Goal: Task Accomplishment & Management: Use online tool/utility

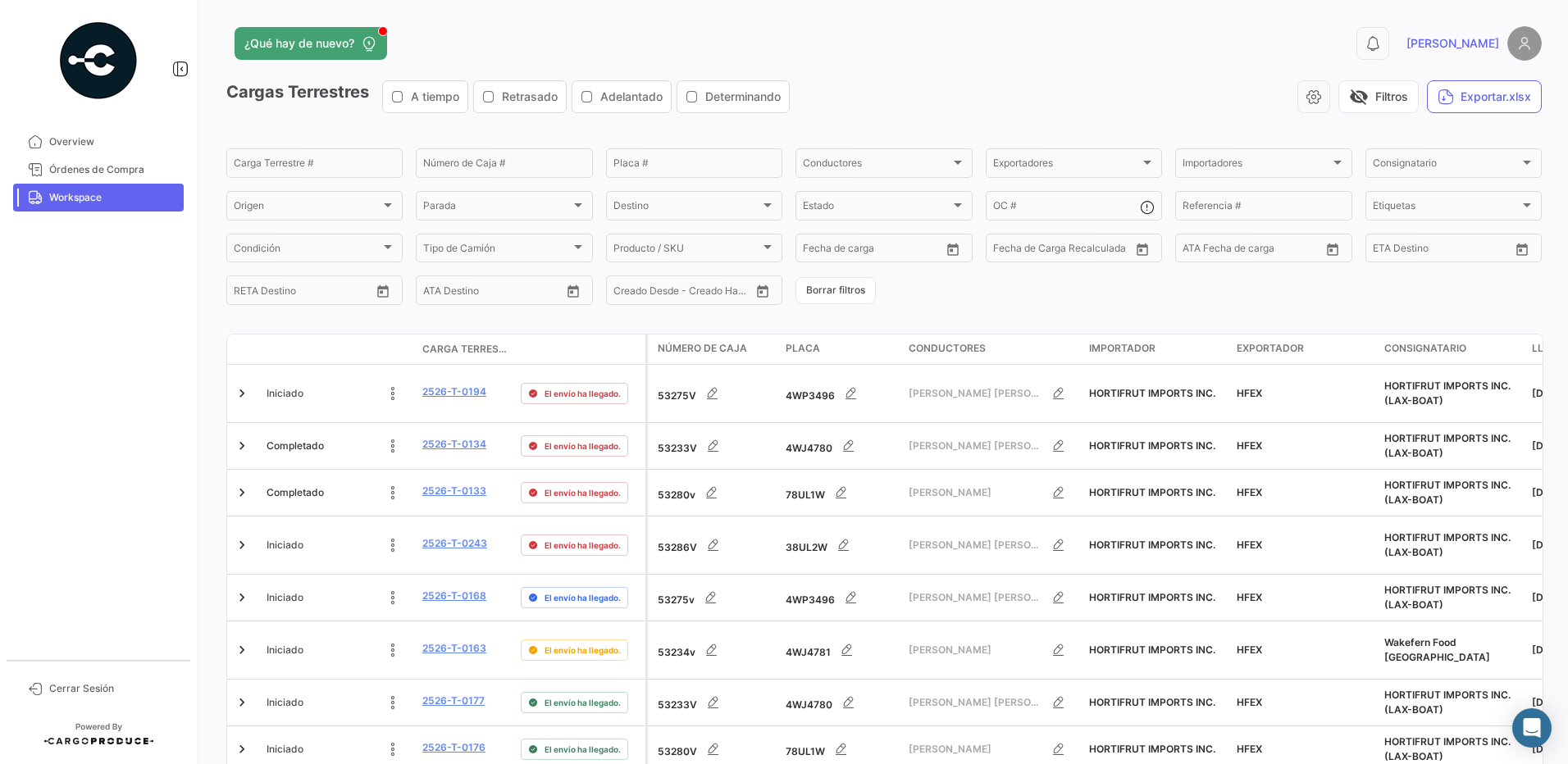
click at [1047, 282] on form "Carga Terrestre # Número de Caja # Placa # Conductores Conductores Exportadores…" at bounding box center [884, 227] width 1316 height 161
click at [1350, 105] on span "visibility_off" at bounding box center [1358, 97] width 20 height 20
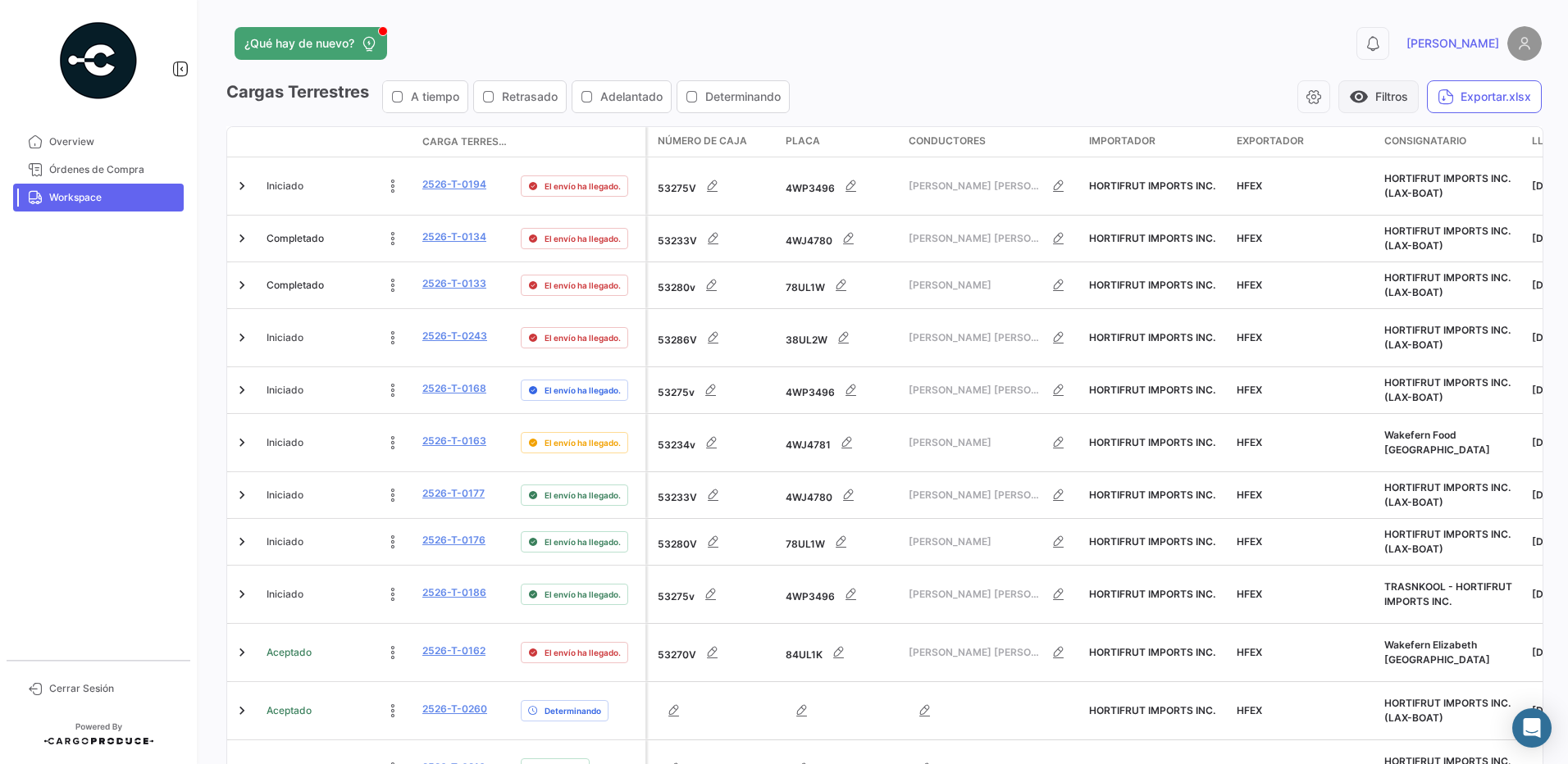
click at [1350, 105] on span "visibility" at bounding box center [1358, 97] width 20 height 20
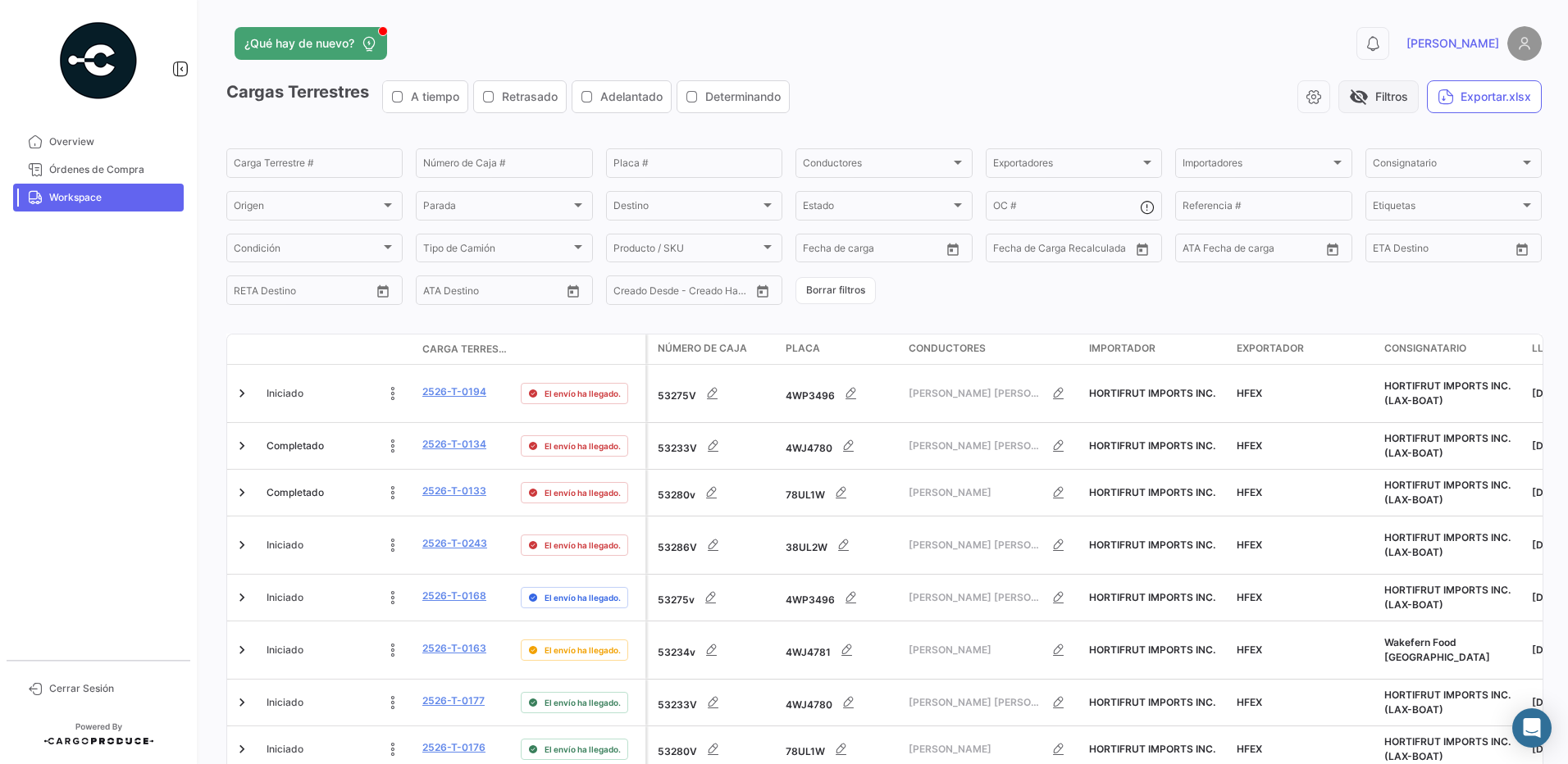
click at [1350, 105] on span "visibility_off" at bounding box center [1358, 97] width 20 height 20
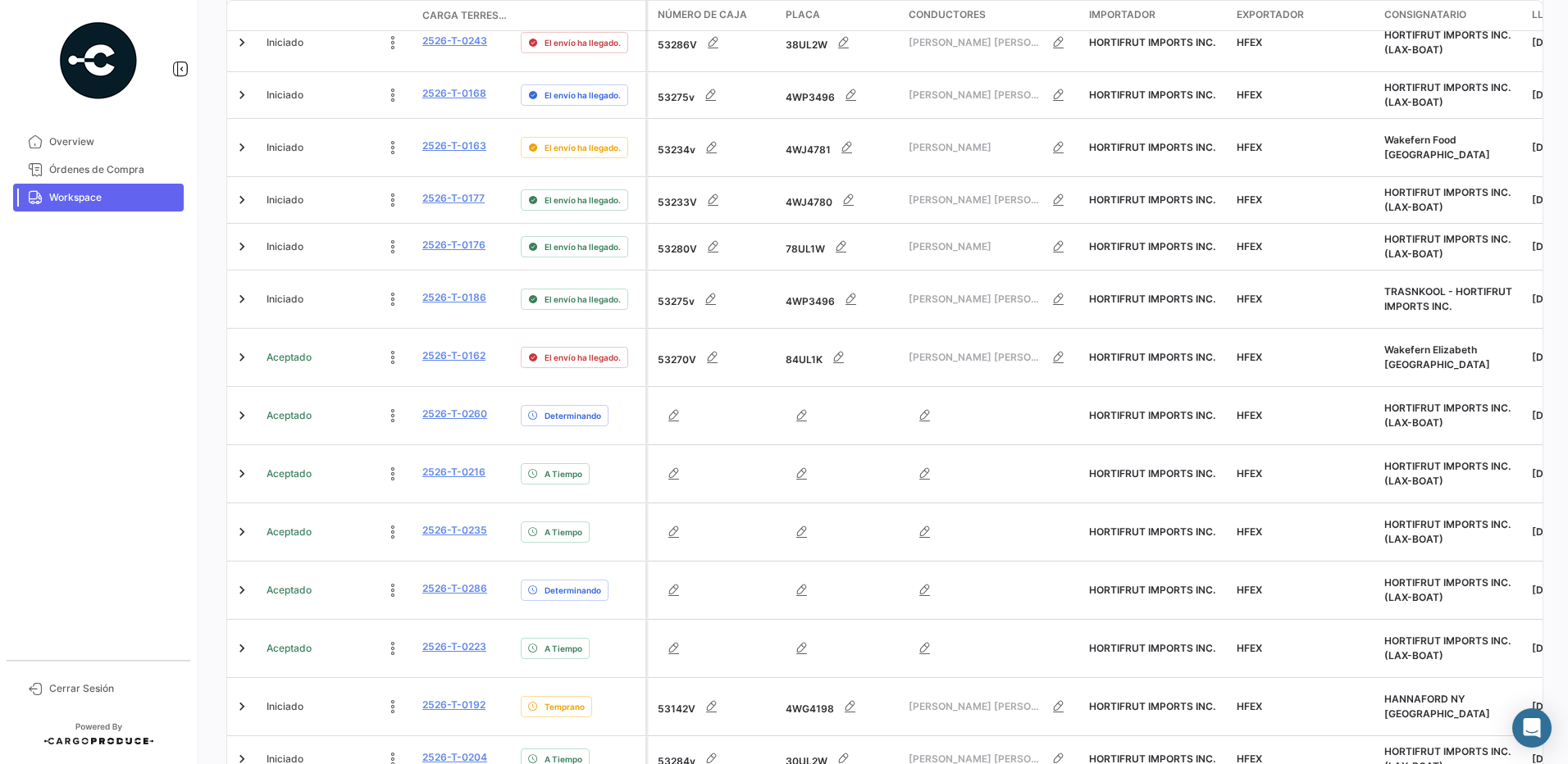
scroll to position [401, 0]
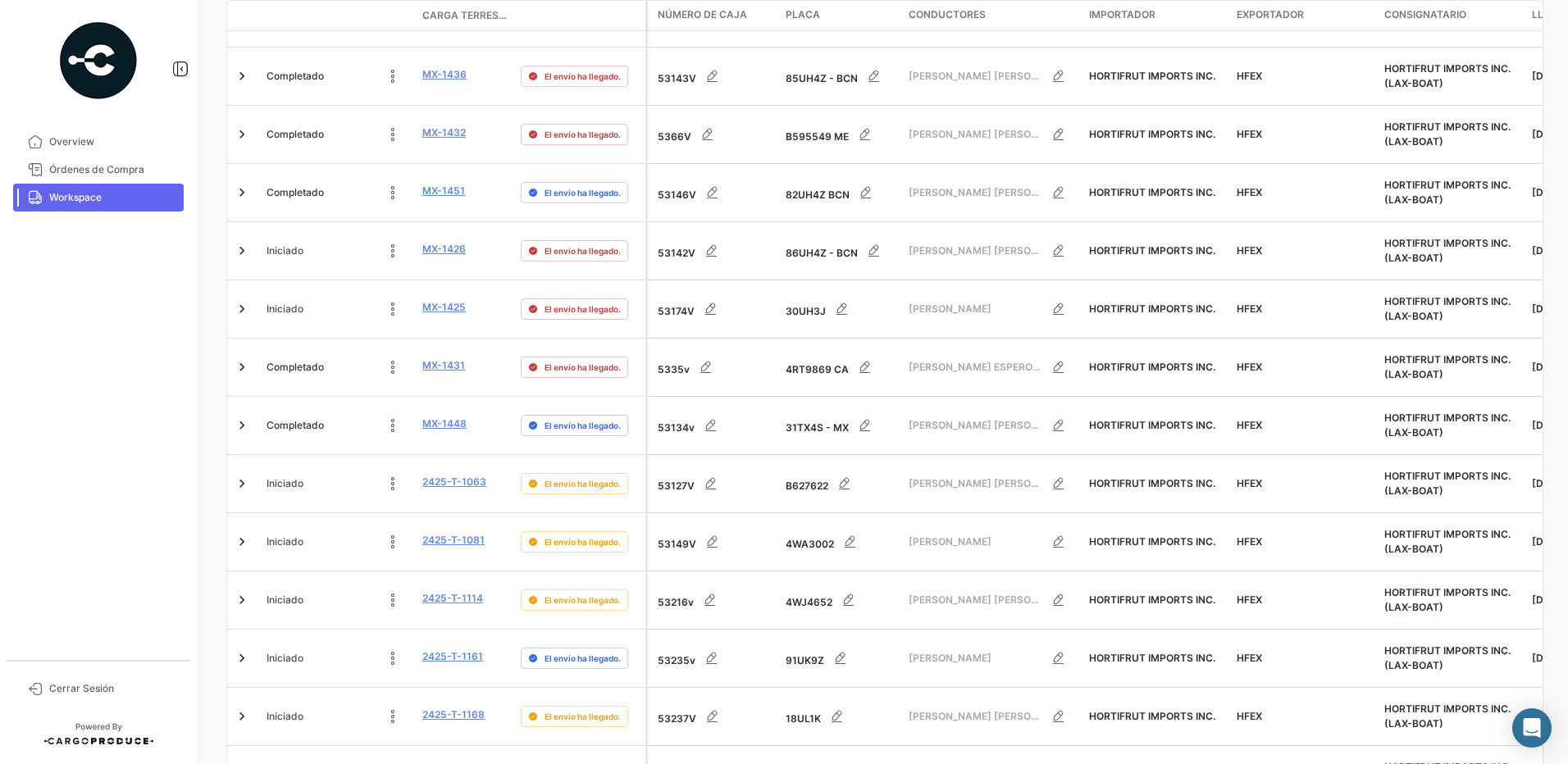
scroll to position [395, 0]
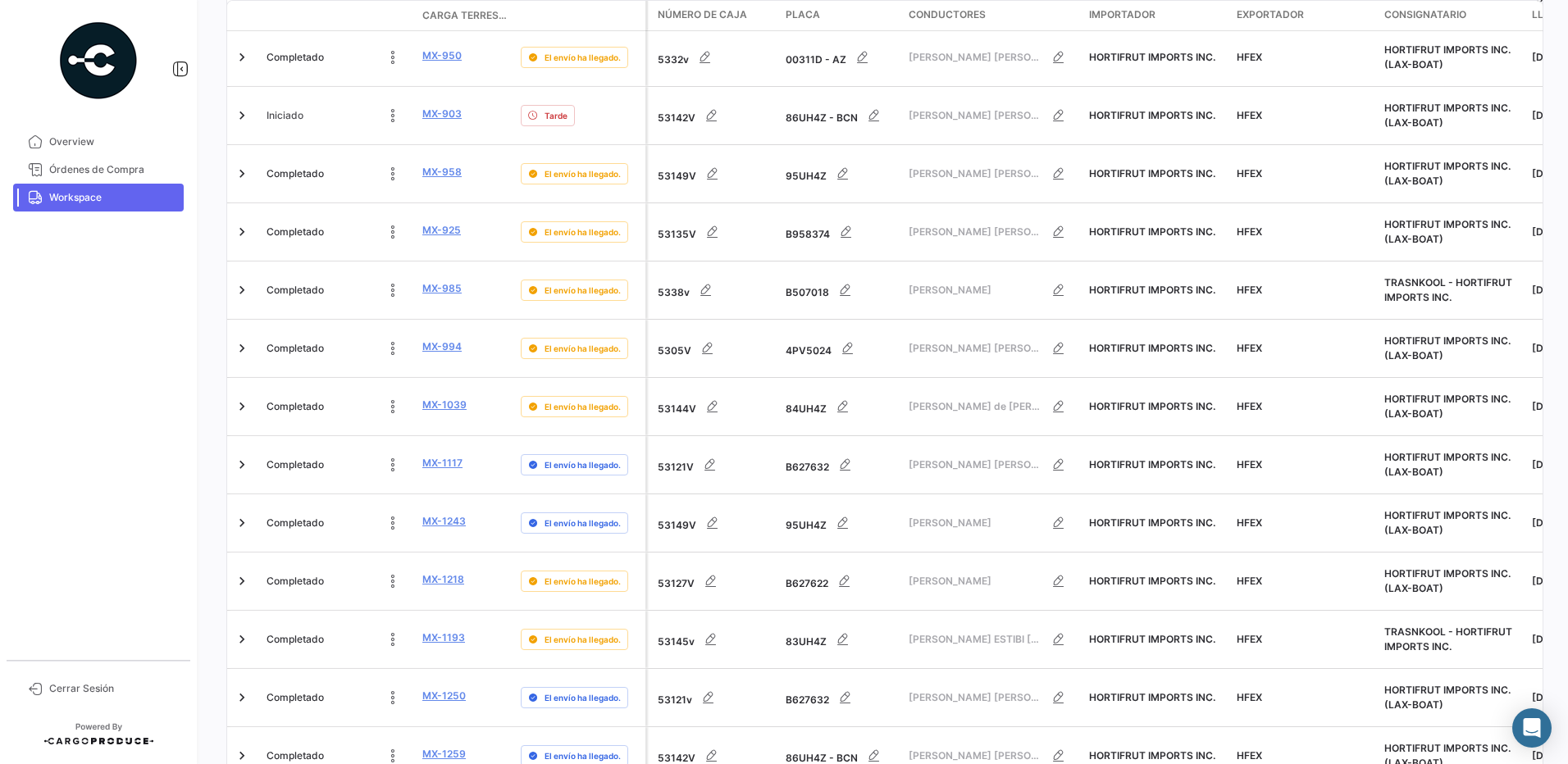
scroll to position [437, 0]
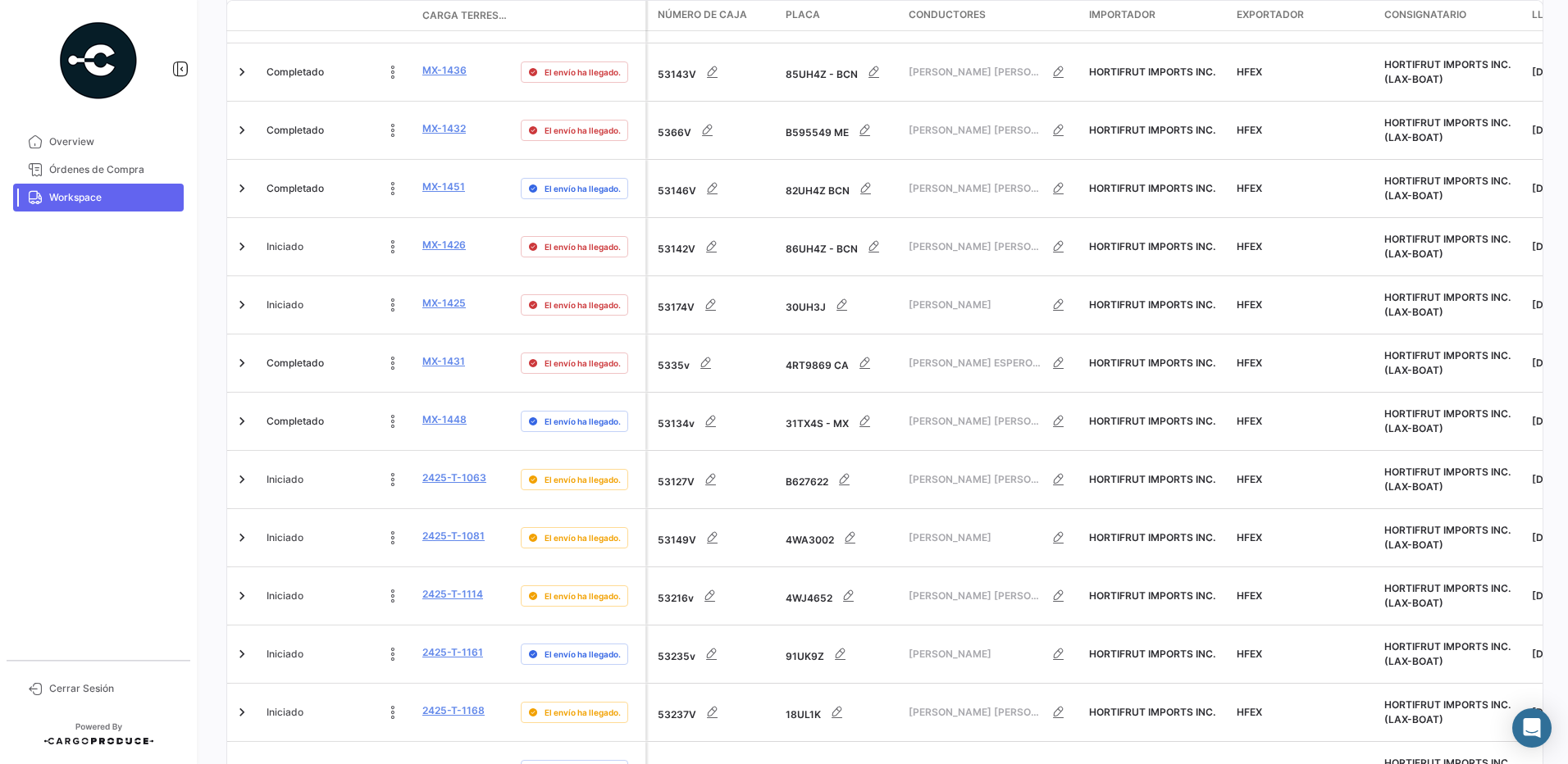
scroll to position [413, 0]
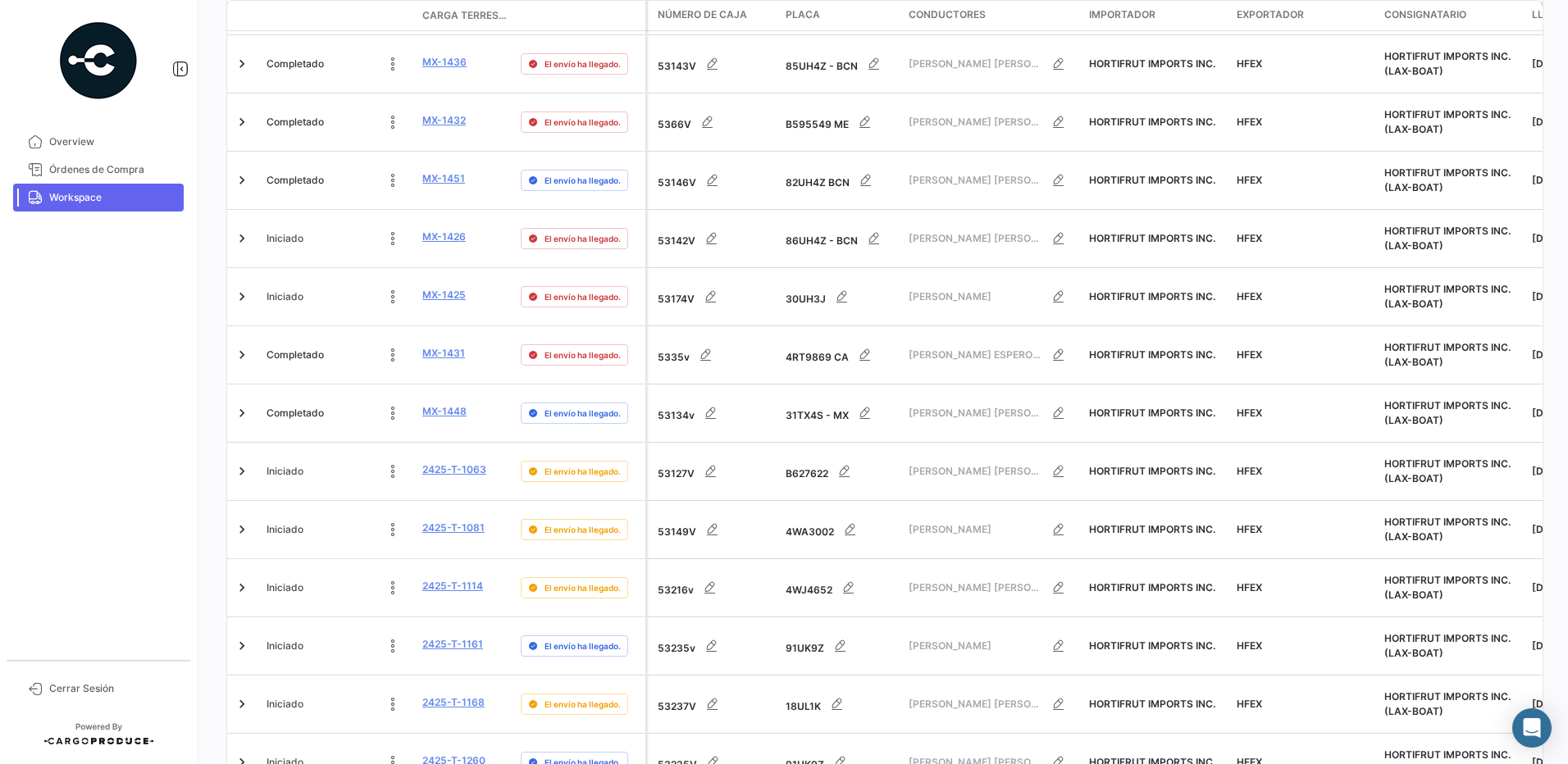
click at [678, 727] on div "¿Qué hay de nuevo? 0 [PERSON_NAME] Terrestres A tiempo Retrasado Adelantado Det…" at bounding box center [884, 382] width 1368 height 764
click at [623, 736] on div "¿Qué hay de nuevo? 0 [PERSON_NAME] Terrestres A tiempo Retrasado Adelantado Det…" at bounding box center [884, 382] width 1368 height 764
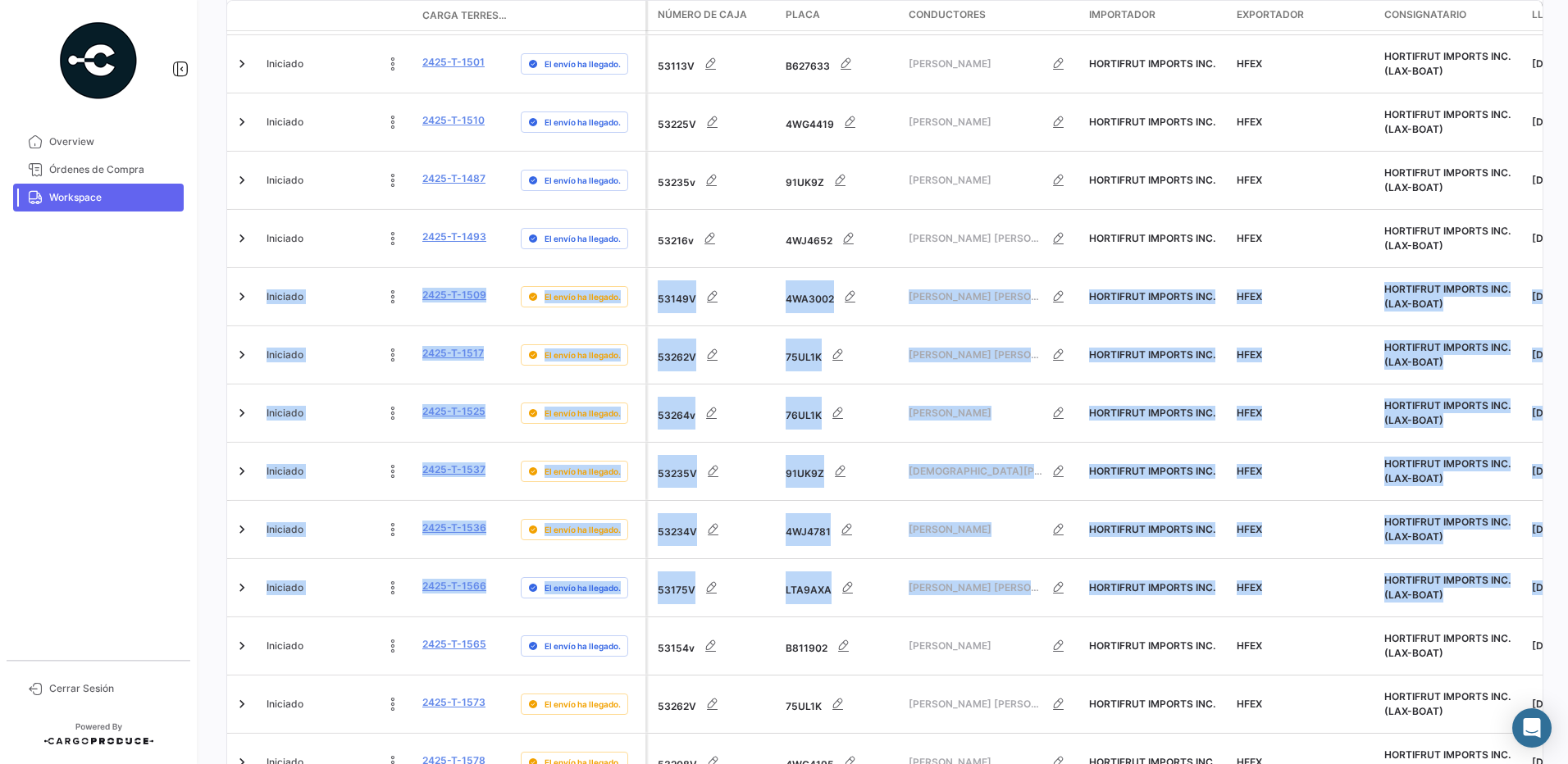
drag, startPoint x: 1559, startPoint y: 399, endPoint x: 1570, endPoint y: 122, distance: 277.2
click at [1567, 122] on html "Overview Órdenes de Compra Workspace Cerrar Sesión ¿Qué hay de nuevo? 0 [PERSON…" at bounding box center [784, 382] width 1568 height 764
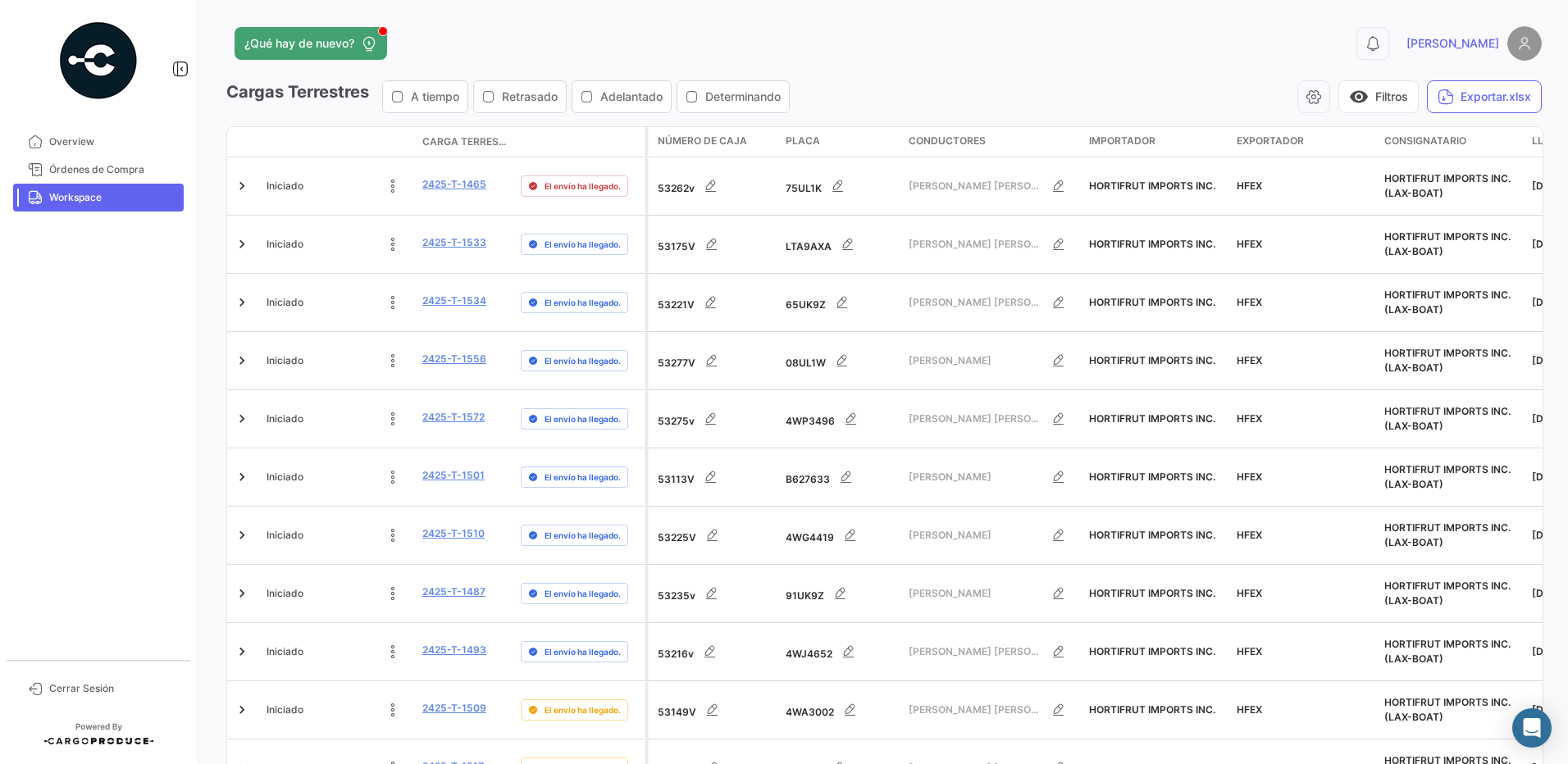
click at [1558, 68] on div "¿Qué hay de nuevo? 0 [PERSON_NAME] Terrestres A tiempo Retrasado Adelantado Det…" at bounding box center [884, 382] width 1368 height 764
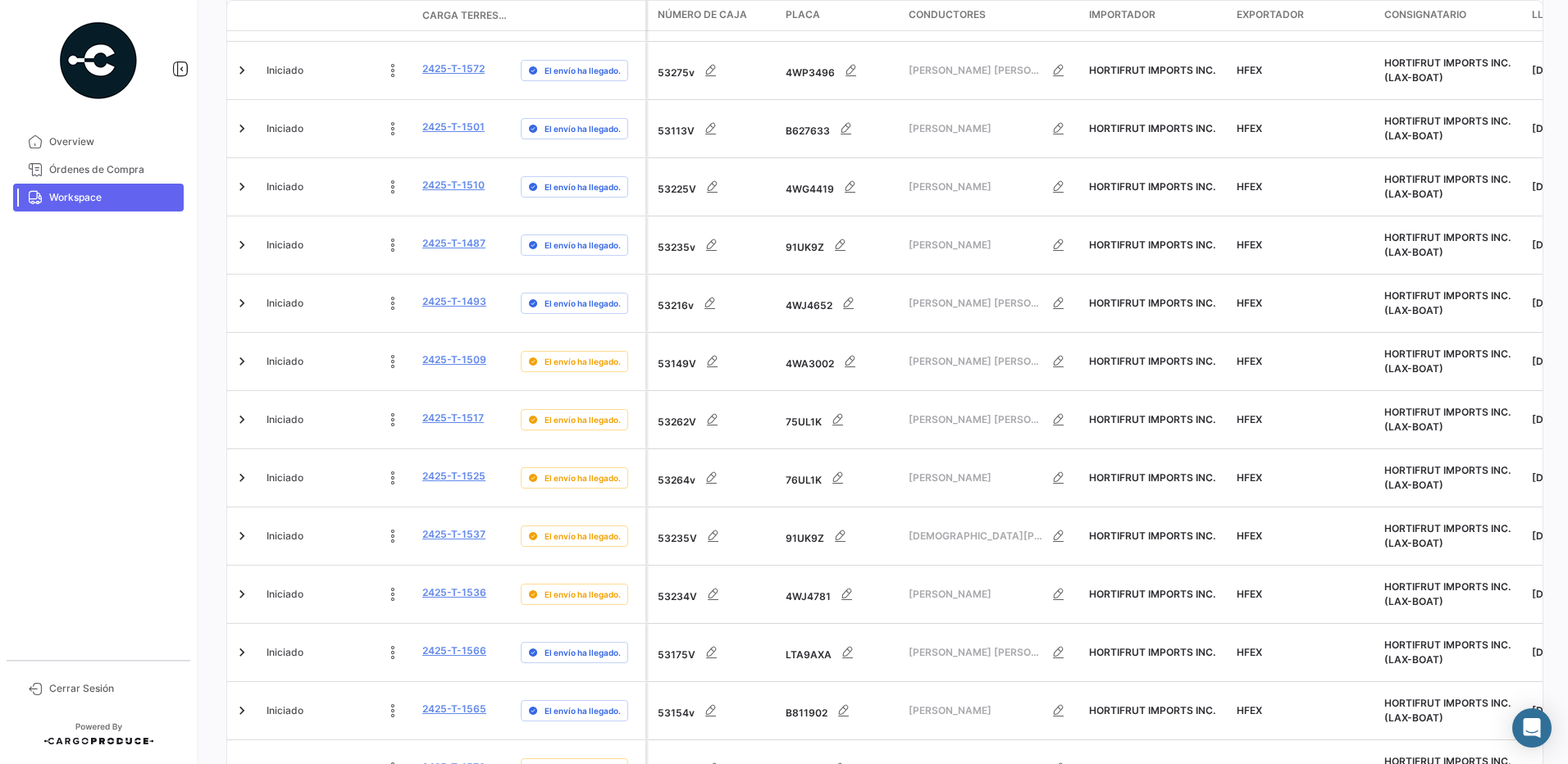
scroll to position [413, 0]
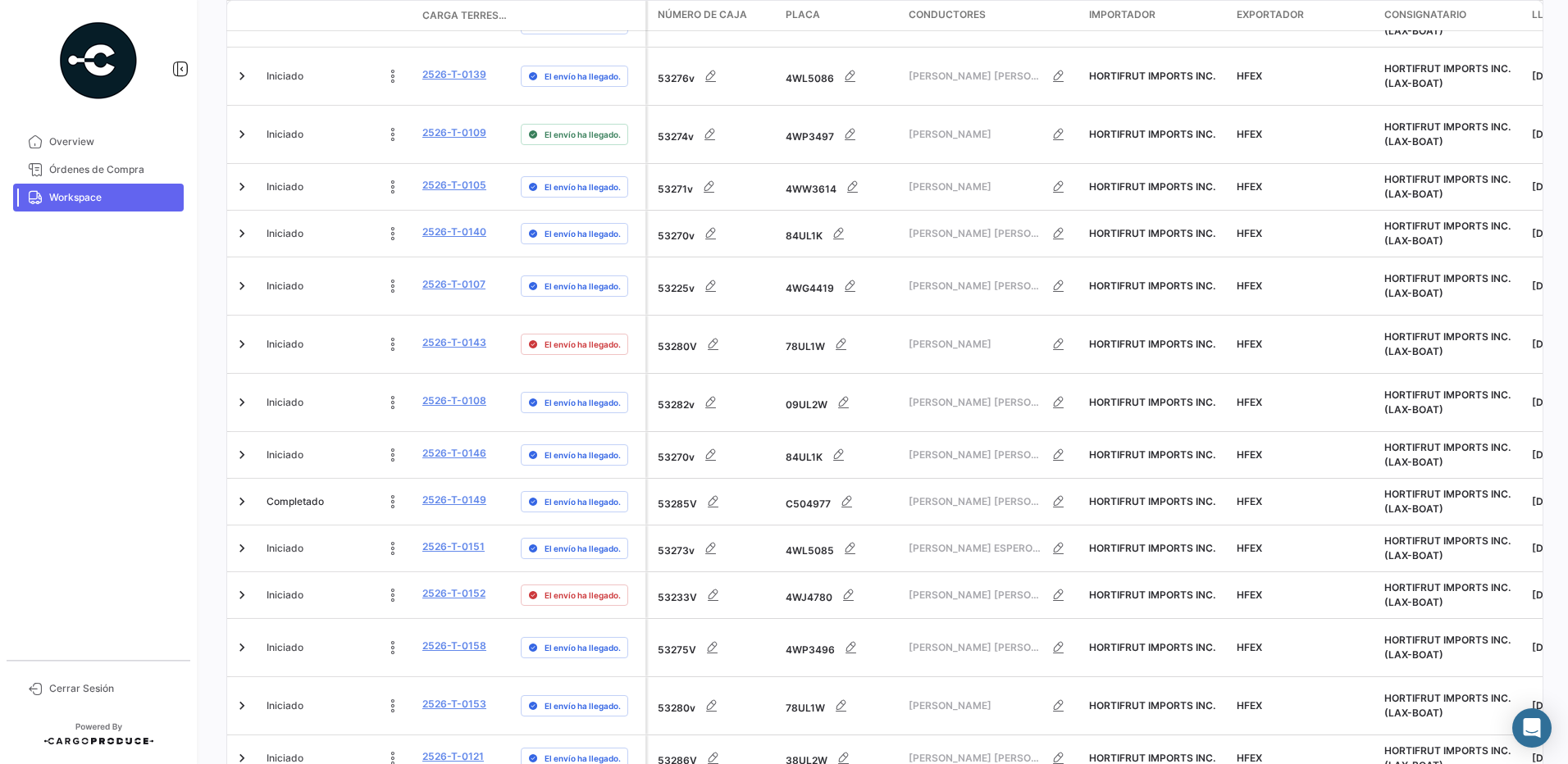
scroll to position [323, 0]
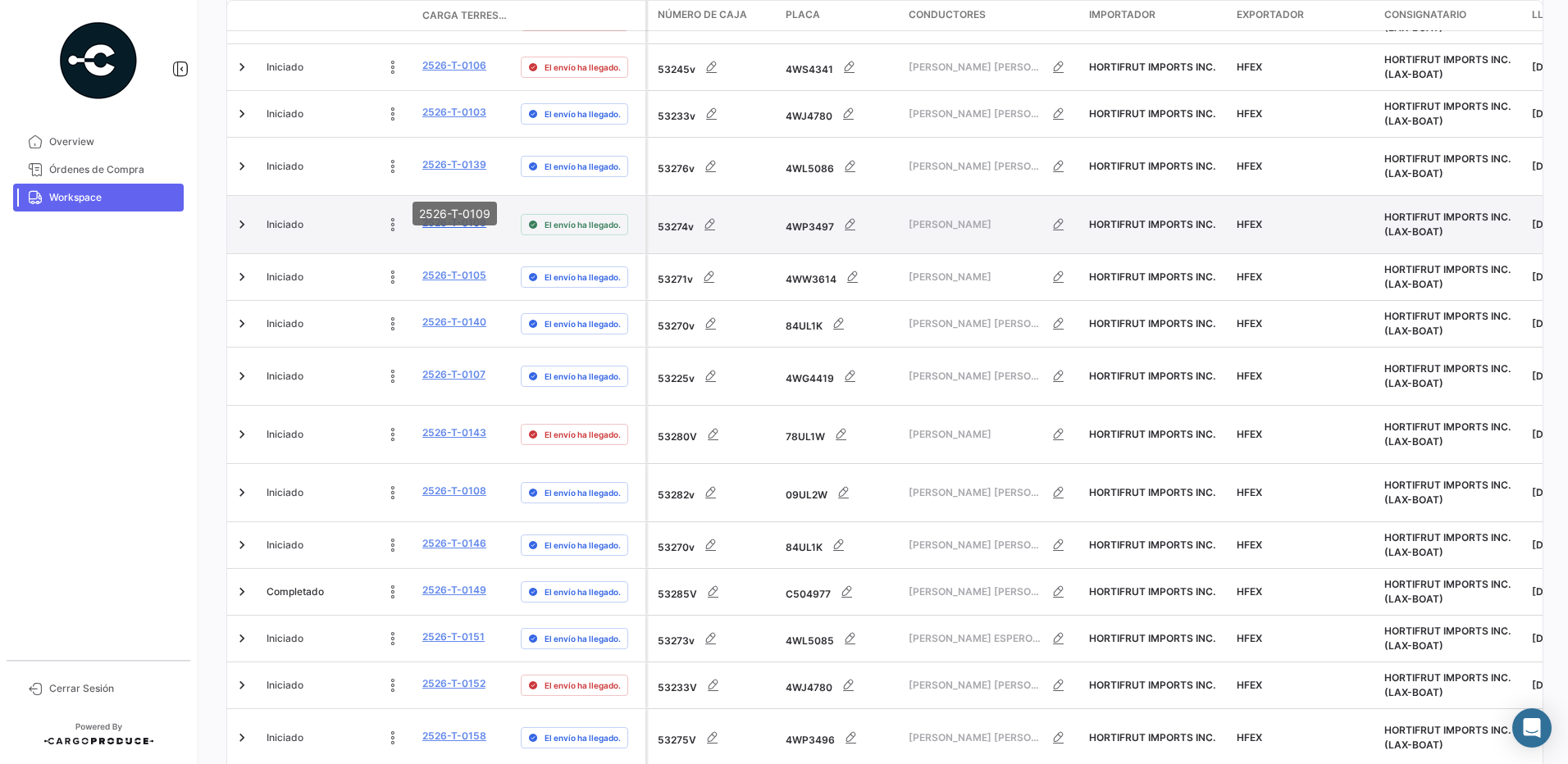
click at [467, 215] on link "2526-T-0109" at bounding box center [454, 223] width 64 height 15
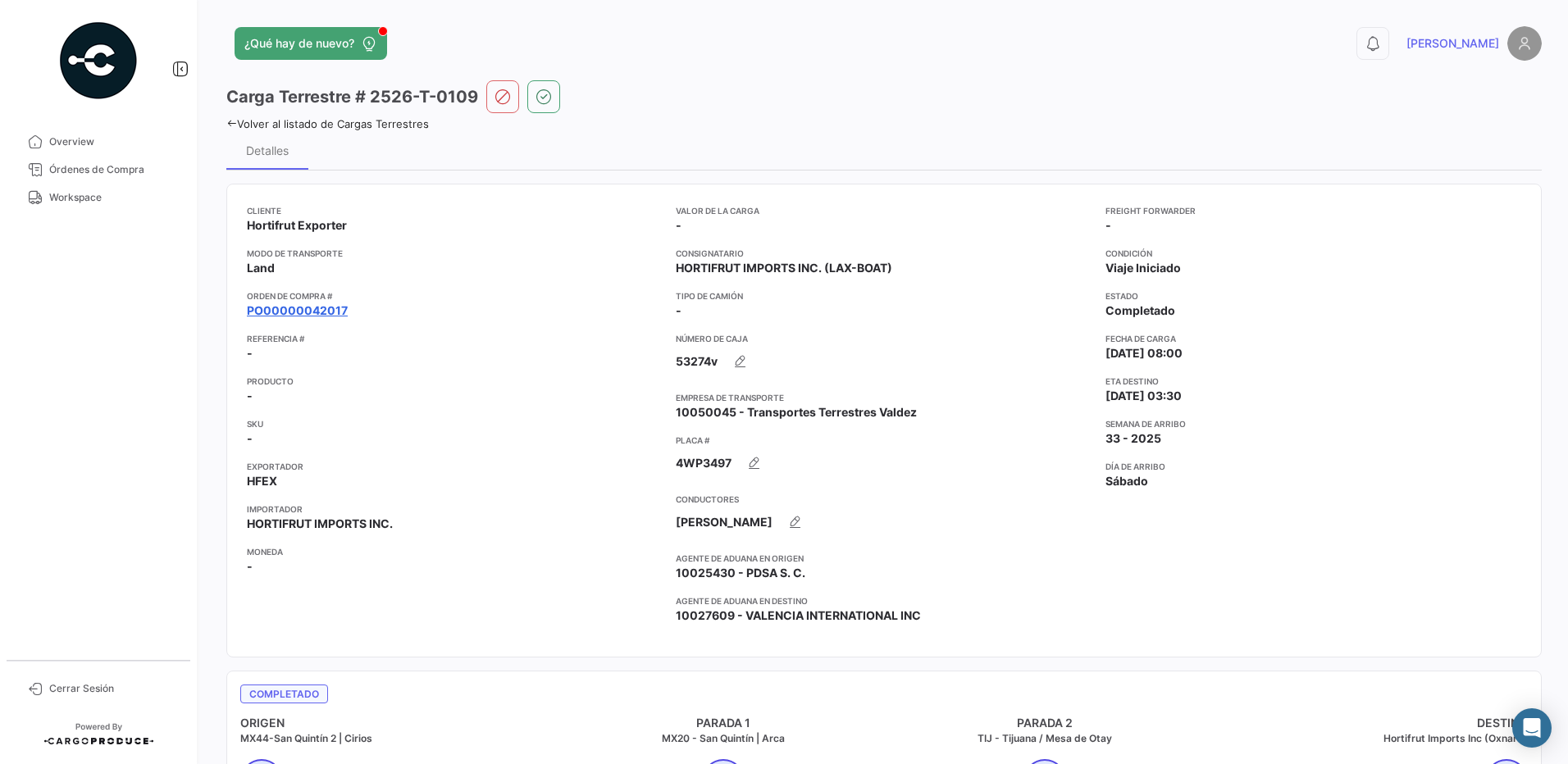
click at [315, 316] on link "PO00000042017" at bounding box center [297, 310] width 101 height 16
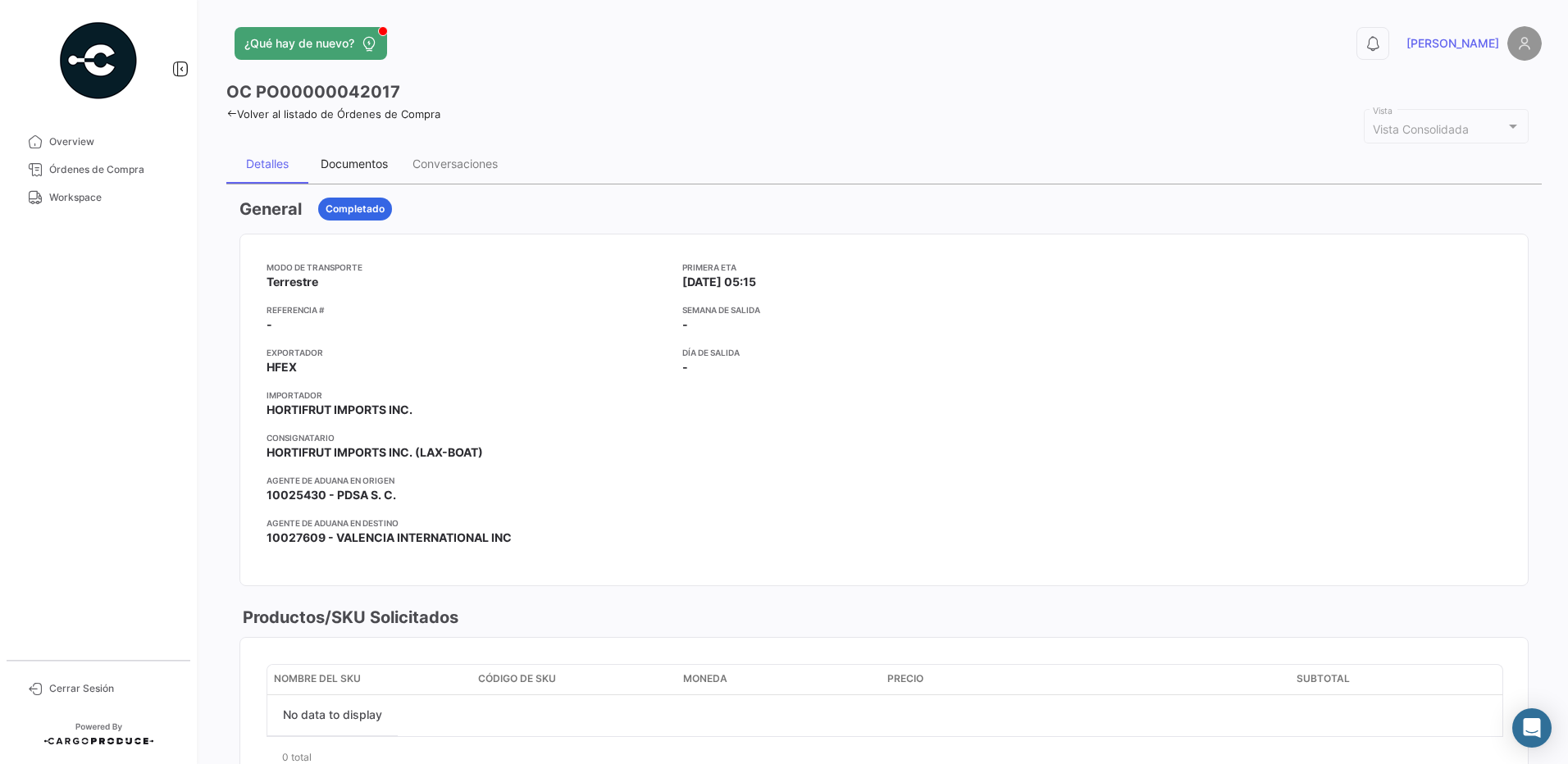
click at [360, 160] on div "Documentos" at bounding box center [354, 163] width 67 height 14
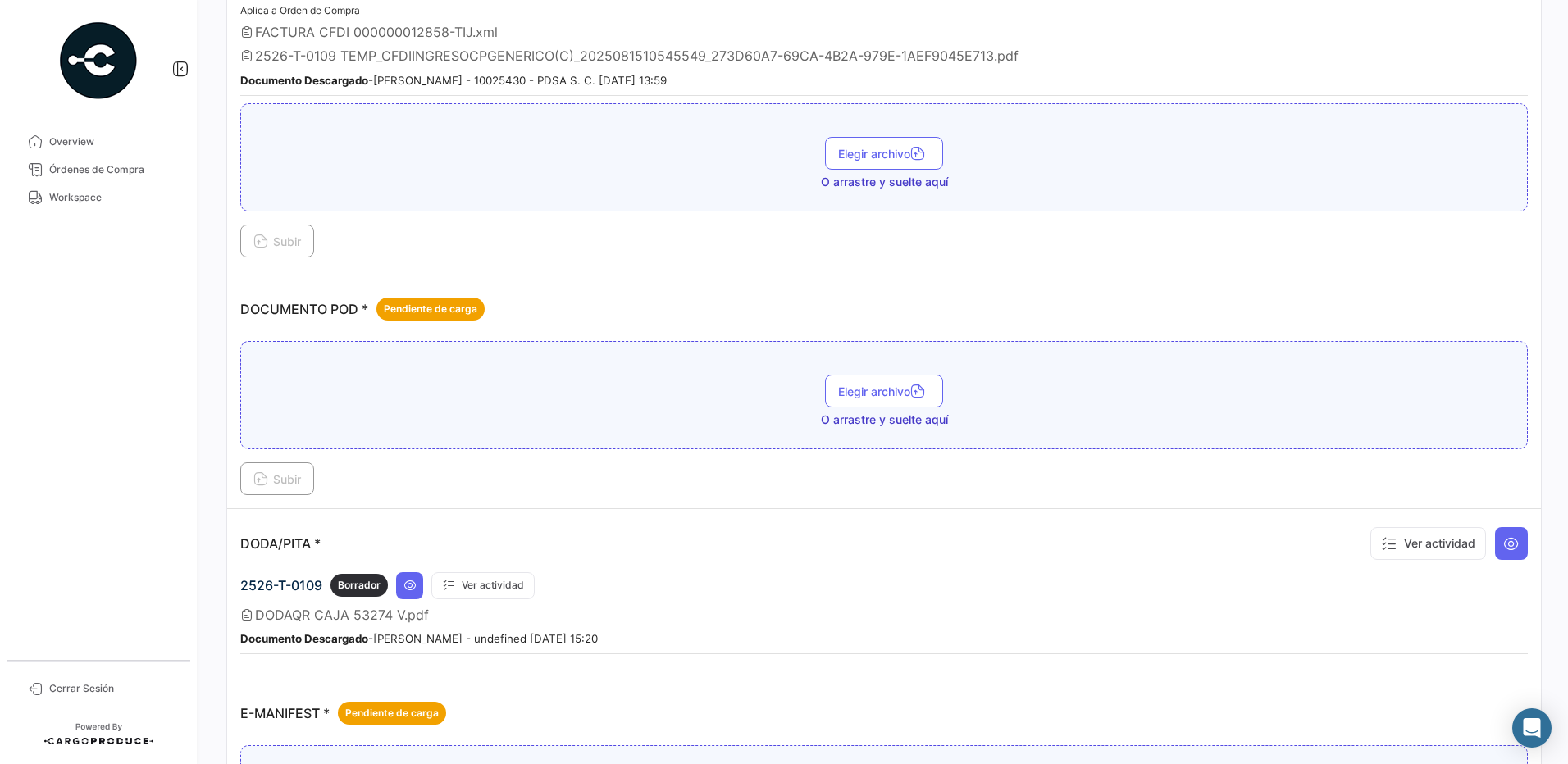
scroll to position [672, 0]
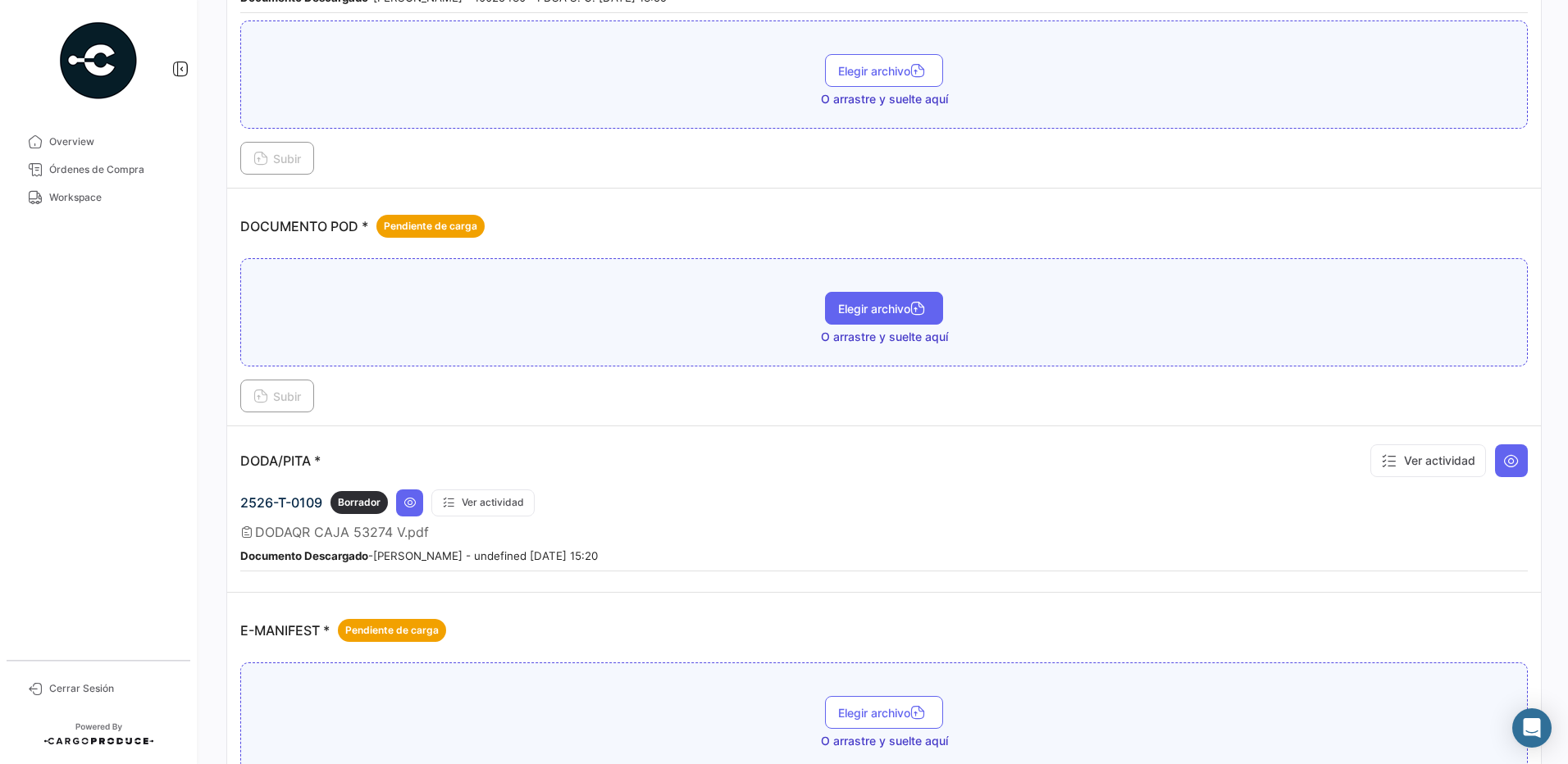
click at [922, 307] on icon "button" at bounding box center [918, 310] width 15 height 15
click at [296, 395] on span "Subir" at bounding box center [277, 396] width 47 height 14
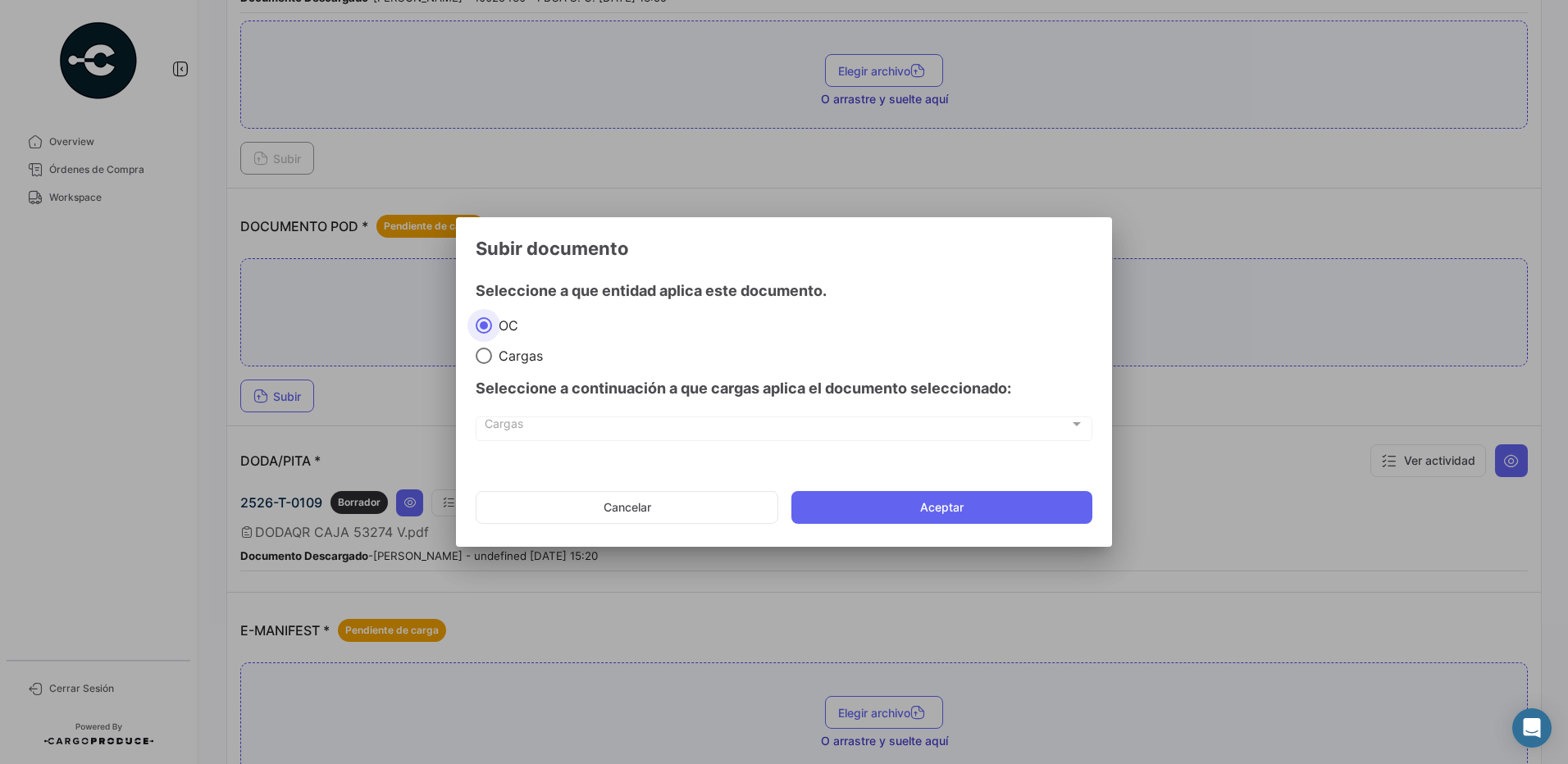
click at [518, 362] on span "Cargas" at bounding box center [517, 355] width 51 height 16
click at [492, 362] on input "Cargas" at bounding box center [483, 355] width 16 height 16
radio input "true"
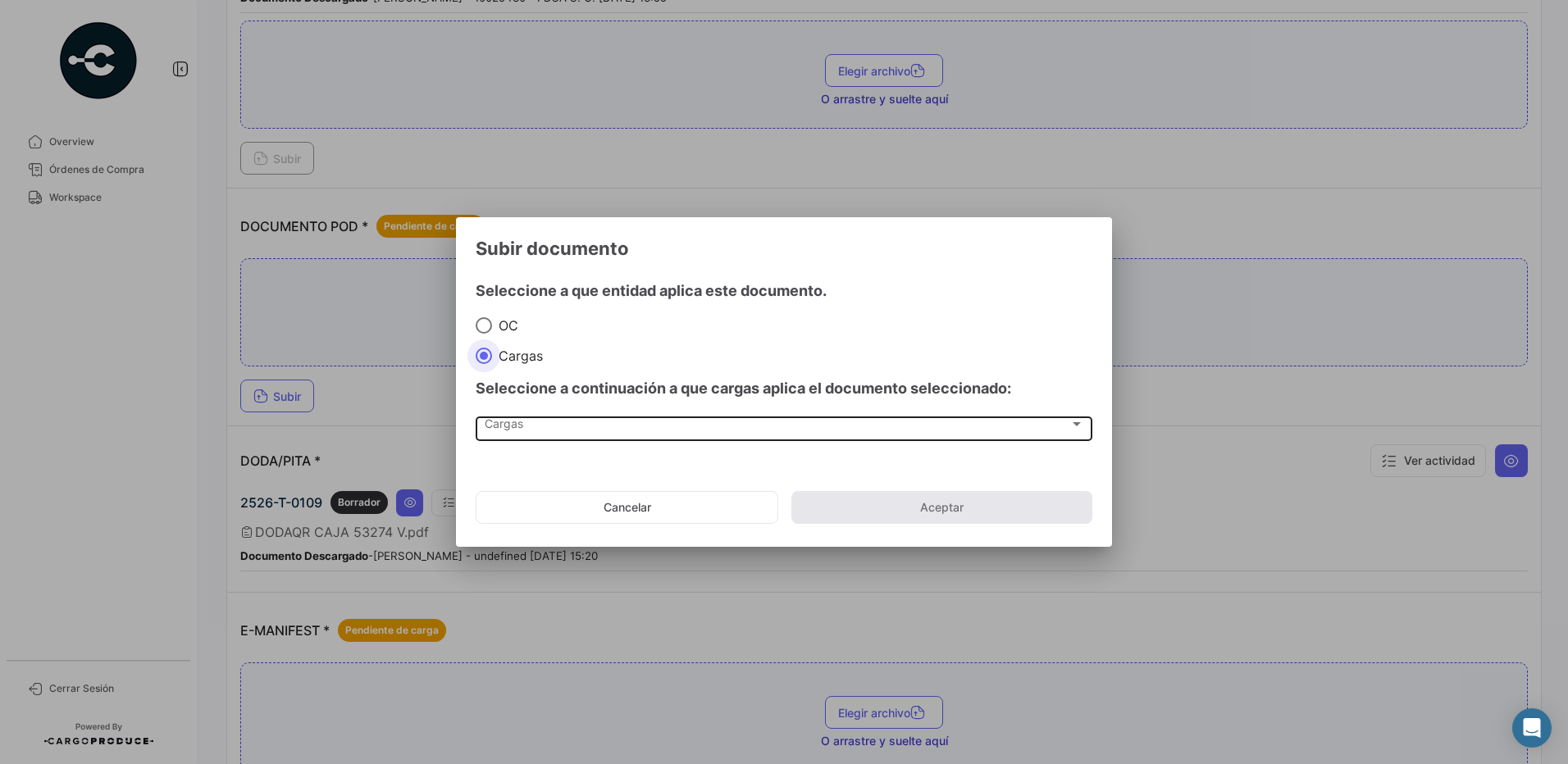
click at [529, 424] on div "Cargas" at bounding box center [777, 427] width 585 height 14
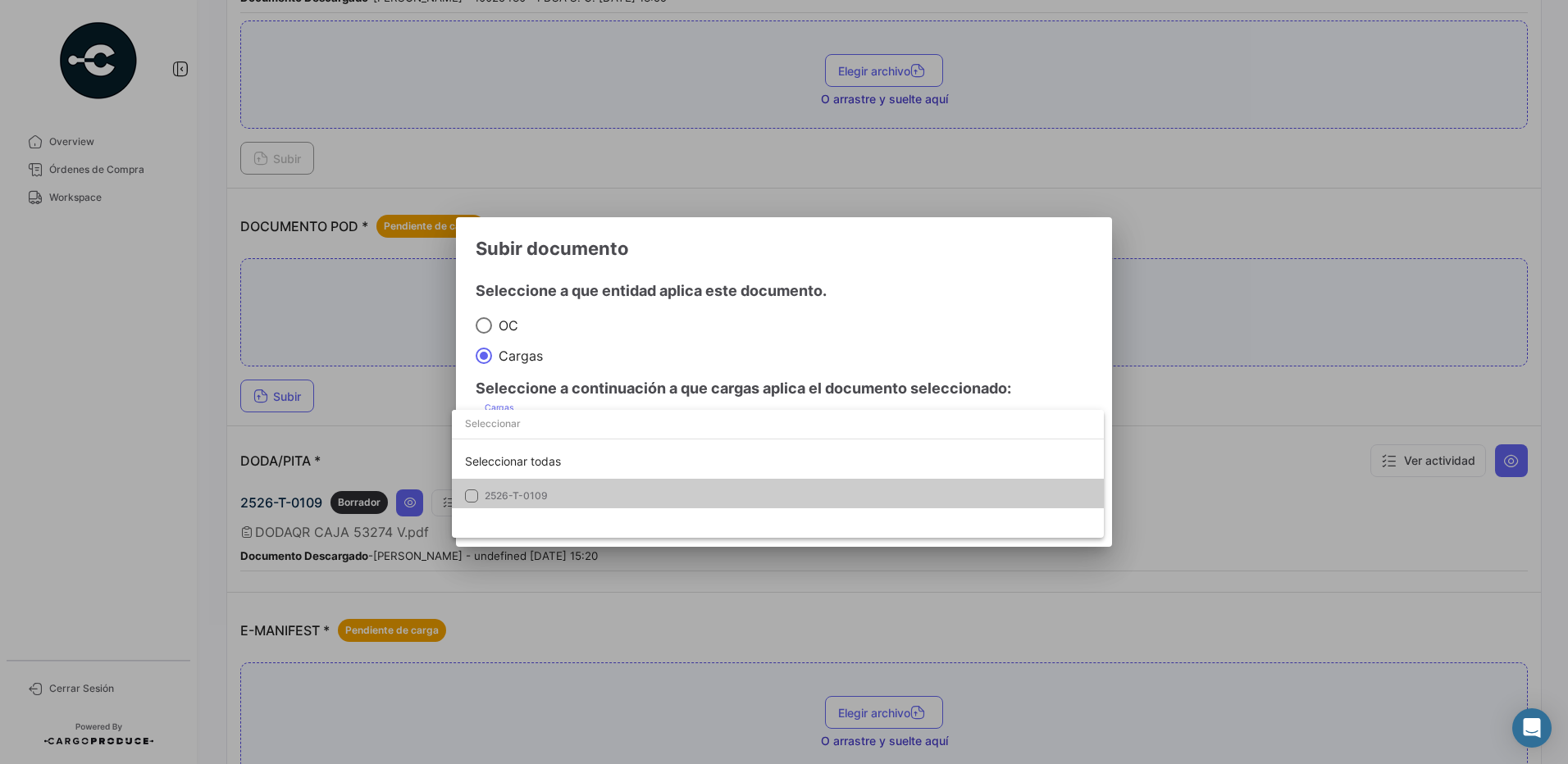
click at [516, 492] on span "2526-T-0109" at bounding box center [516, 495] width 64 height 12
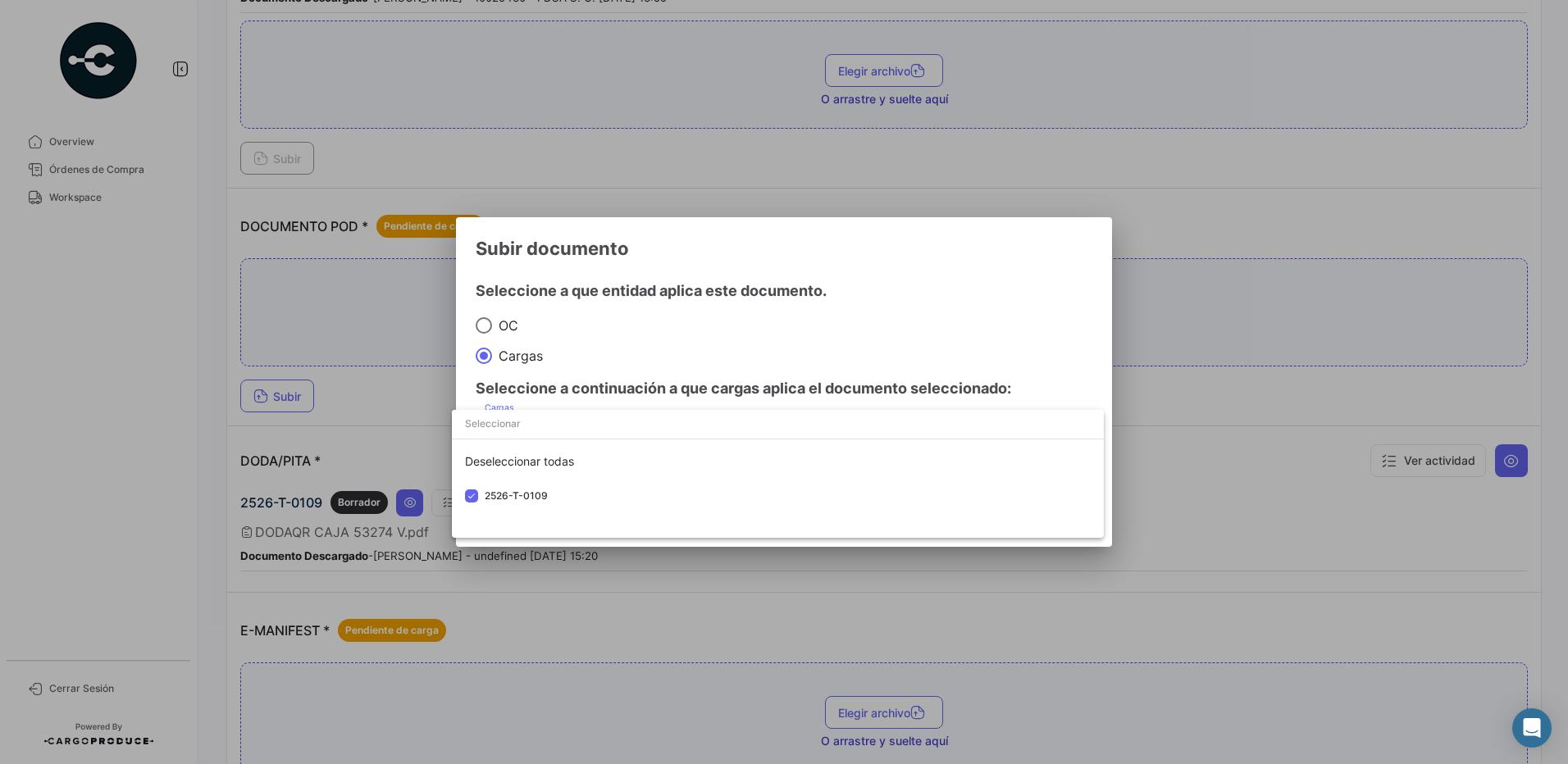
click at [668, 346] on div at bounding box center [784, 382] width 1568 height 764
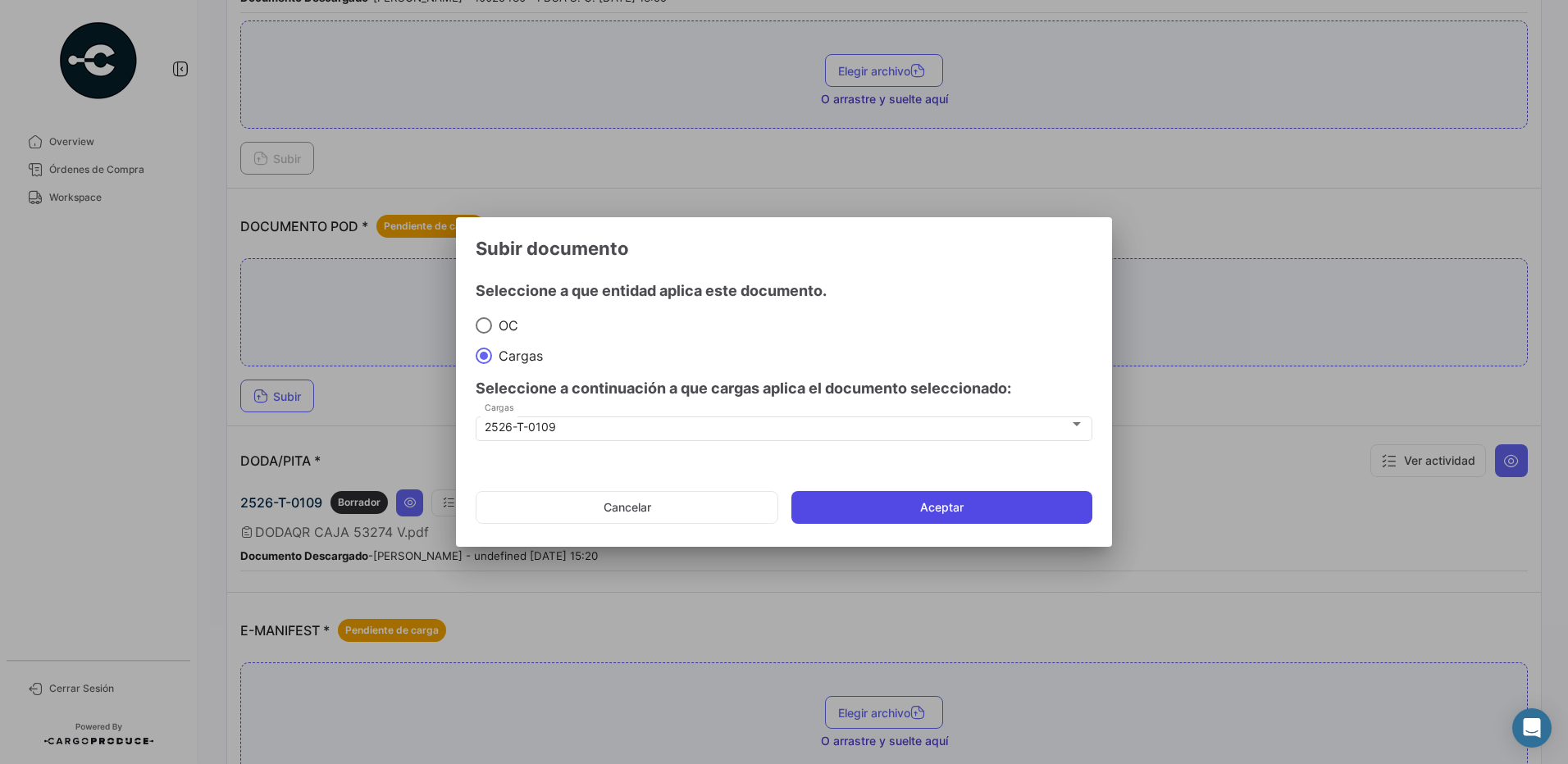
click at [967, 505] on button "Aceptar" at bounding box center [942, 507] width 301 height 33
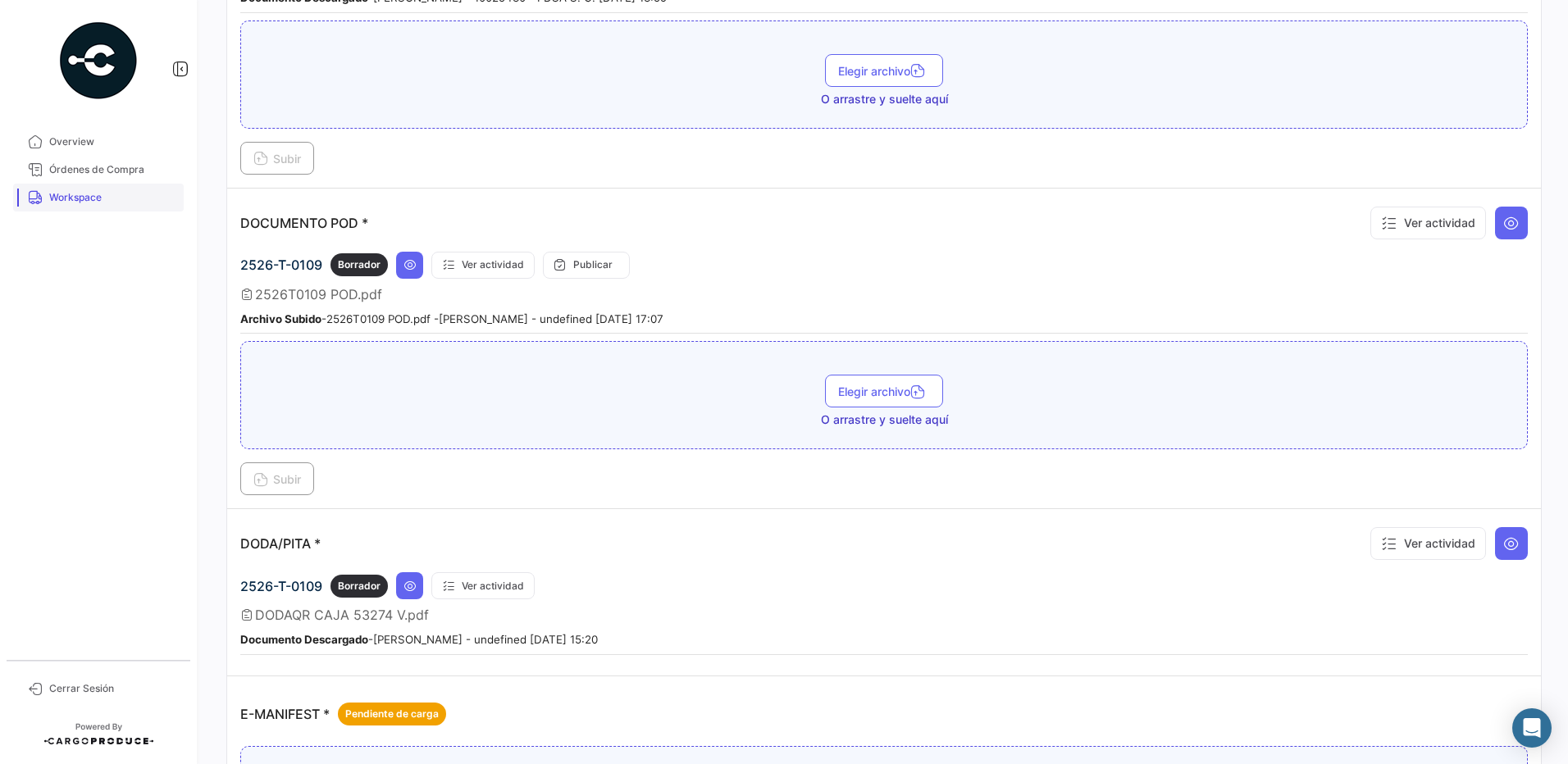
click at [69, 184] on link "Workspace" at bounding box center [99, 197] width 171 height 28
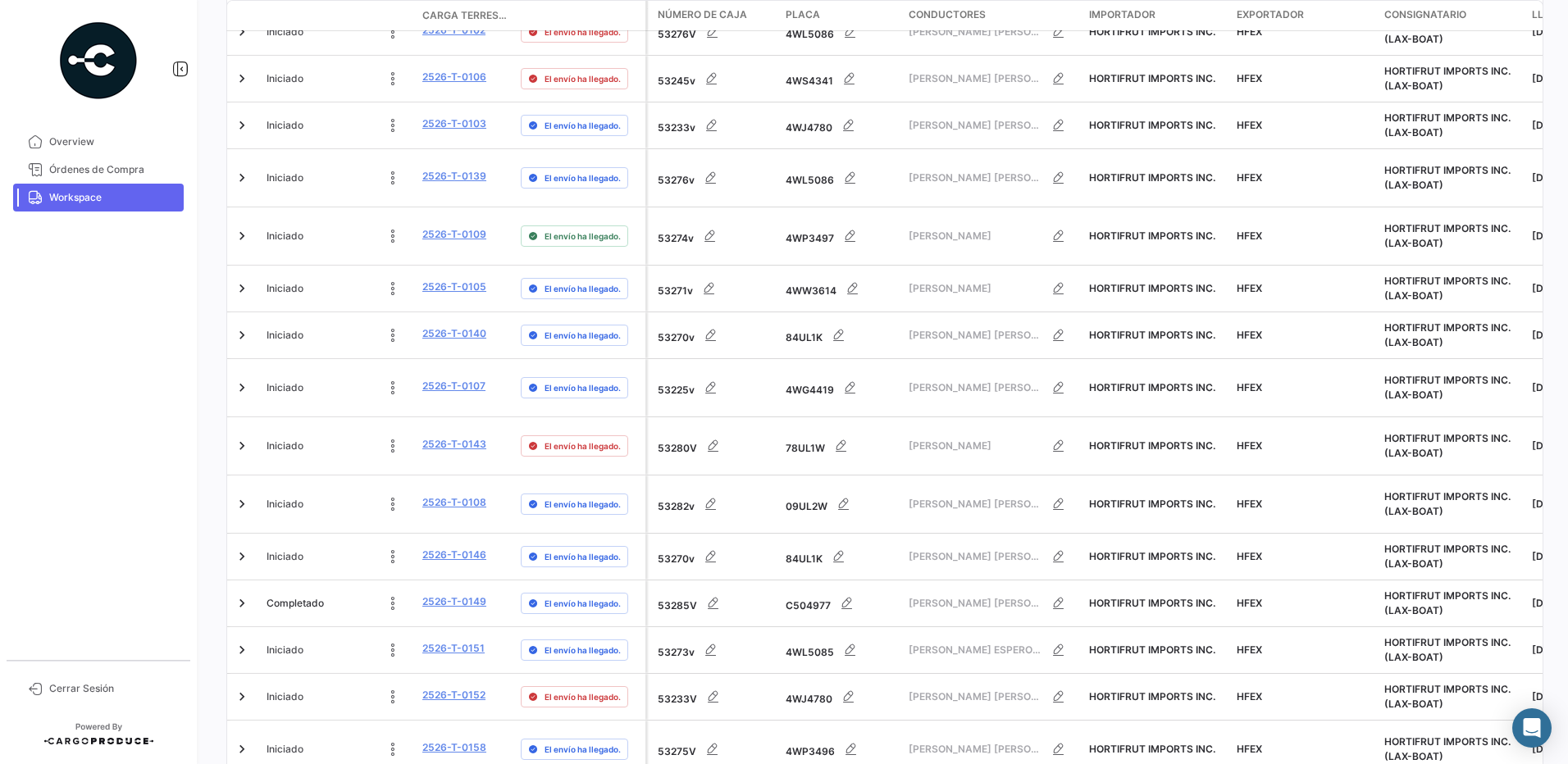
scroll to position [413, 0]
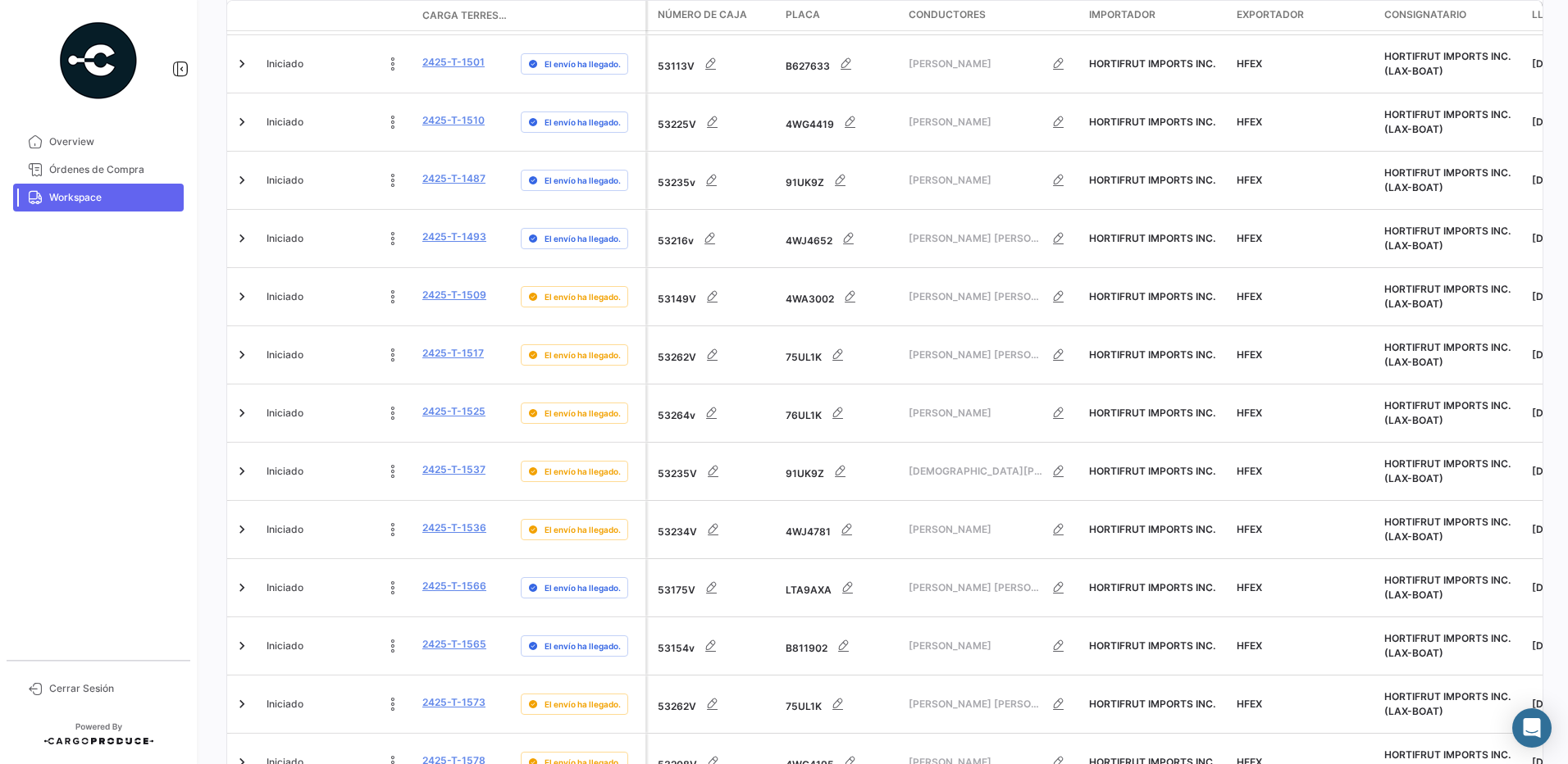
drag, startPoint x: 1559, startPoint y: 374, endPoint x: 1559, endPoint y: 74, distance: 300.0
click at [1559, 74] on div "¿Qué hay de nuevo? 0 [PERSON_NAME] Terrestres A tiempo Retrasado Adelantado Det…" at bounding box center [884, 382] width 1368 height 764
click at [1556, 212] on div "¿Qué hay de nuevo? 0 [PERSON_NAME] Terrestres A tiempo Retrasado Adelantado Det…" at bounding box center [884, 382] width 1368 height 764
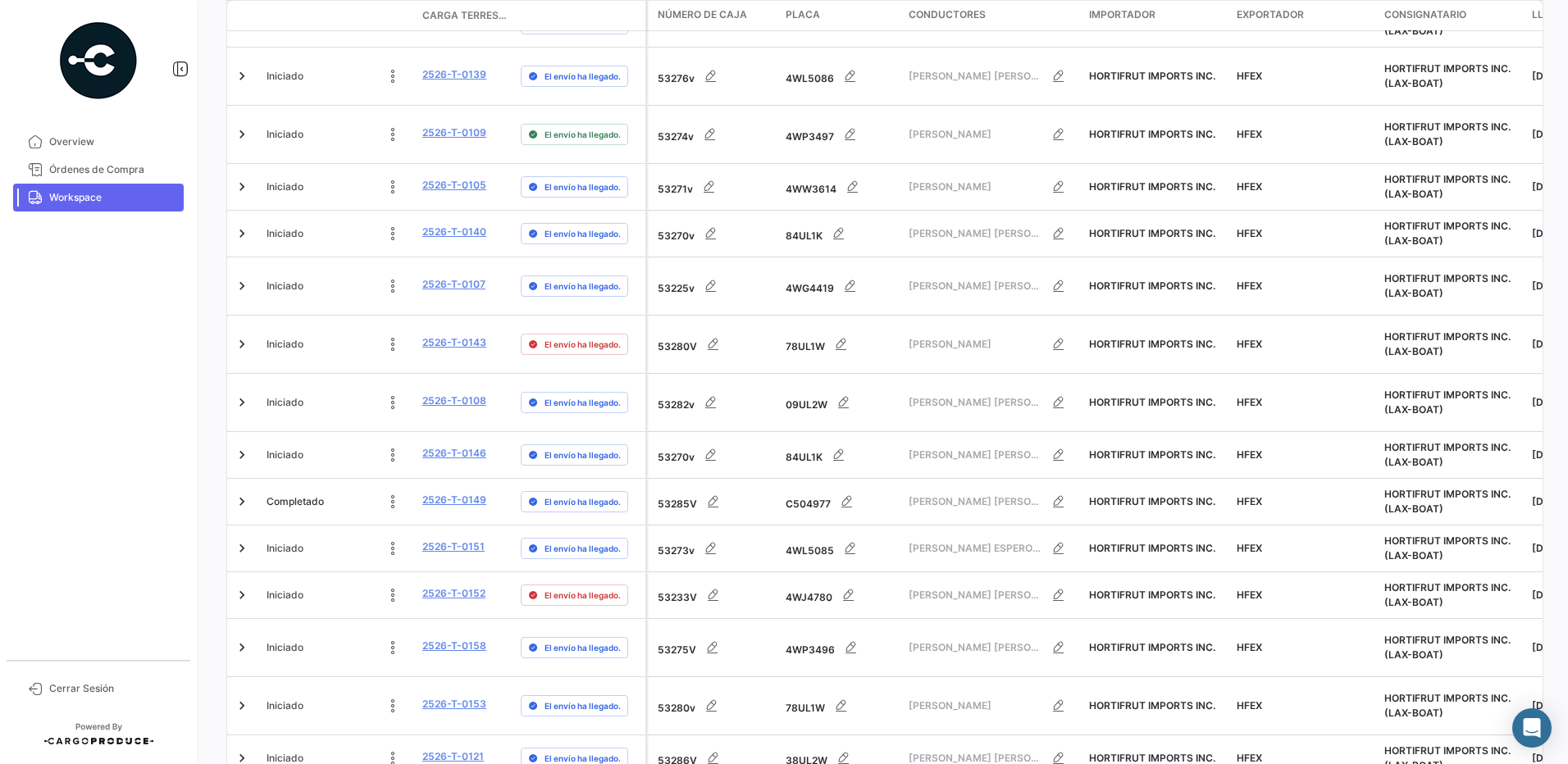
click at [1059, 760] on div "¿Qué hay de nuevo? 0 [PERSON_NAME] Terrestres A tiempo Retrasado Adelantado Det…" at bounding box center [884, 382] width 1368 height 764
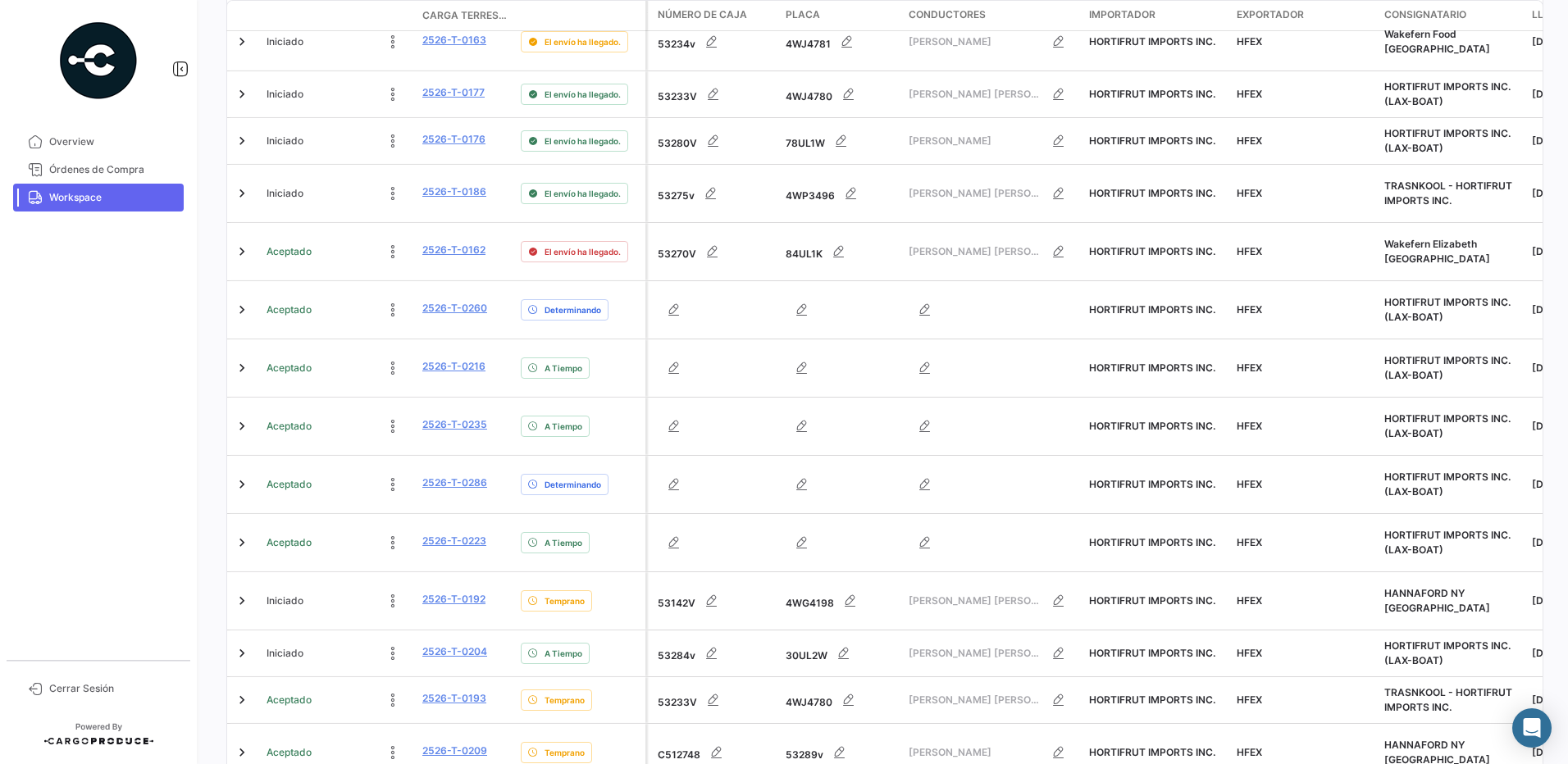
scroll to position [0, 0]
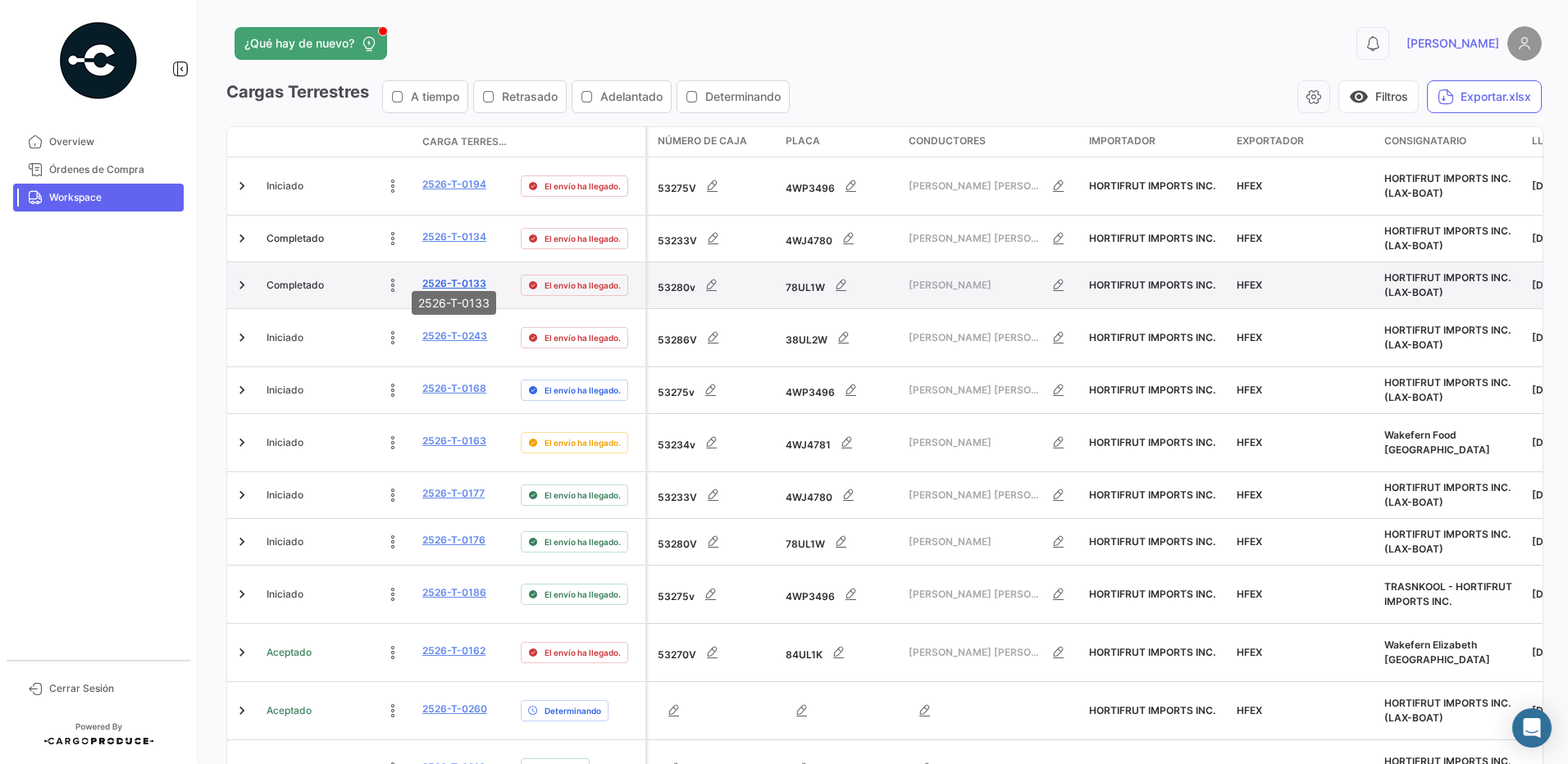
click at [461, 276] on link "2526-T-0133" at bounding box center [454, 284] width 64 height 15
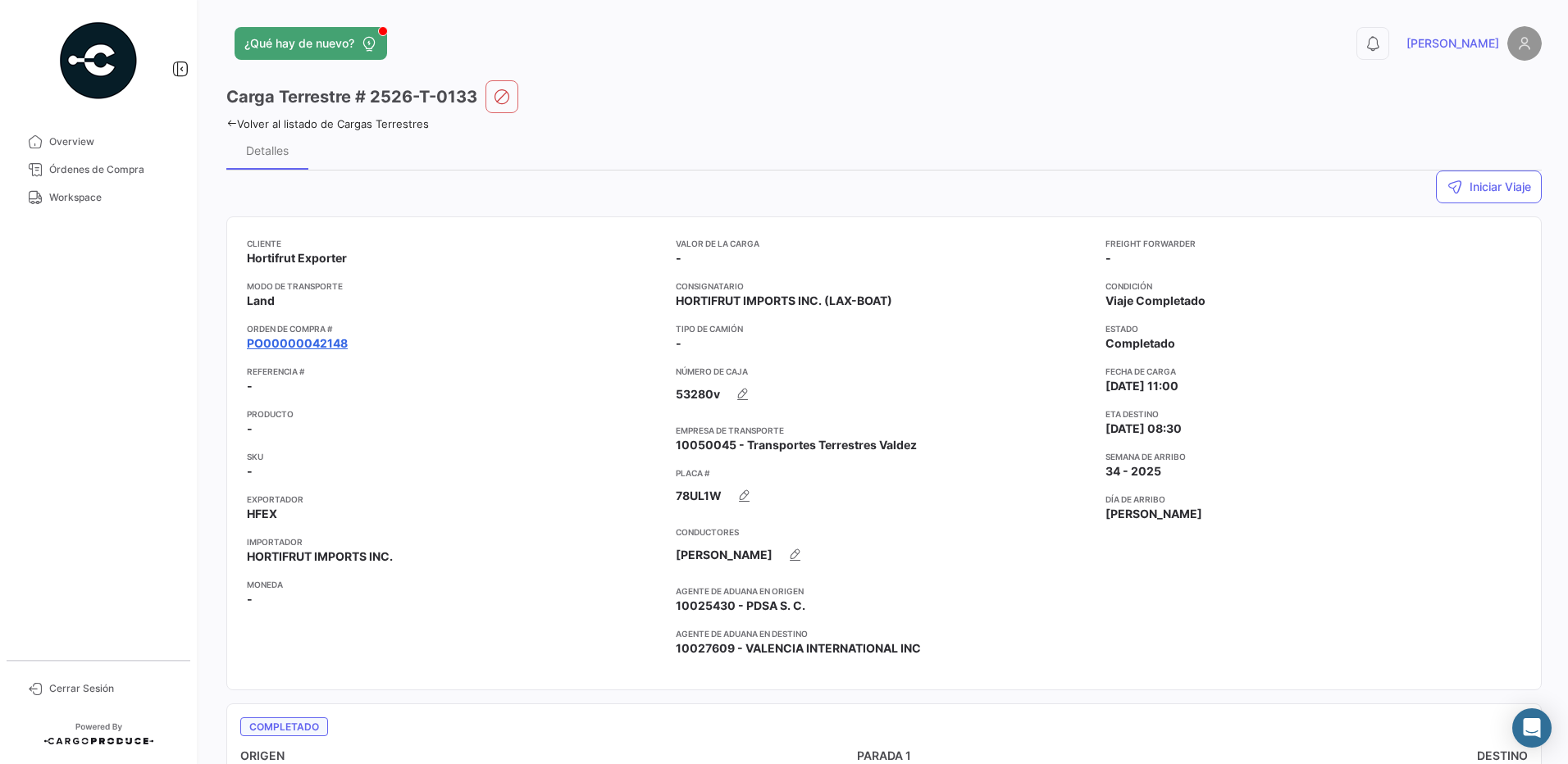
click at [313, 344] on link "PO00000042148" at bounding box center [297, 343] width 101 height 16
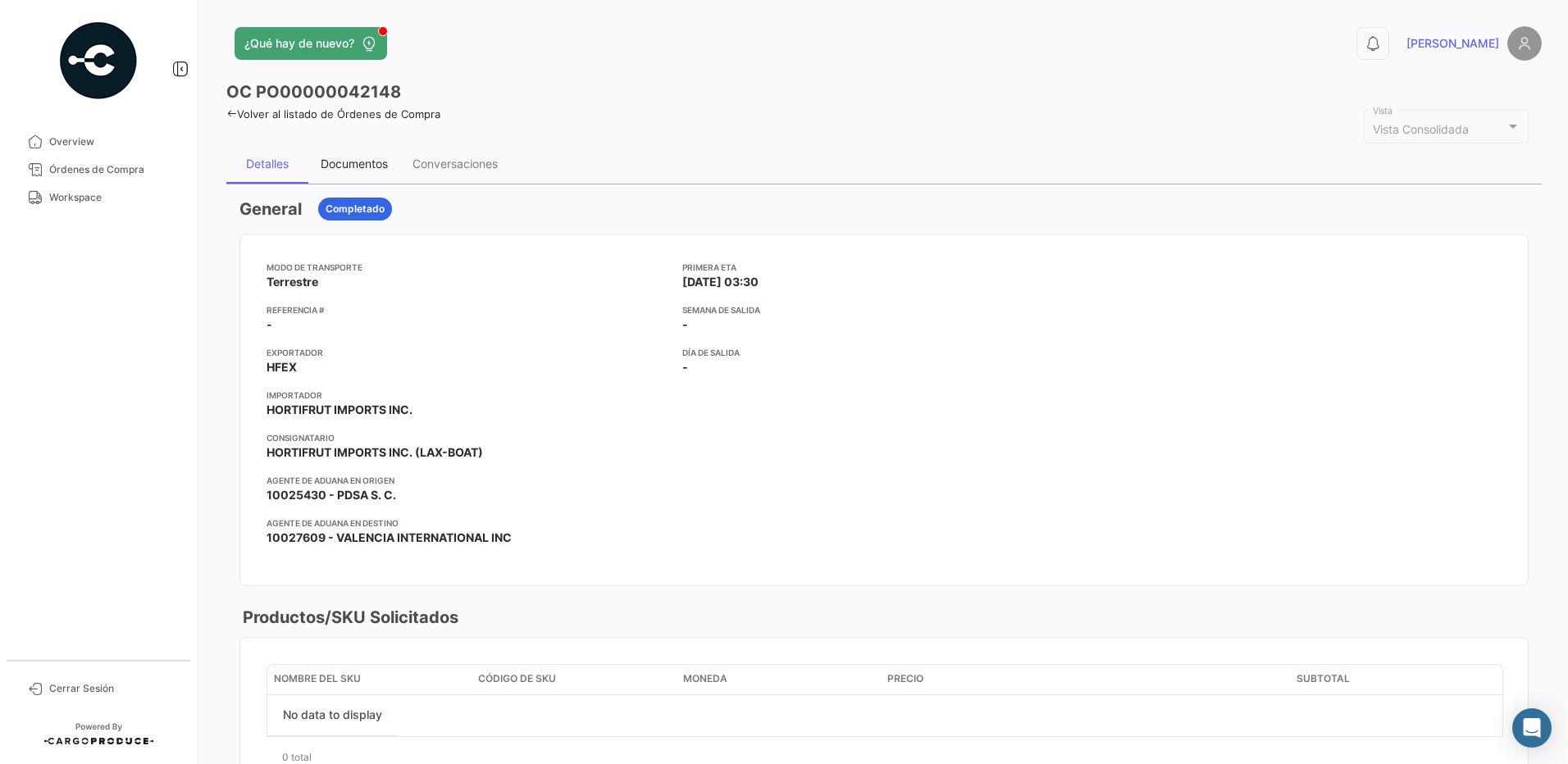
click at [374, 169] on div "Documentos" at bounding box center [354, 163] width 67 height 14
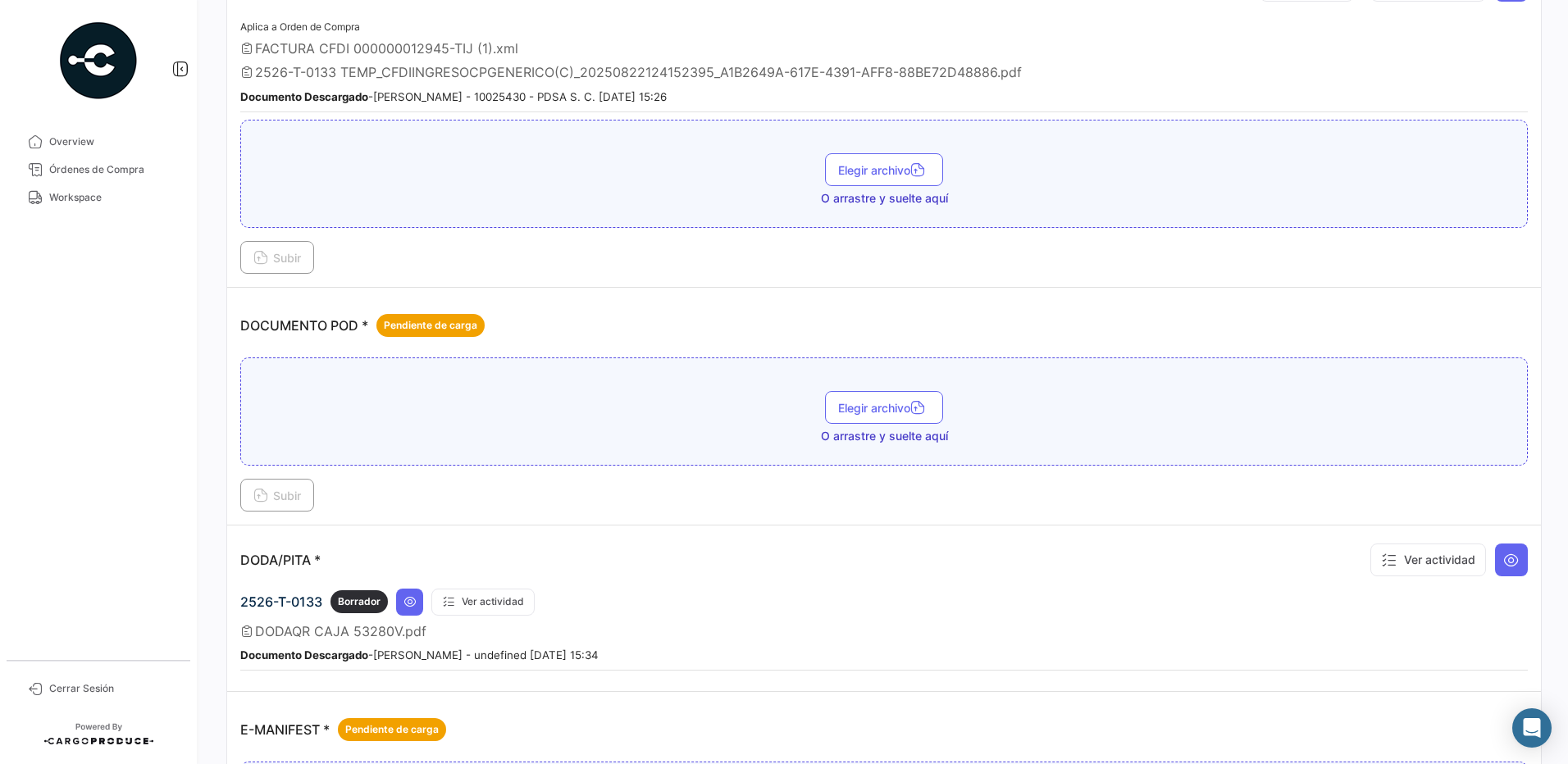
scroll to position [625, 0]
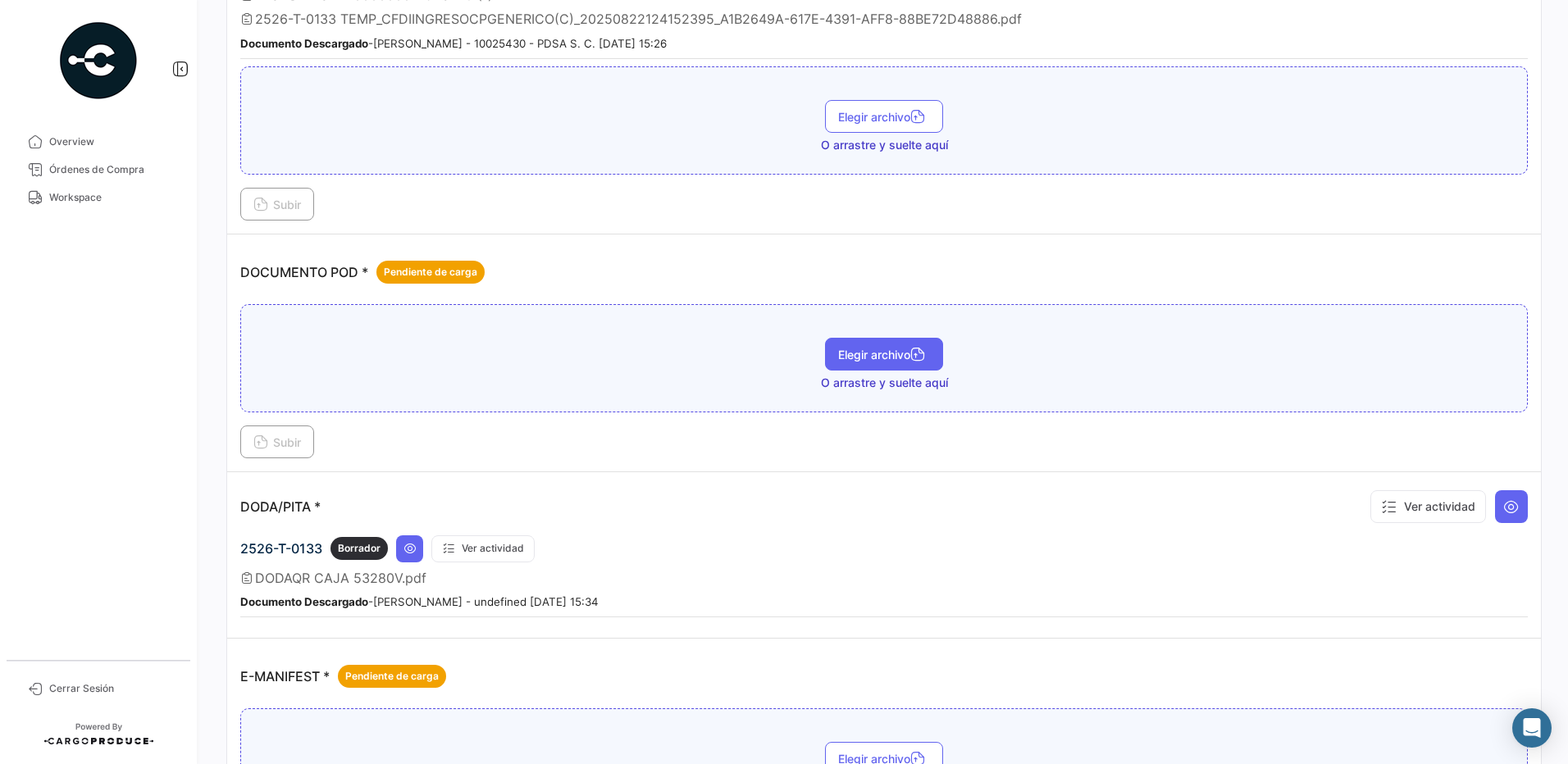
click at [913, 354] on icon "button" at bounding box center [918, 356] width 15 height 15
click at [279, 449] on button "Subir" at bounding box center [277, 441] width 74 height 33
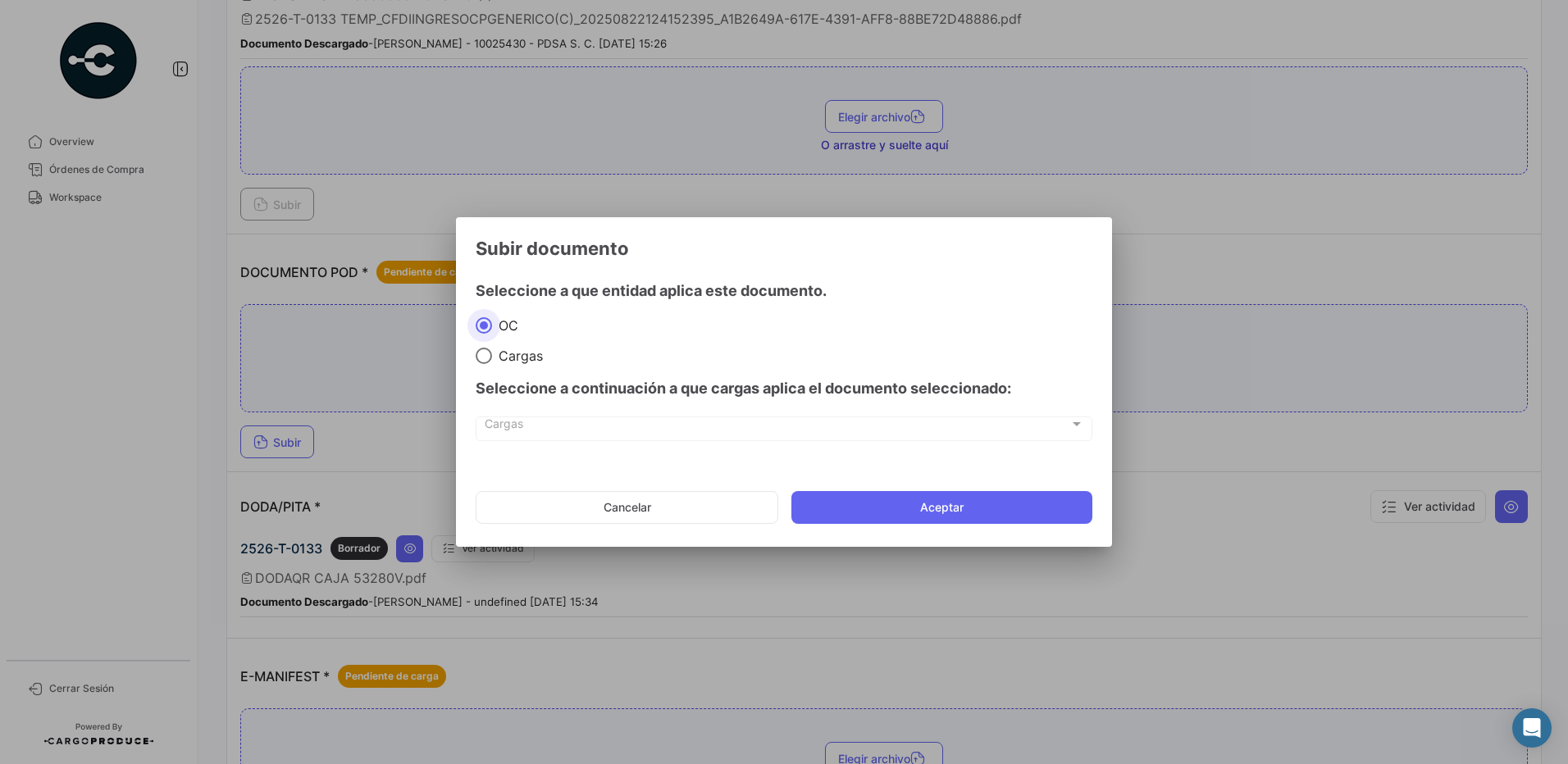
click at [524, 351] on span "Cargas" at bounding box center [517, 355] width 51 height 16
click at [492, 351] on input "Cargas" at bounding box center [483, 355] width 16 height 16
radio input "true"
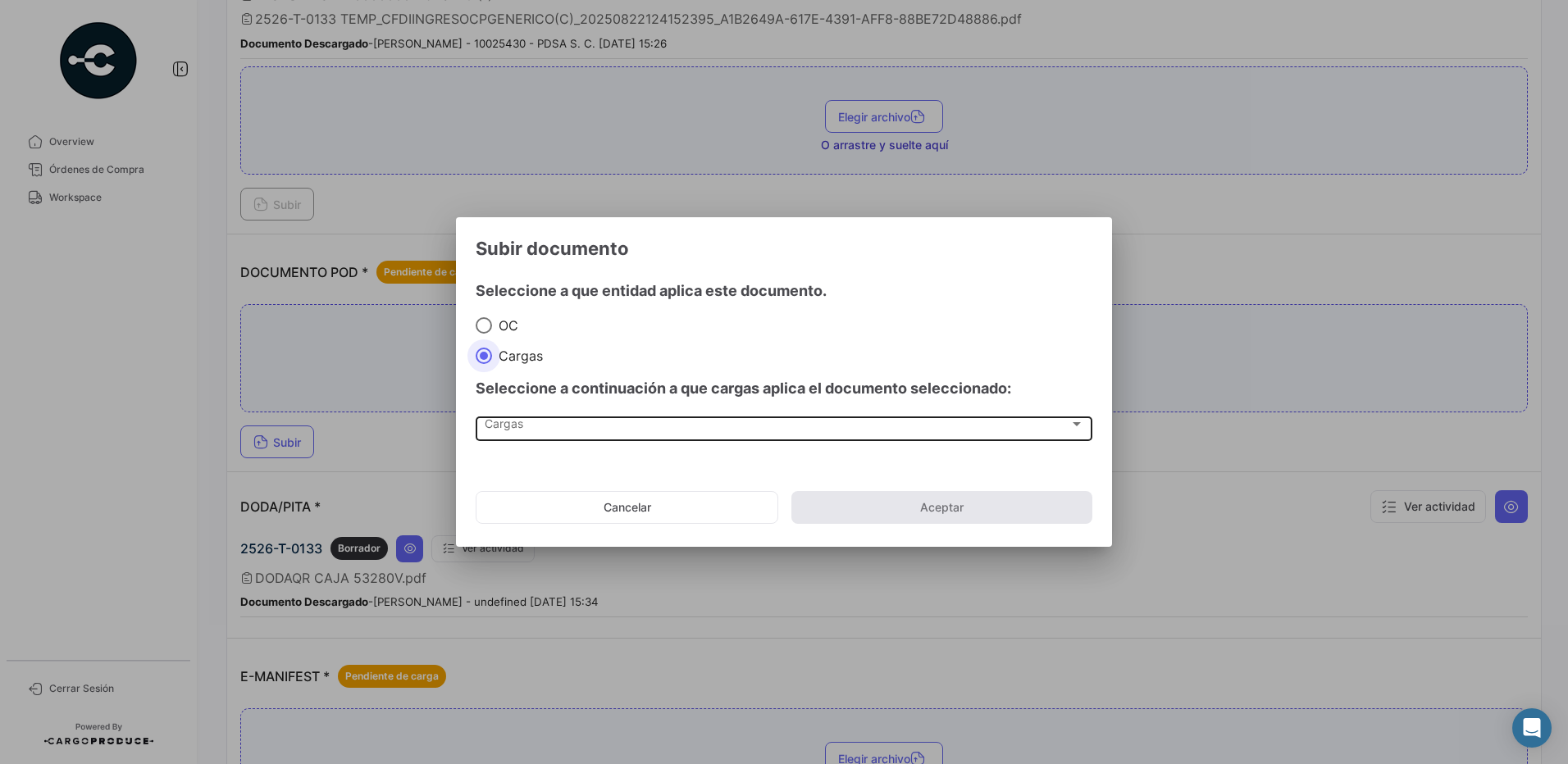
click at [549, 421] on div "Cargas" at bounding box center [777, 427] width 585 height 14
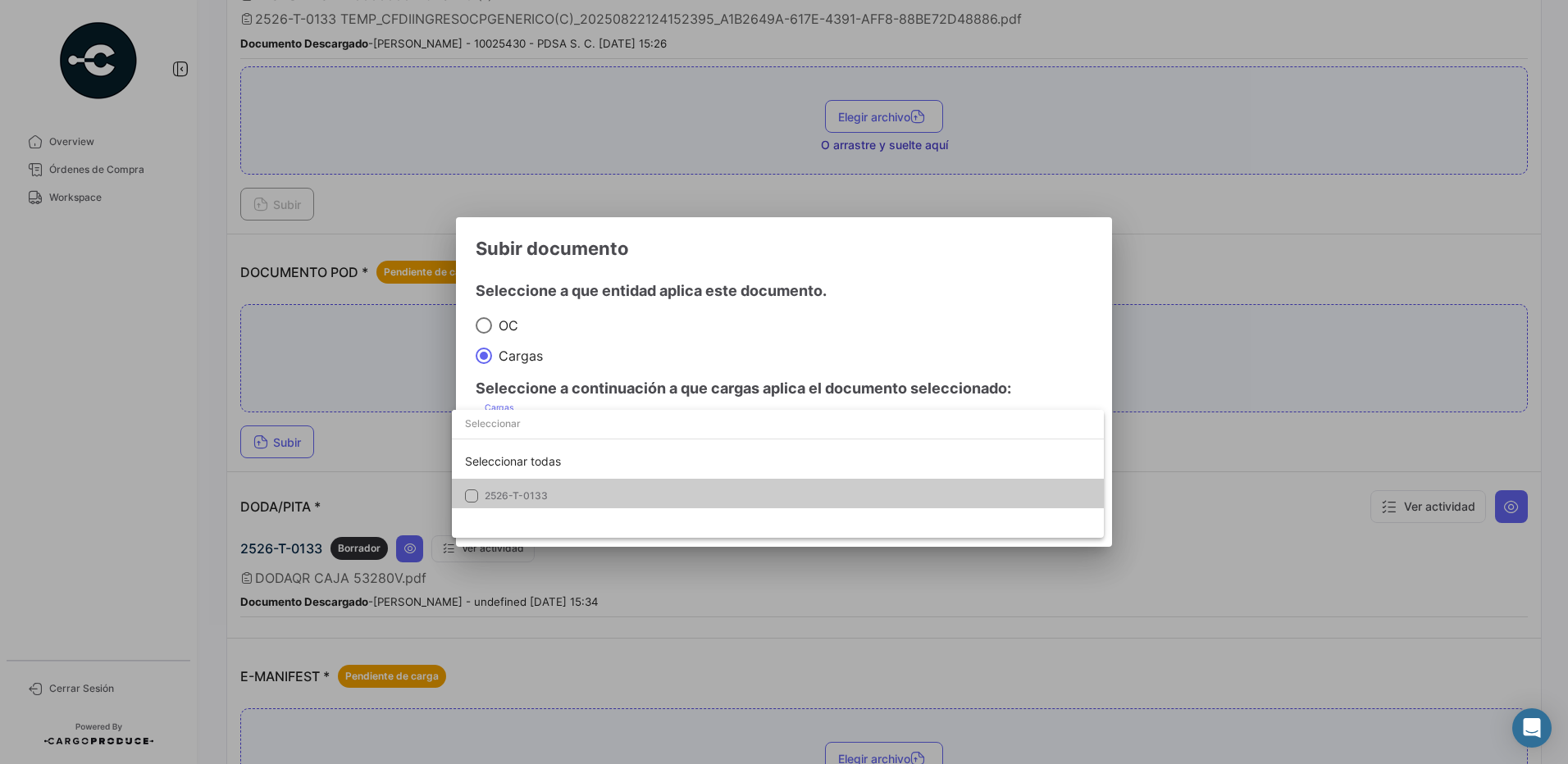
click at [564, 496] on span "2526-T-0133" at bounding box center [600, 496] width 230 height 15
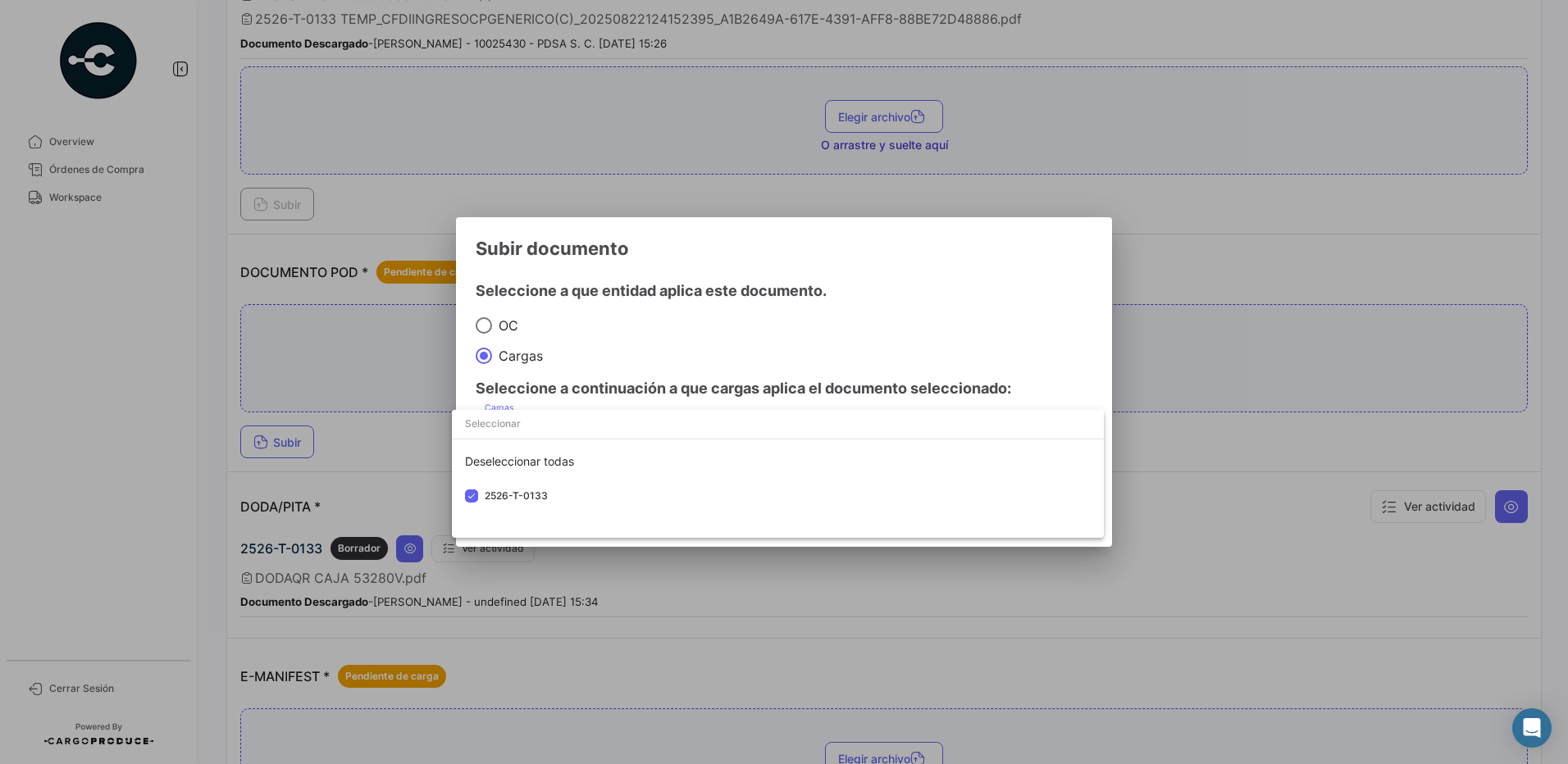
click at [659, 345] on div at bounding box center [784, 382] width 1568 height 764
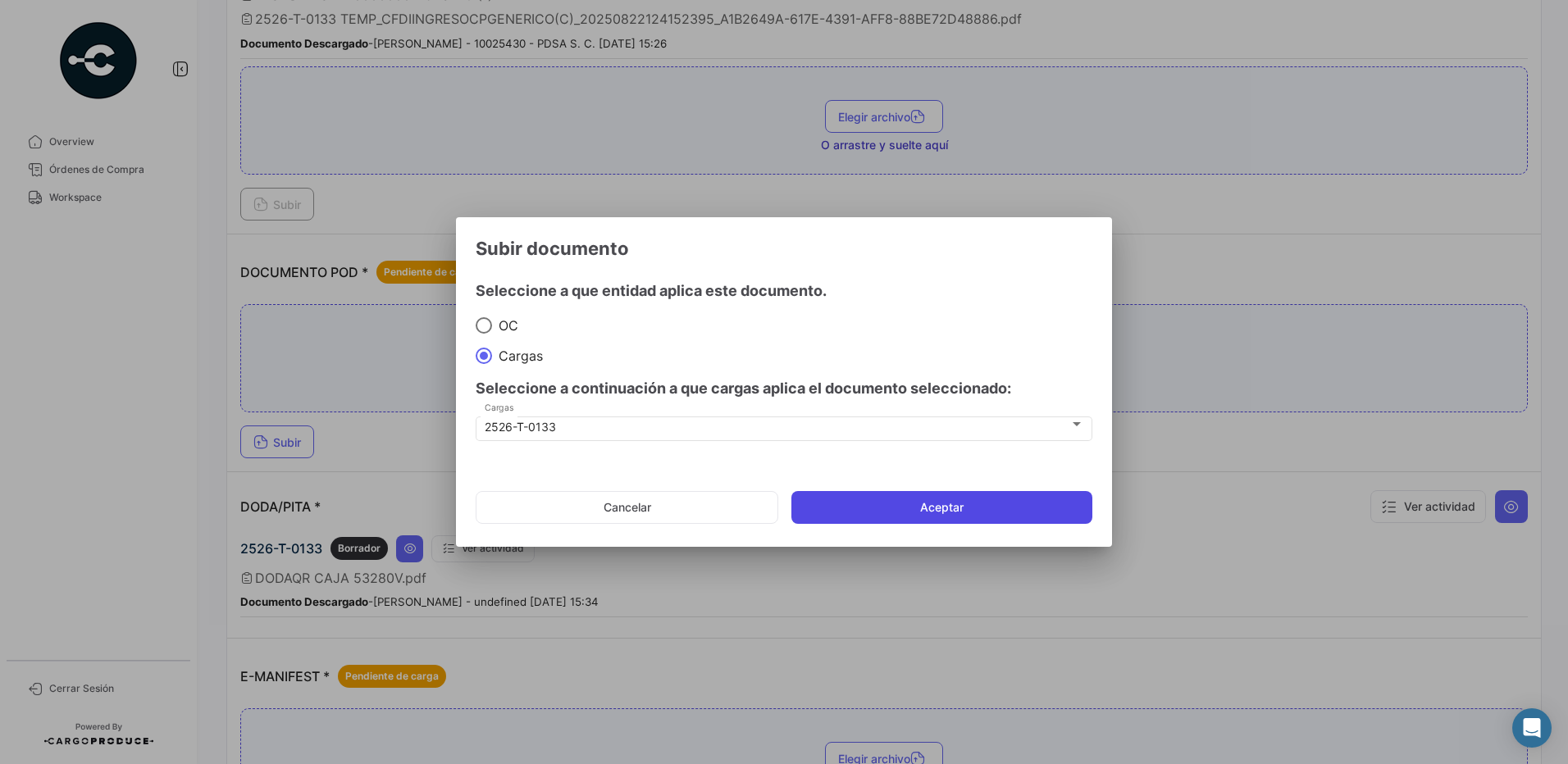
click at [900, 505] on button "Aceptar" at bounding box center [942, 507] width 301 height 33
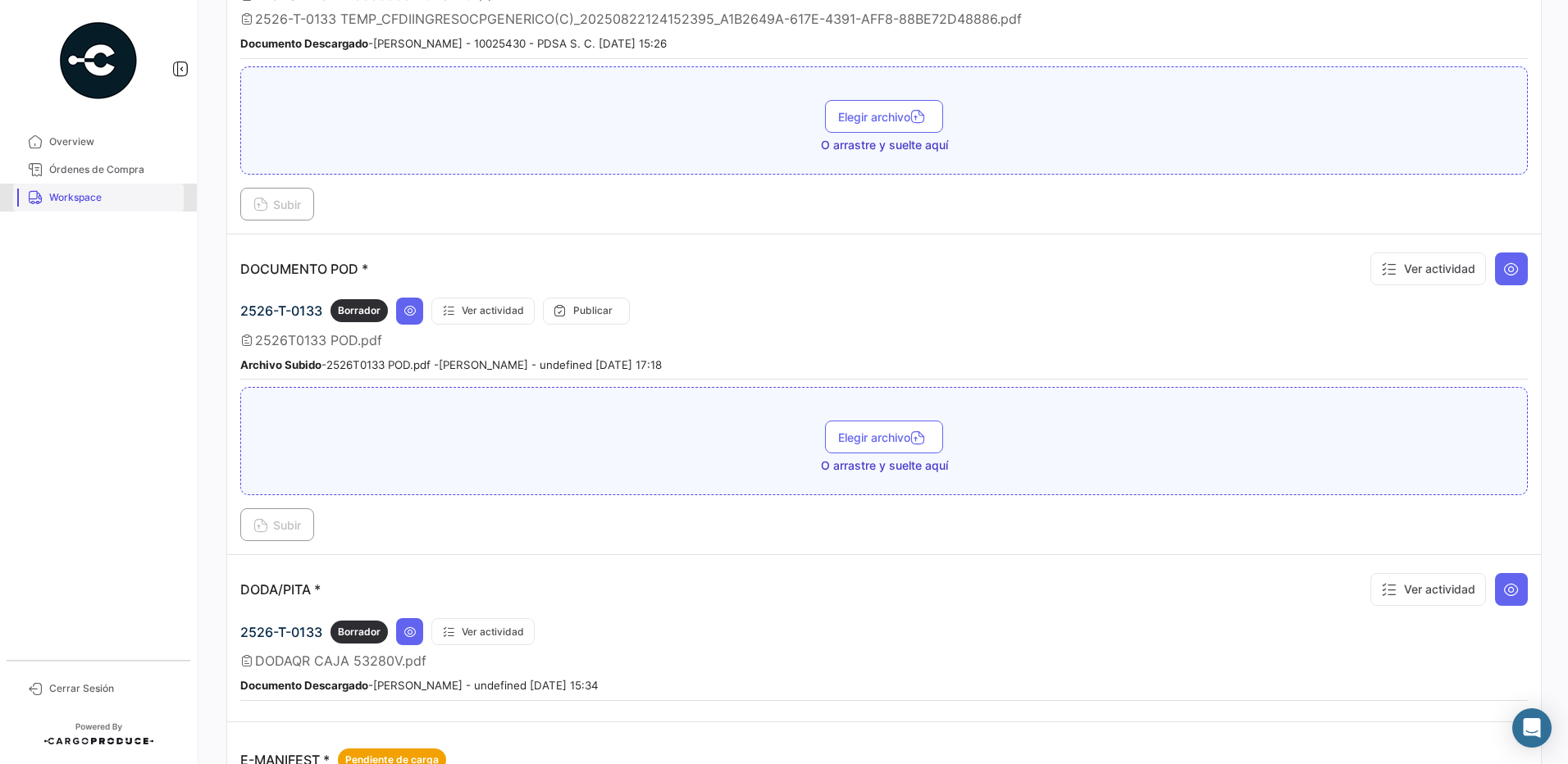
click at [98, 202] on span "Workspace" at bounding box center [113, 197] width 128 height 15
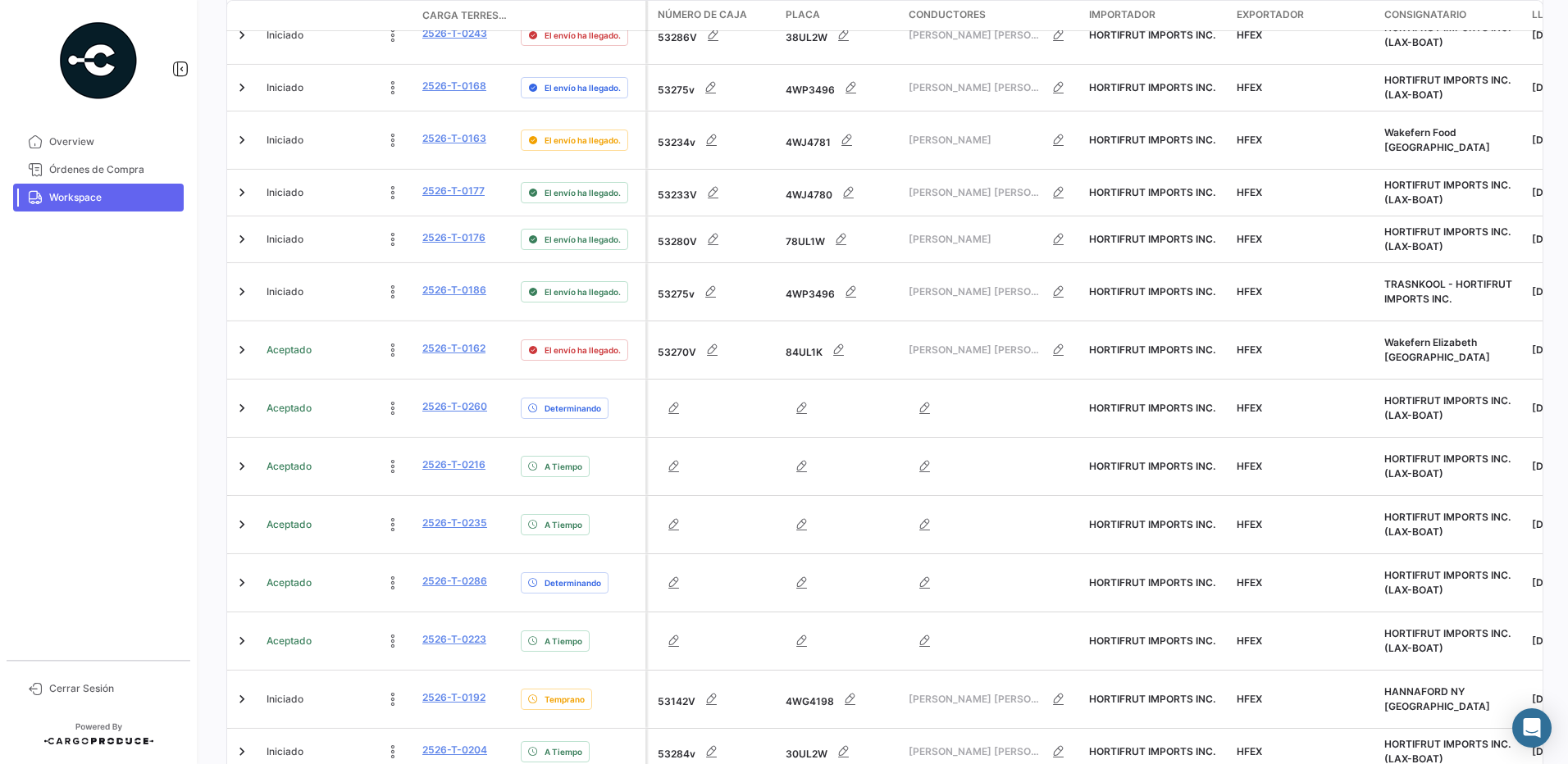
scroll to position [401, 0]
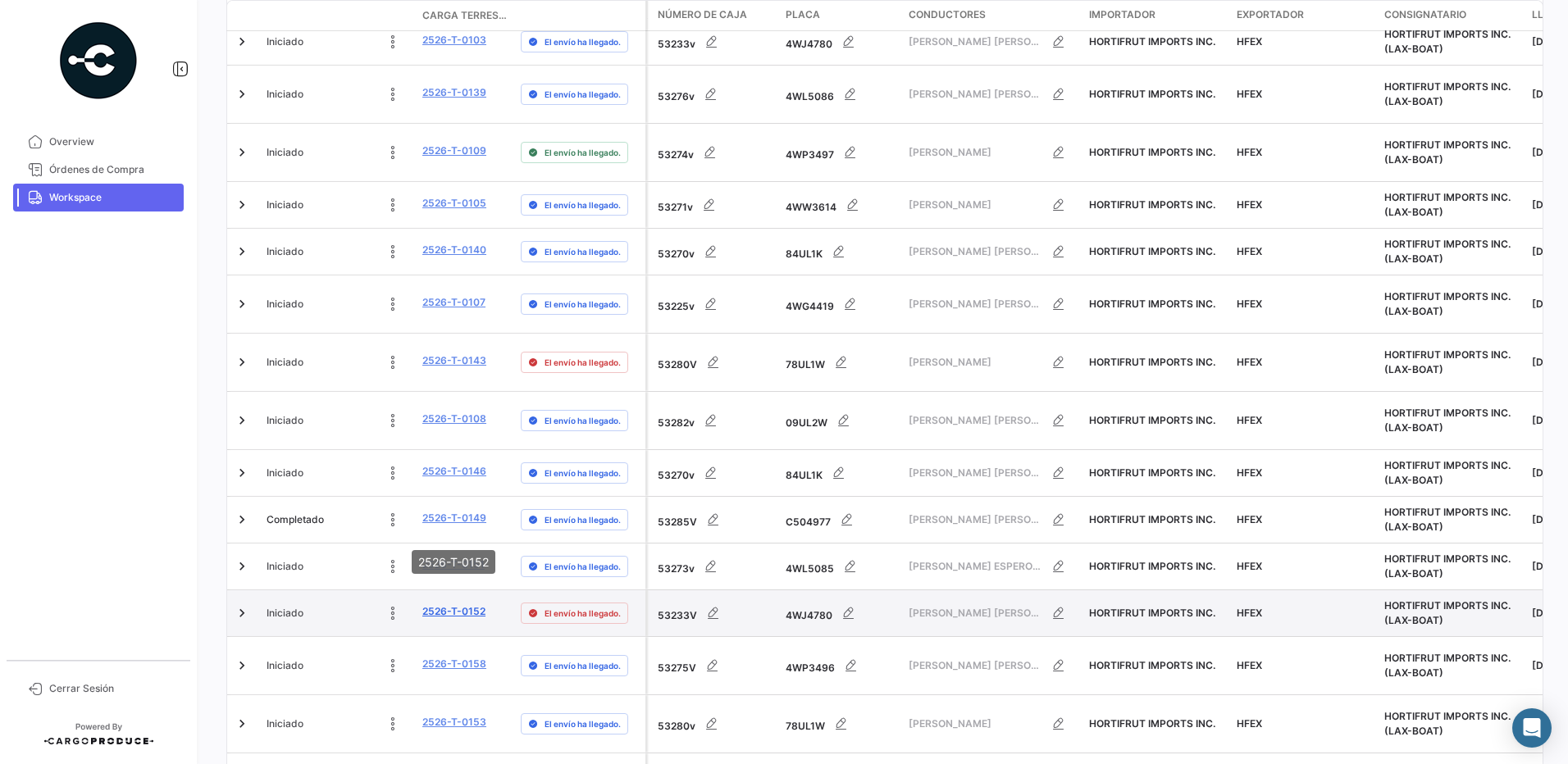
click at [466, 605] on link "2526-T-0152" at bounding box center [454, 612] width 64 height 15
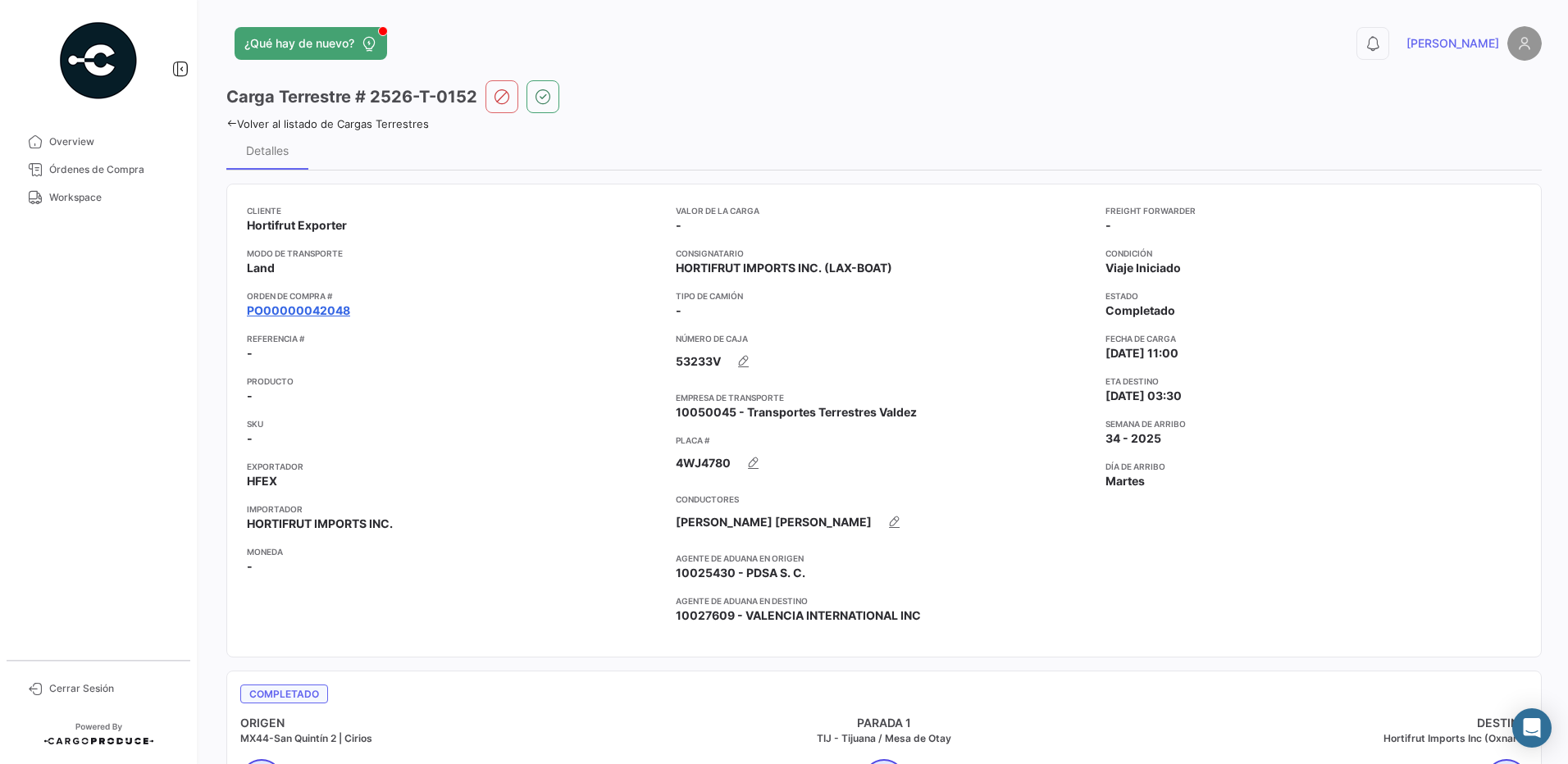
click at [320, 304] on link "PO00000042048" at bounding box center [298, 310] width 103 height 16
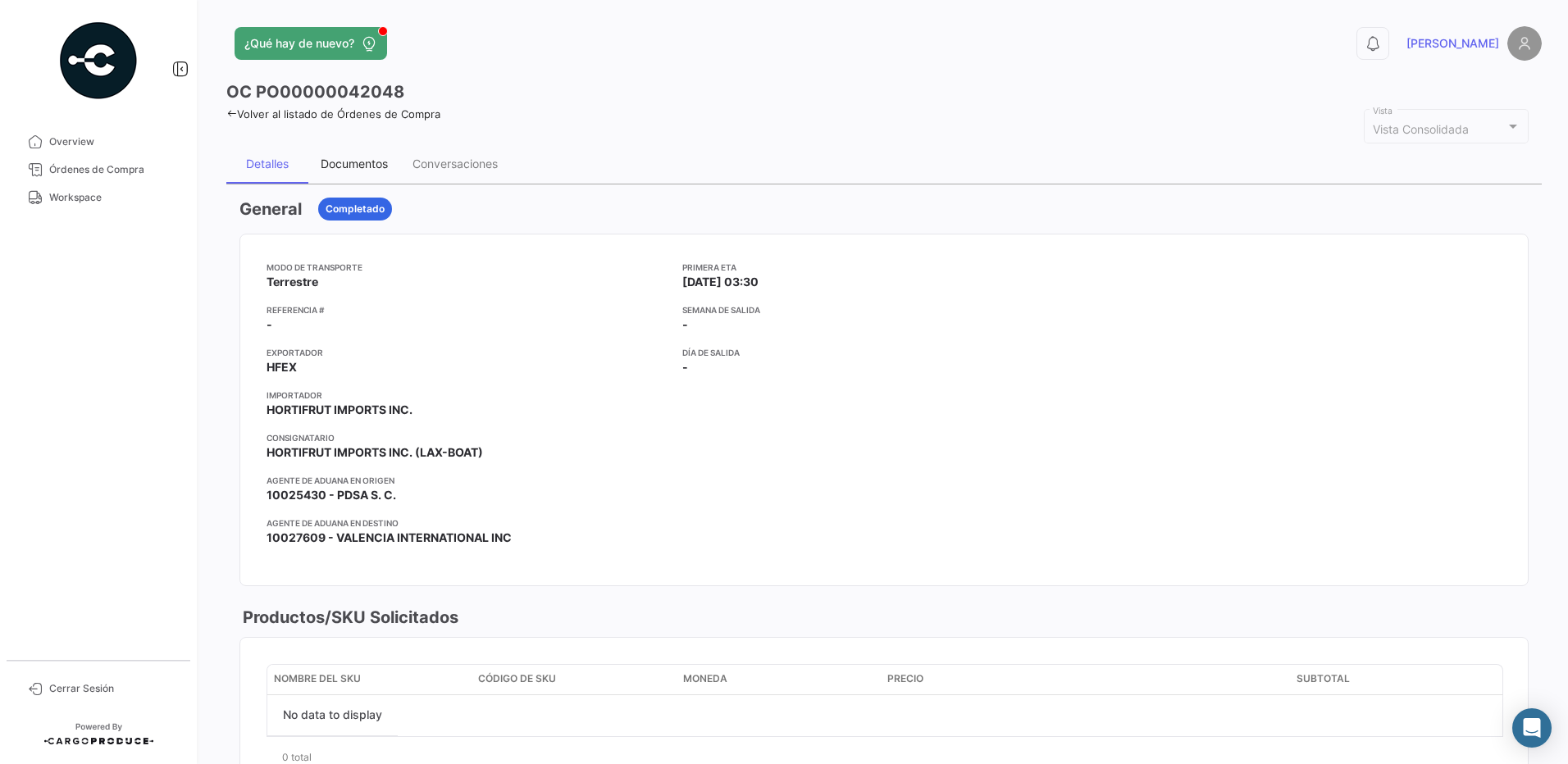
click at [372, 162] on div "Documentos" at bounding box center [354, 163] width 67 height 14
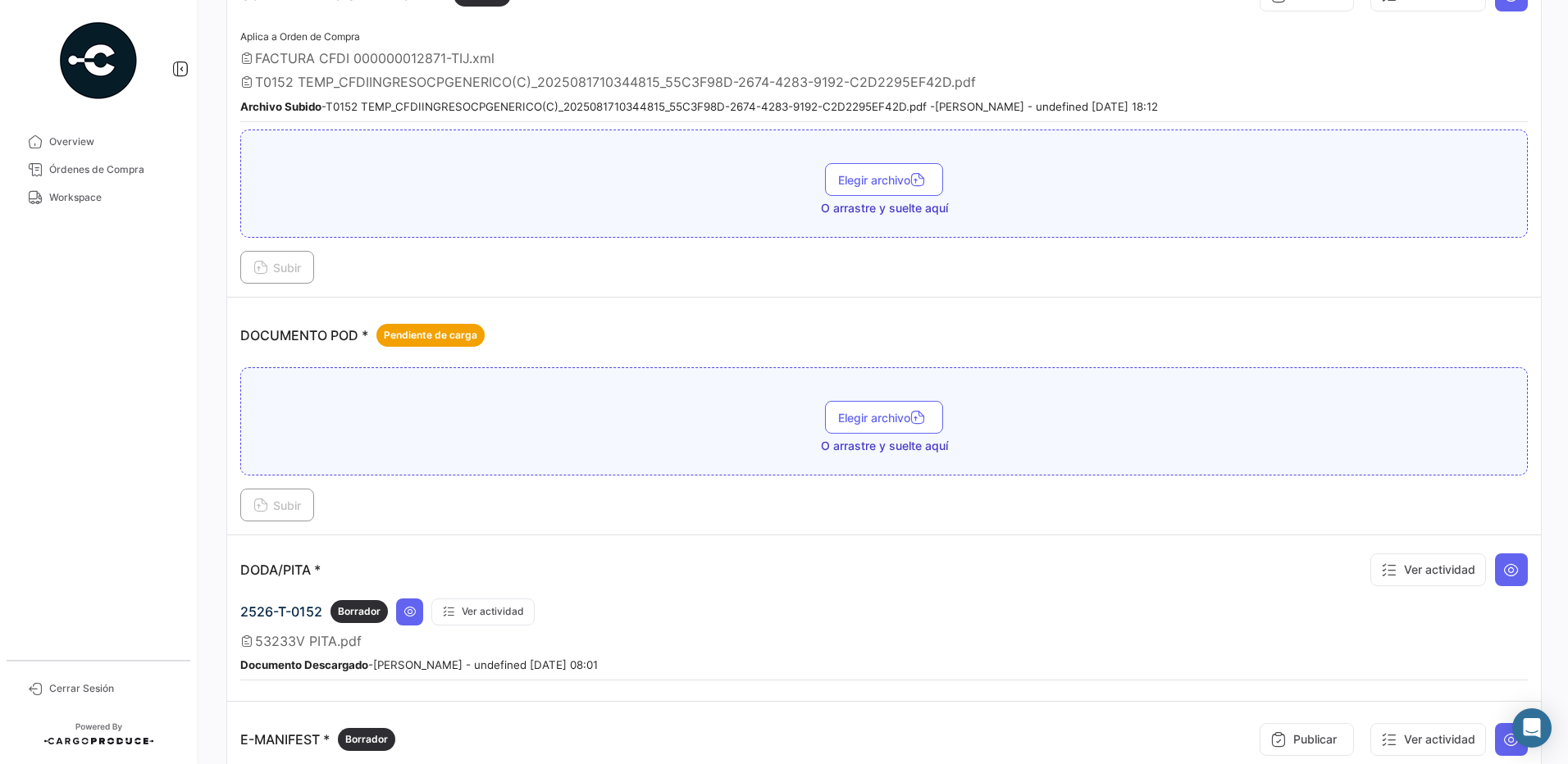
scroll to position [540, 0]
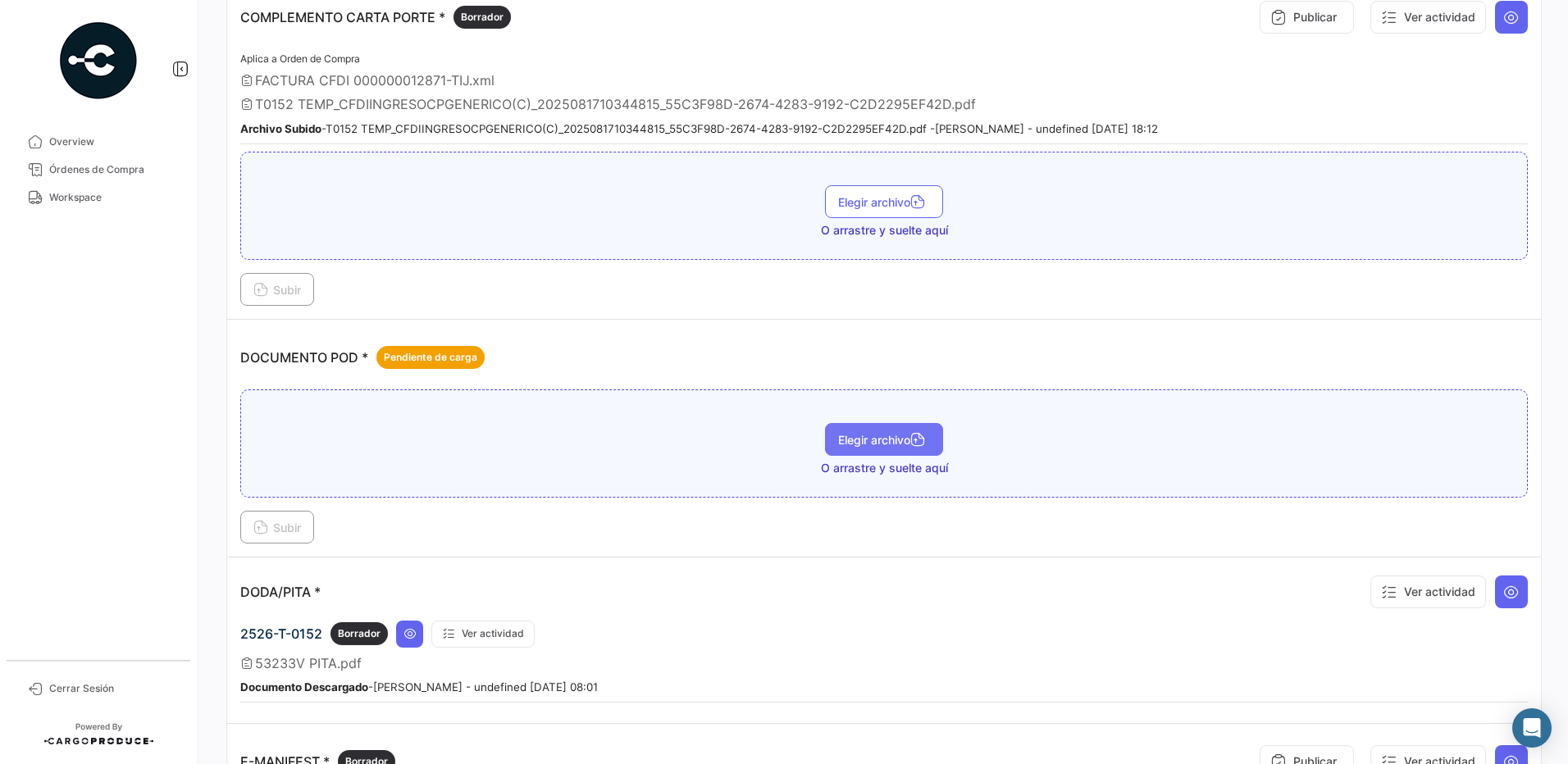
click at [872, 440] on span "Elegir archivo" at bounding box center [884, 439] width 92 height 14
click at [301, 530] on span "Subir" at bounding box center [277, 528] width 47 height 14
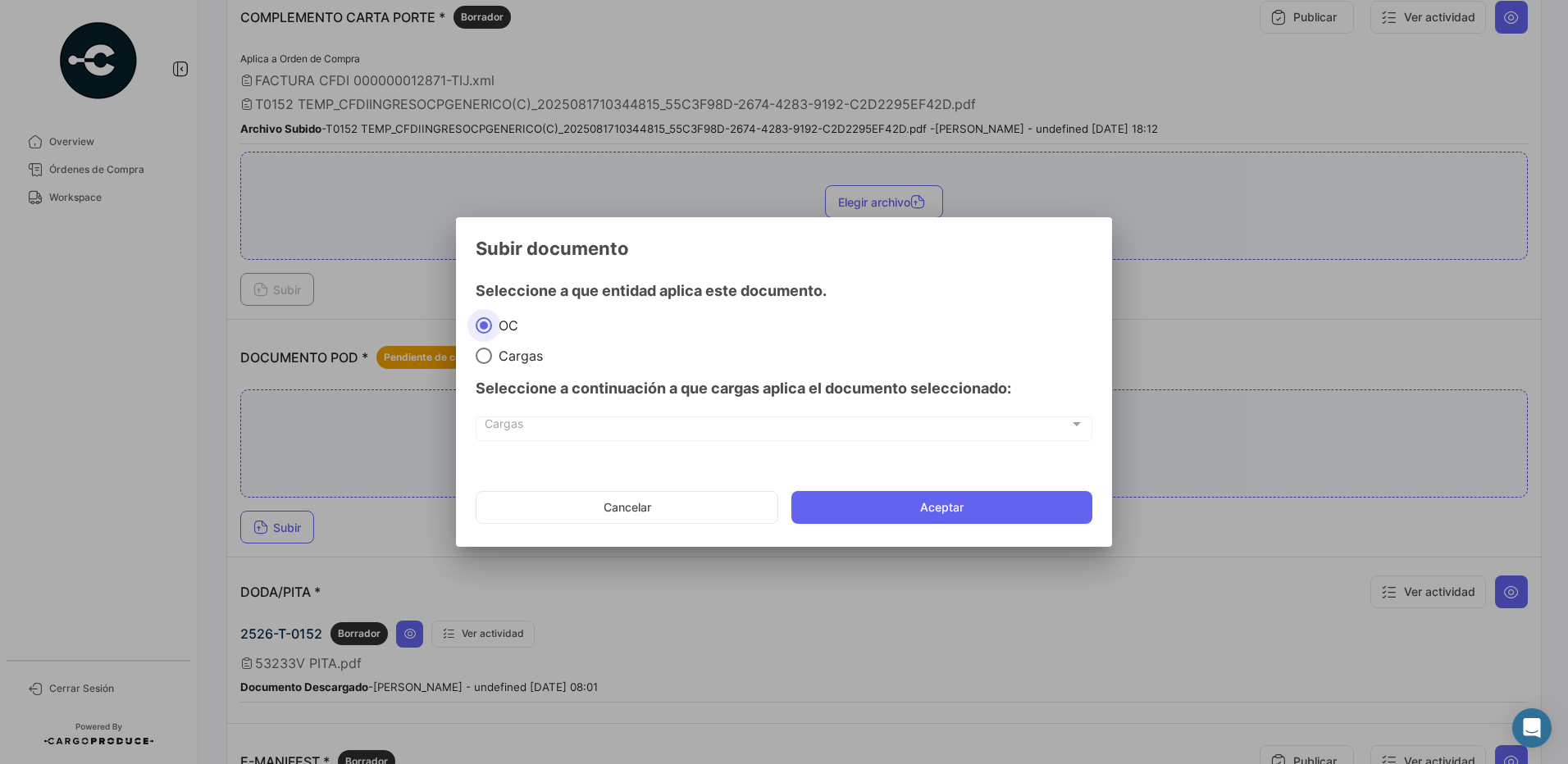
click at [493, 358] on span "Cargas" at bounding box center [517, 355] width 51 height 16
click at [492, 358] on input "Cargas" at bounding box center [483, 355] width 16 height 16
radio input "true"
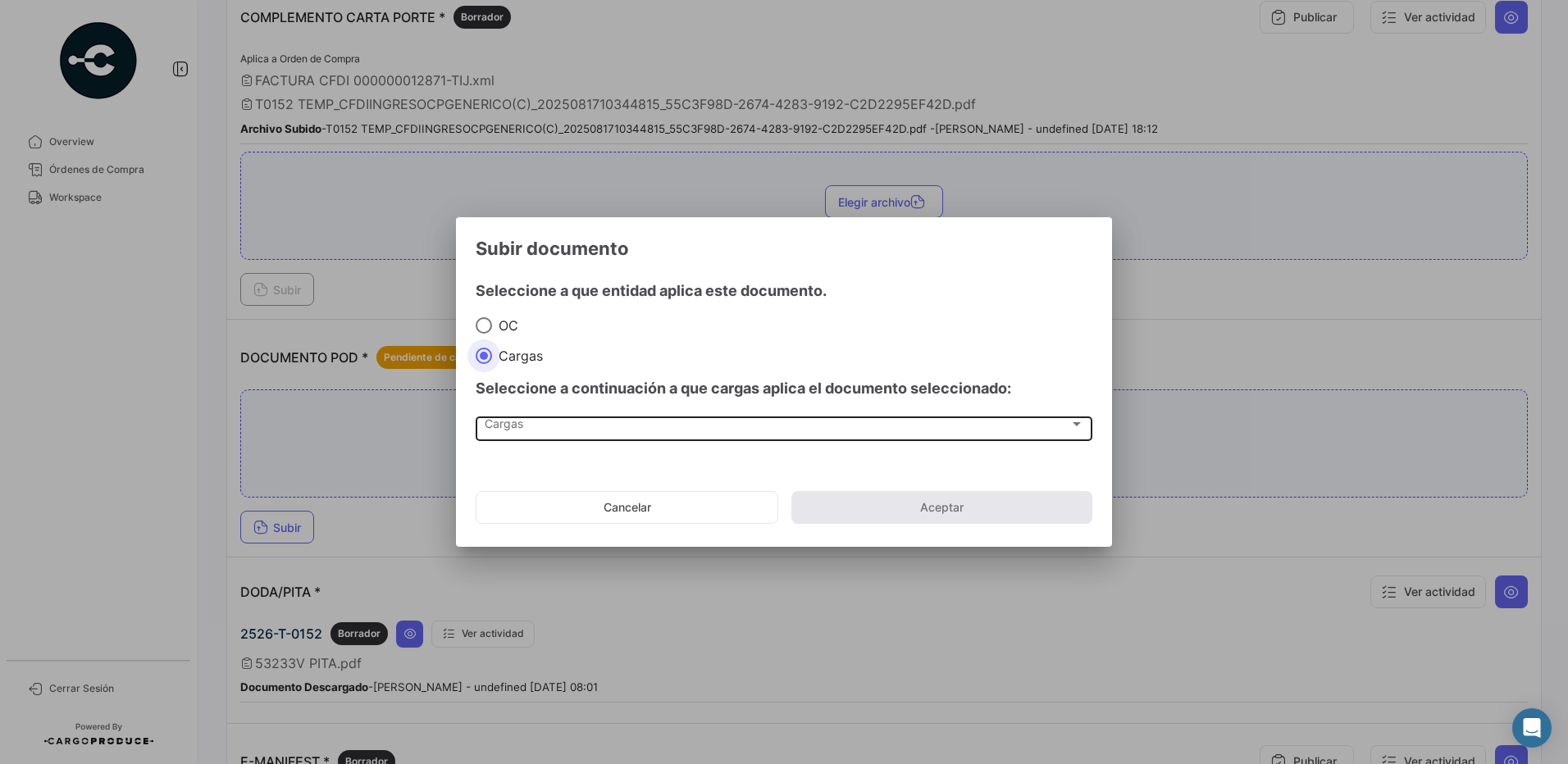
click at [522, 429] on span "Cargas" at bounding box center [777, 427] width 585 height 14
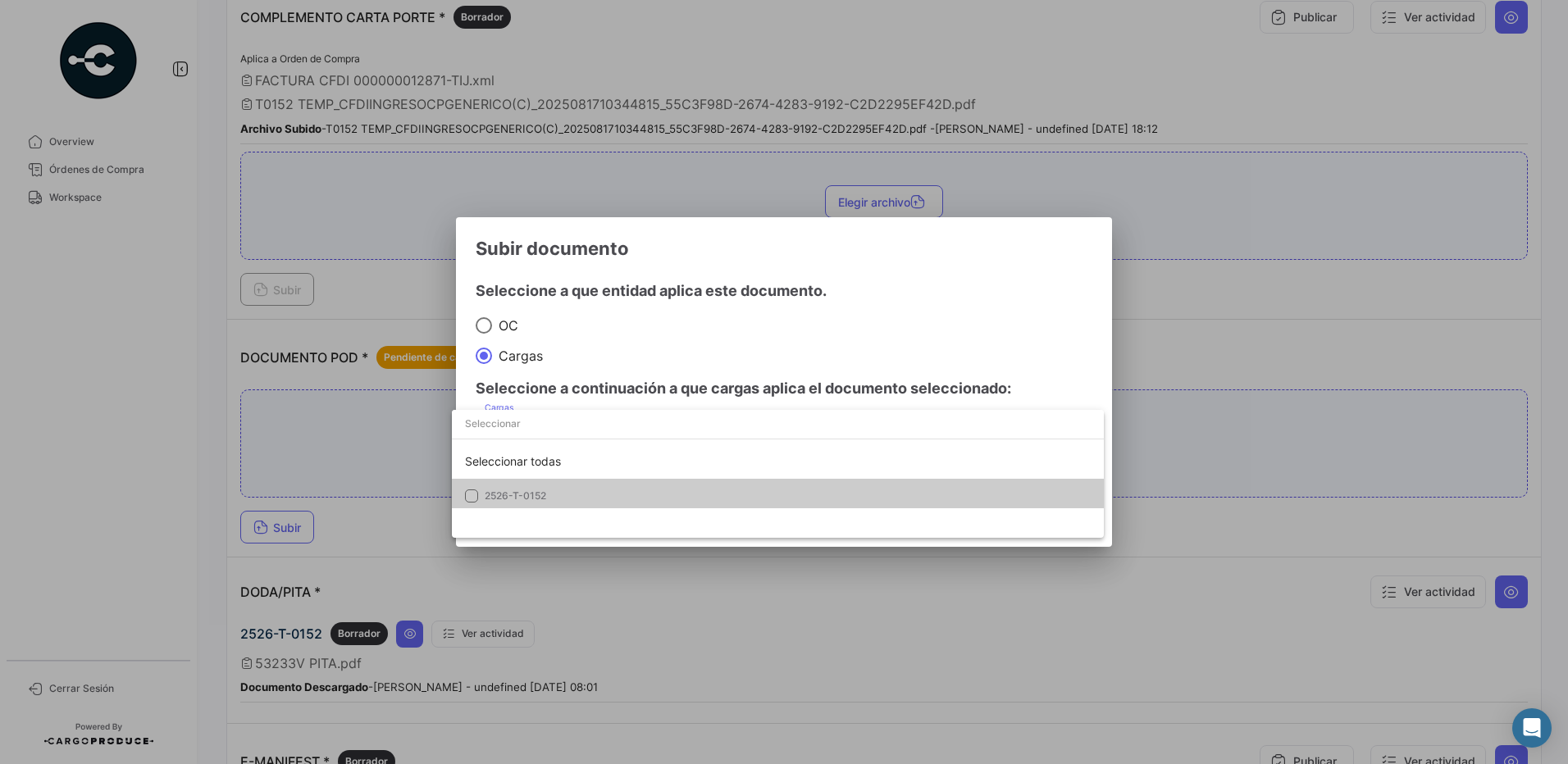
click at [549, 495] on span "2526-T-0152" at bounding box center [600, 496] width 230 height 15
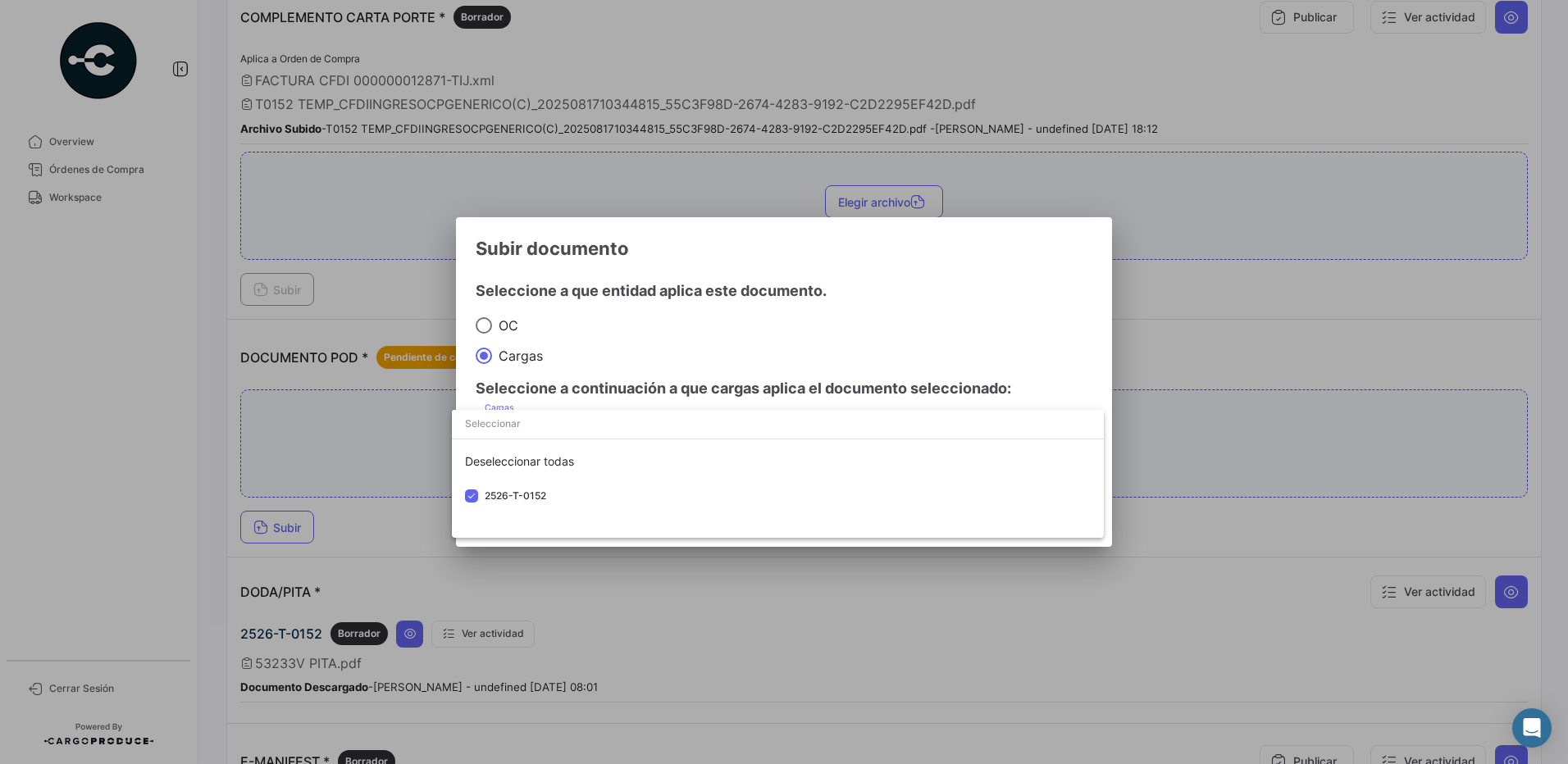
click at [630, 345] on div at bounding box center [784, 382] width 1568 height 764
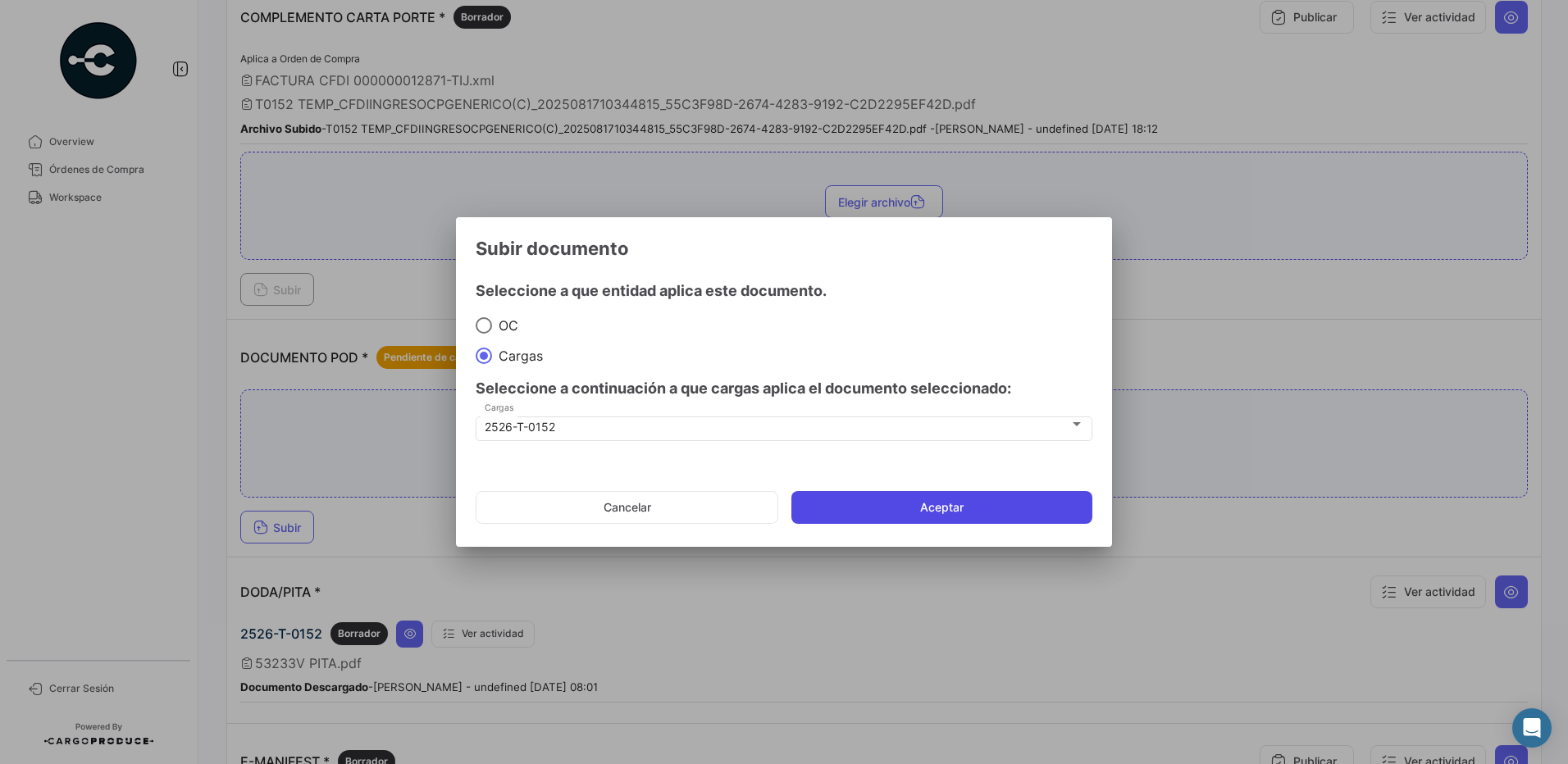
click at [940, 511] on button "Aceptar" at bounding box center [942, 507] width 301 height 33
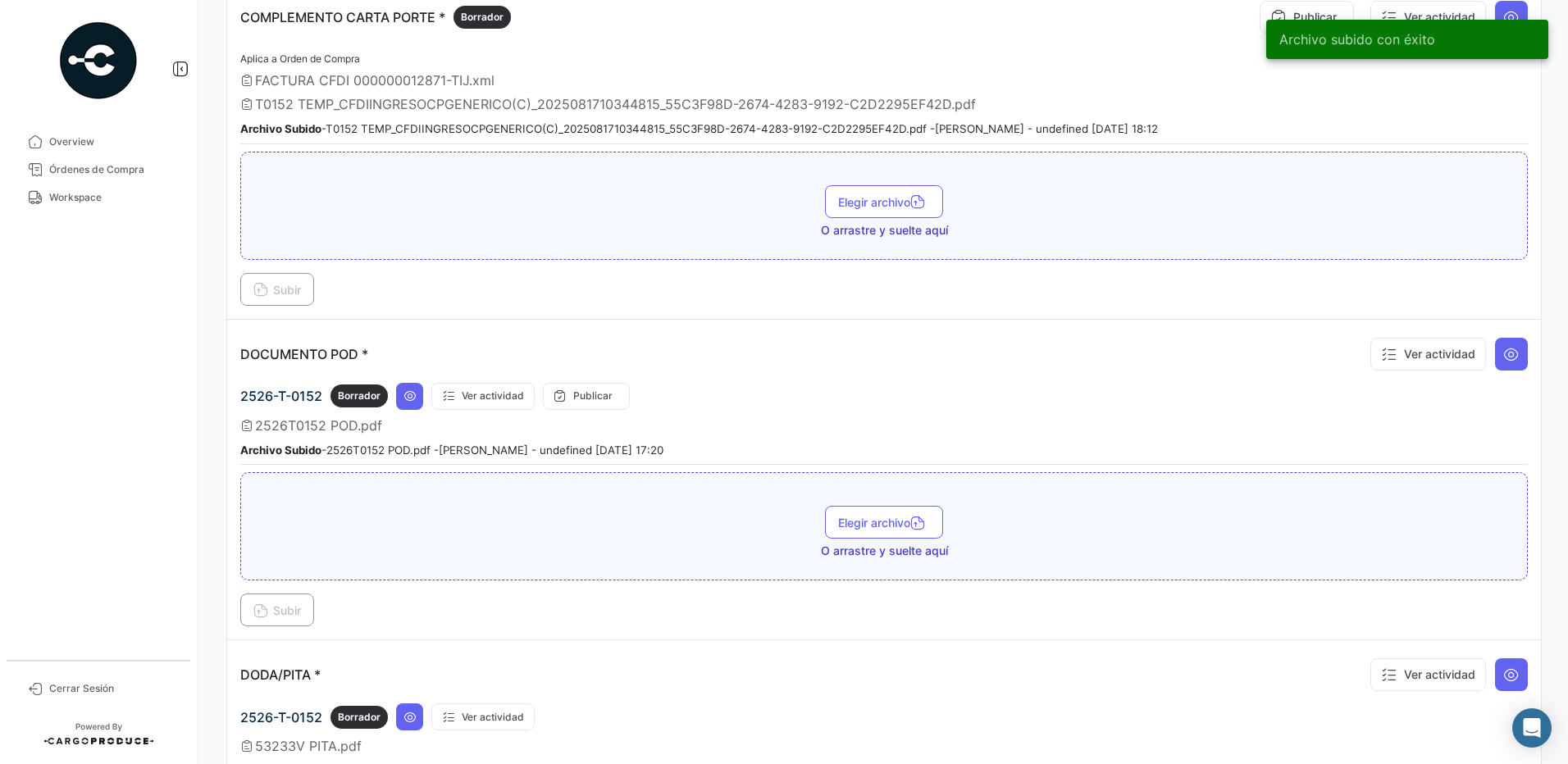
click at [768, 375] on div "DOCUMENTO POD * Ver actividad" at bounding box center [884, 354] width 1287 height 43
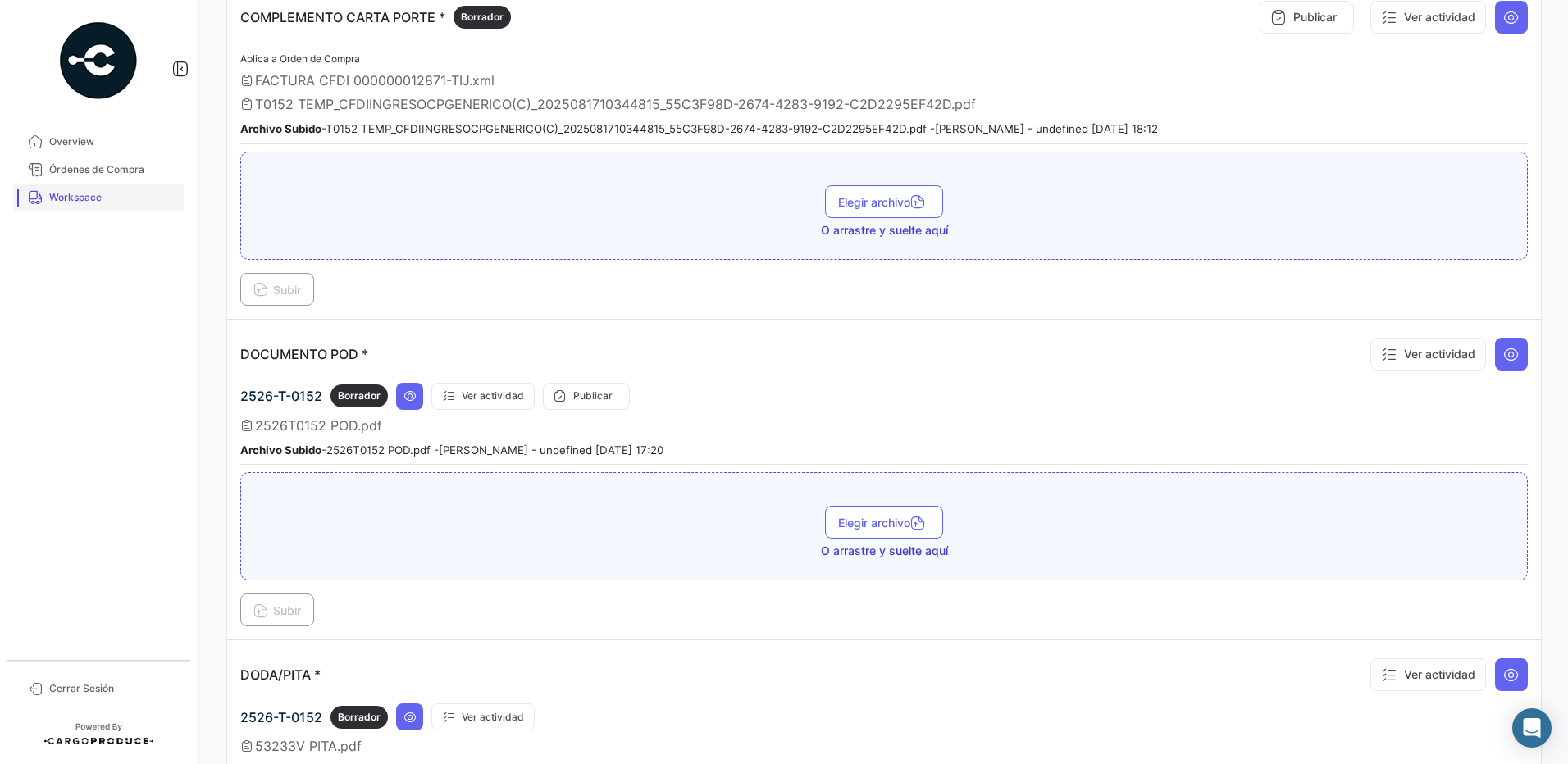
click at [43, 191] on link "Workspace" at bounding box center [99, 197] width 171 height 28
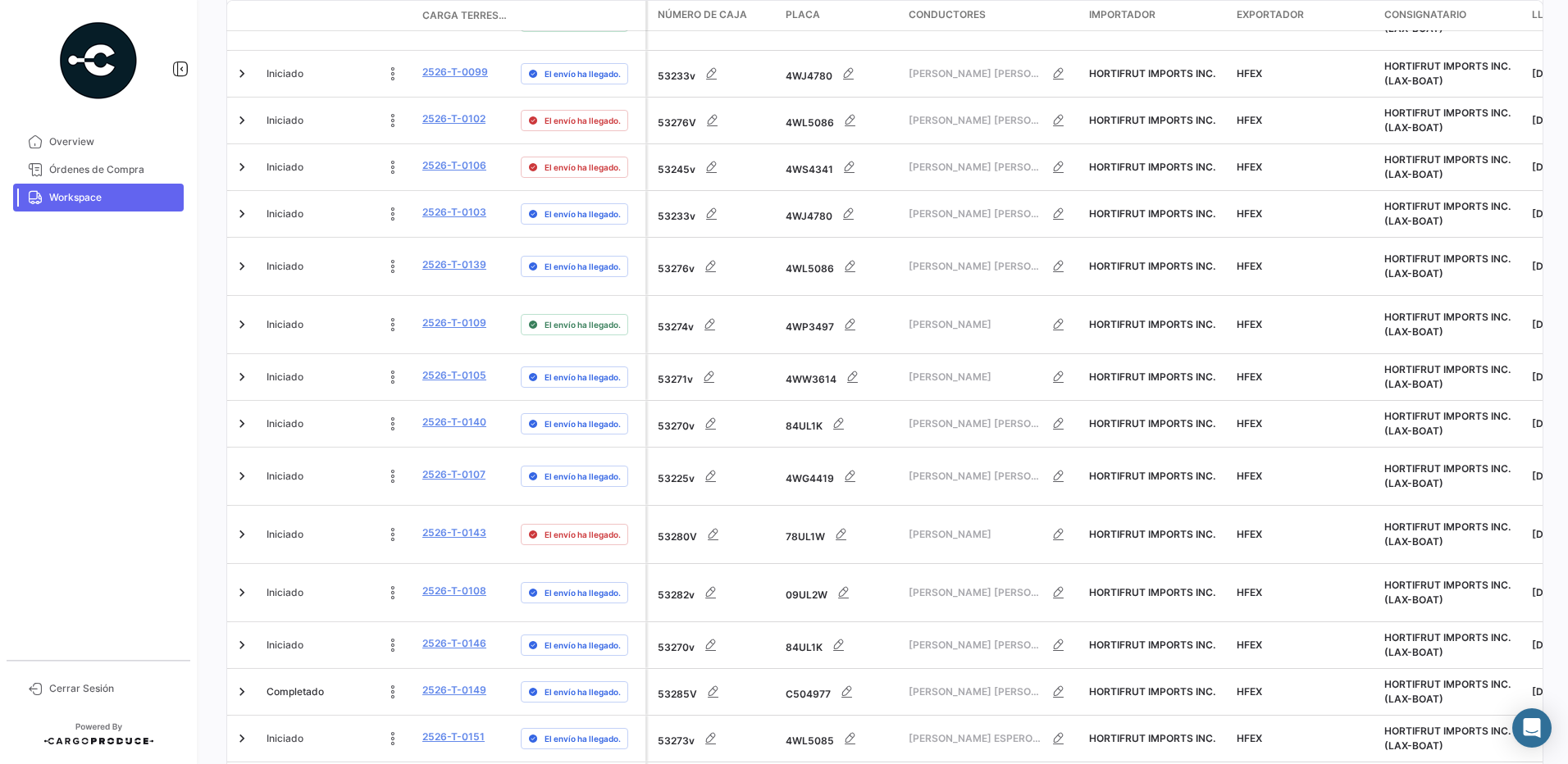
scroll to position [413, 0]
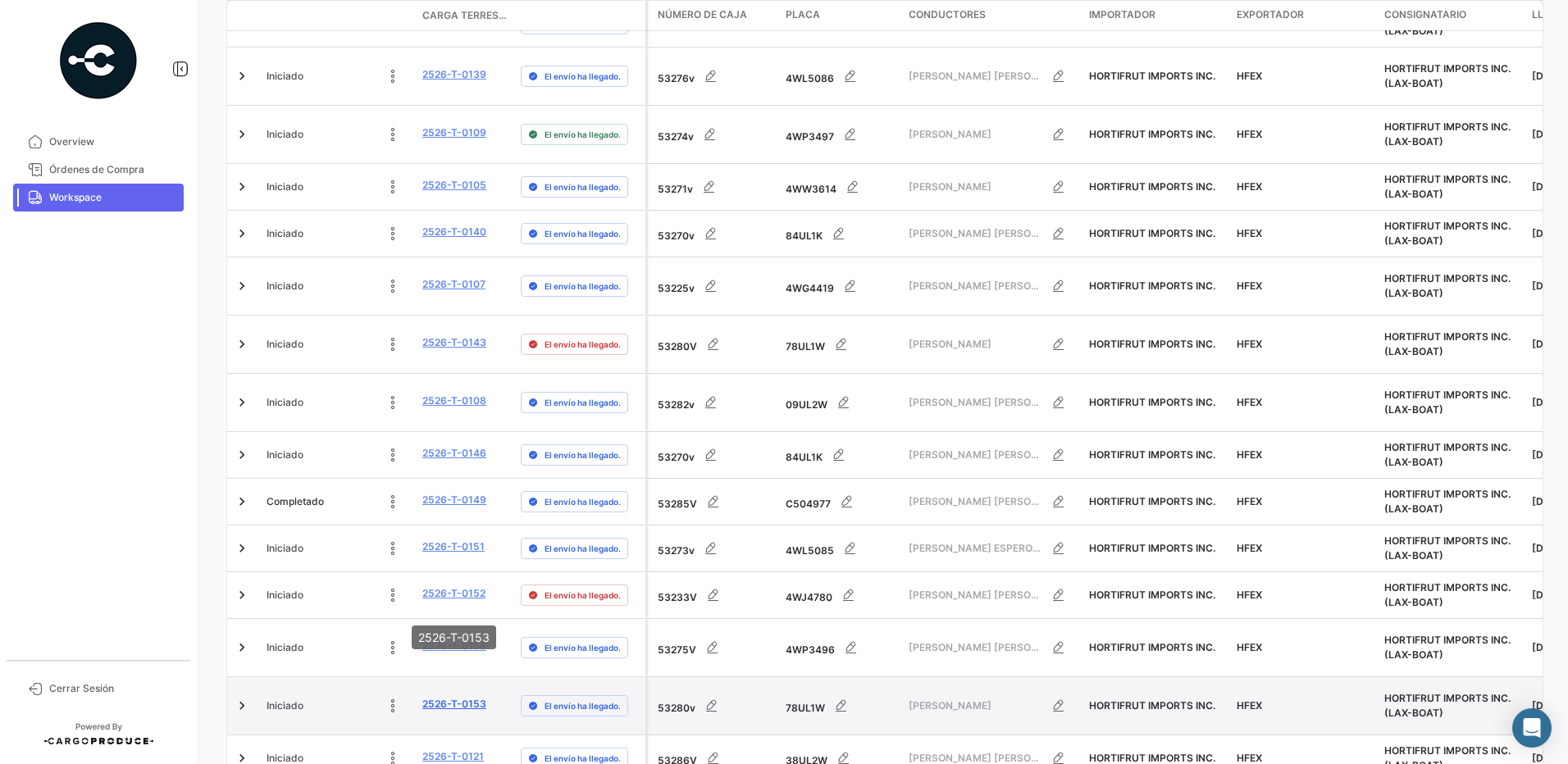
click at [467, 697] on link "2526-T-0153" at bounding box center [454, 704] width 64 height 15
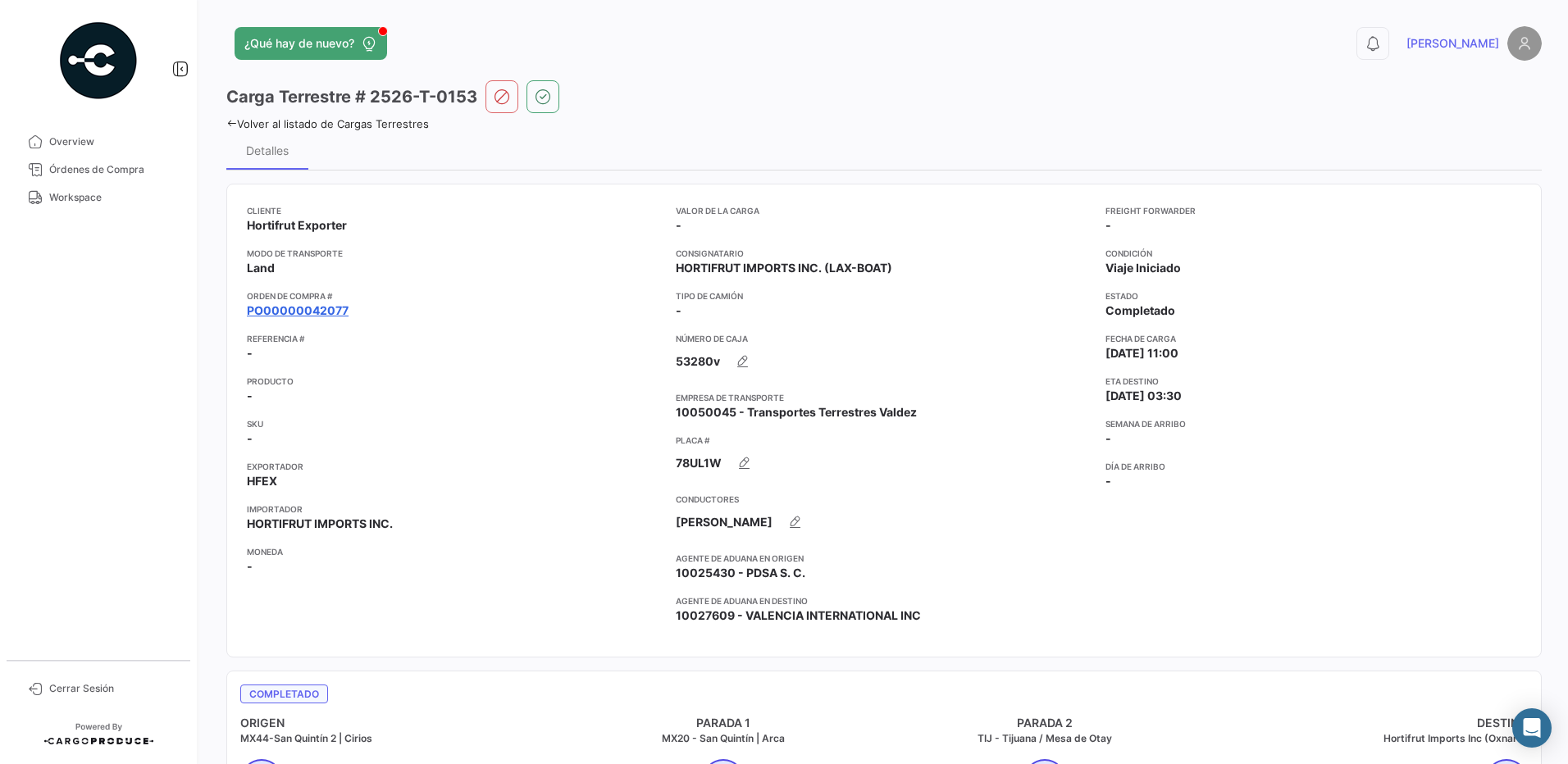
click at [326, 307] on link "PO00000042077" at bounding box center [297, 310] width 102 height 16
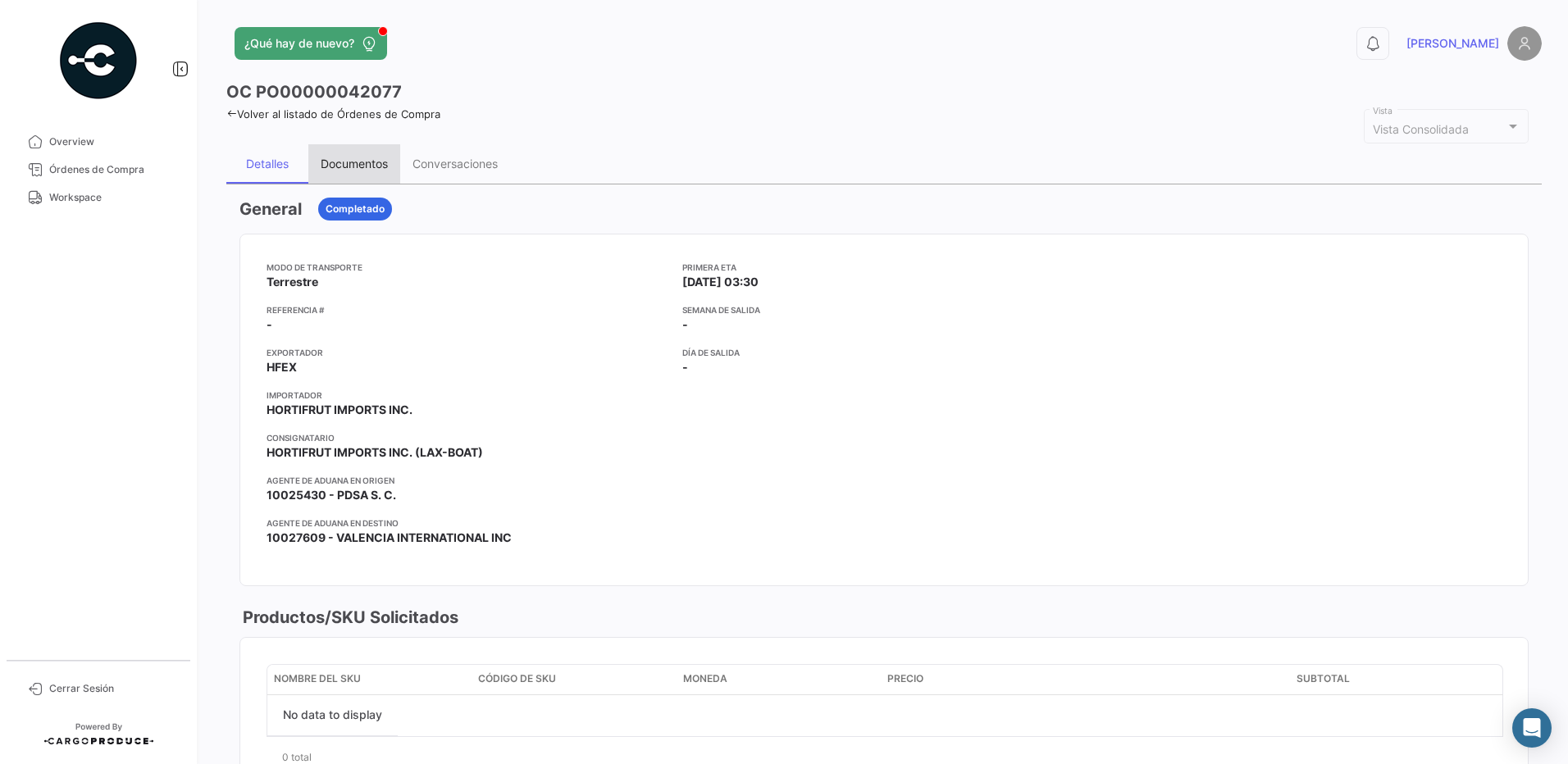
click at [349, 167] on div "Documentos" at bounding box center [354, 163] width 67 height 14
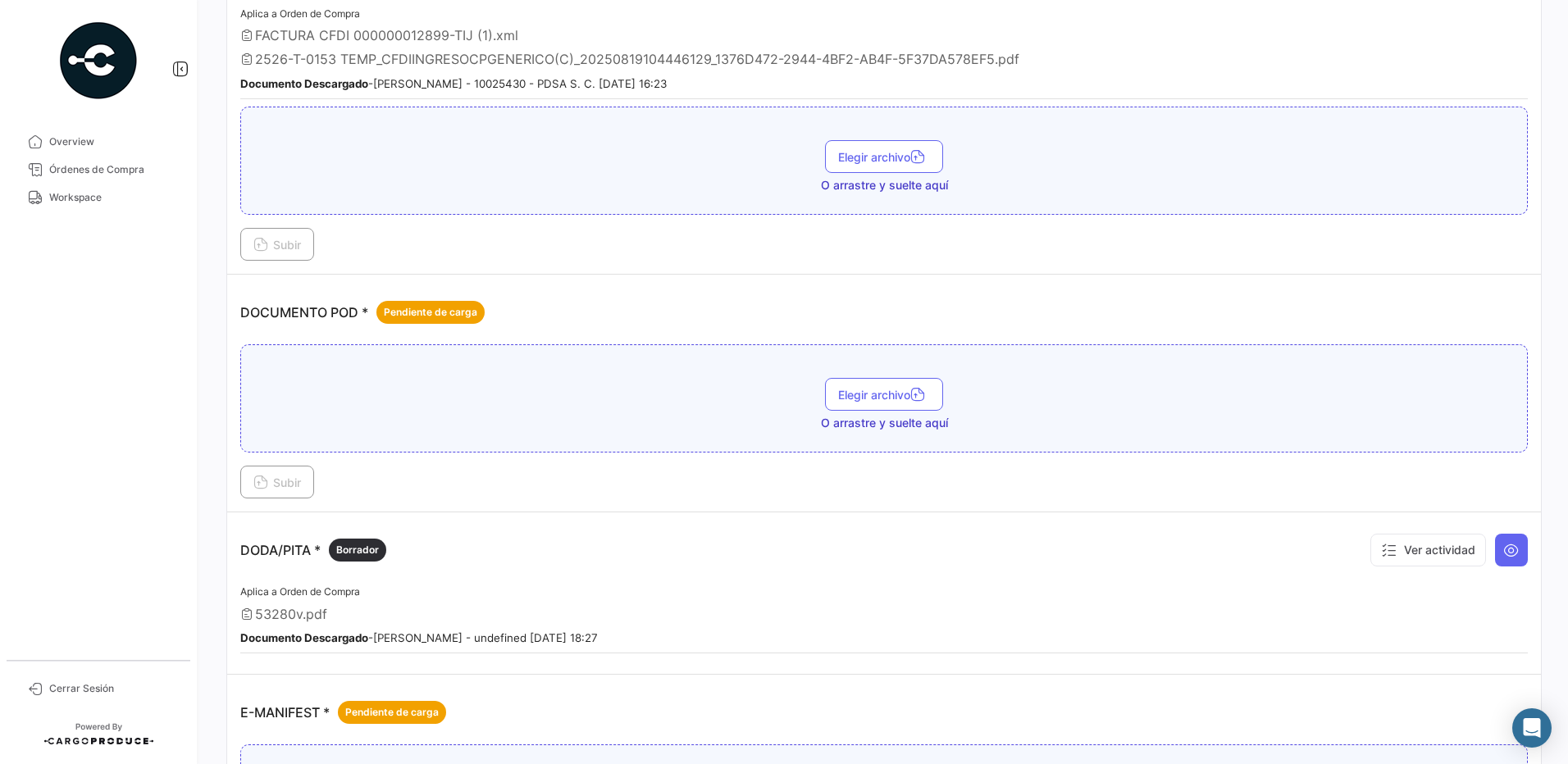
scroll to position [605, 0]
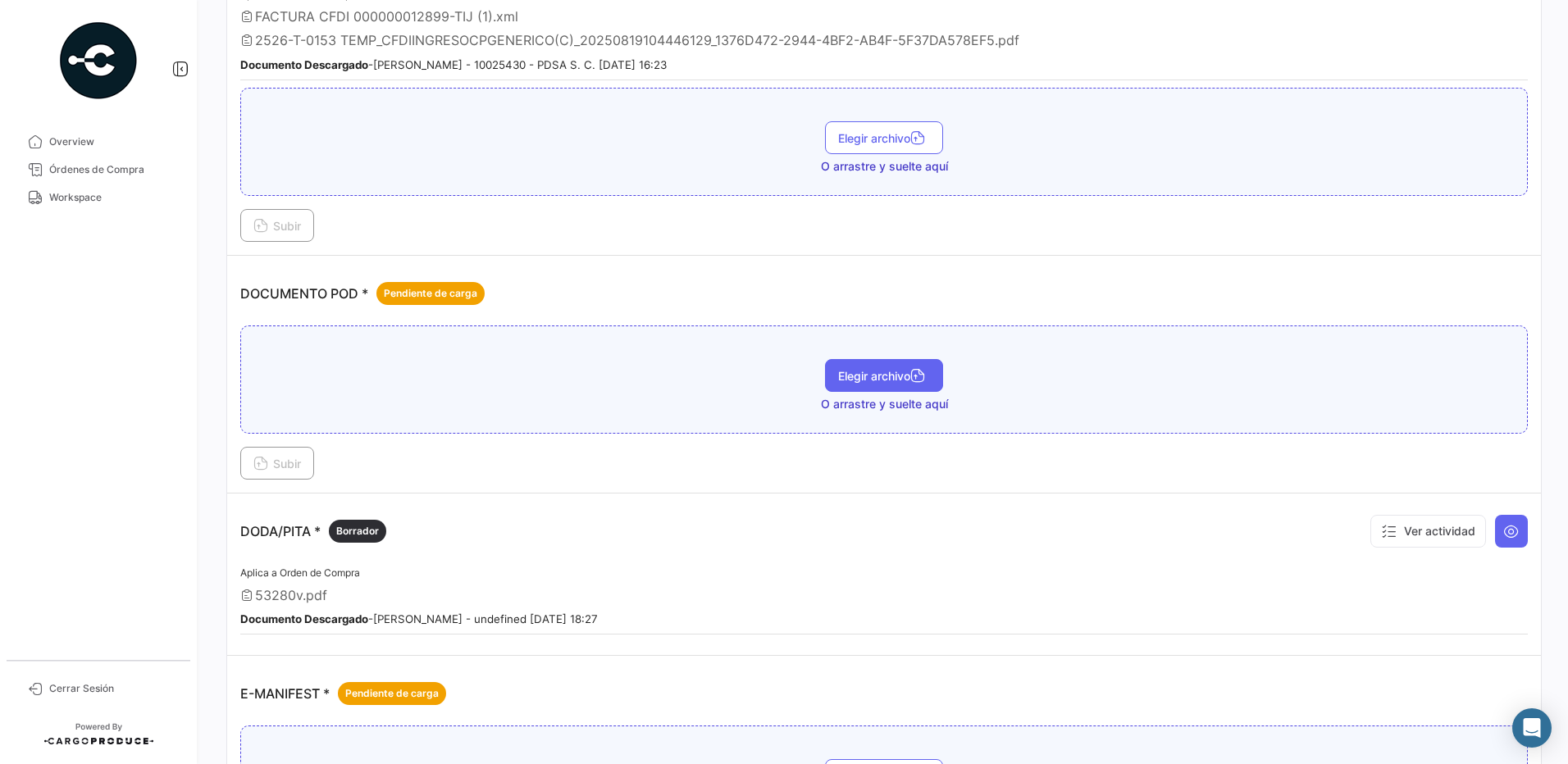
click at [904, 378] on span "Elegir archivo" at bounding box center [884, 376] width 92 height 14
click at [296, 466] on span "Subir" at bounding box center [277, 463] width 47 height 14
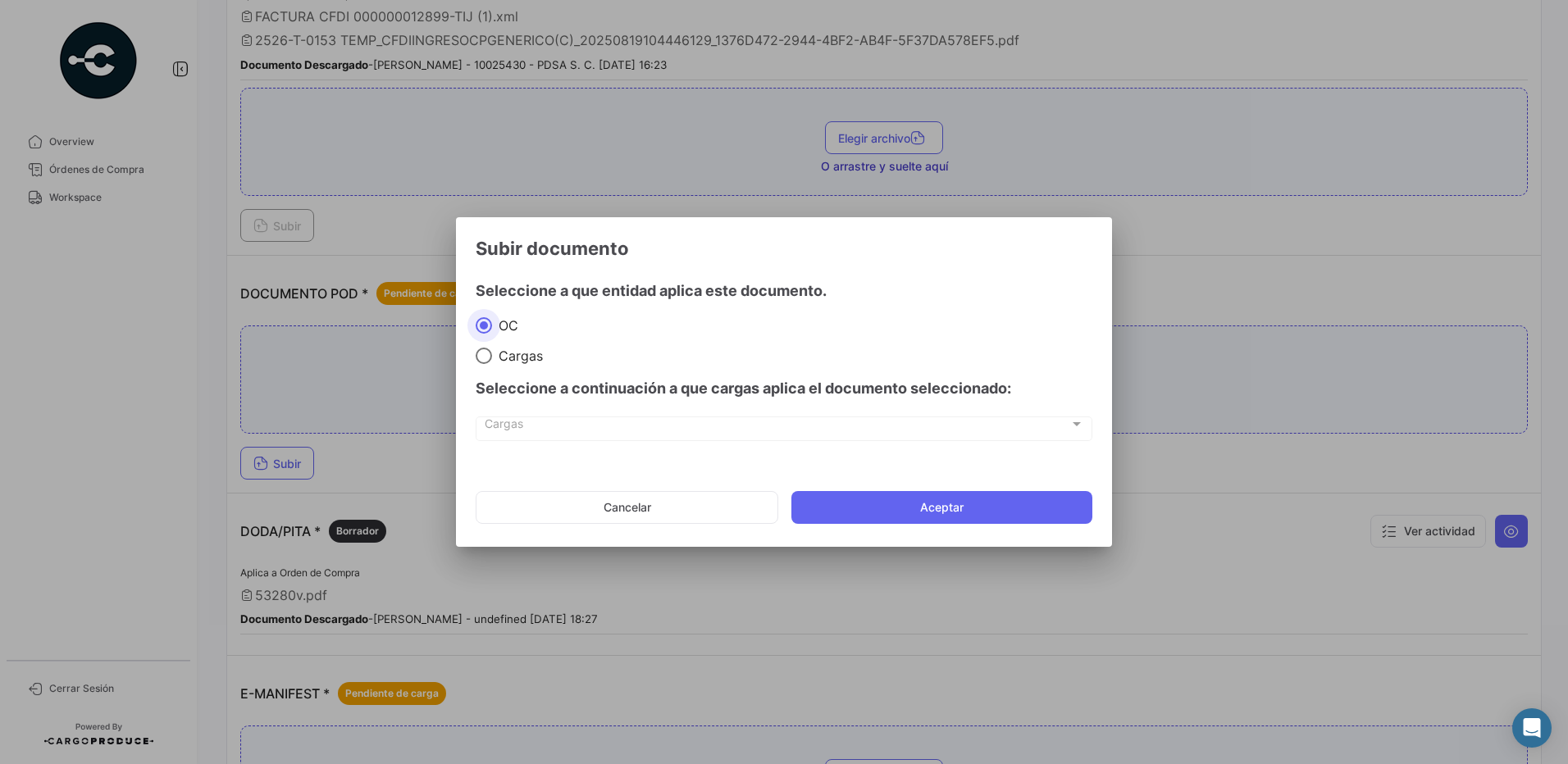
click at [515, 367] on div "Seleccione a continuación a que cargas aplica el documento seleccionado:" at bounding box center [784, 389] width 617 height 49
click at [516, 359] on span "Cargas" at bounding box center [517, 355] width 51 height 16
click at [492, 359] on input "Cargas" at bounding box center [483, 355] width 16 height 16
radio input "true"
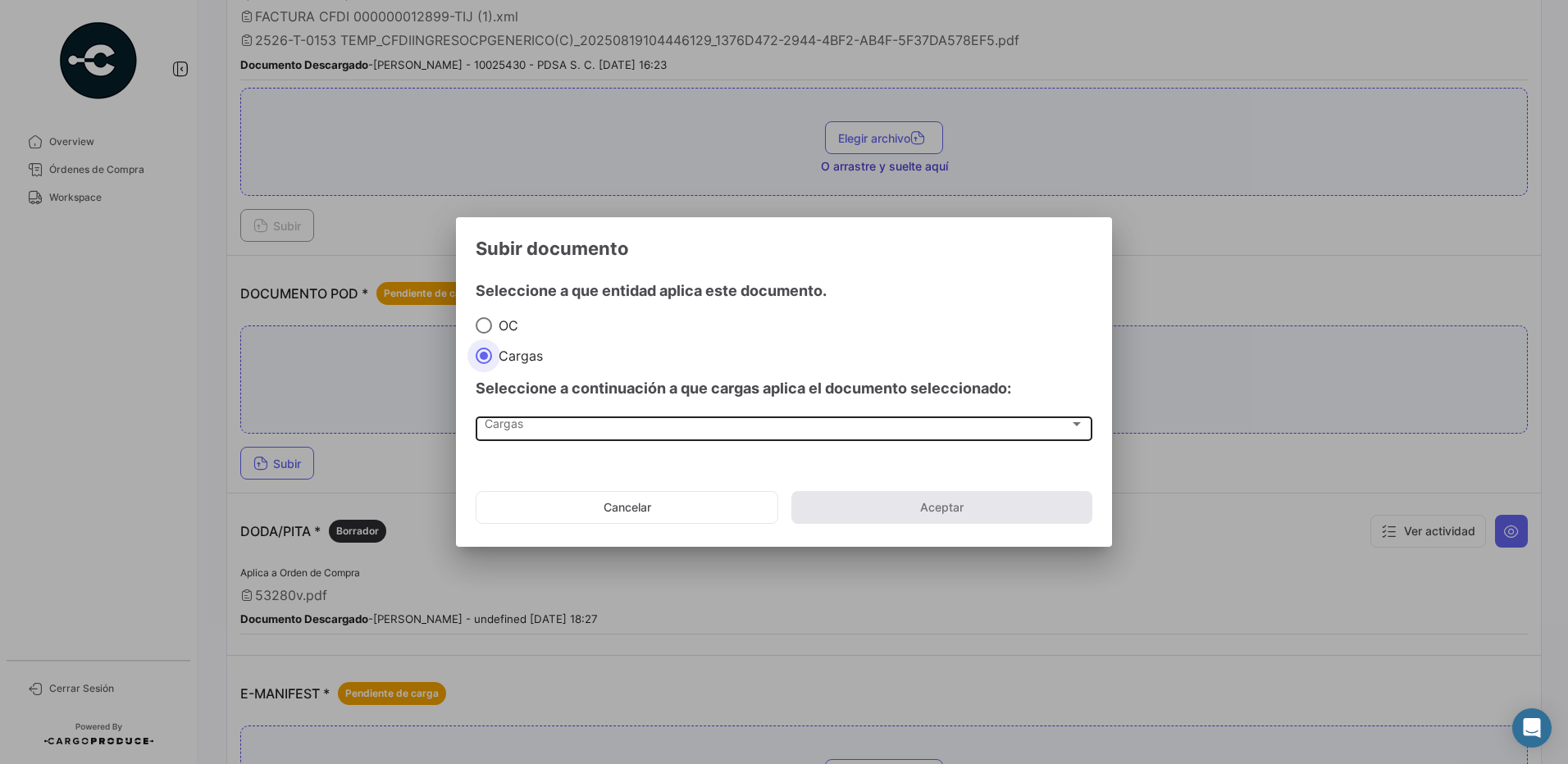
click at [524, 420] on div "Cargas" at bounding box center [777, 427] width 585 height 14
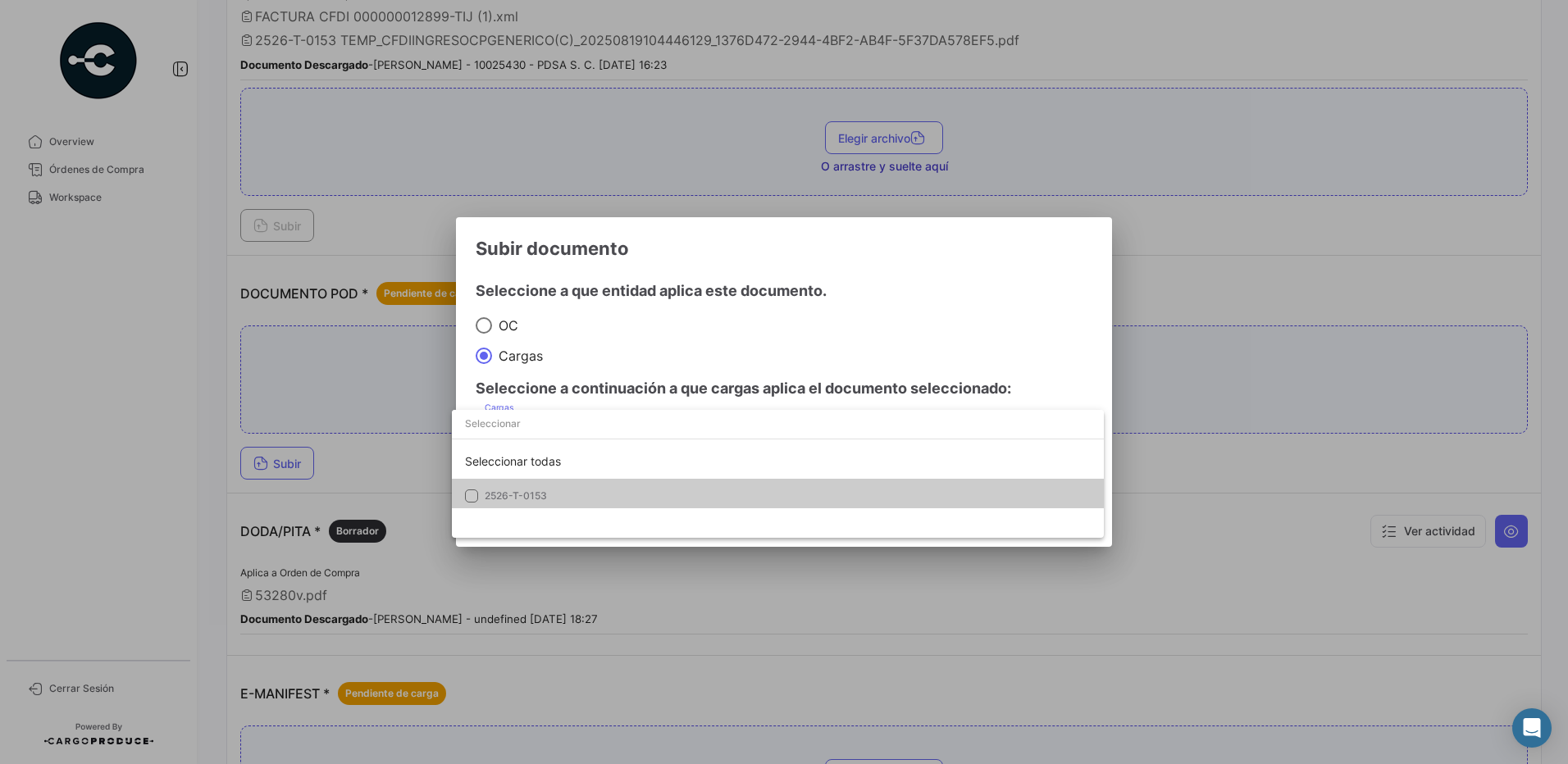
click at [540, 499] on span "2526-T-0153" at bounding box center [516, 495] width 63 height 12
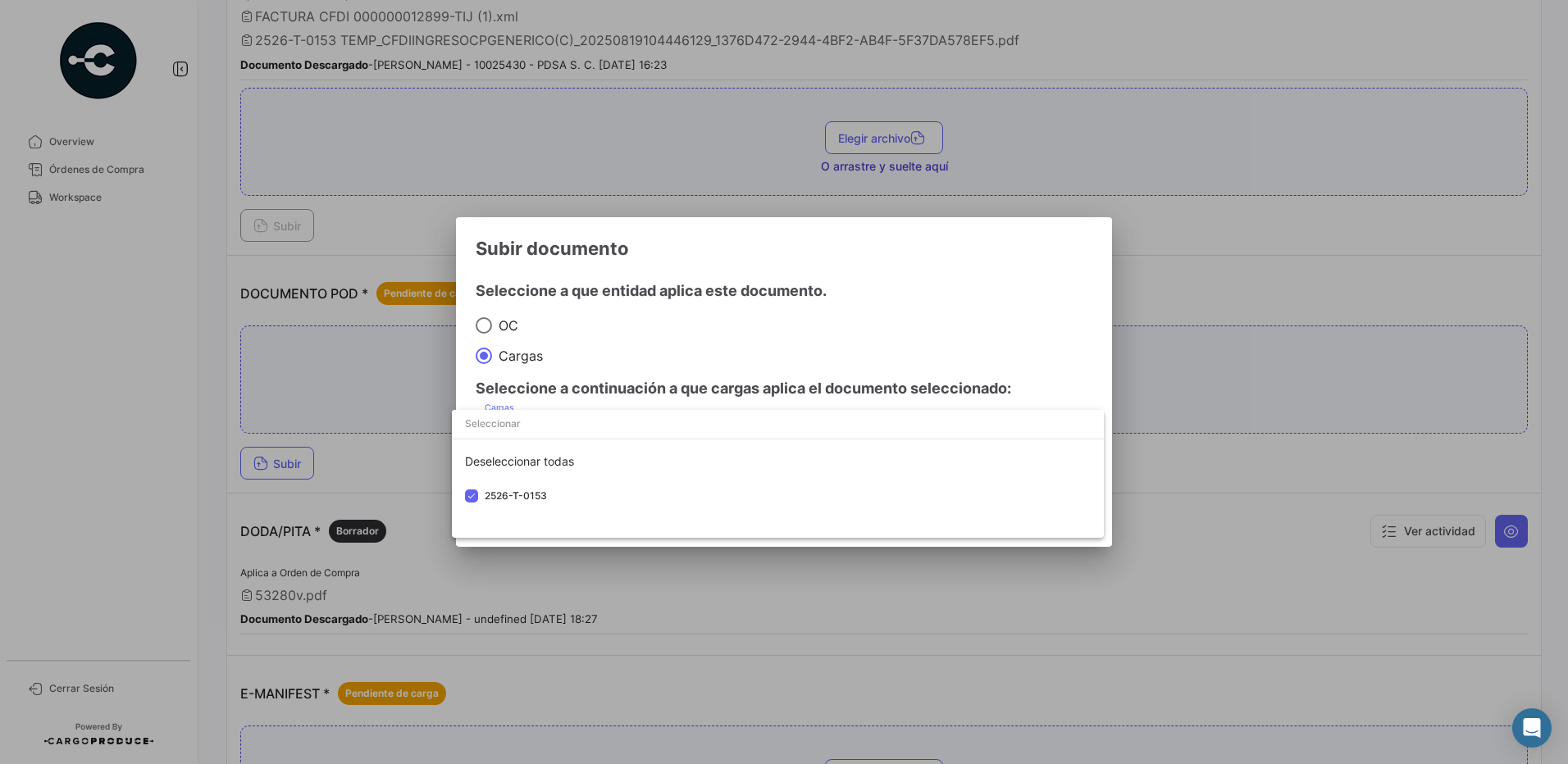
click at [636, 336] on div at bounding box center [784, 382] width 1568 height 764
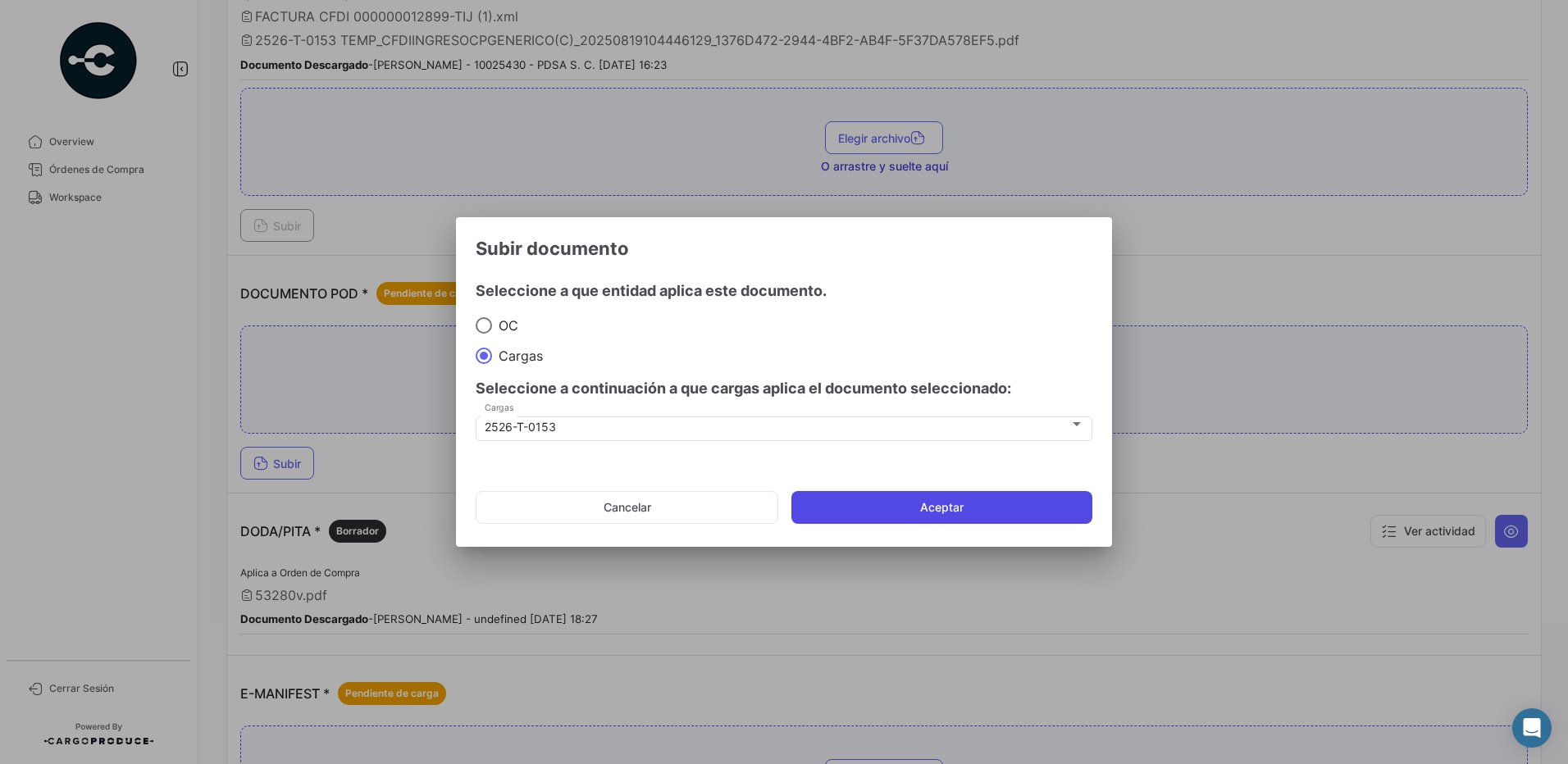
click at [934, 516] on button "Aceptar" at bounding box center [942, 507] width 301 height 33
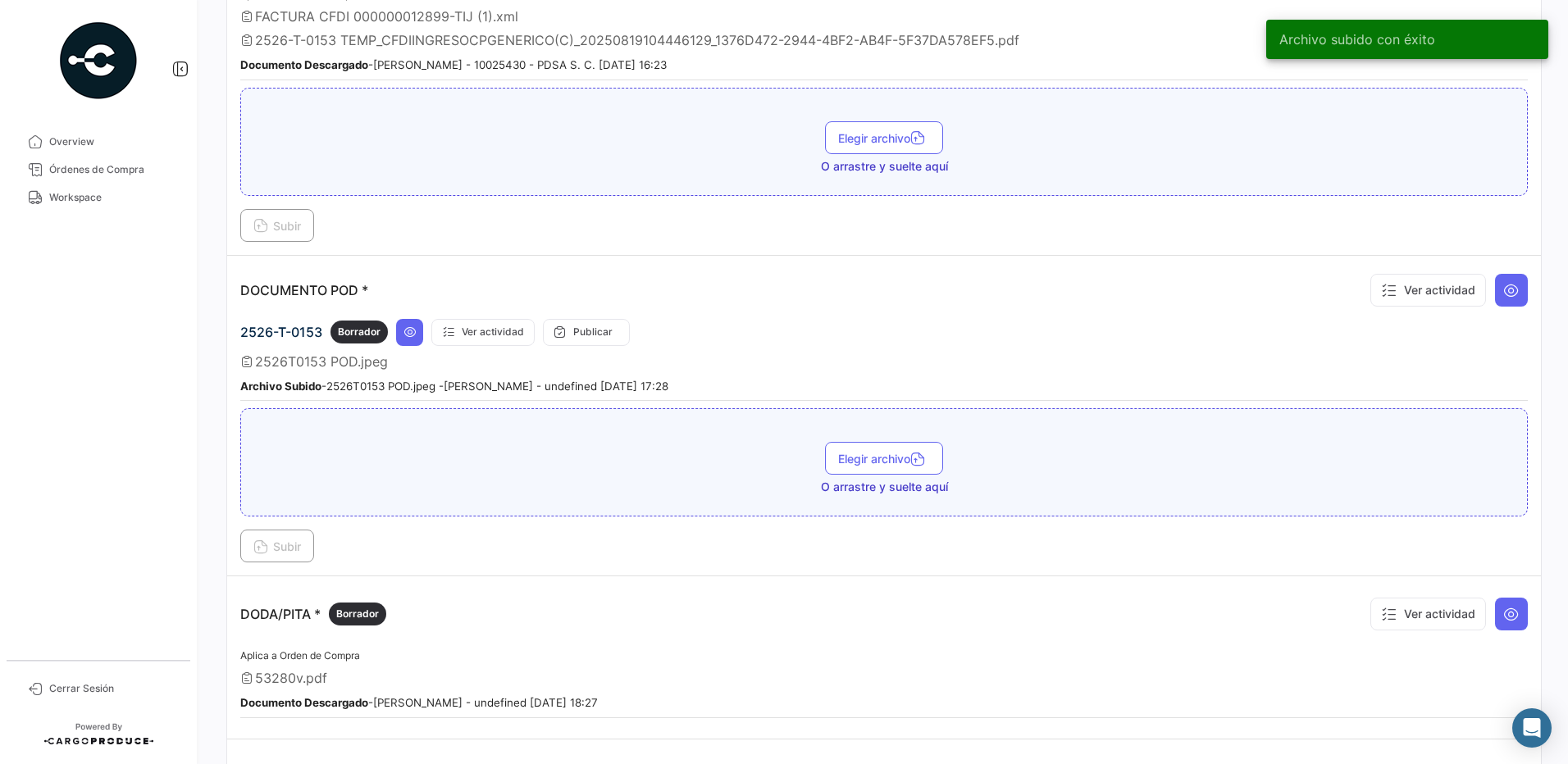
drag, startPoint x: 117, startPoint y: 207, endPoint x: 591, endPoint y: 734, distance: 708.8
click at [117, 207] on link "Workspace" at bounding box center [99, 197] width 171 height 28
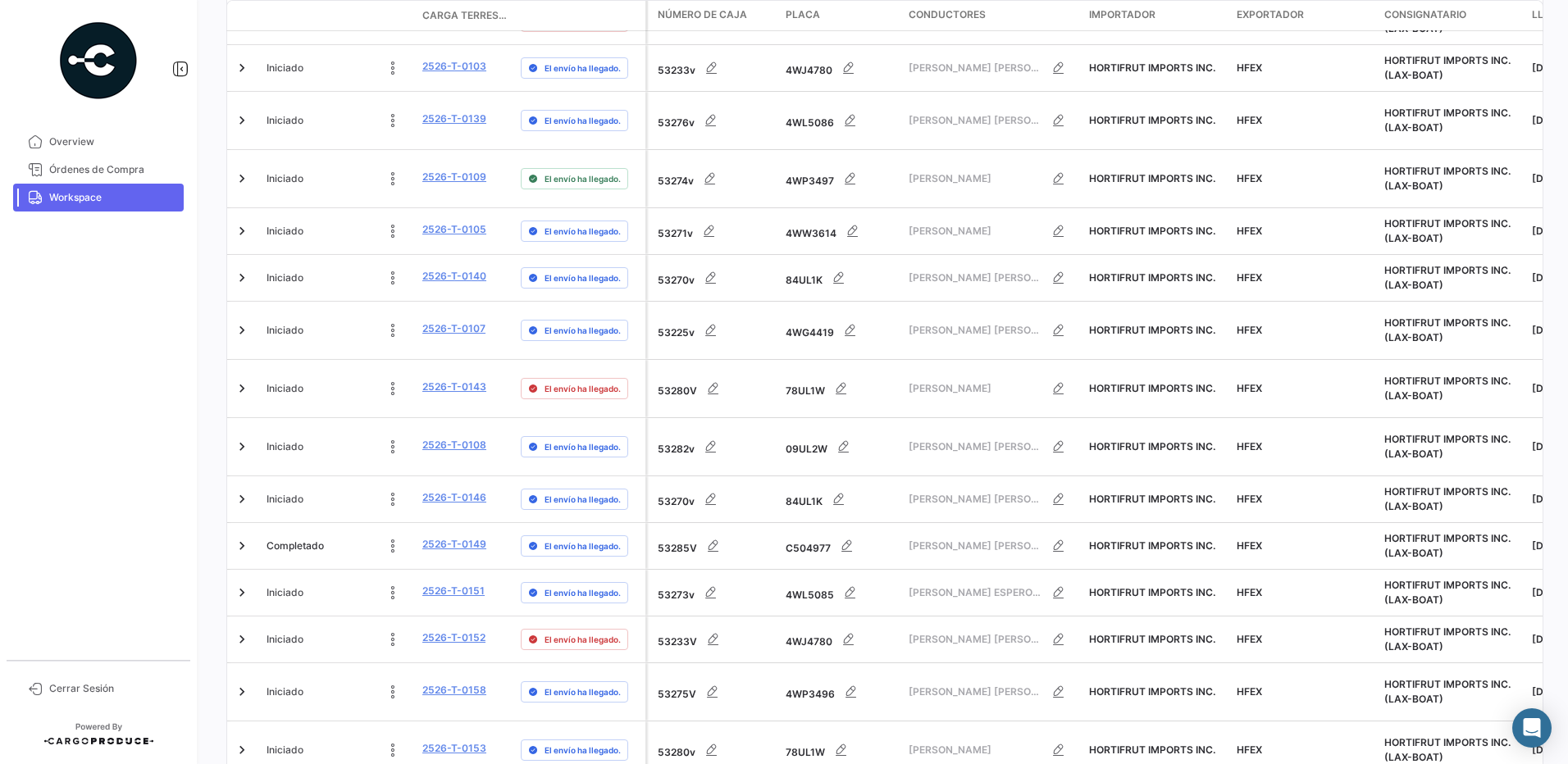
scroll to position [413, 0]
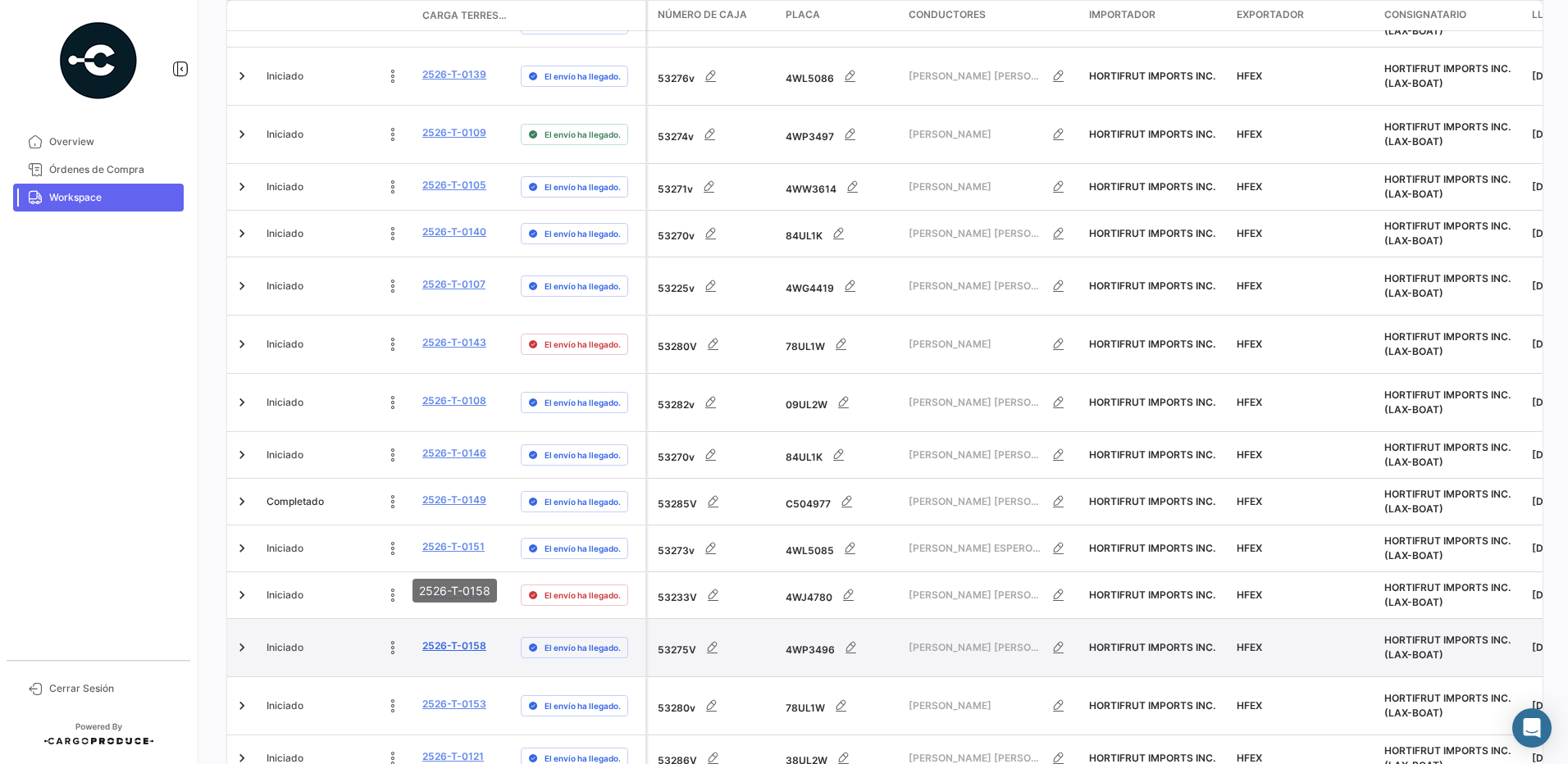
click at [431, 639] on link "2526-T-0158" at bounding box center [454, 646] width 64 height 15
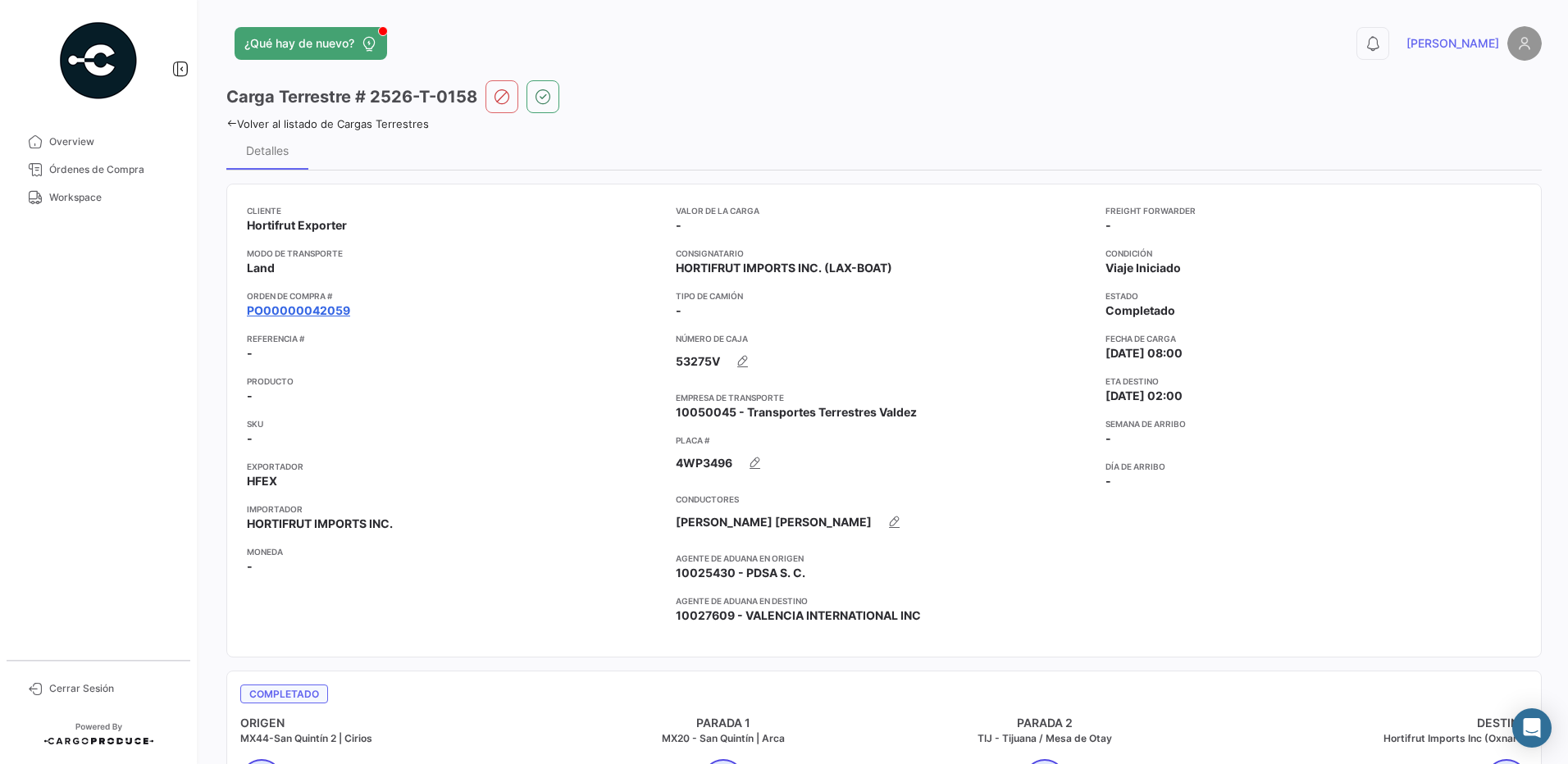
click at [327, 307] on link "PO00000042059" at bounding box center [298, 310] width 103 height 16
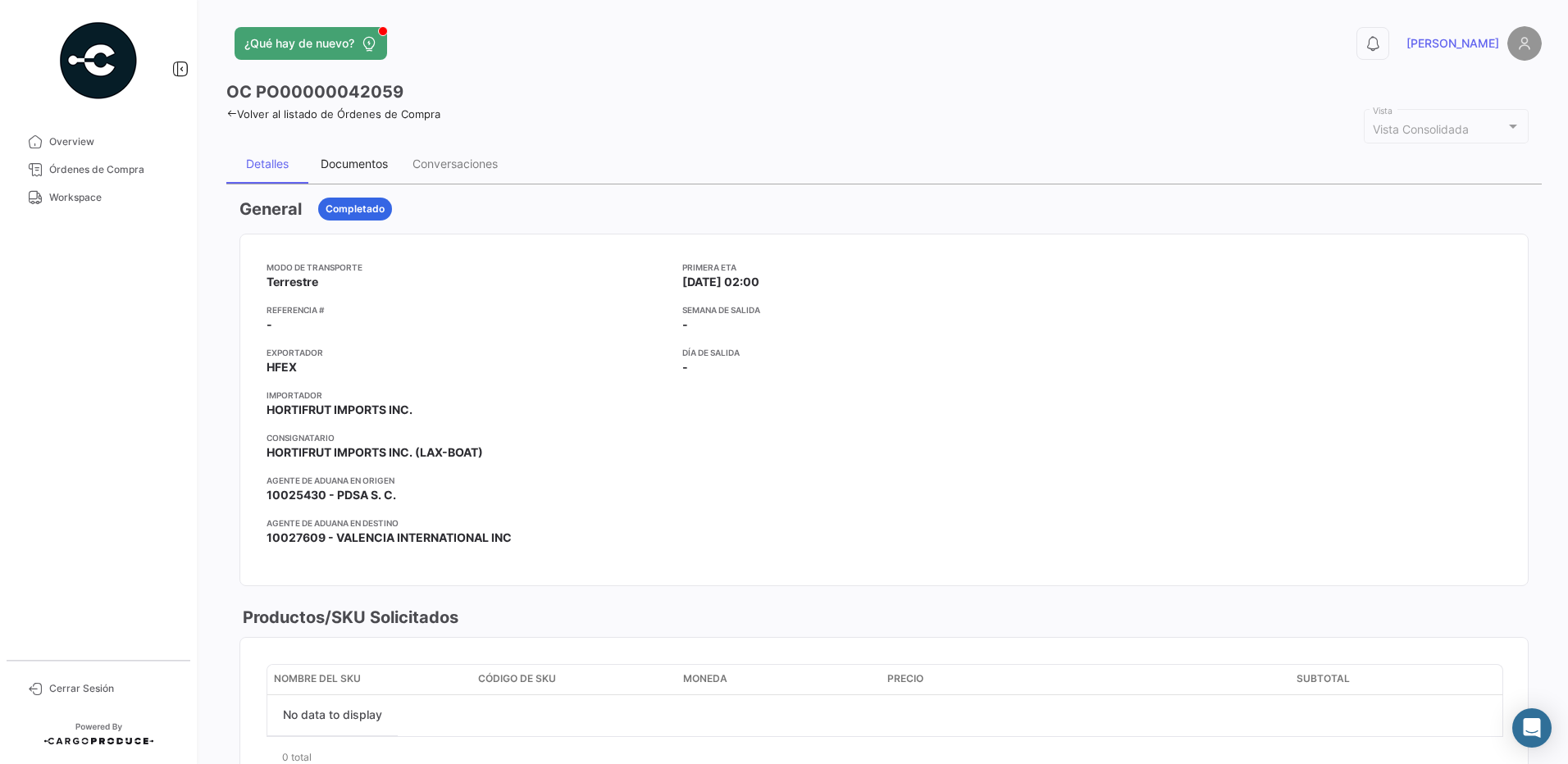
click at [359, 166] on div "Documentos" at bounding box center [354, 163] width 67 height 14
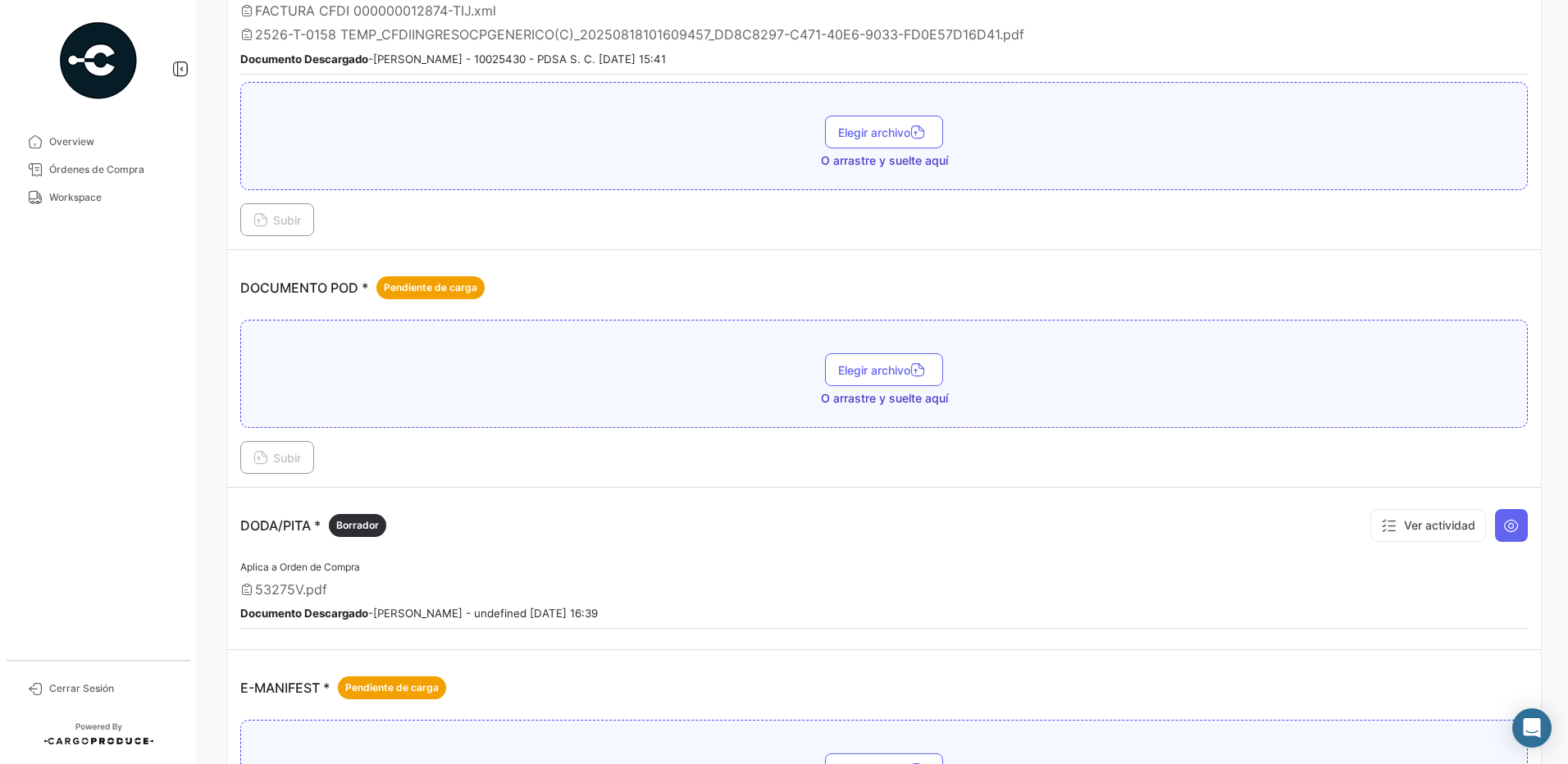
scroll to position [691, 0]
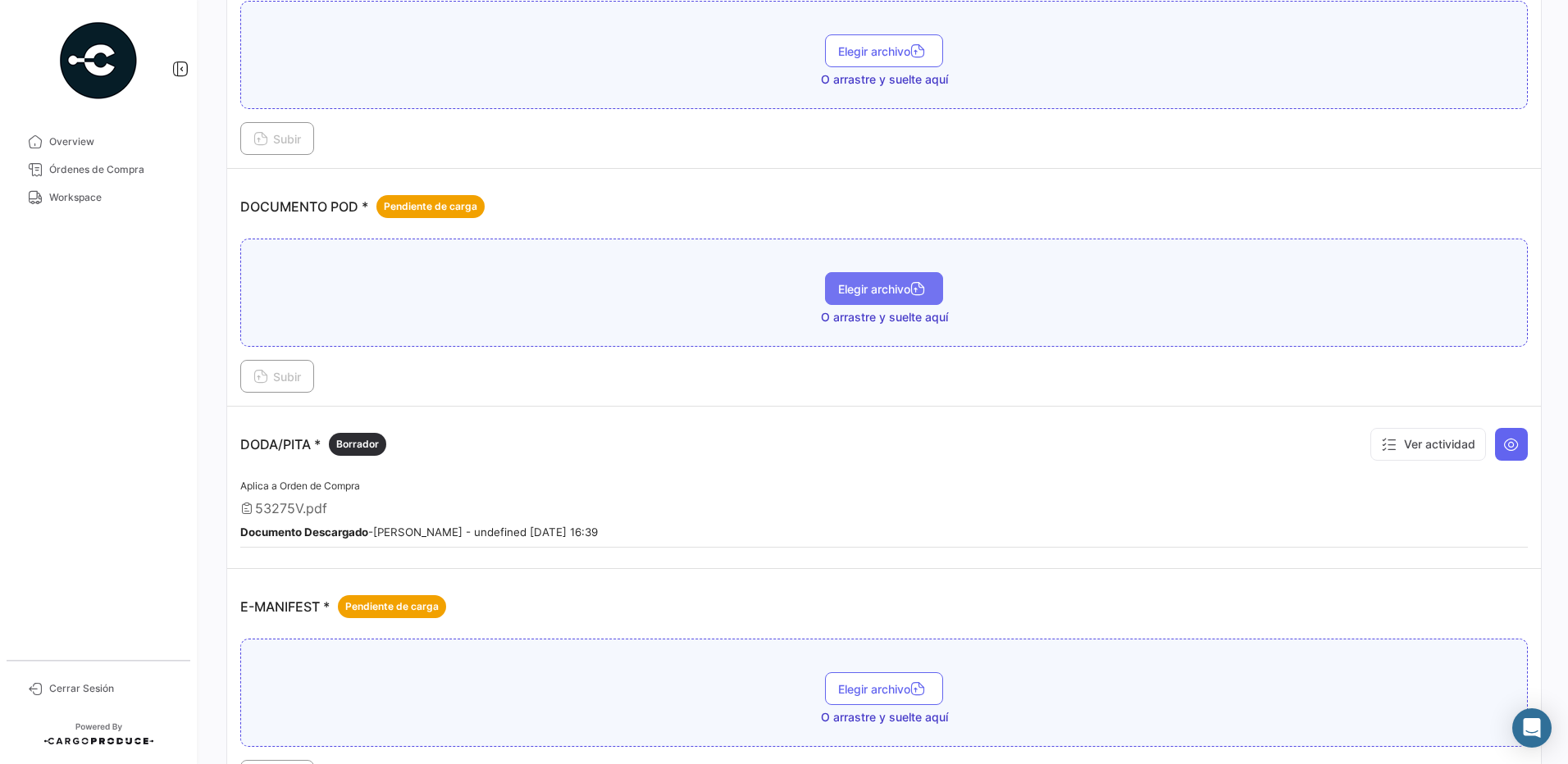
click at [889, 280] on button "Elegir archivo" at bounding box center [884, 289] width 118 height 33
click at [294, 377] on span "Subir" at bounding box center [277, 377] width 47 height 14
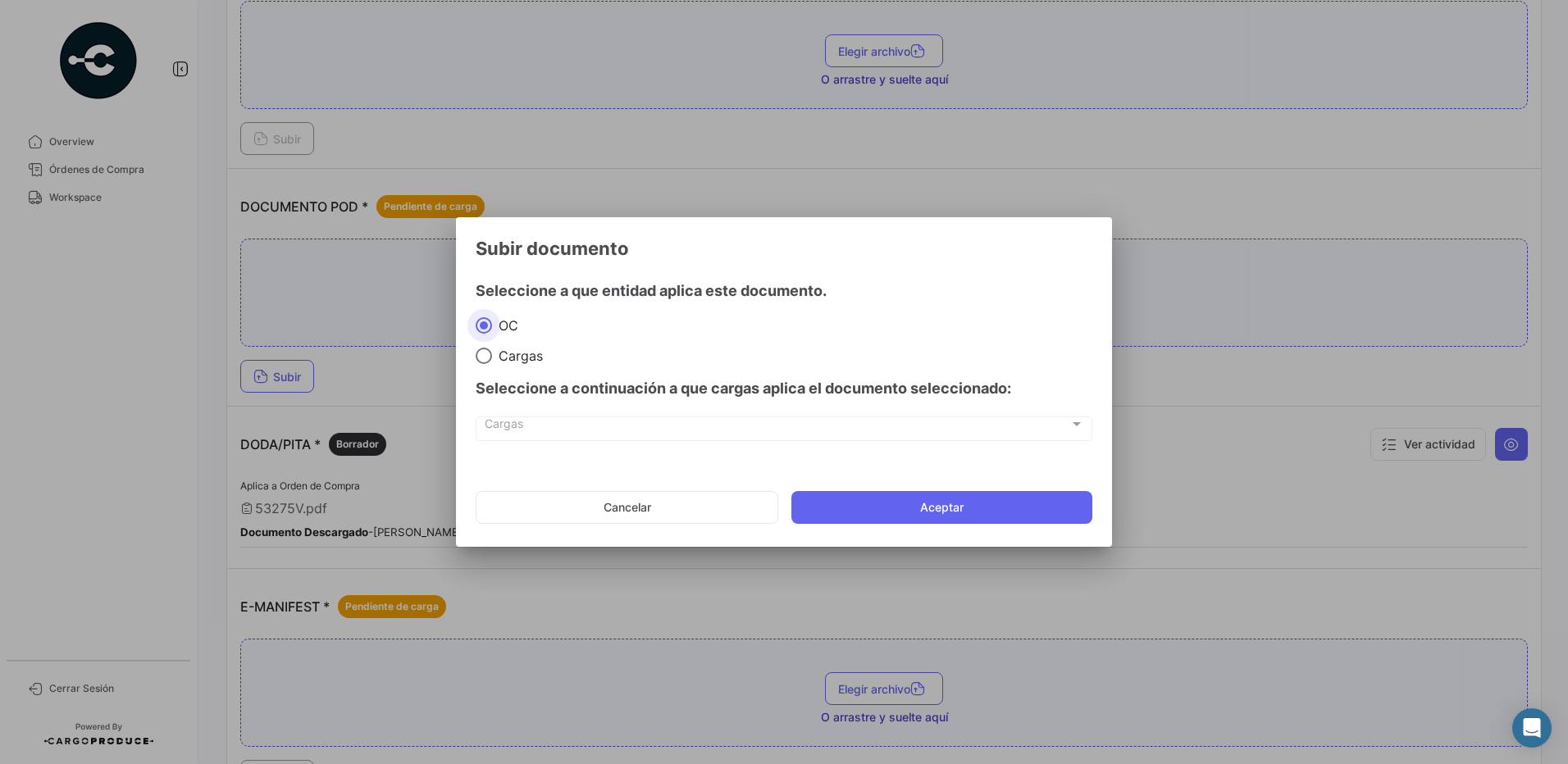
click at [509, 364] on div "Seleccione a continuación a que cargas aplica el documento seleccionado:" at bounding box center [784, 389] width 617 height 49
click at [509, 357] on span "Cargas" at bounding box center [517, 355] width 51 height 16
click at [492, 357] on input "Cargas" at bounding box center [483, 355] width 16 height 16
radio input "true"
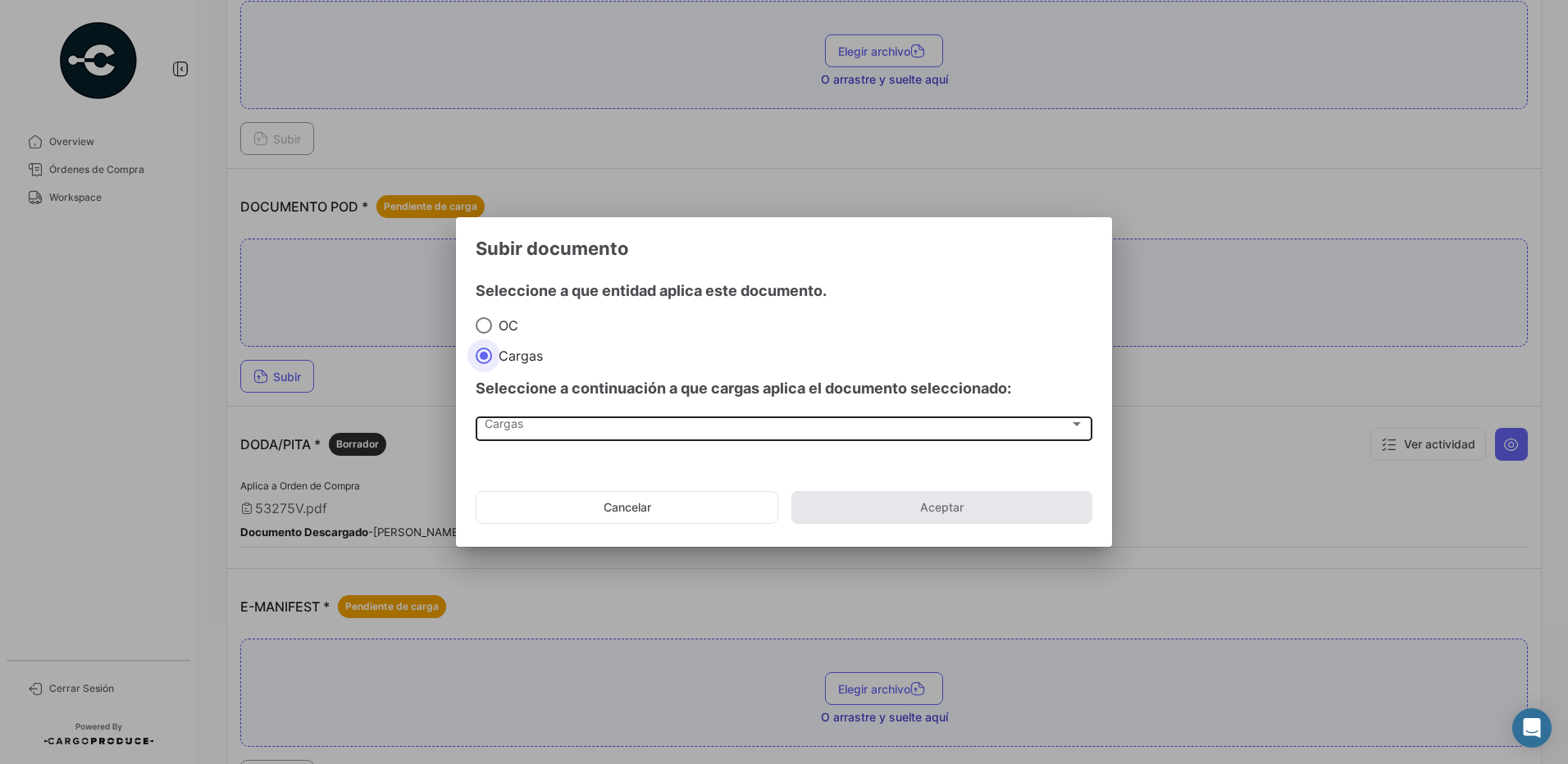
click at [525, 425] on div "Cargas" at bounding box center [777, 427] width 585 height 14
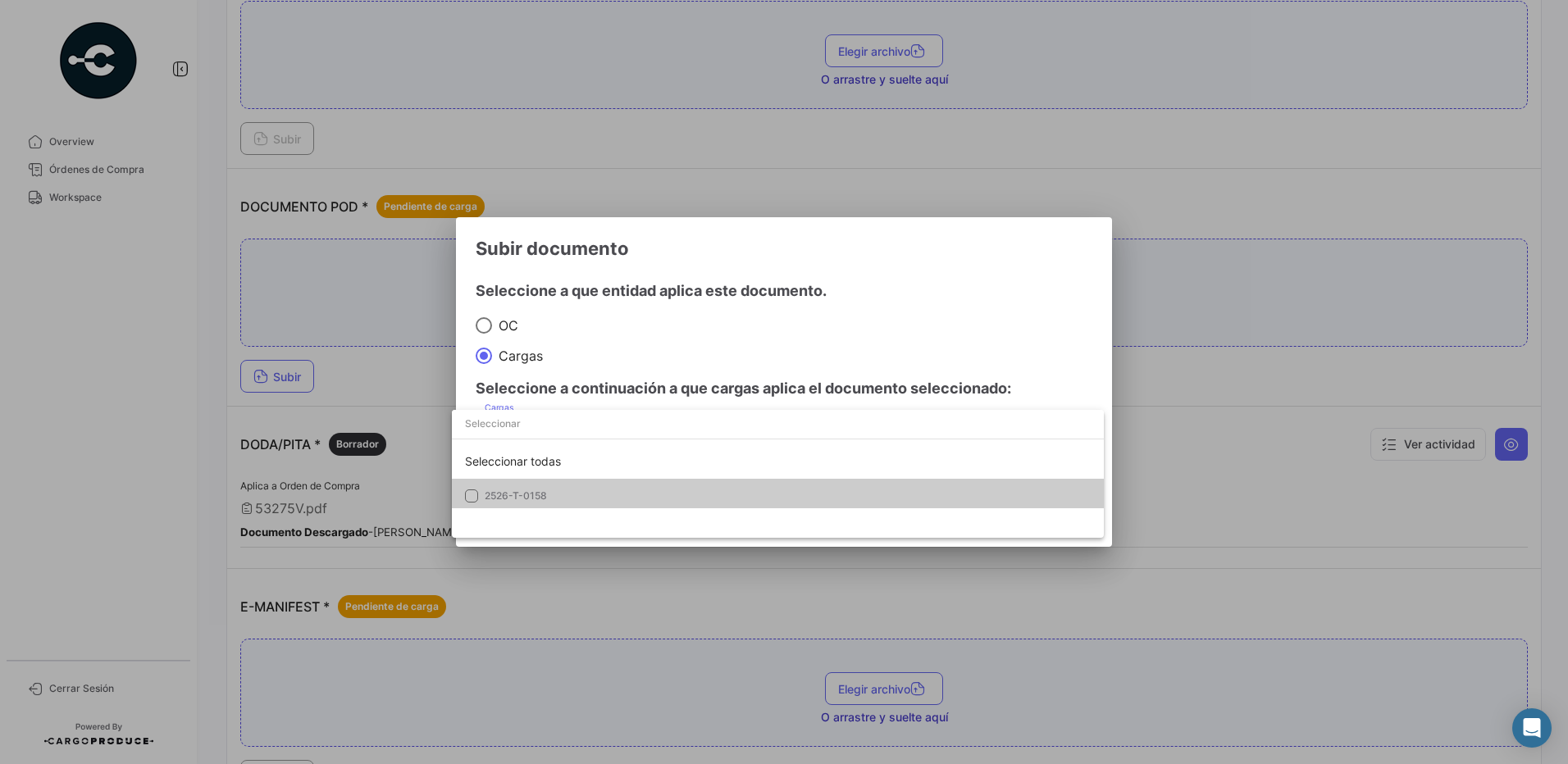
click at [545, 494] on span "2526-T-0158" at bounding box center [516, 495] width 63 height 12
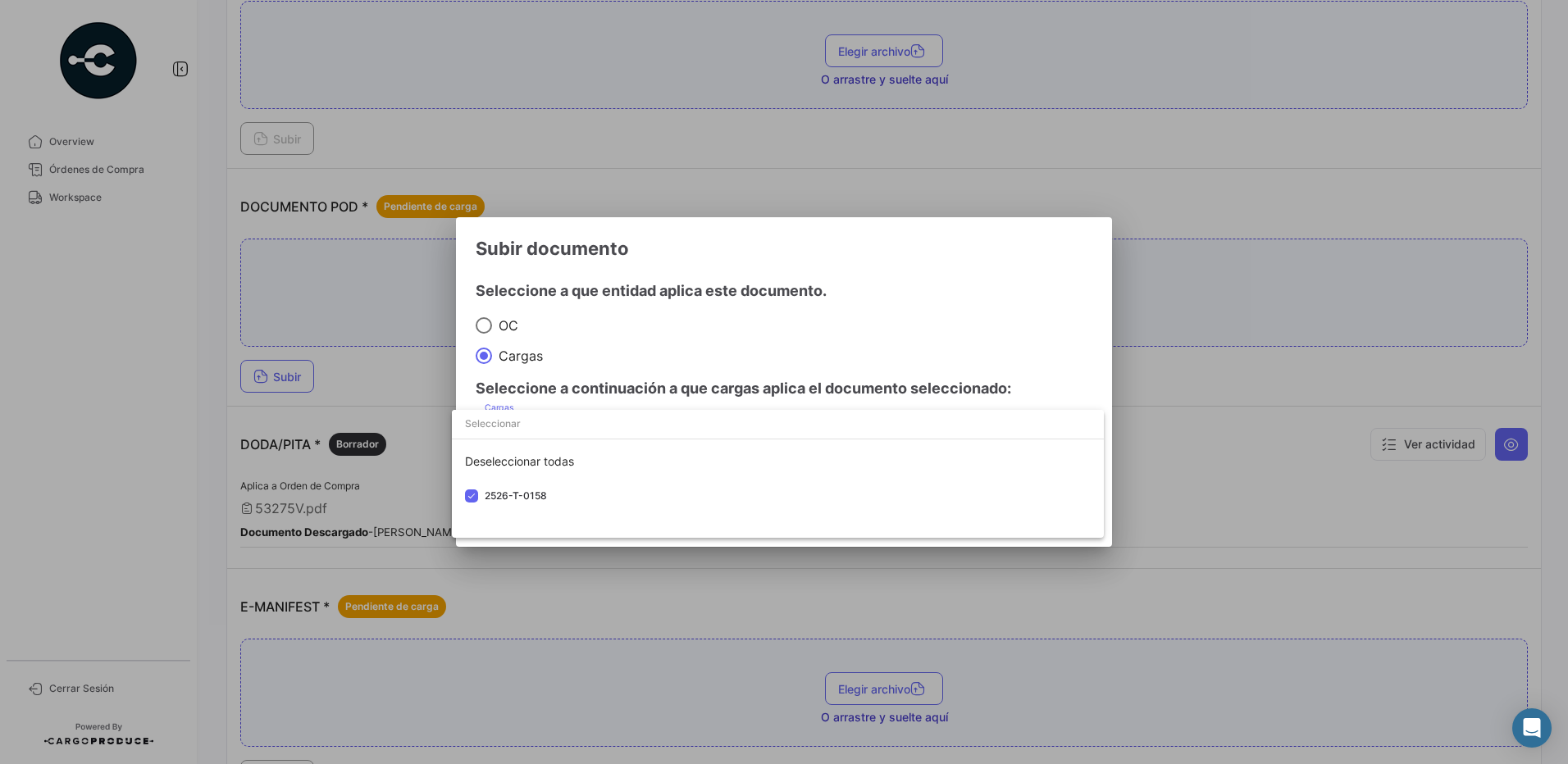
click at [641, 333] on div at bounding box center [784, 382] width 1568 height 764
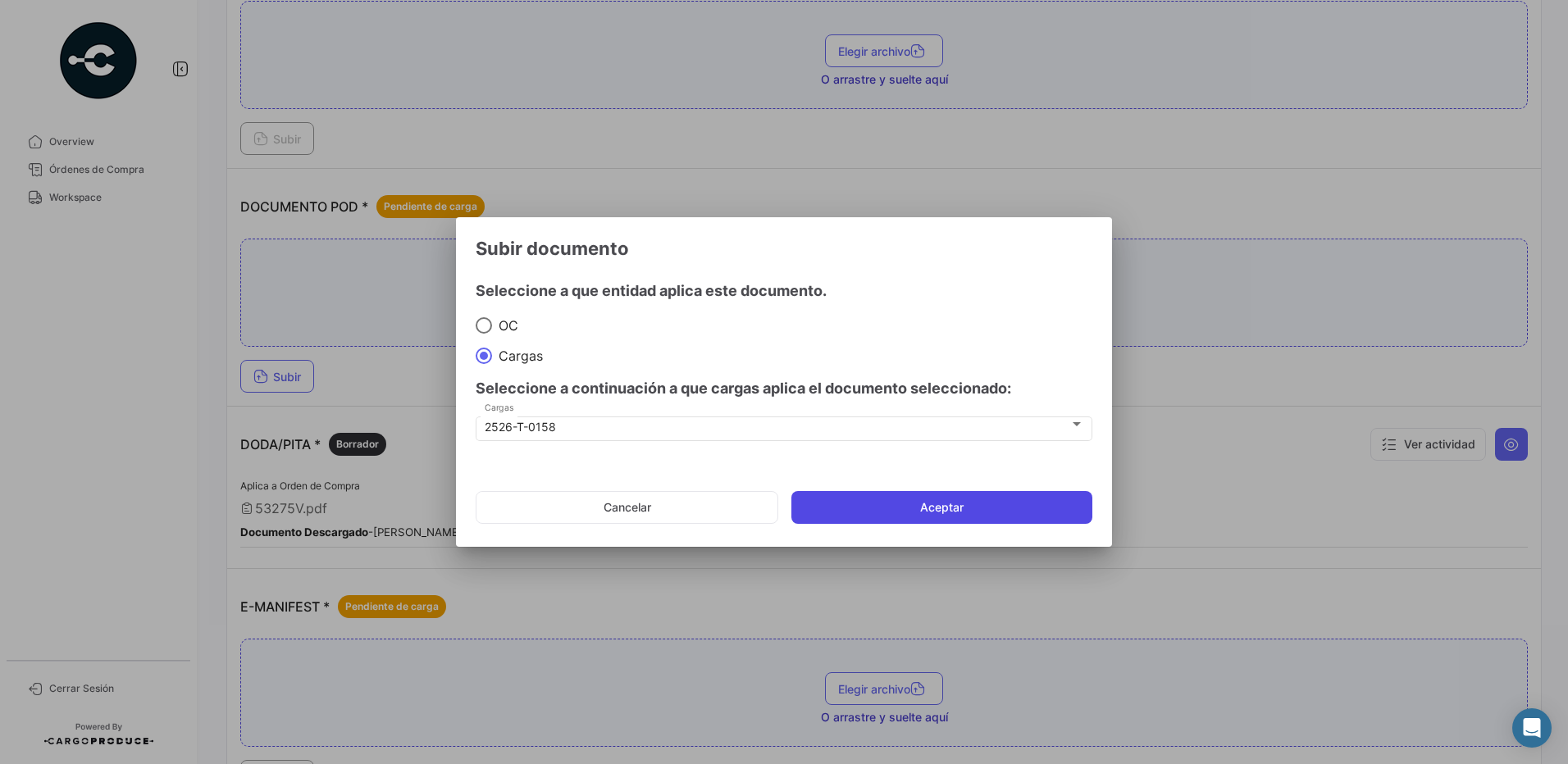
click at [925, 509] on button "Aceptar" at bounding box center [942, 507] width 301 height 33
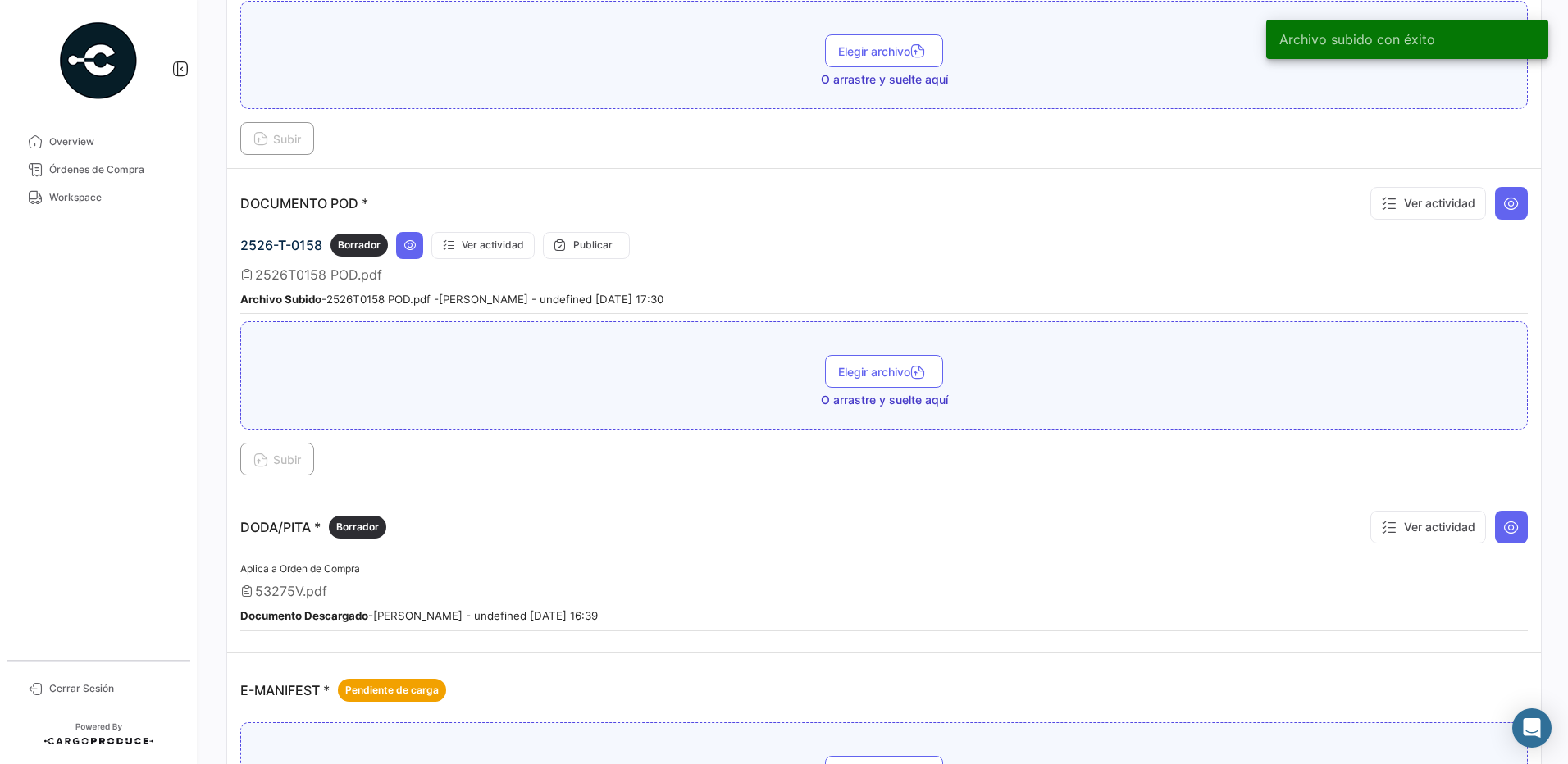
click at [46, 197] on link "Workspace" at bounding box center [99, 197] width 171 height 28
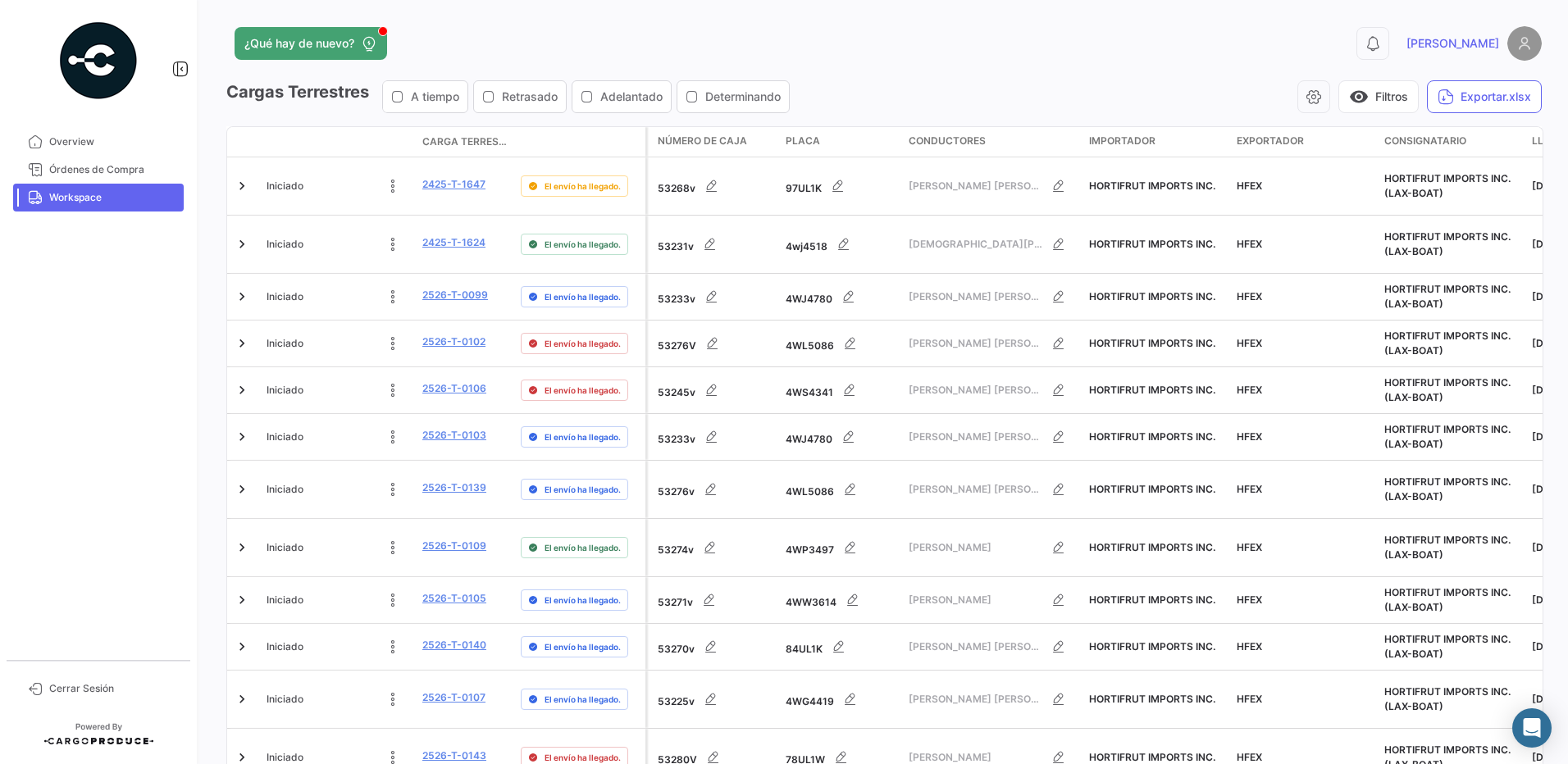
scroll to position [413, 0]
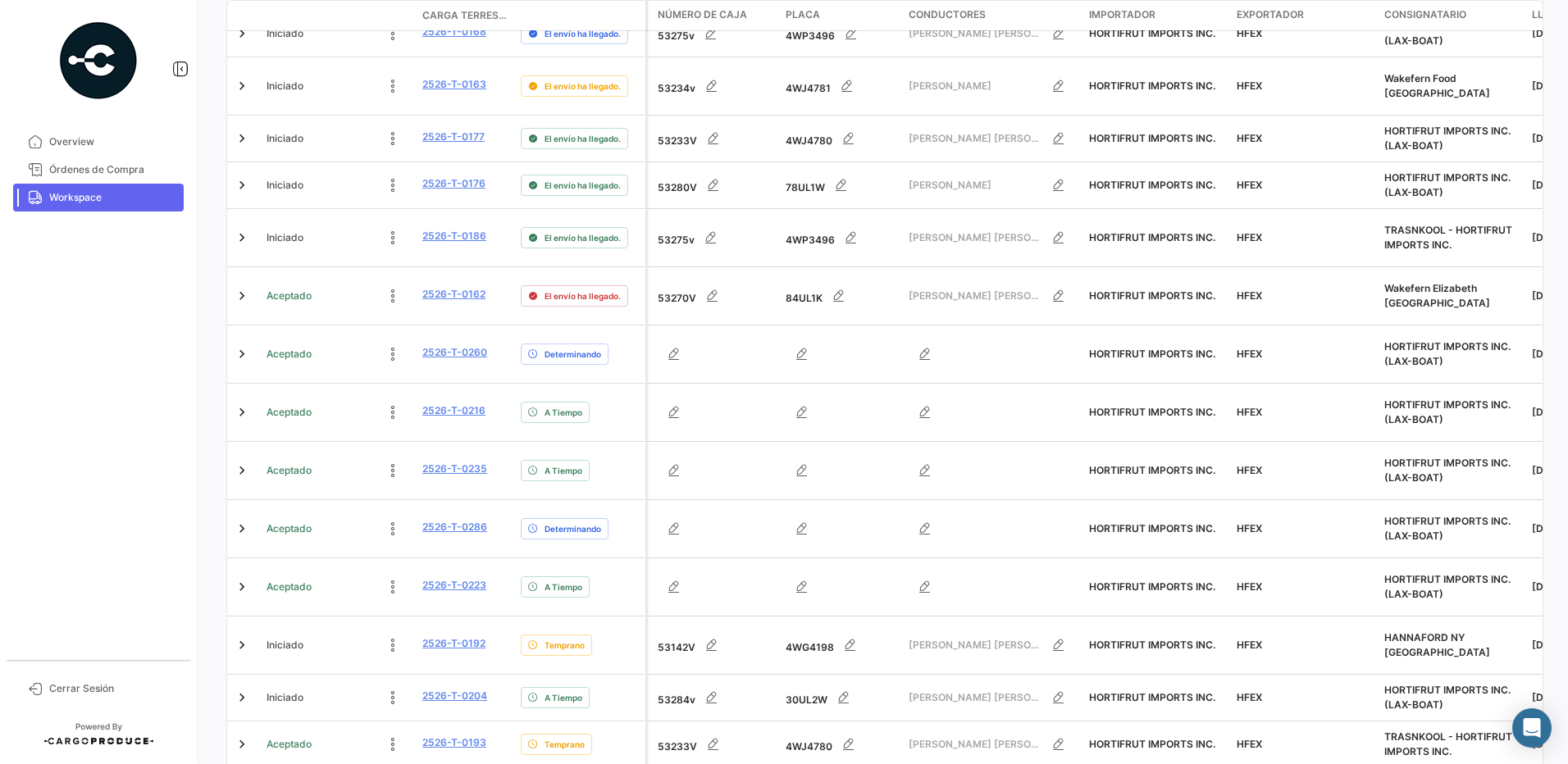
scroll to position [369, 0]
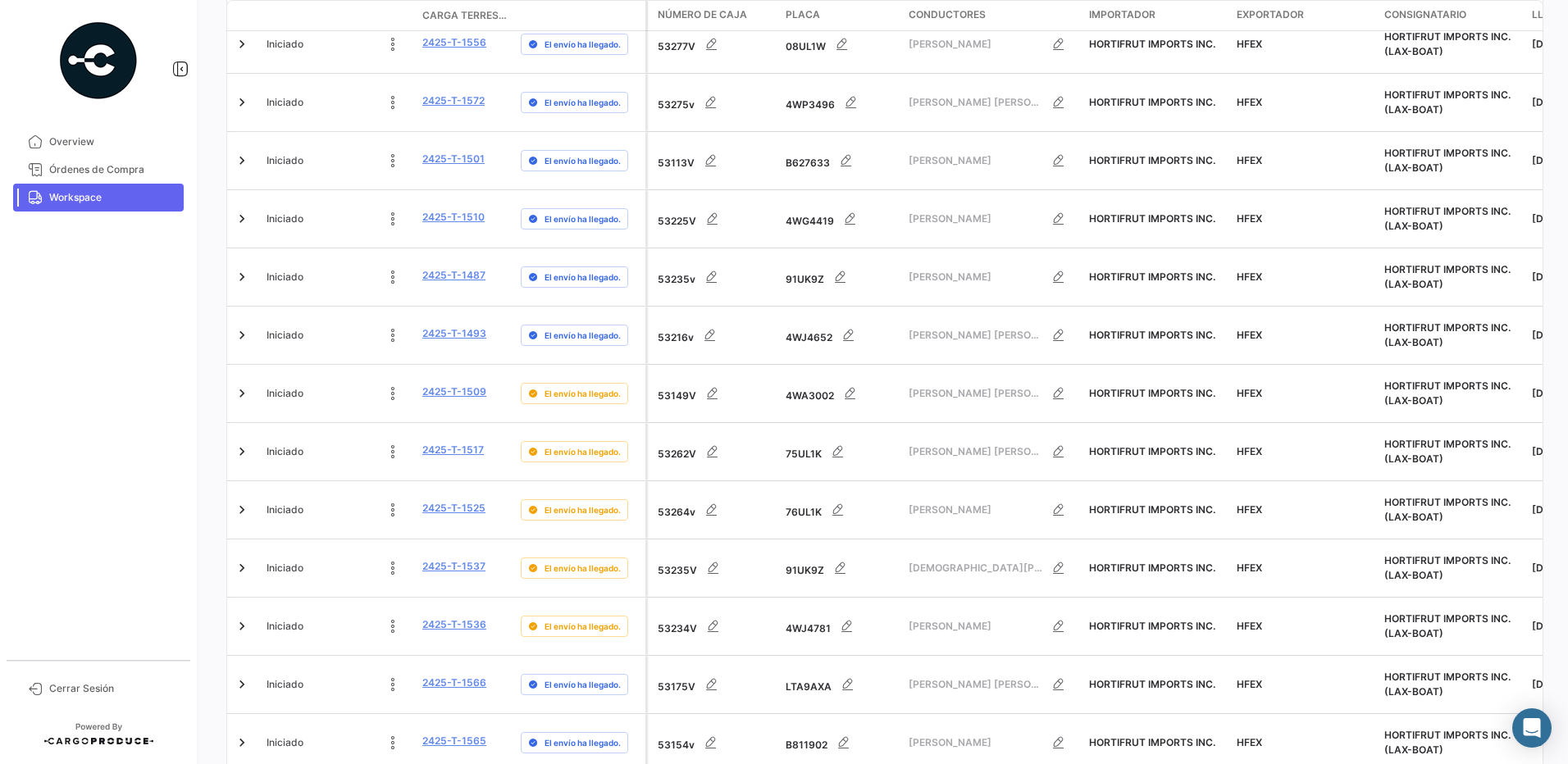
scroll to position [413, 0]
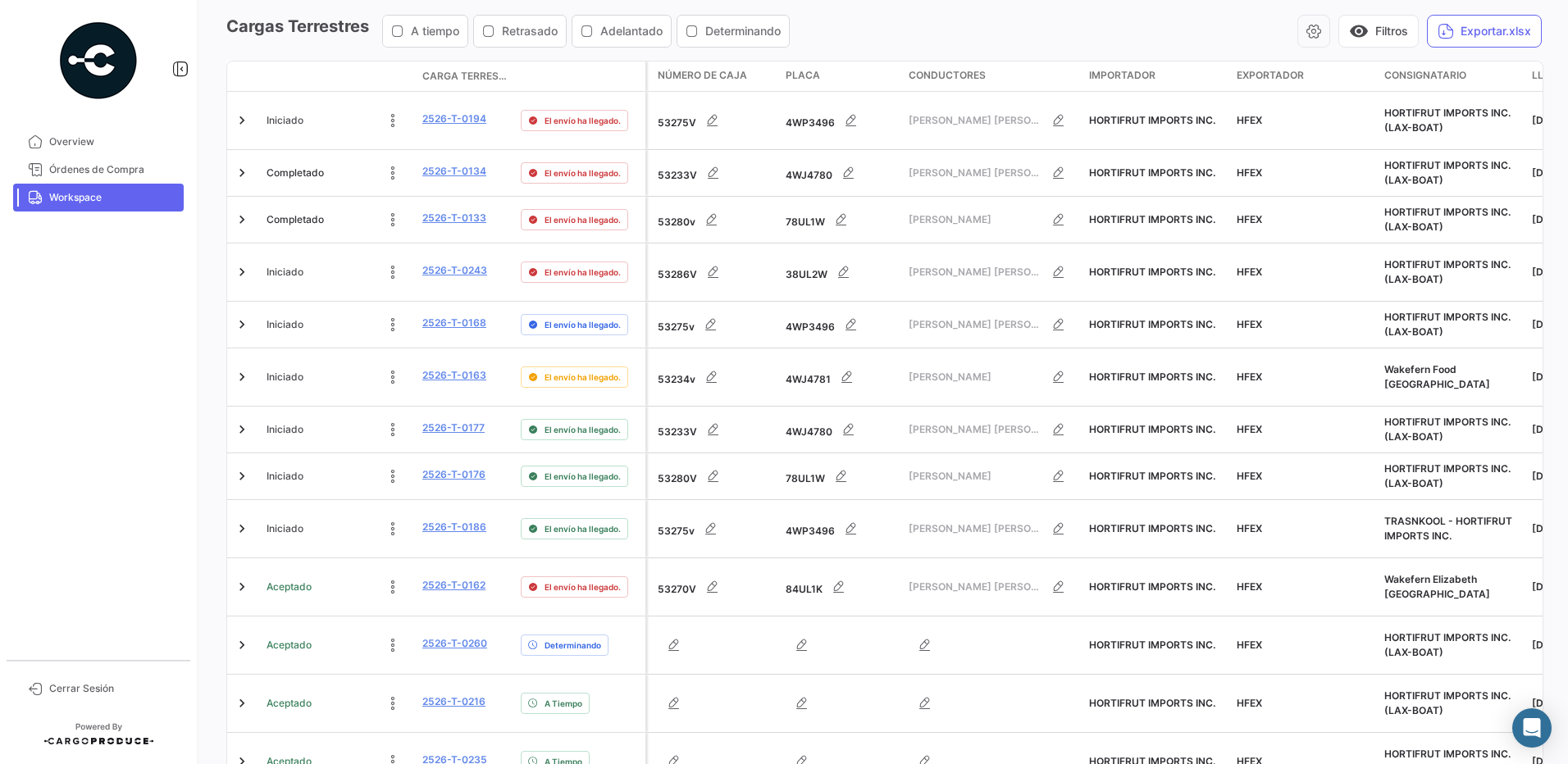
scroll to position [0, 0]
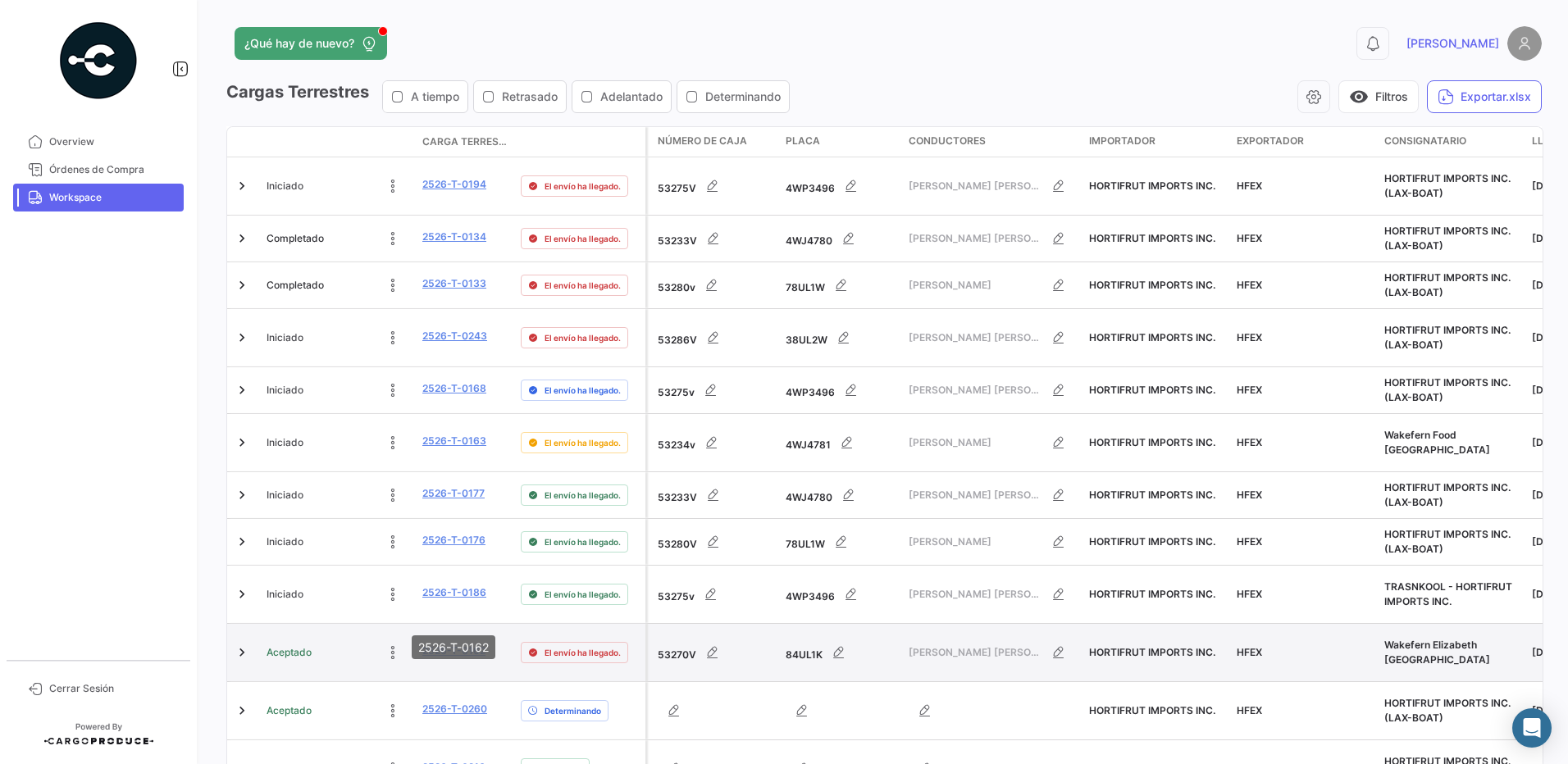
click at [473, 643] on link "2526-T-0162" at bounding box center [454, 651] width 64 height 15
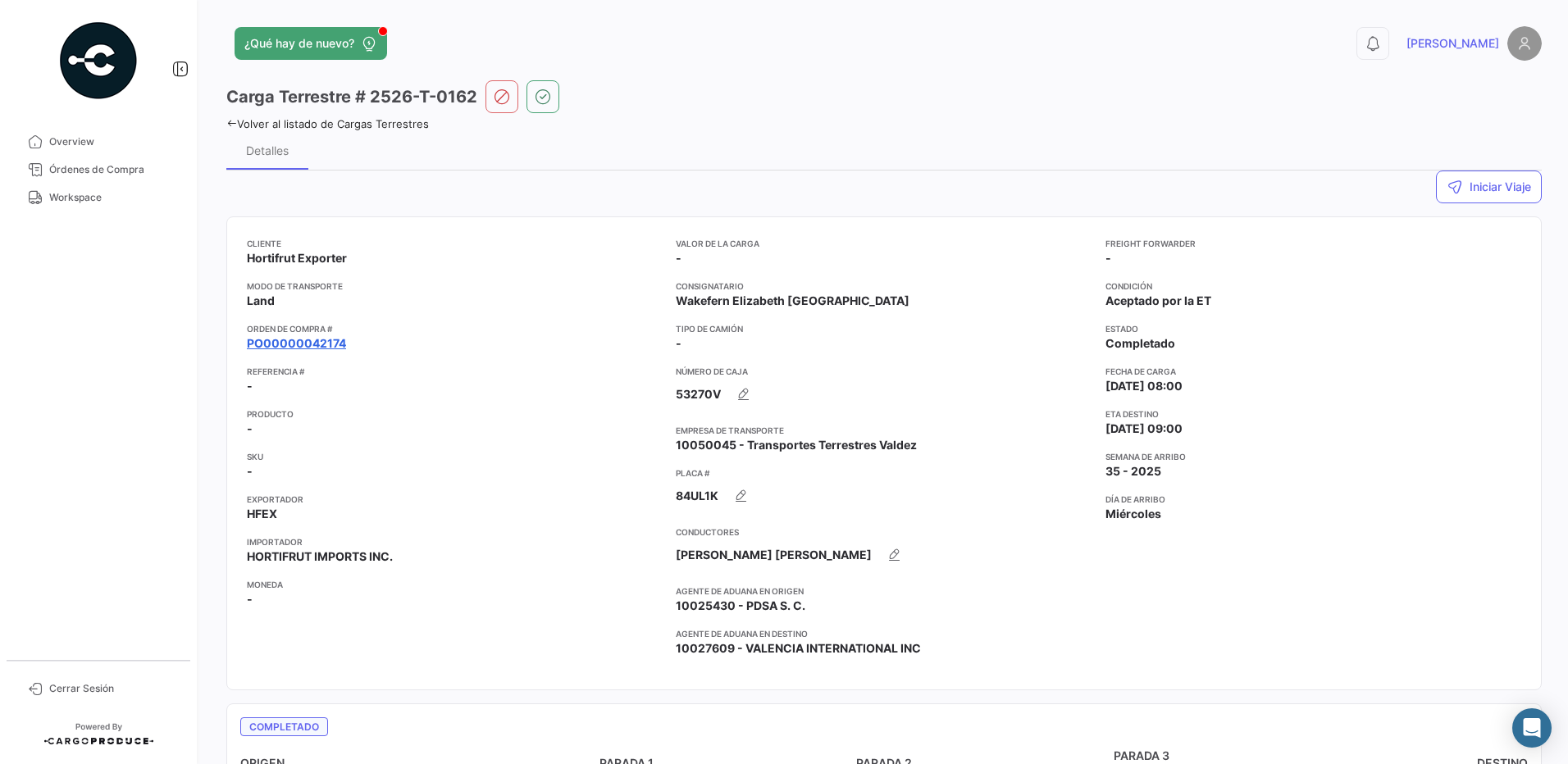
click at [299, 348] on link "PO00000042174" at bounding box center [296, 343] width 100 height 16
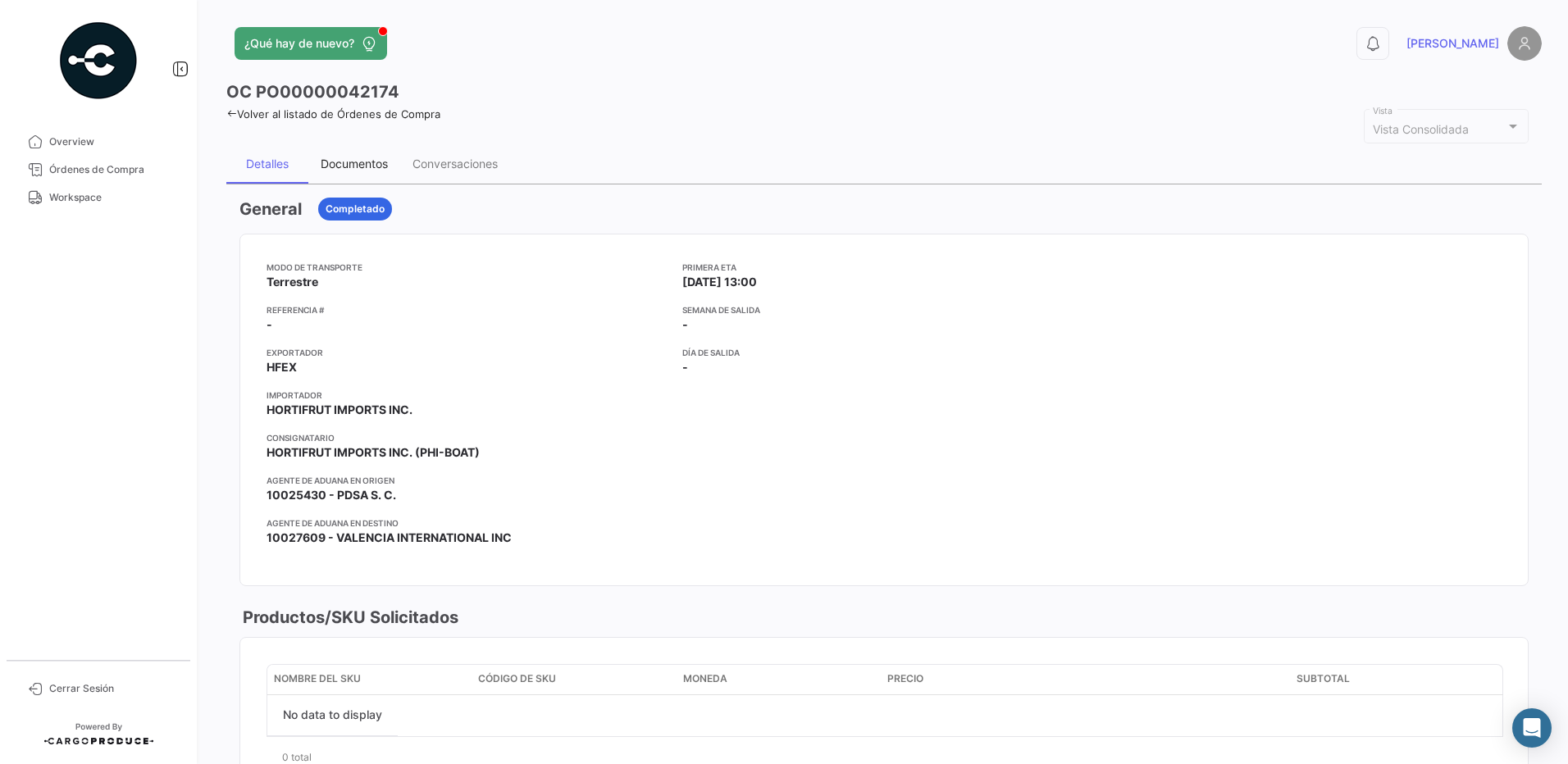
click at [367, 161] on div "Documentos" at bounding box center [354, 163] width 67 height 14
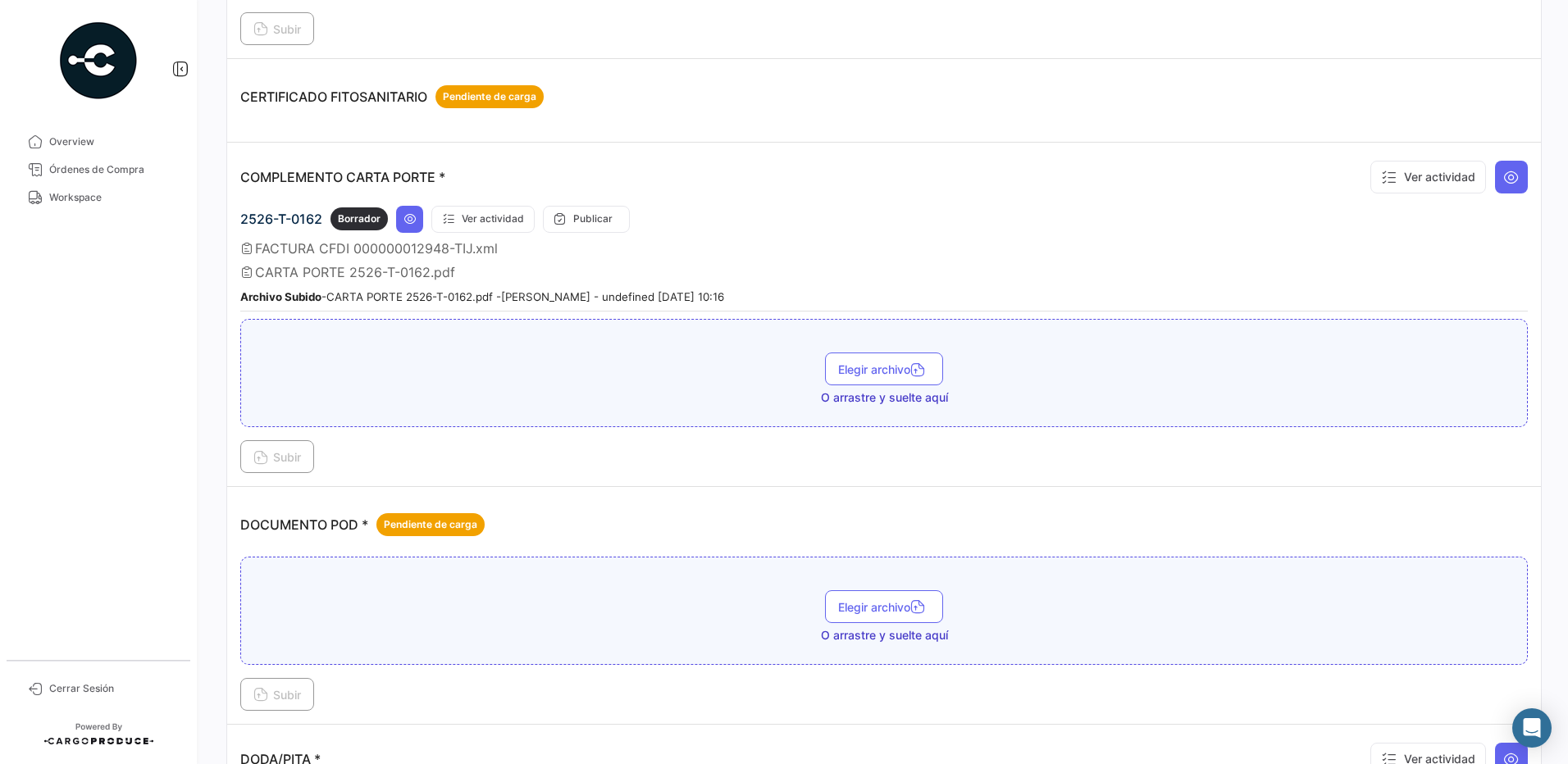
scroll to position [551, 0]
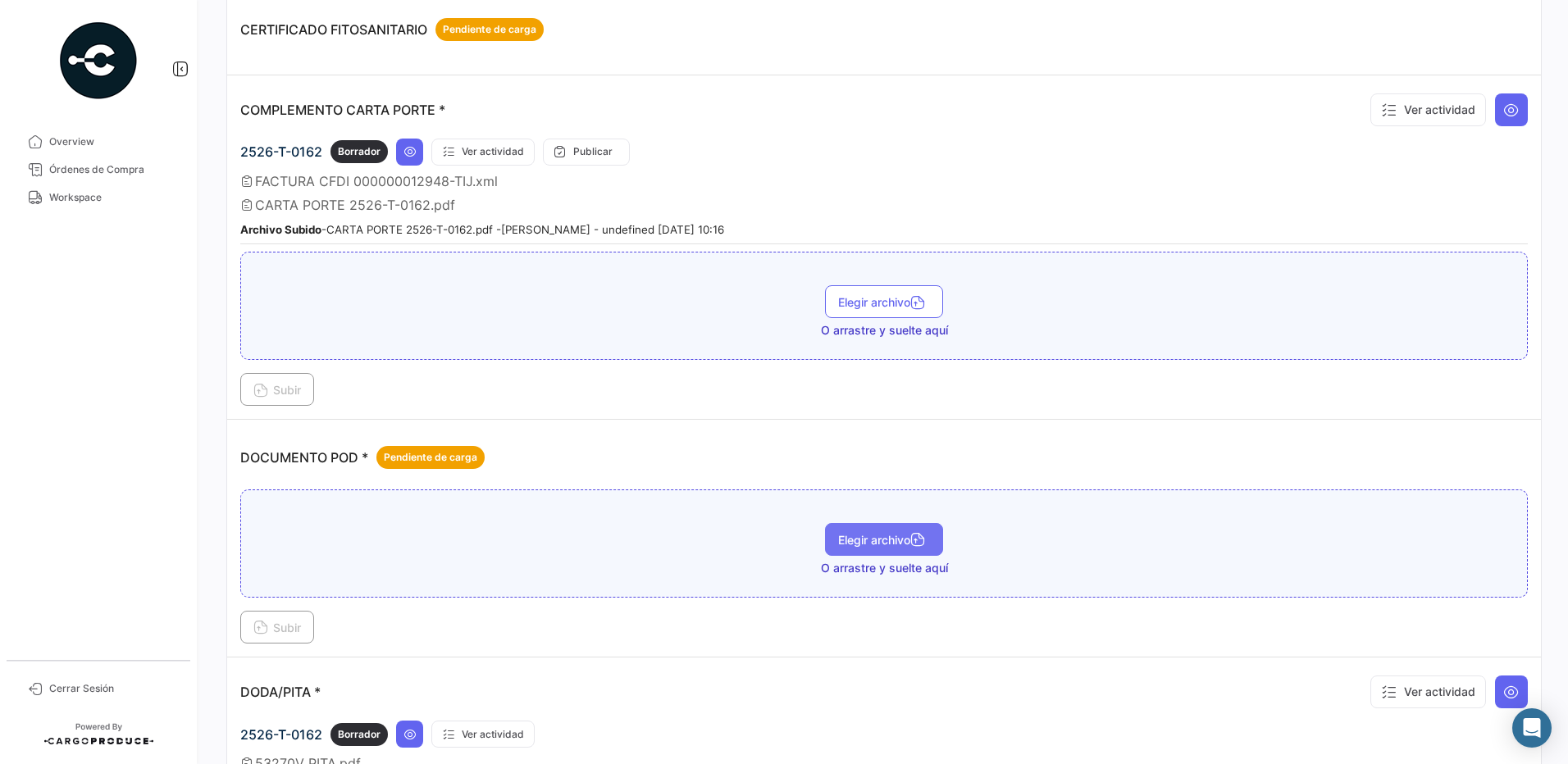
click at [847, 540] on span "Elegir archivo" at bounding box center [884, 540] width 92 height 14
click at [292, 621] on span "Subir" at bounding box center [277, 627] width 47 height 14
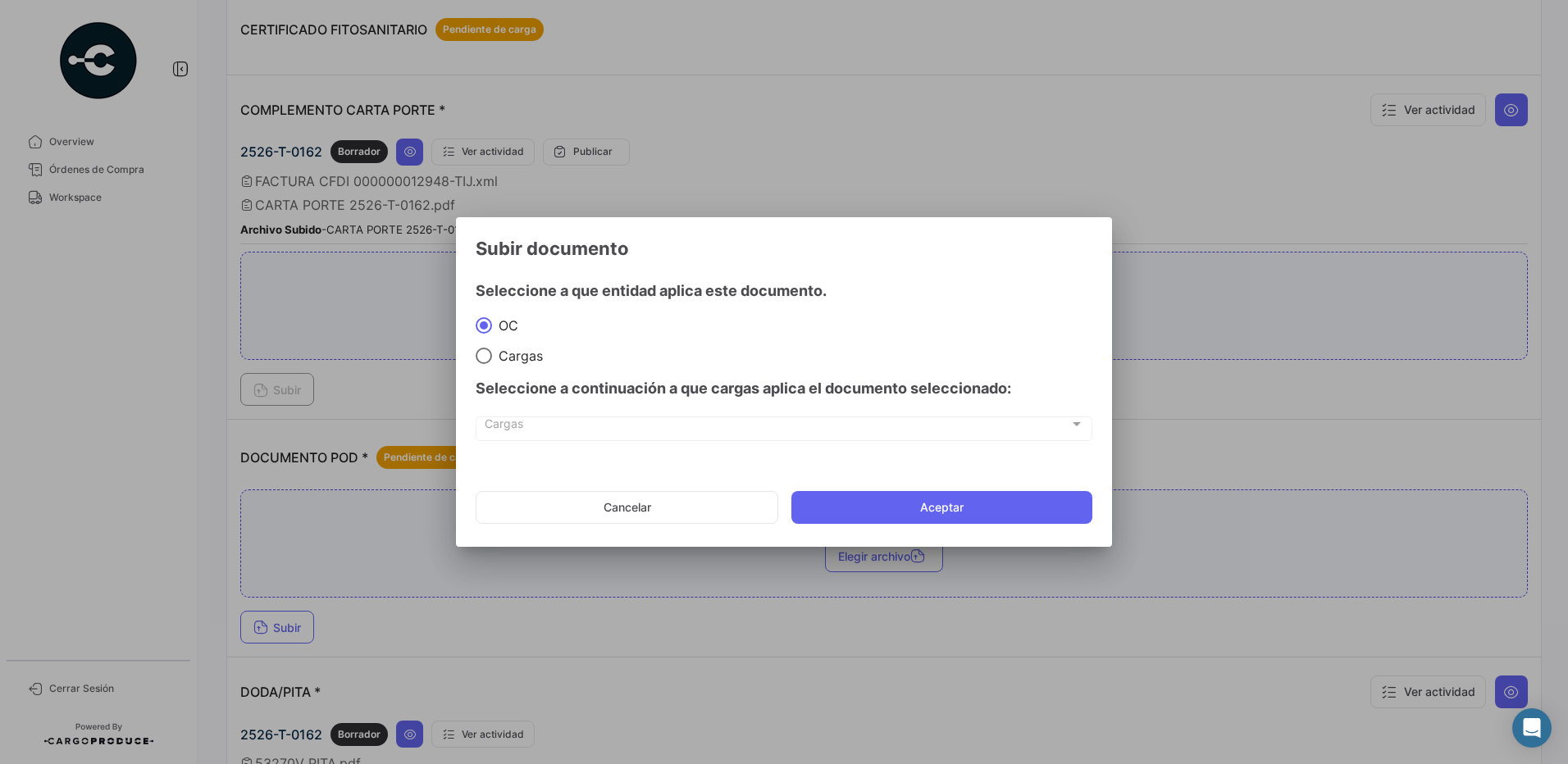
click at [526, 367] on div "Seleccione a continuación a que cargas aplica el documento seleccionado:" at bounding box center [784, 389] width 617 height 49
click at [527, 363] on span "Cargas" at bounding box center [517, 355] width 51 height 16
click at [492, 363] on input "Cargas" at bounding box center [483, 355] width 16 height 16
radio input "true"
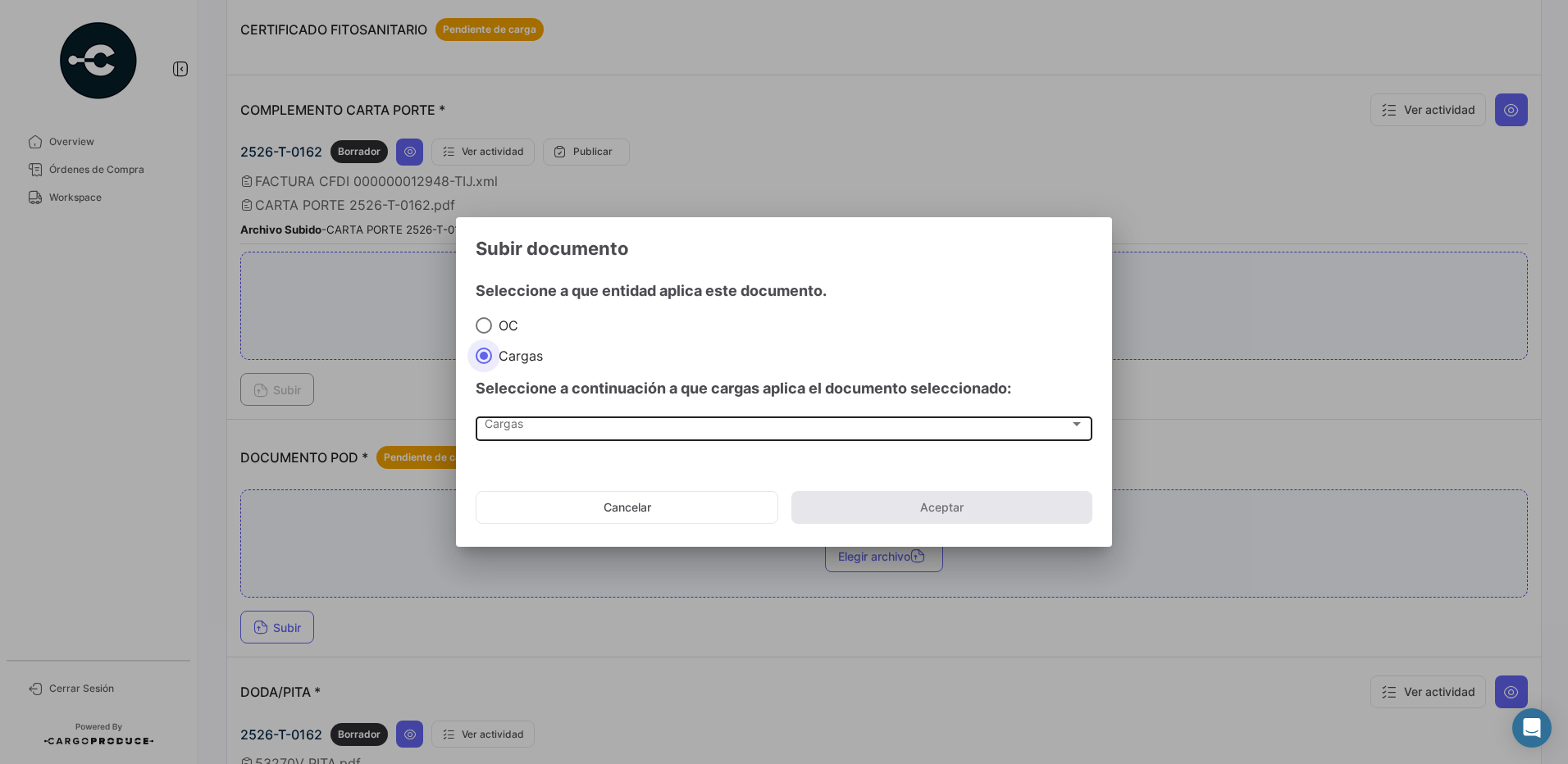
click at [527, 426] on div "Cargas" at bounding box center [777, 427] width 585 height 14
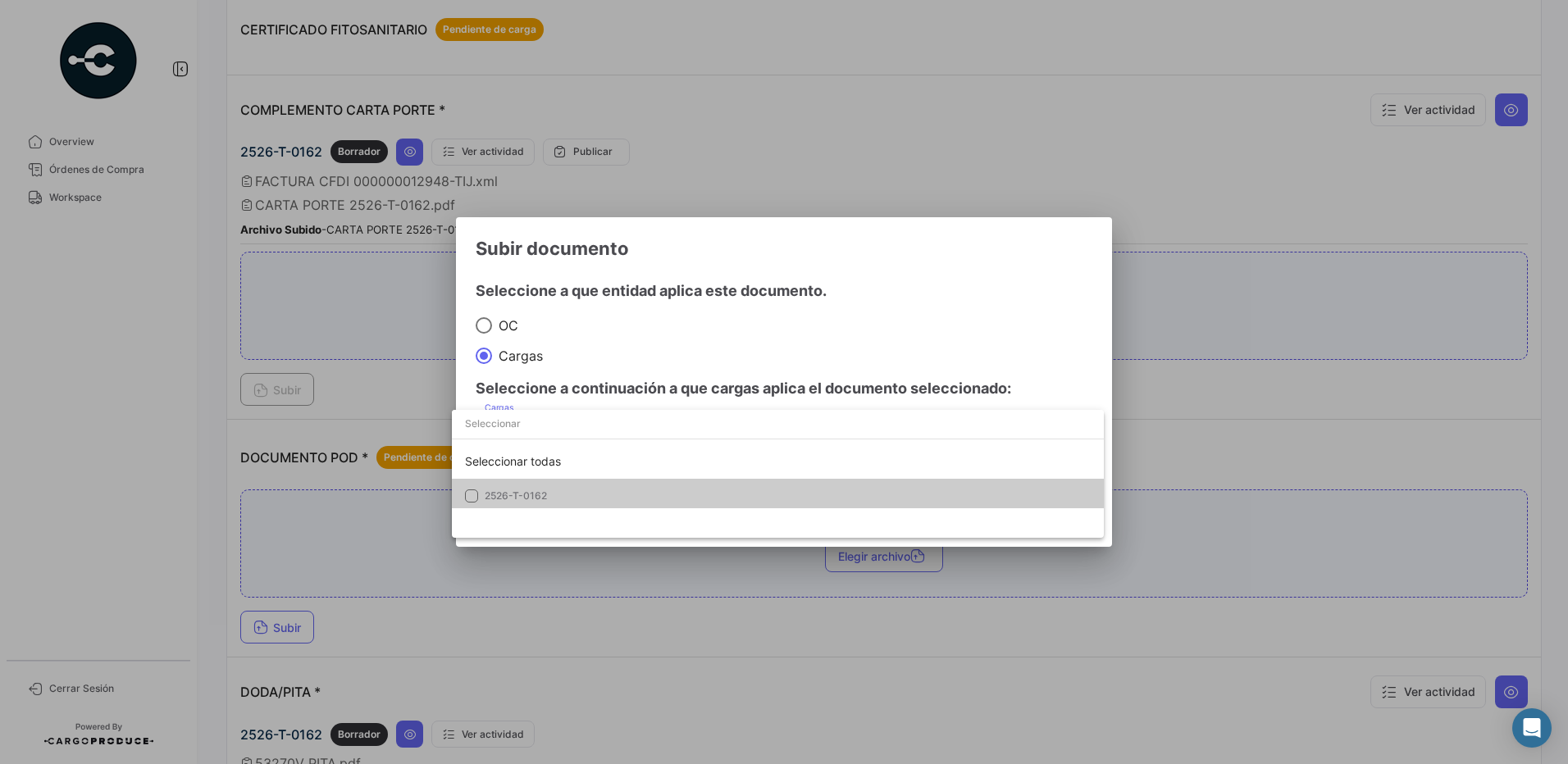
click at [529, 494] on span "2526-T-0162" at bounding box center [516, 495] width 63 height 12
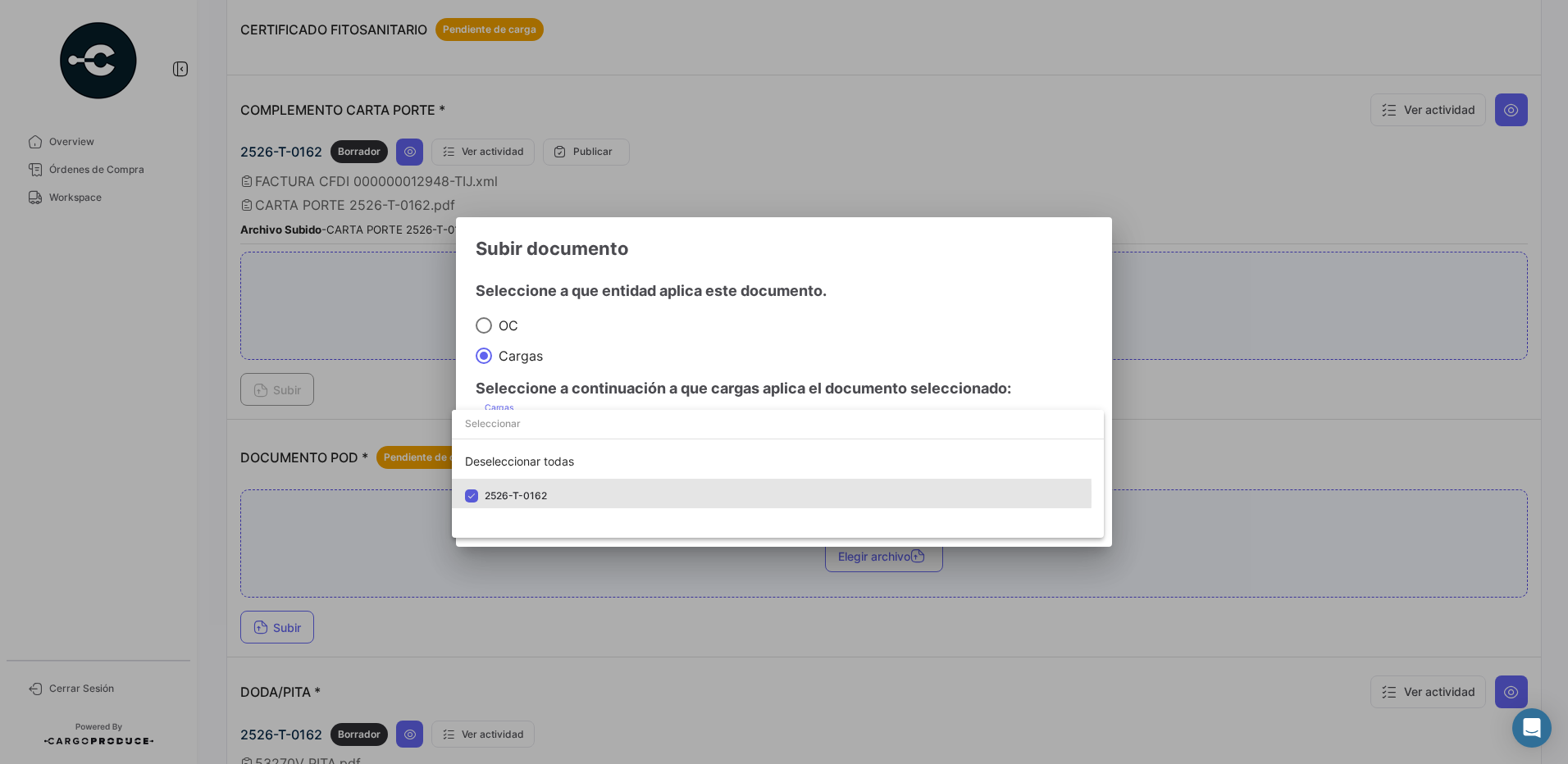
click at [659, 334] on div at bounding box center [784, 382] width 1568 height 764
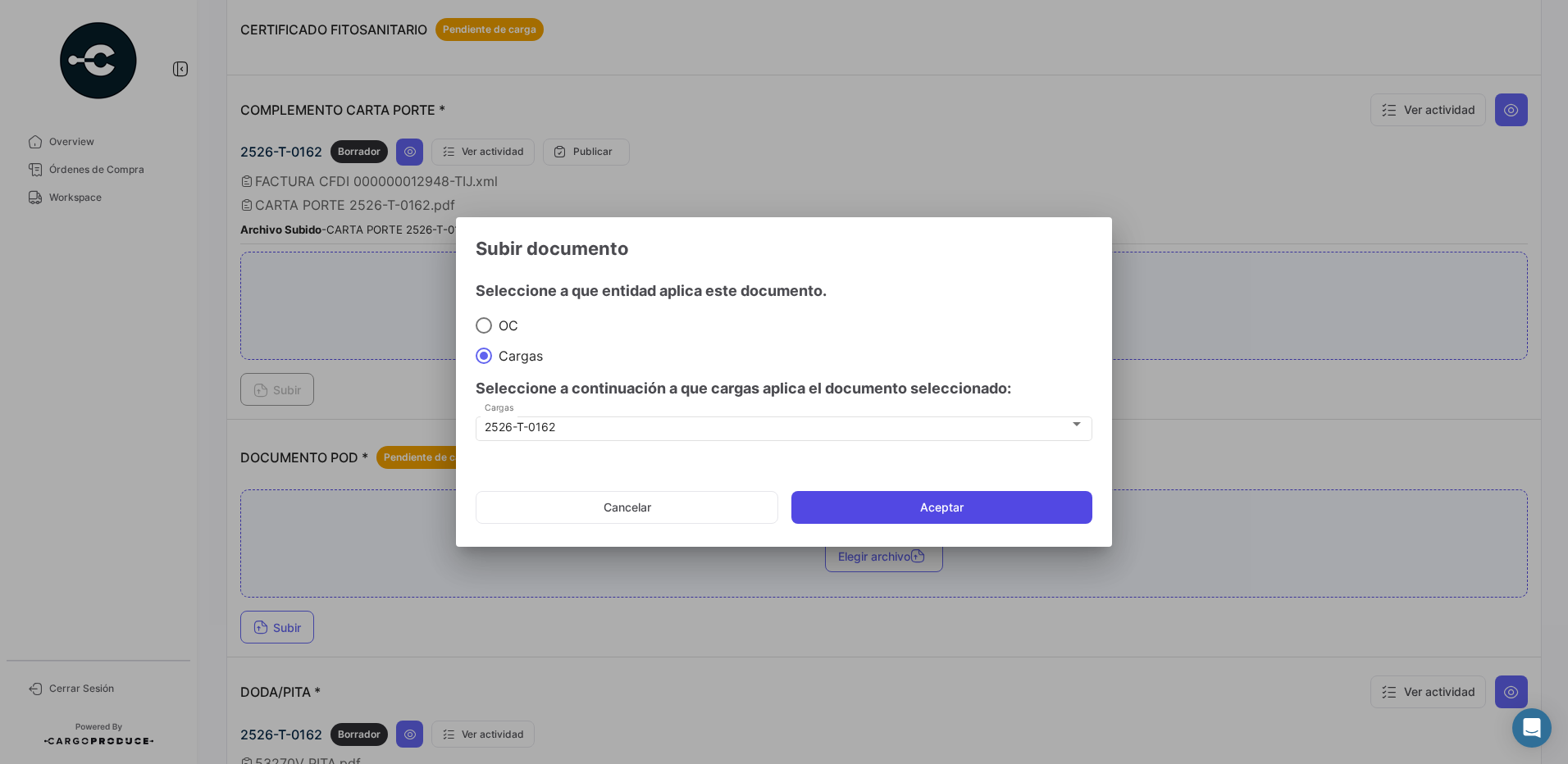
click at [904, 504] on button "Aceptar" at bounding box center [942, 507] width 301 height 33
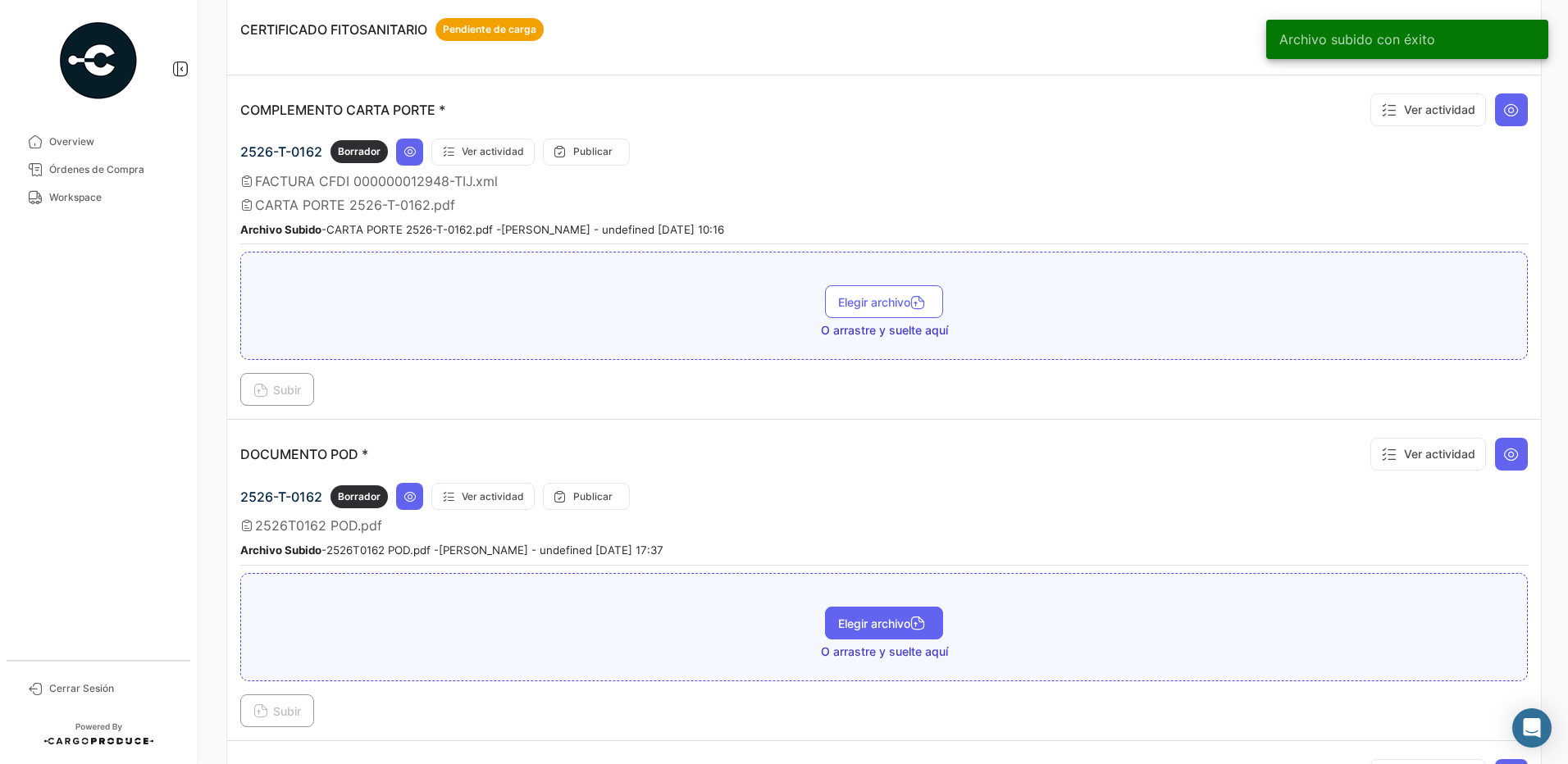
click at [856, 618] on span "Elegir archivo" at bounding box center [884, 624] width 92 height 14
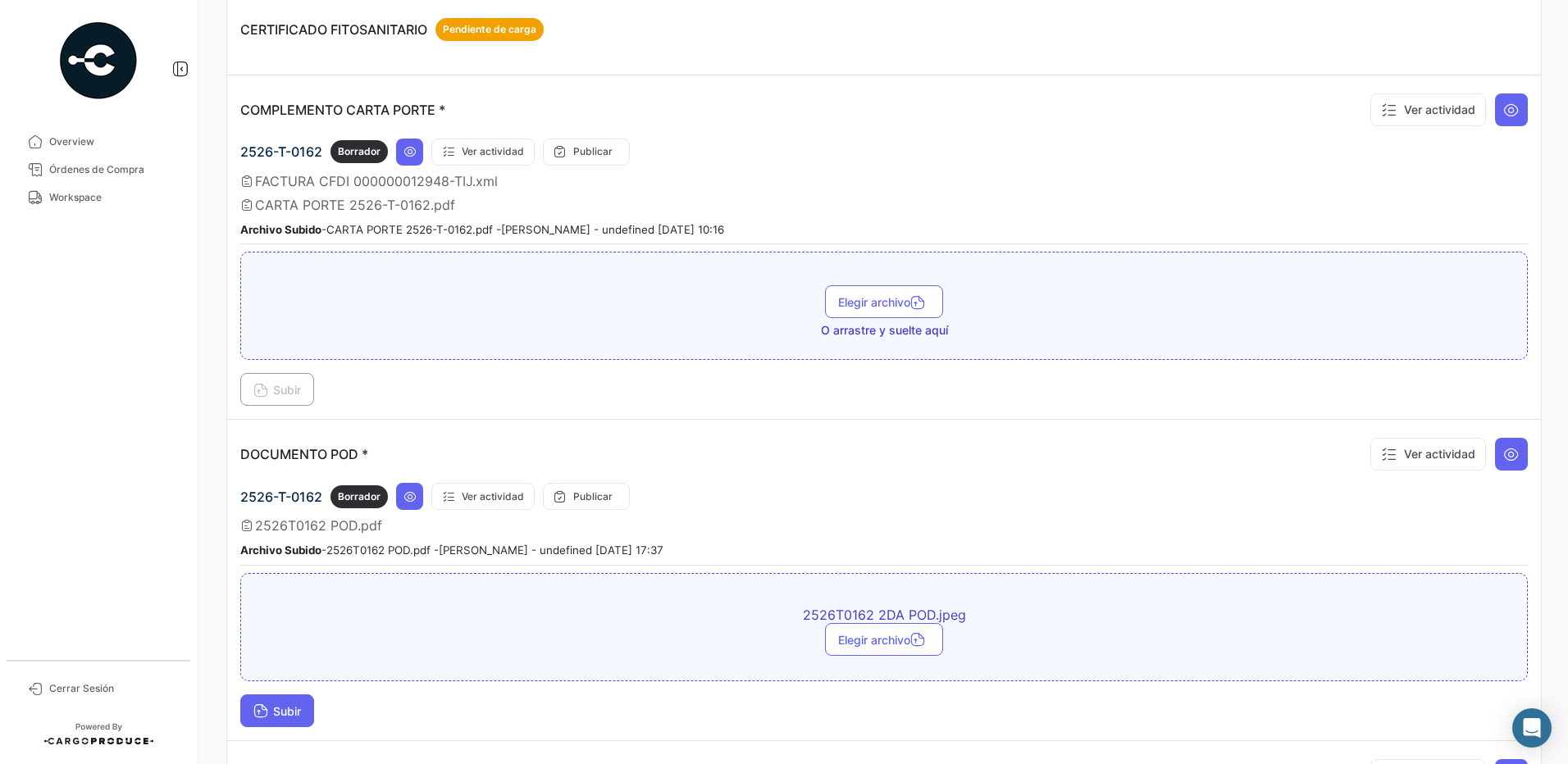
click at [293, 716] on span "Subir" at bounding box center [277, 711] width 47 height 14
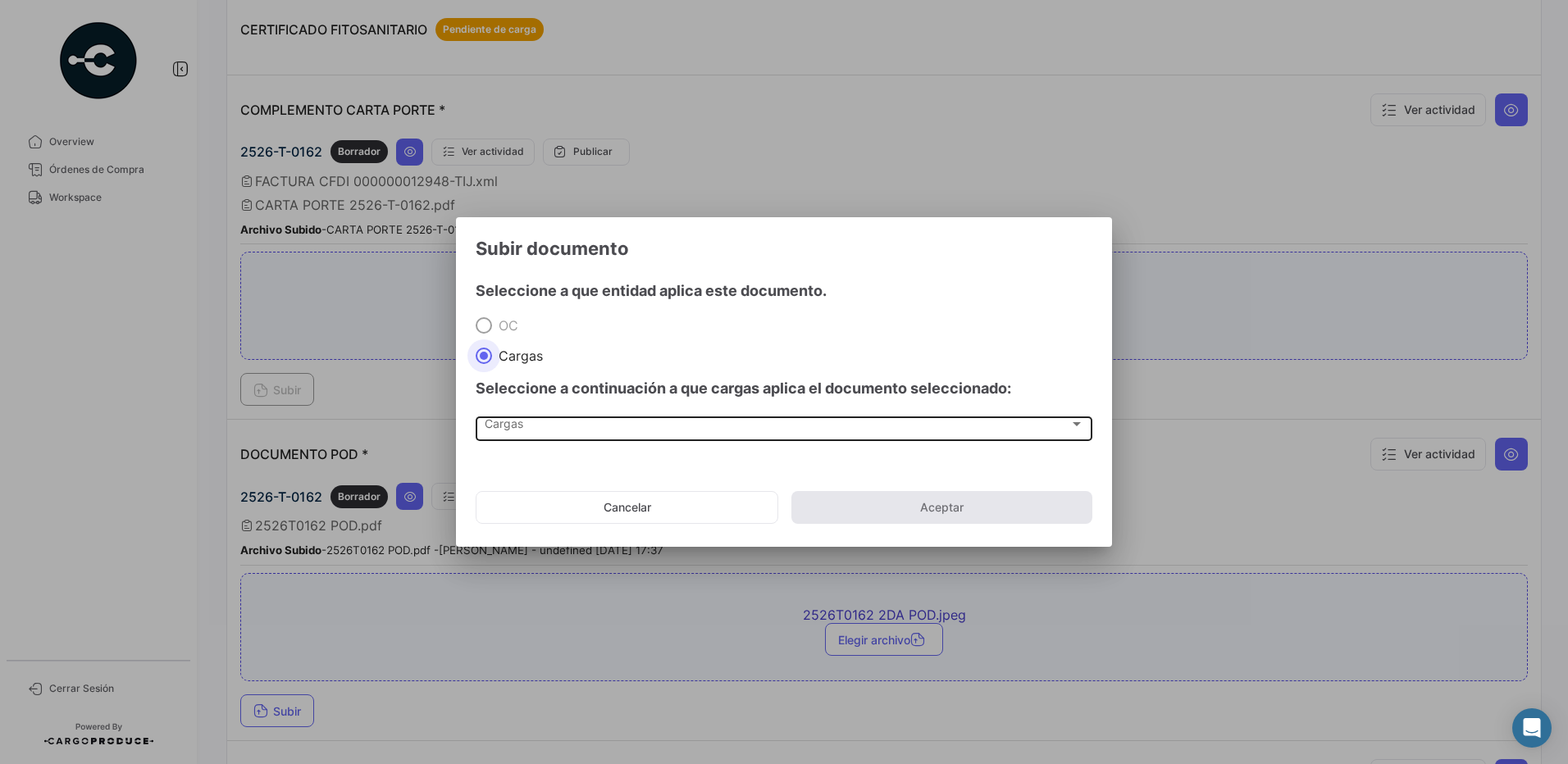
click at [529, 437] on div "Cargas Cargas" at bounding box center [784, 426] width 599 height 28
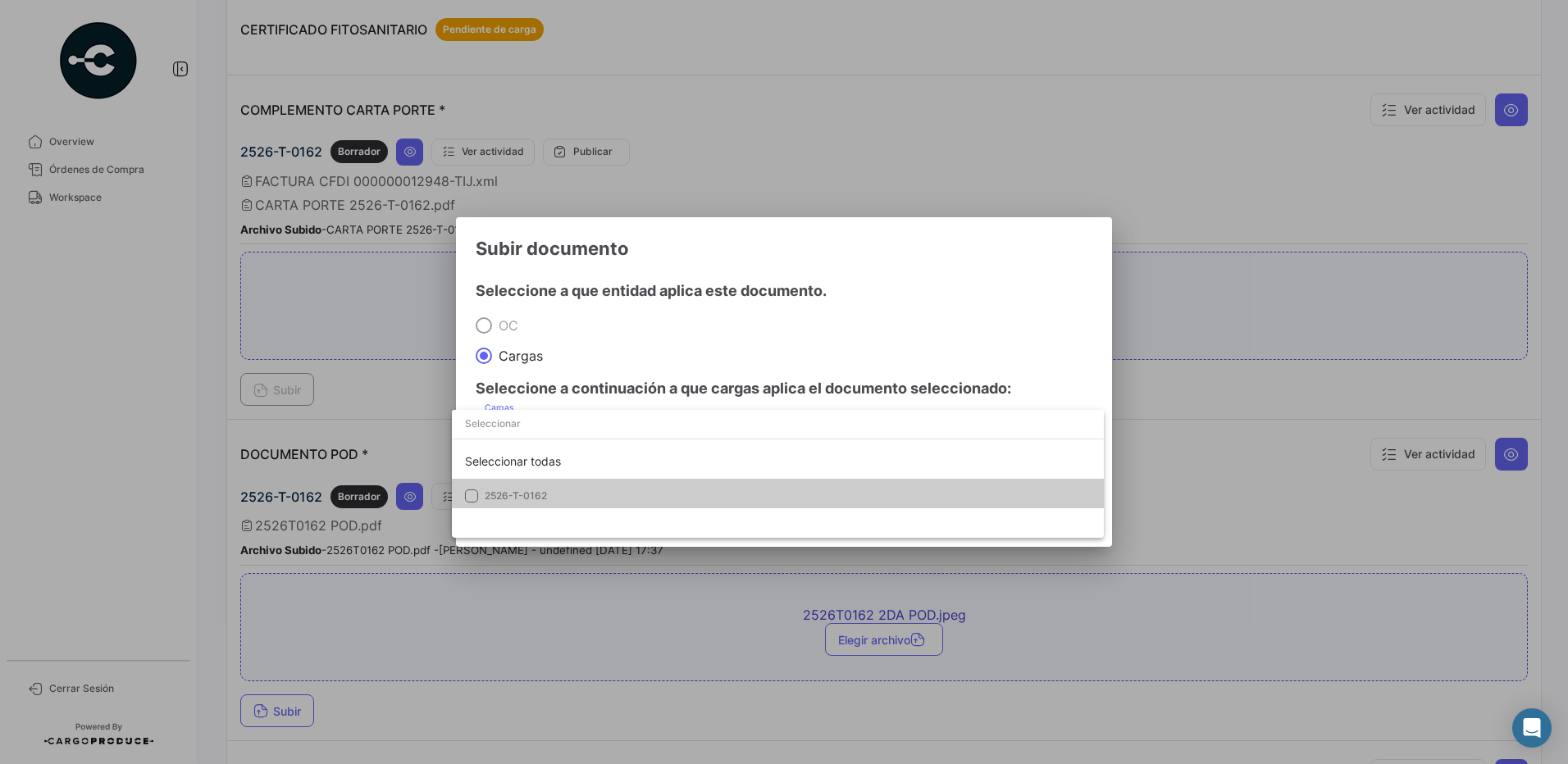
click at [539, 497] on span "2526-T-0162" at bounding box center [516, 495] width 63 height 12
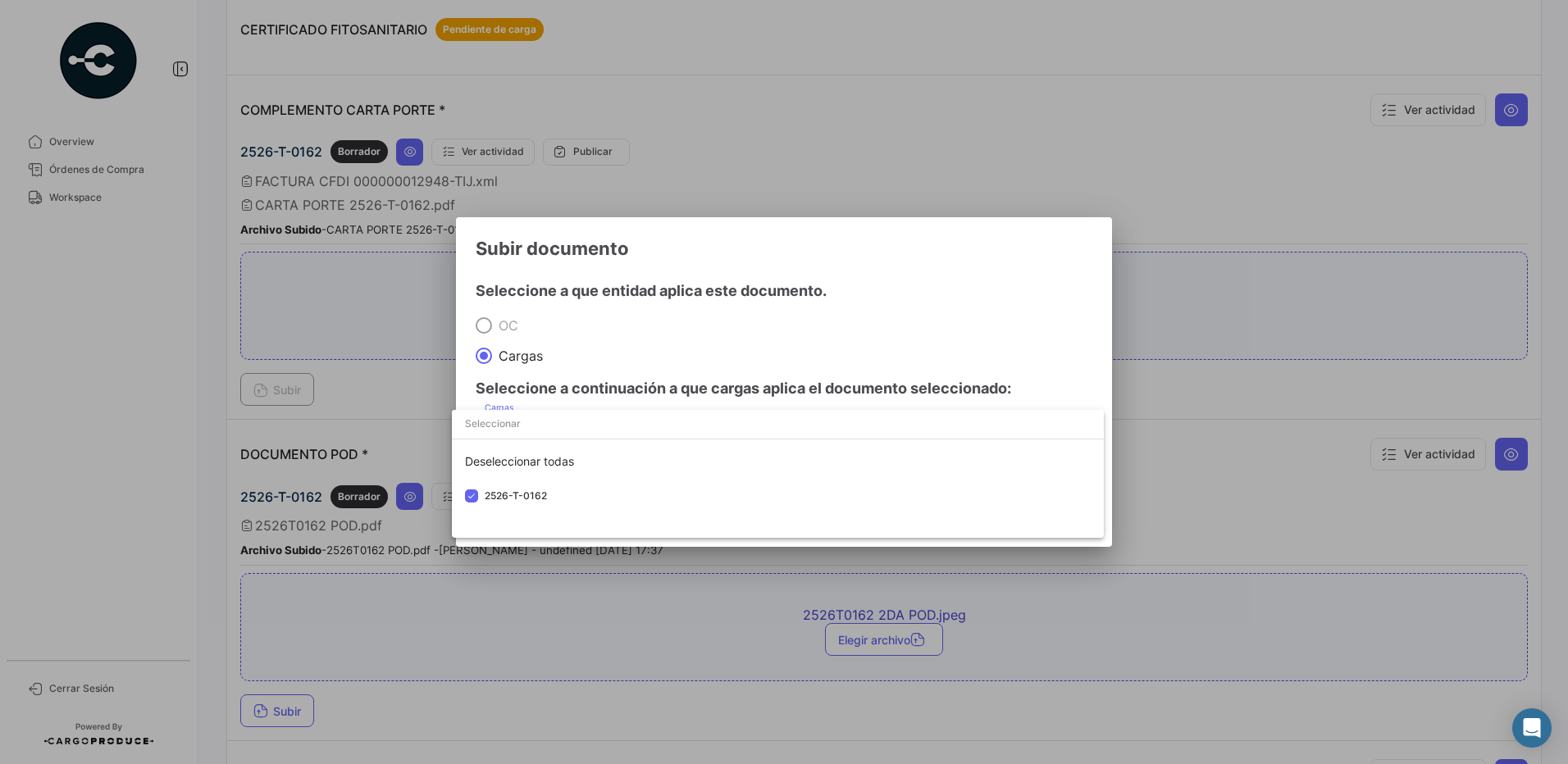
click at [608, 338] on div at bounding box center [784, 382] width 1568 height 764
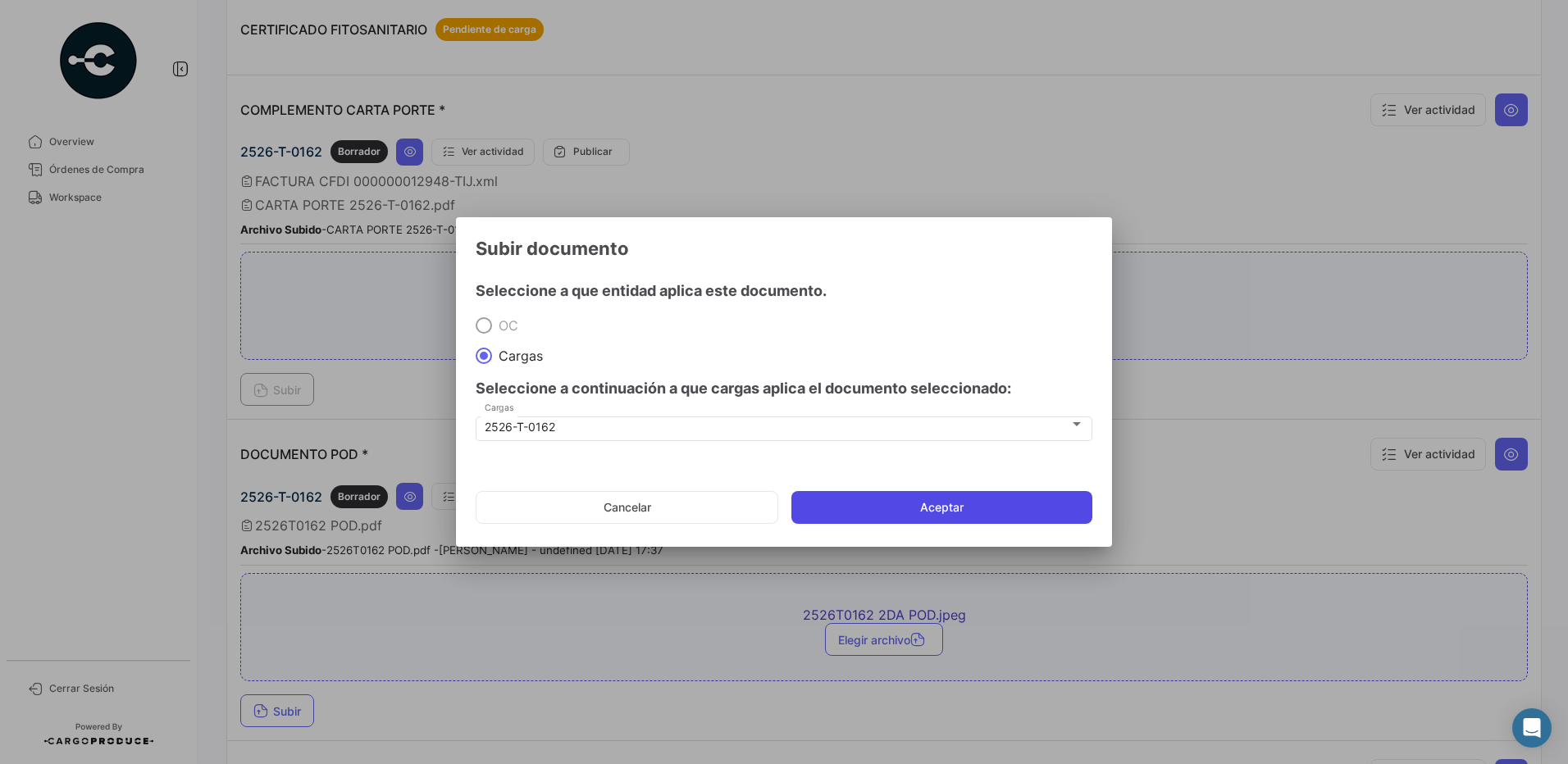
click at [915, 506] on button "Aceptar" at bounding box center [942, 507] width 301 height 33
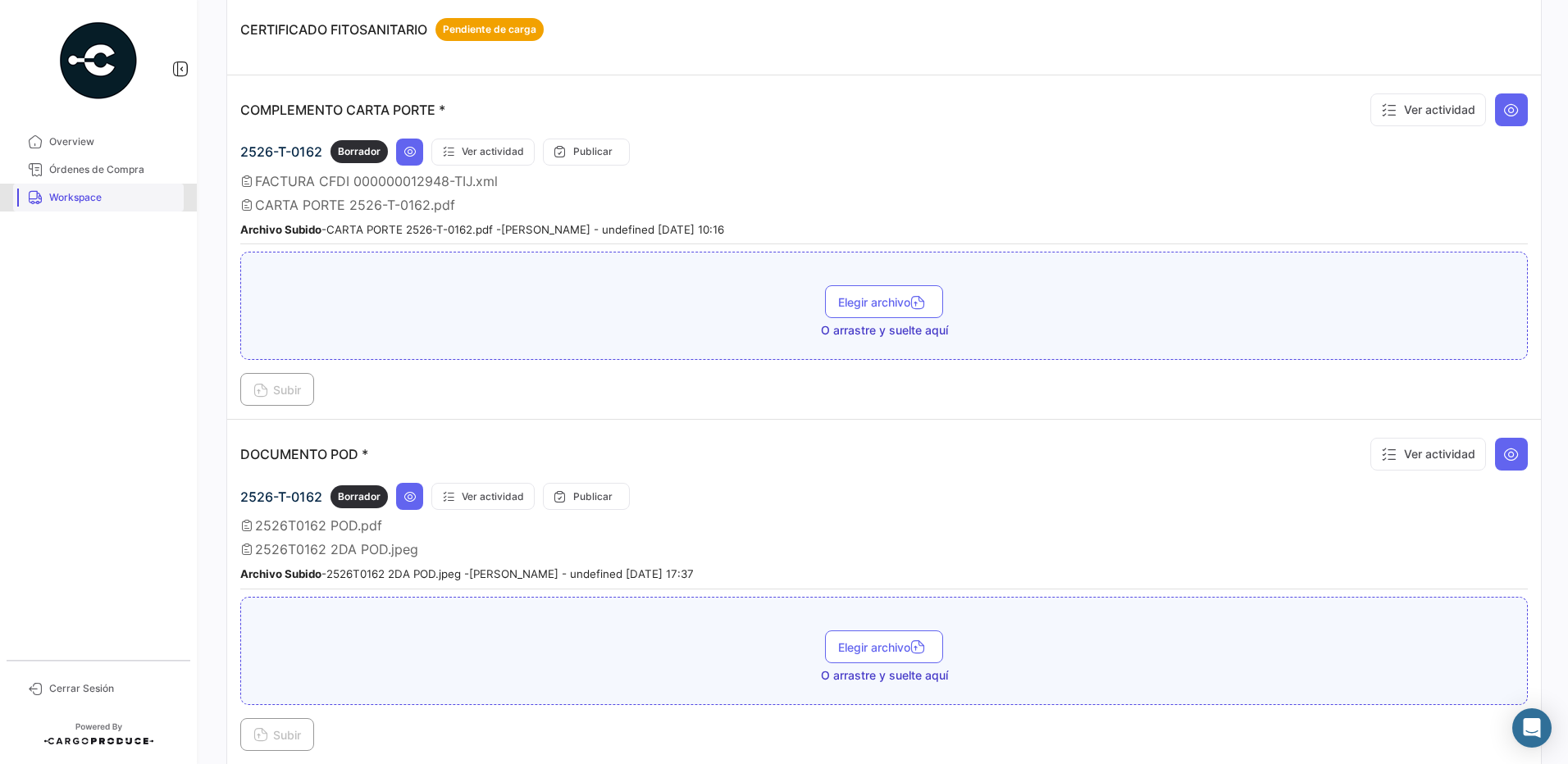
click at [111, 202] on span "Workspace" at bounding box center [113, 197] width 128 height 15
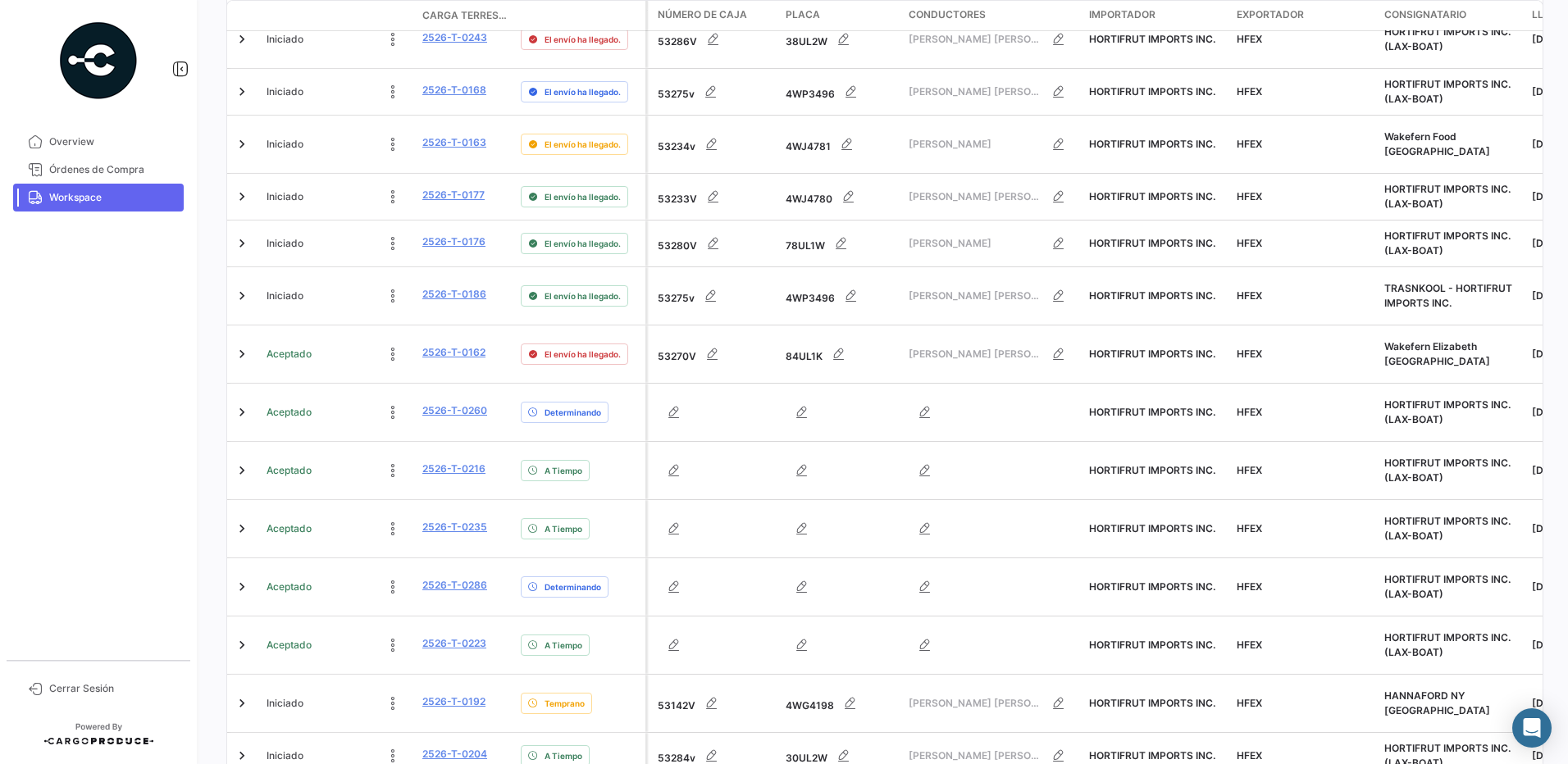
scroll to position [309, 0]
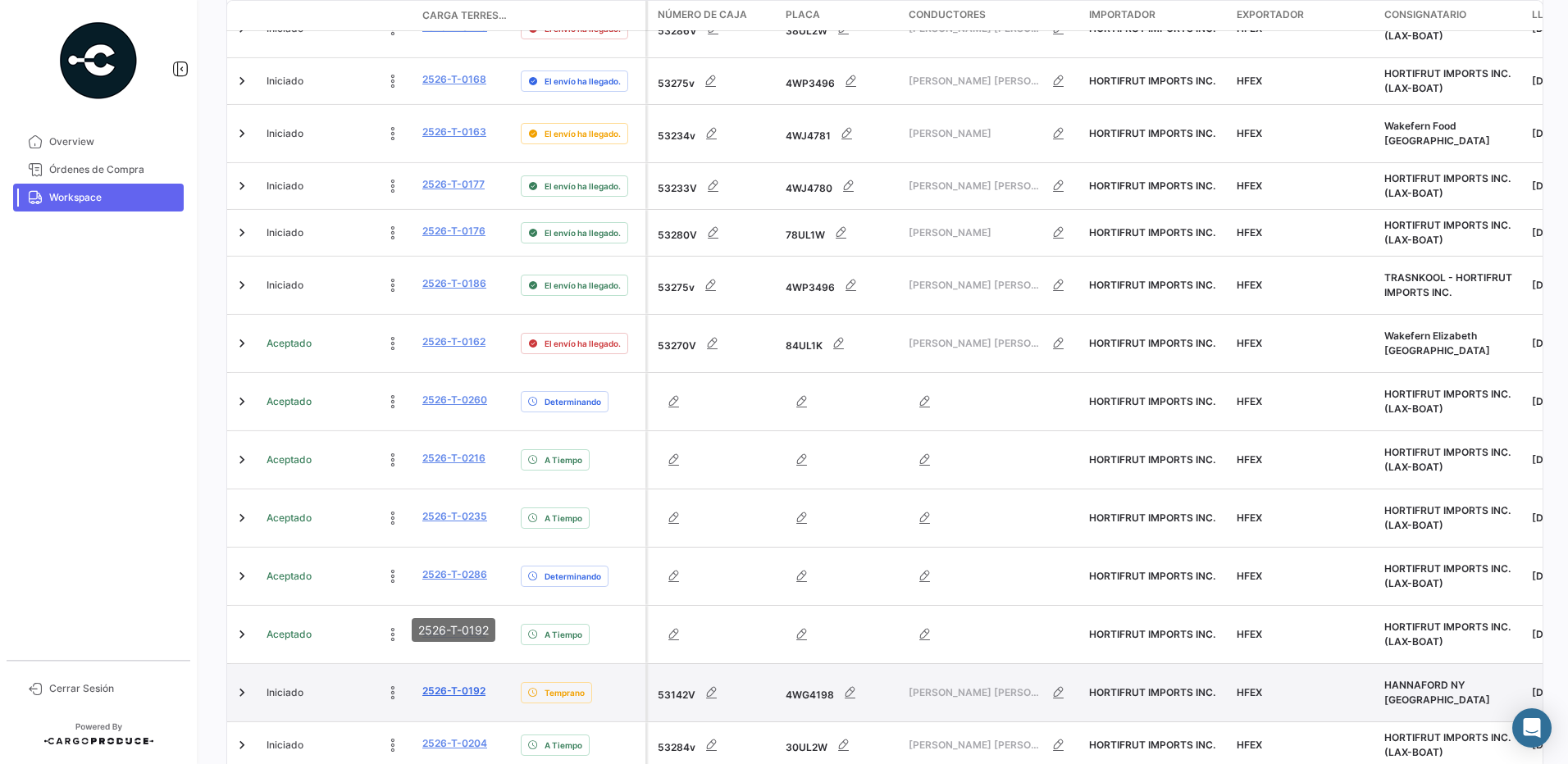
click at [445, 683] on link "2526-T-0192" at bounding box center [454, 691] width 64 height 15
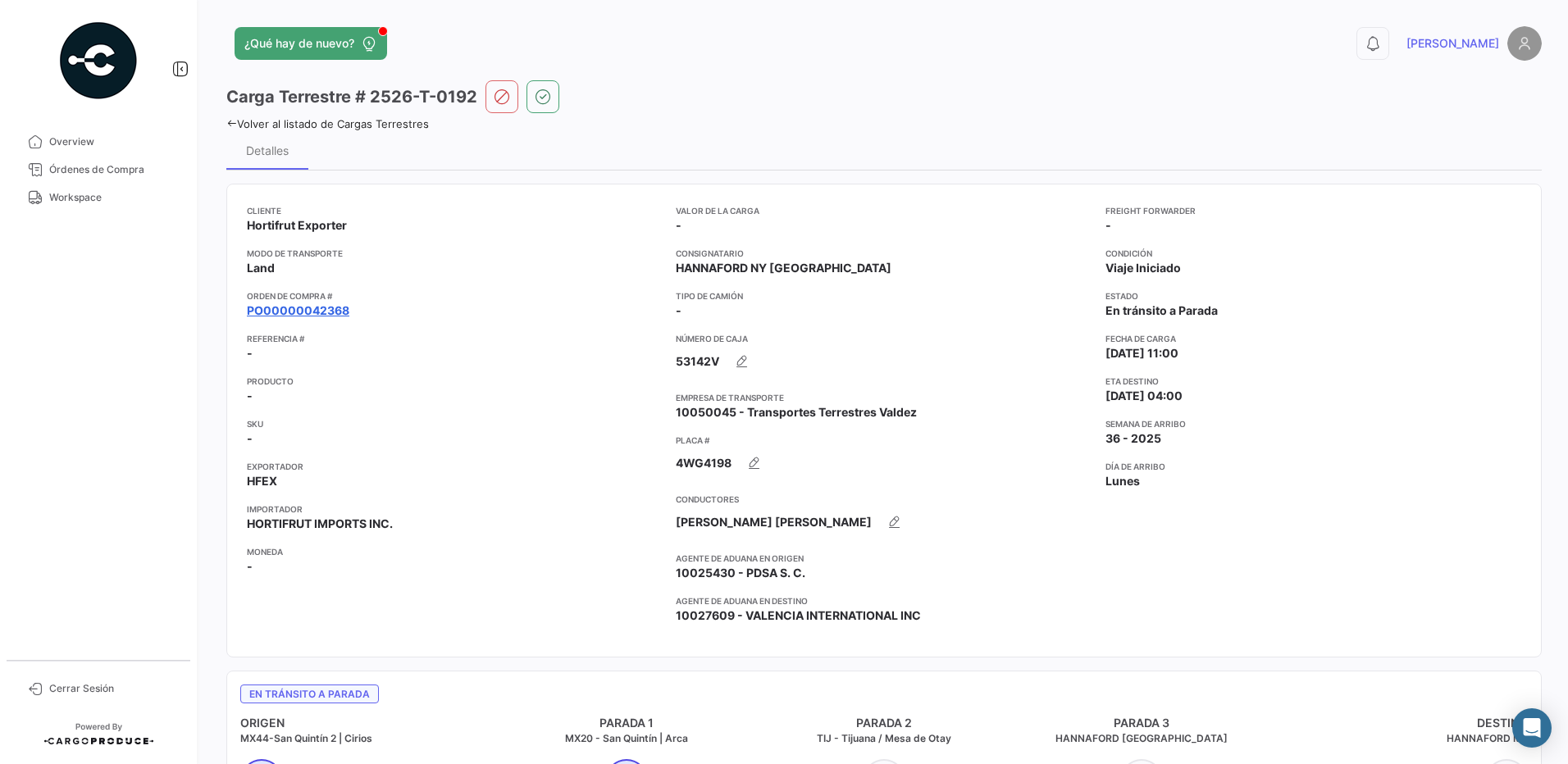
click at [333, 309] on link "PO00000042368" at bounding box center [298, 310] width 103 height 16
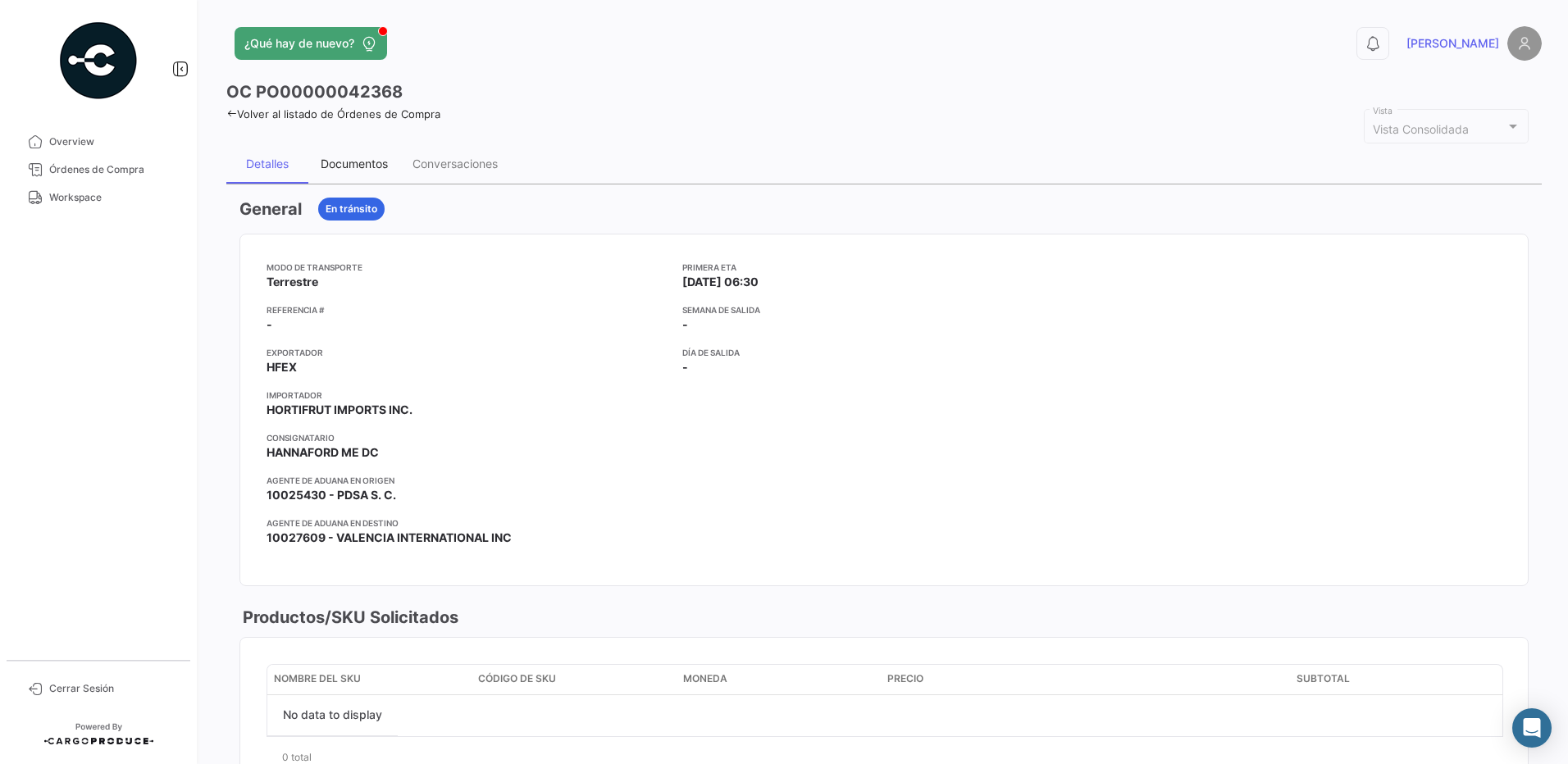
click at [356, 178] on div "Documentos" at bounding box center [354, 163] width 92 height 39
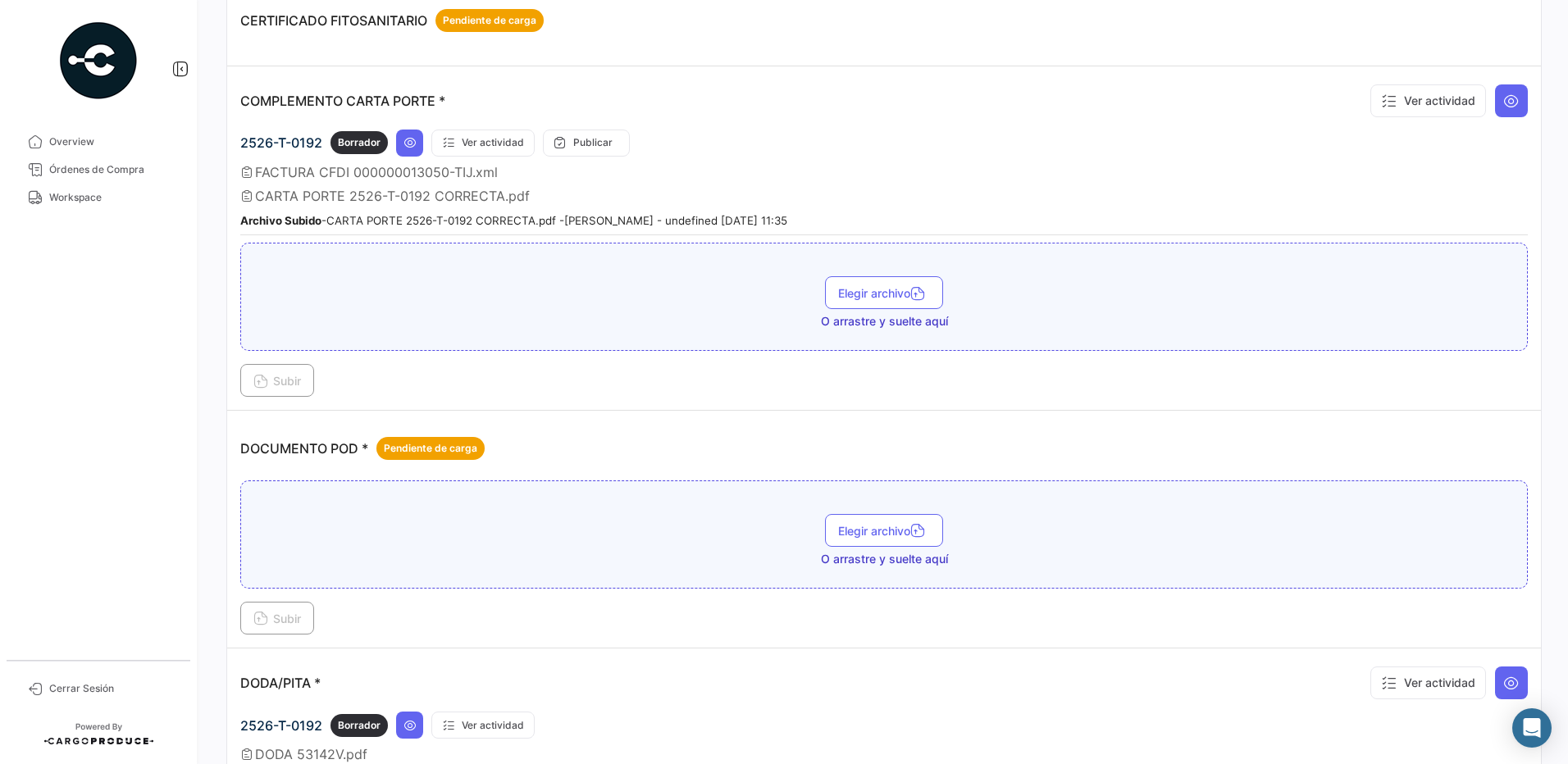
scroll to position [644, 0]
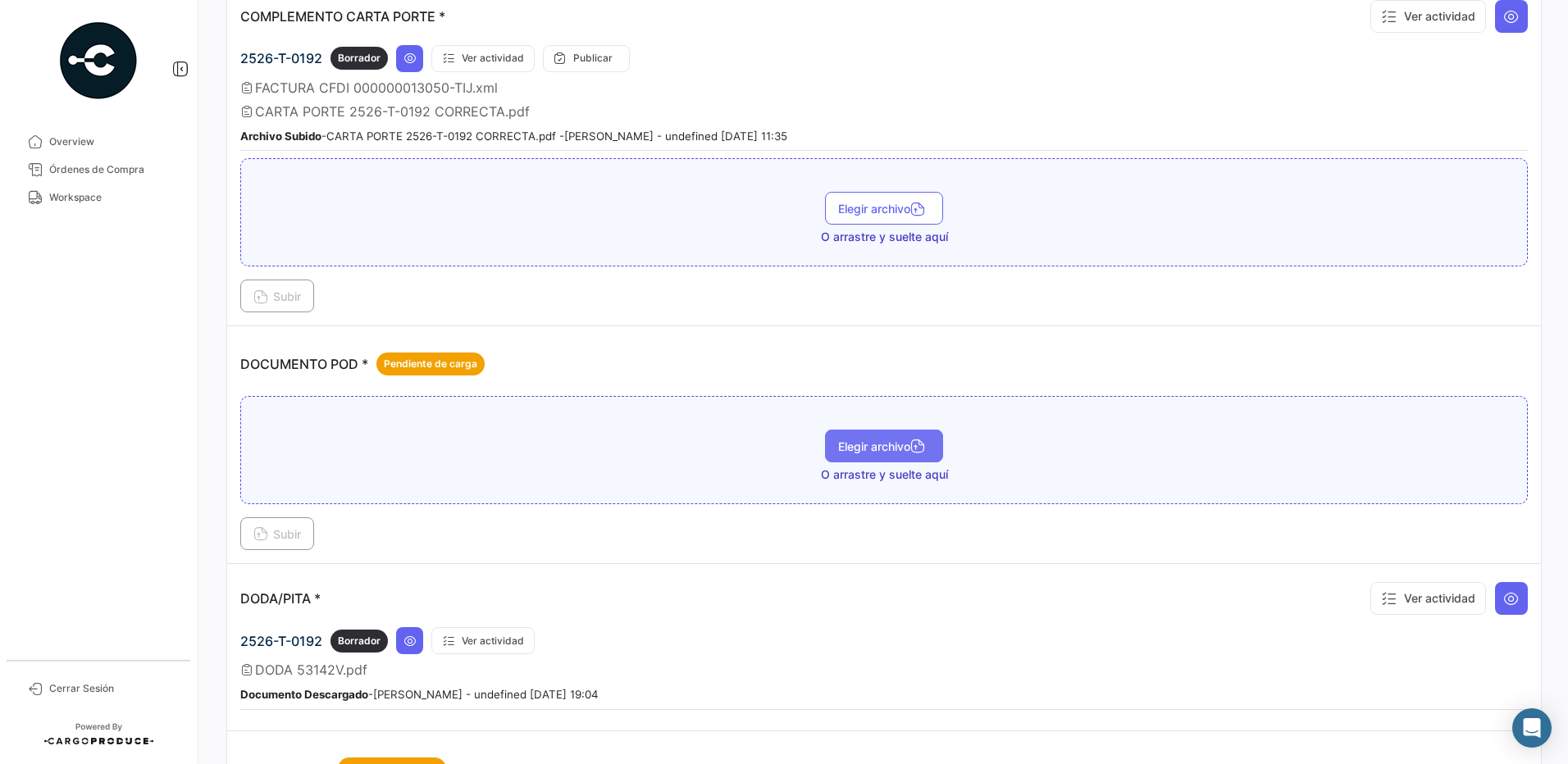
click at [872, 455] on button "Elegir archivo" at bounding box center [884, 446] width 118 height 33
click at [298, 535] on span "Subir" at bounding box center [277, 533] width 47 height 14
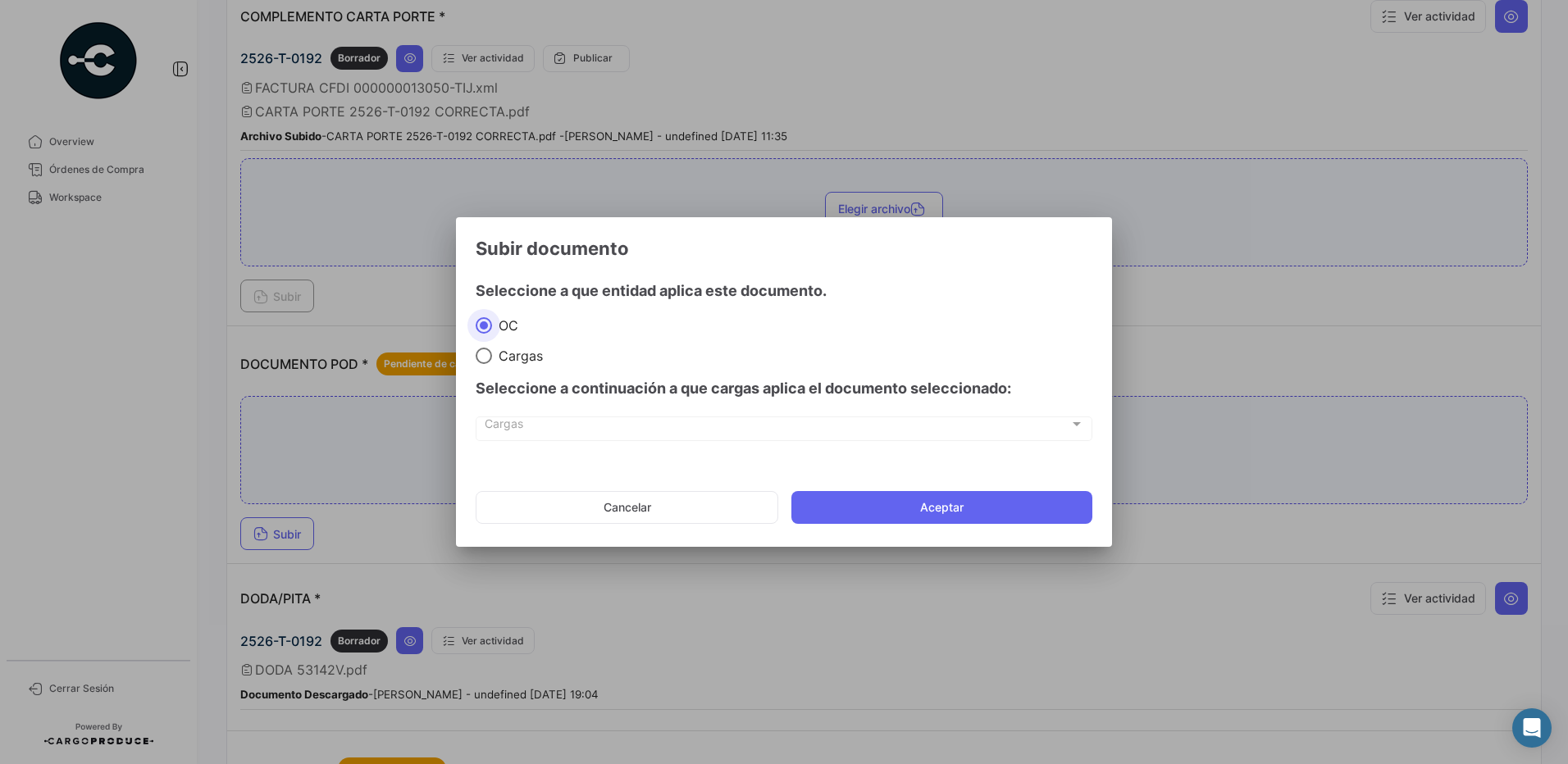
click at [520, 357] on span "Cargas" at bounding box center [517, 355] width 51 height 16
click at [492, 357] on input "Cargas" at bounding box center [483, 355] width 16 height 16
radio input "true"
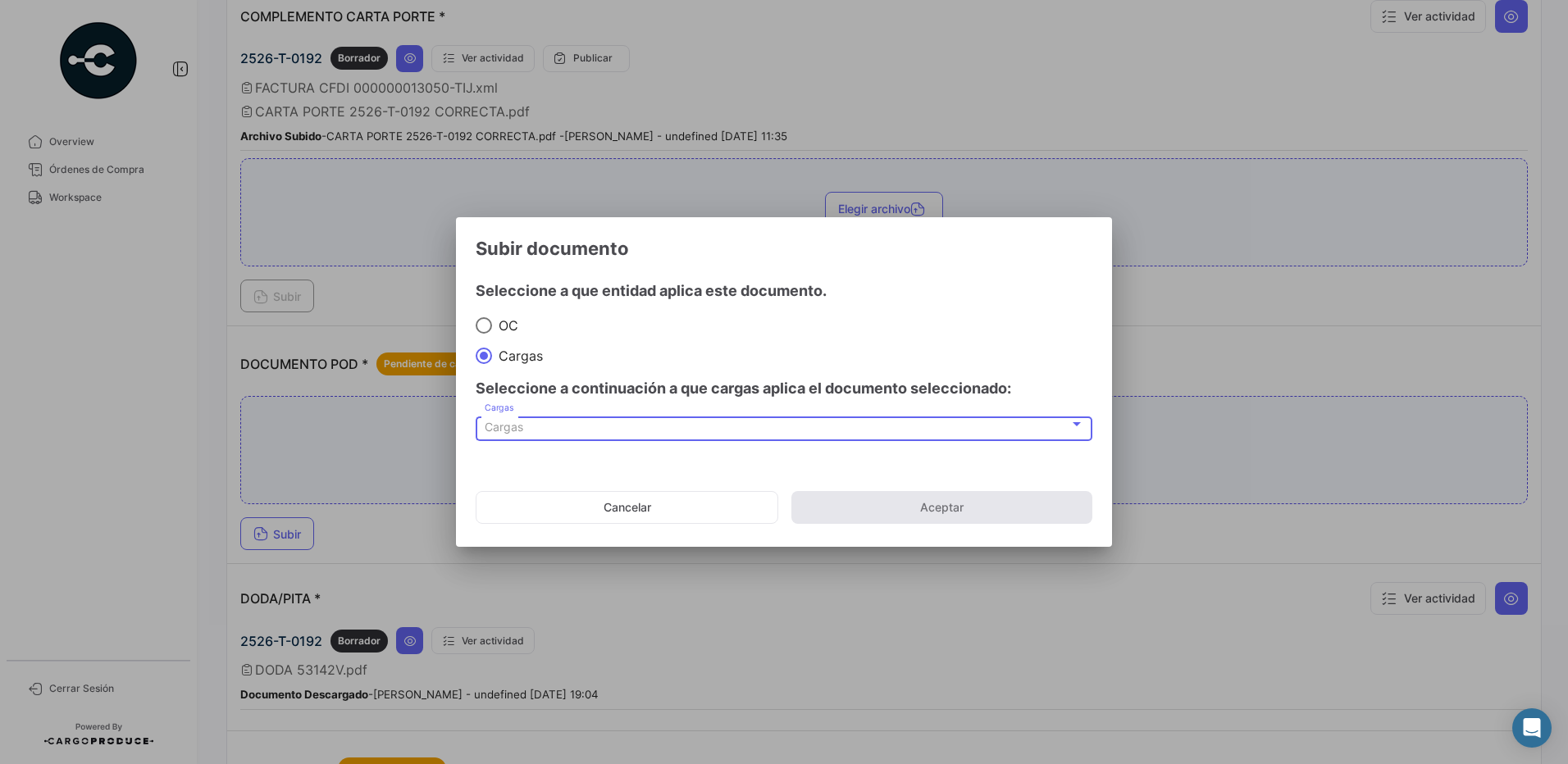
click at [551, 431] on div "Cargas" at bounding box center [777, 427] width 585 height 14
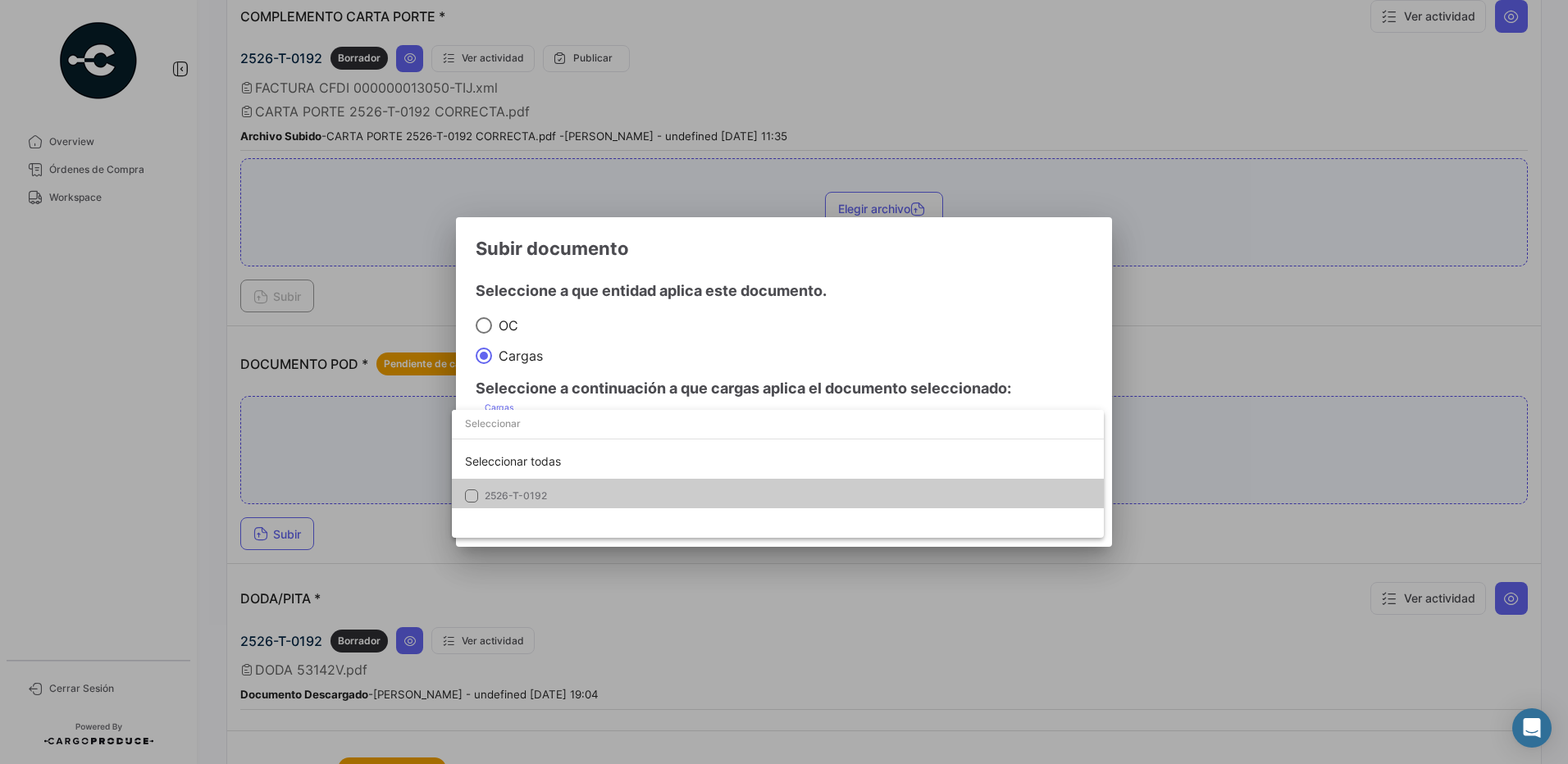
click at [551, 490] on span "2526-T-0192" at bounding box center [600, 496] width 230 height 15
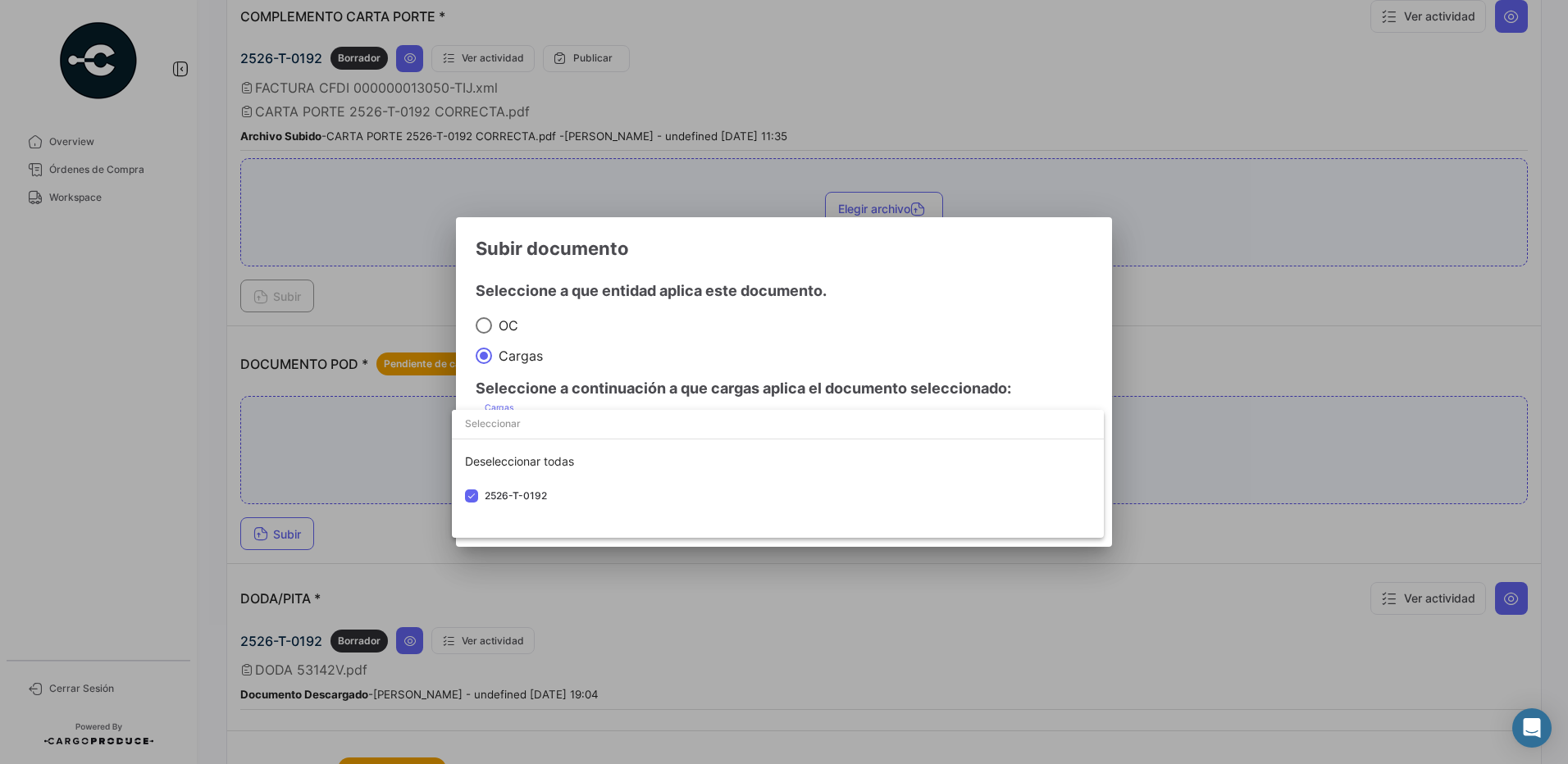
click at [645, 353] on div at bounding box center [784, 382] width 1568 height 764
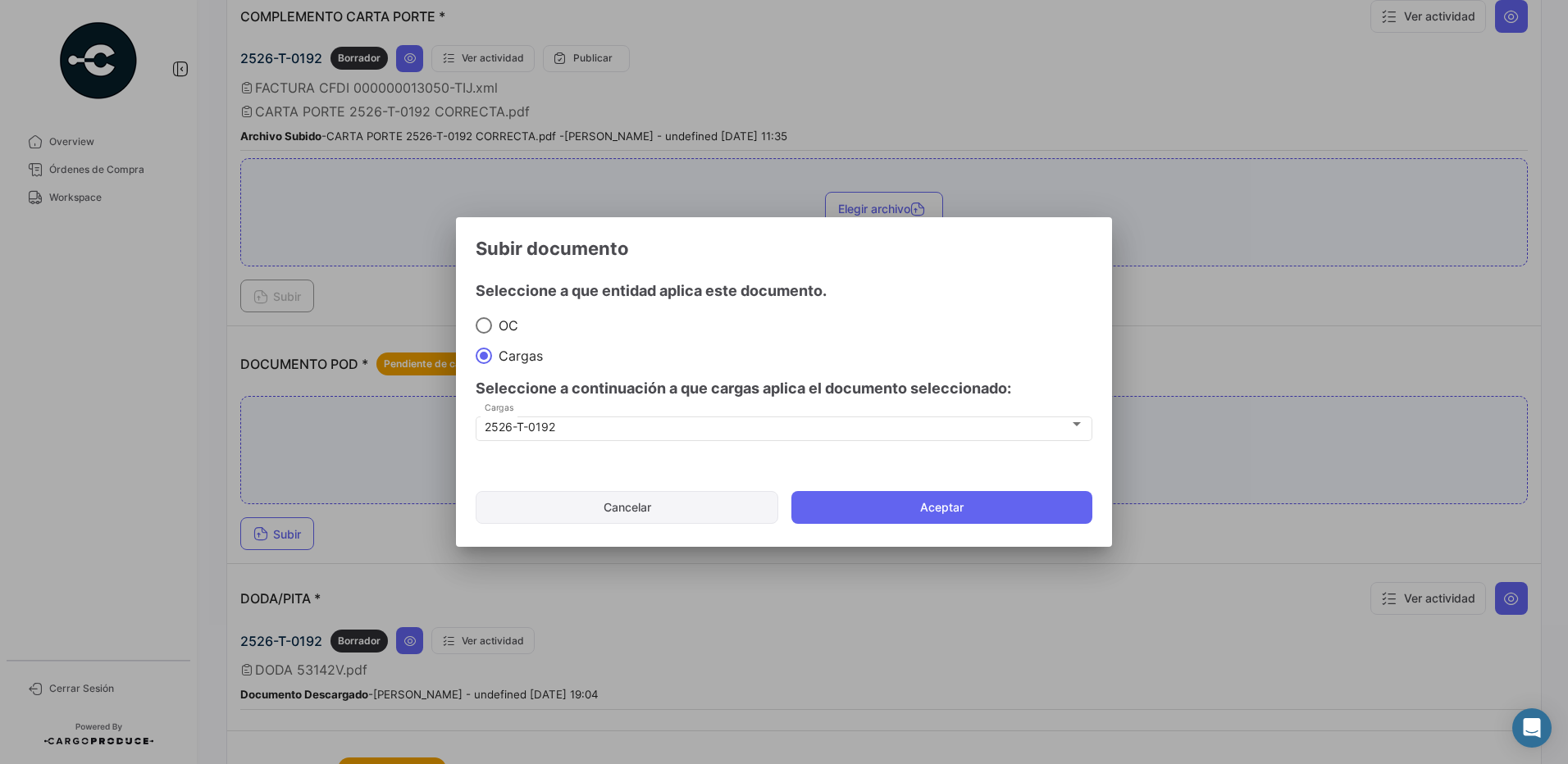
drag, startPoint x: 623, startPoint y: 504, endPoint x: 623, endPoint y: 494, distance: 10.0
click at [623, 503] on button "Cancelar" at bounding box center [626, 507] width 303 height 33
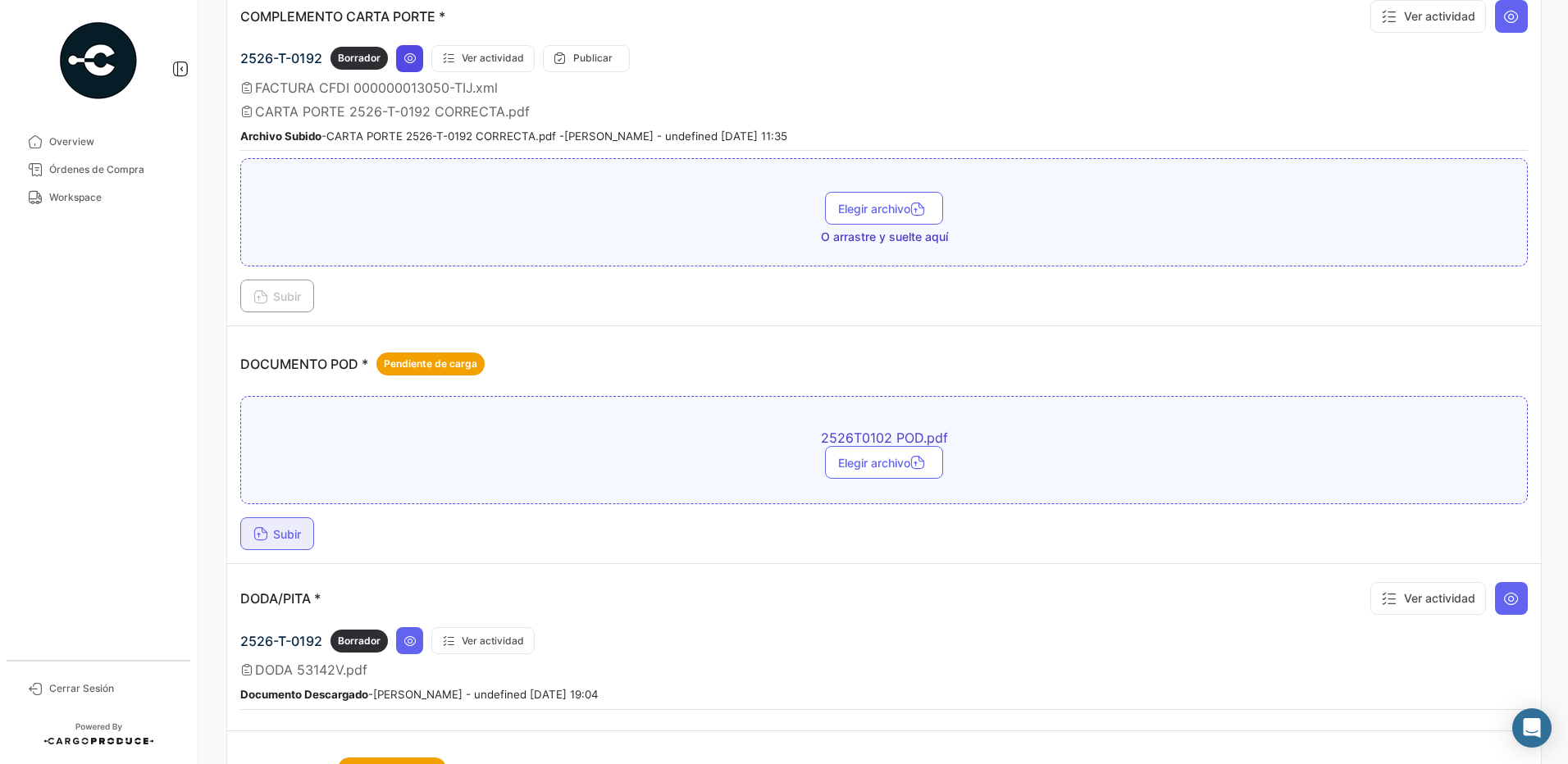
click at [407, 62] on icon at bounding box center [410, 58] width 13 height 13
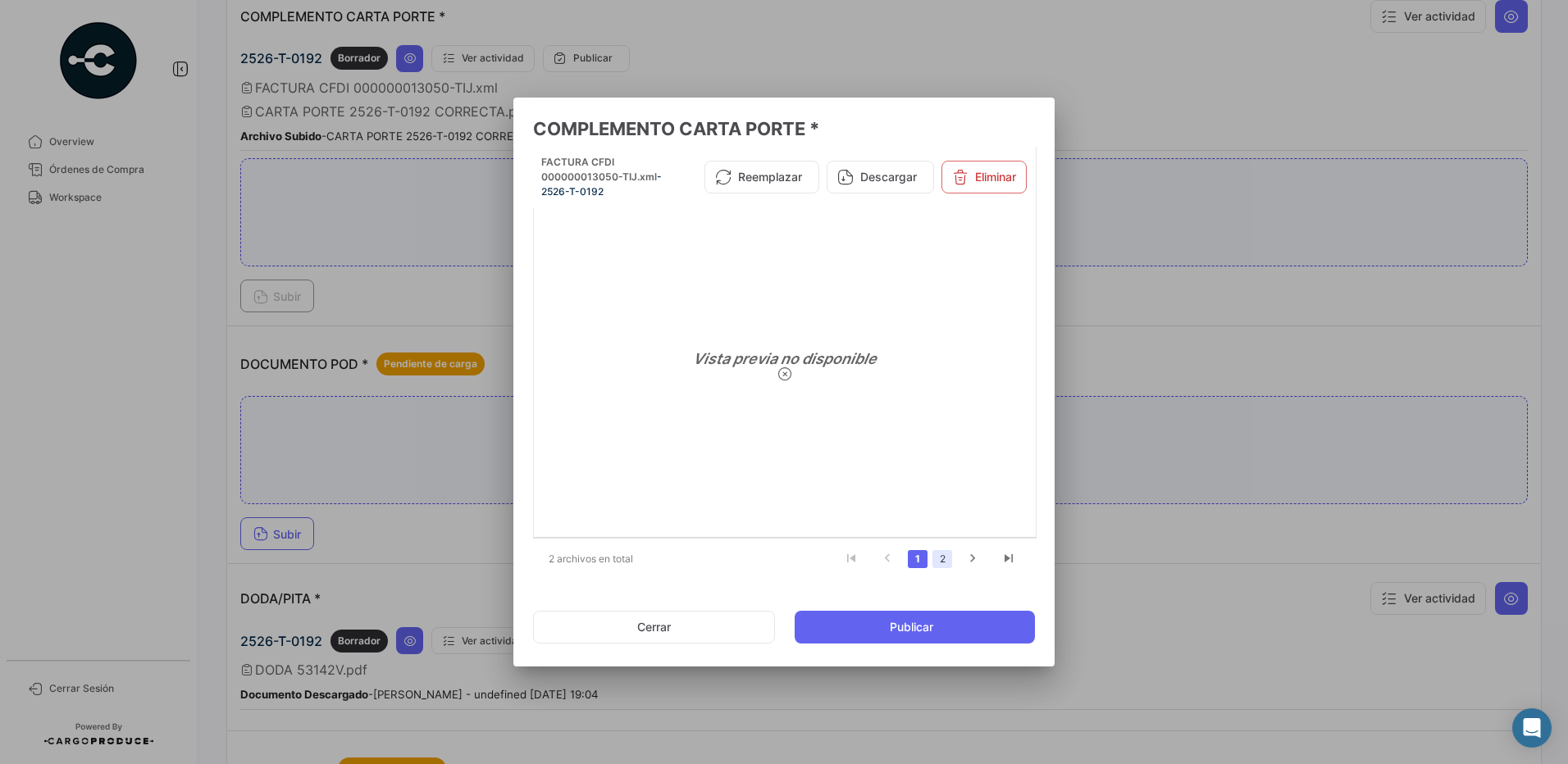
click at [939, 558] on link "2" at bounding box center [942, 559] width 20 height 18
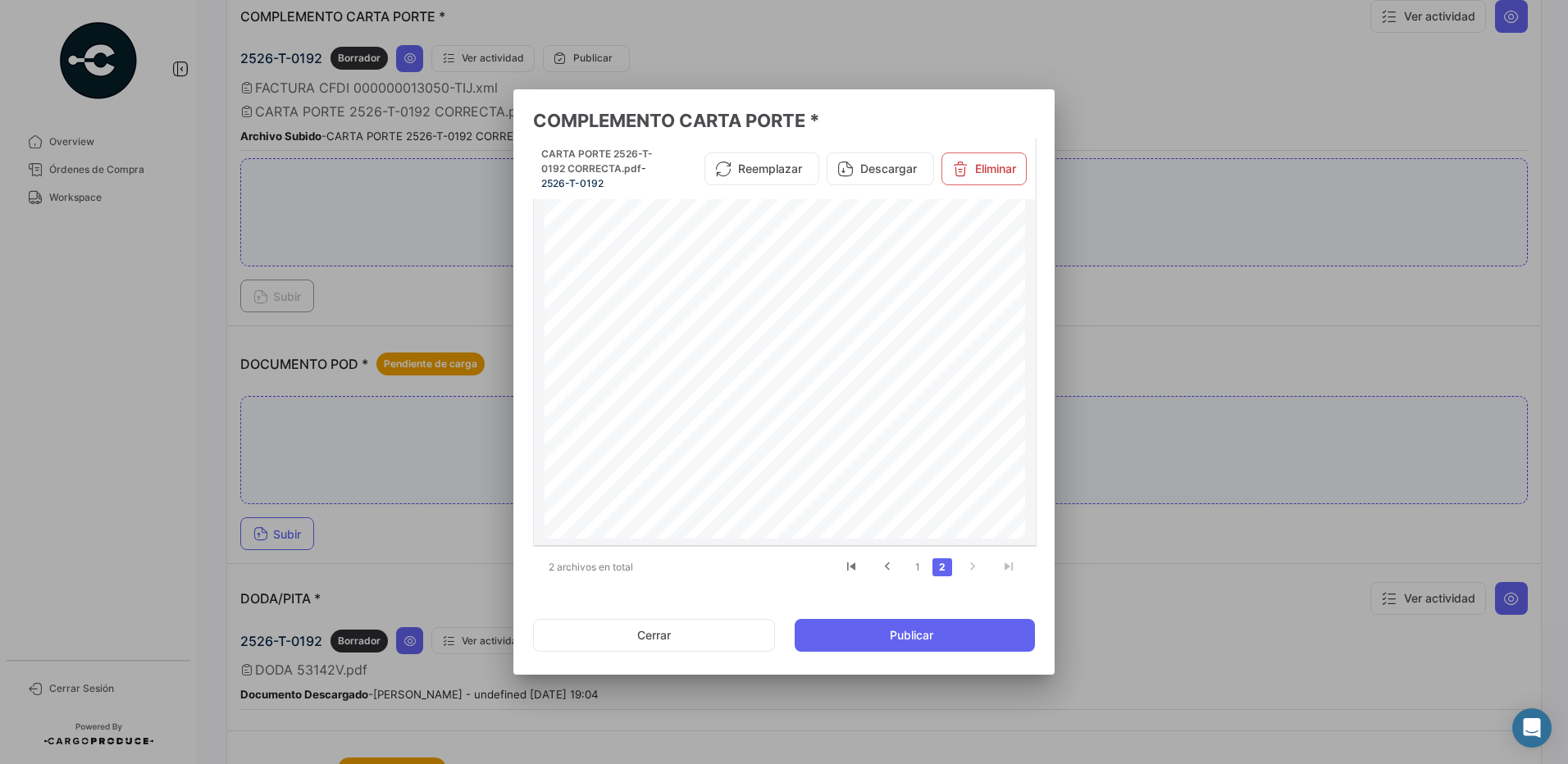
scroll to position [268, 0]
click at [690, 636] on button "Cerrar" at bounding box center [654, 635] width 242 height 33
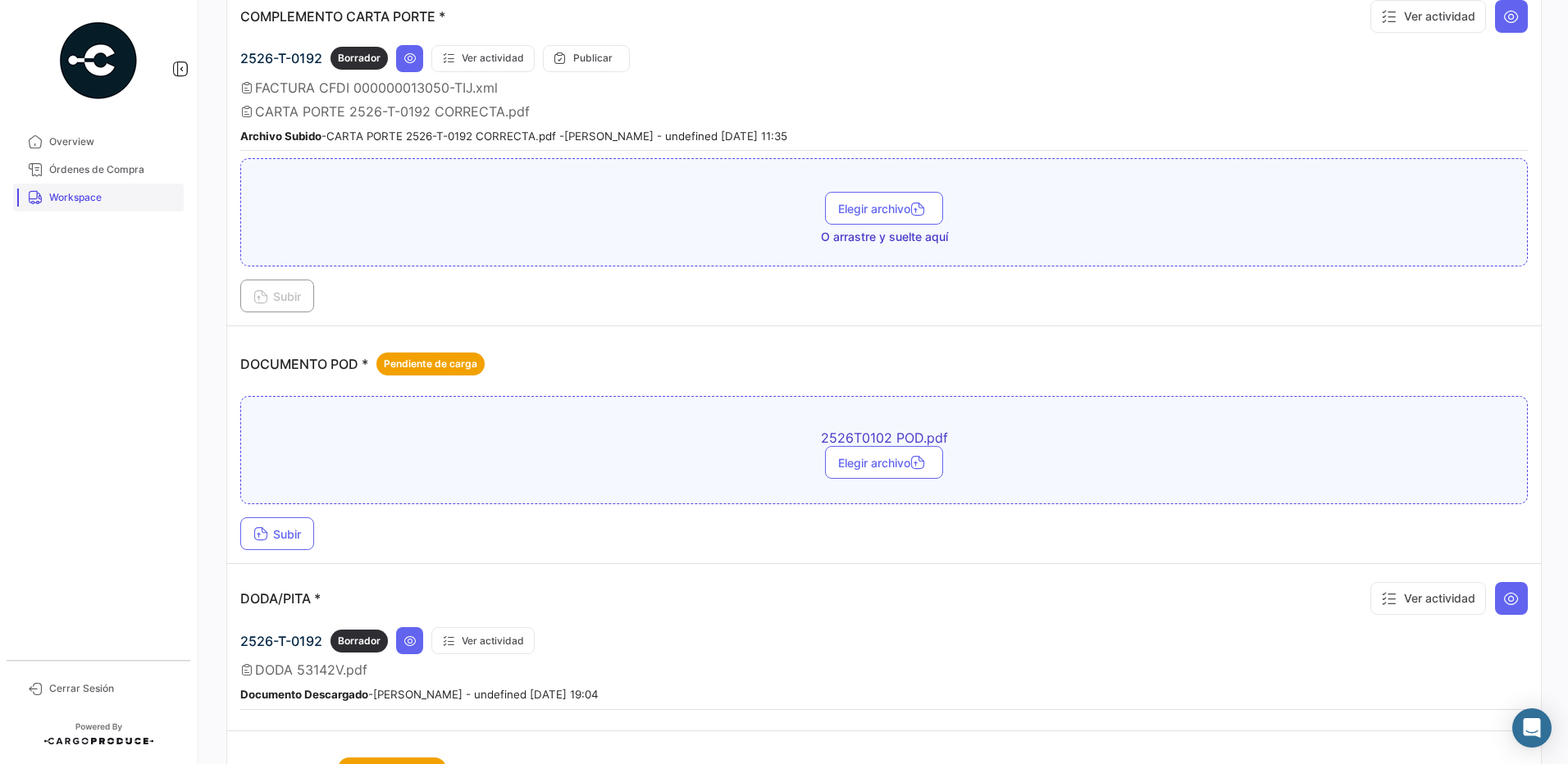
click at [85, 199] on span "Workspace" at bounding box center [113, 197] width 128 height 15
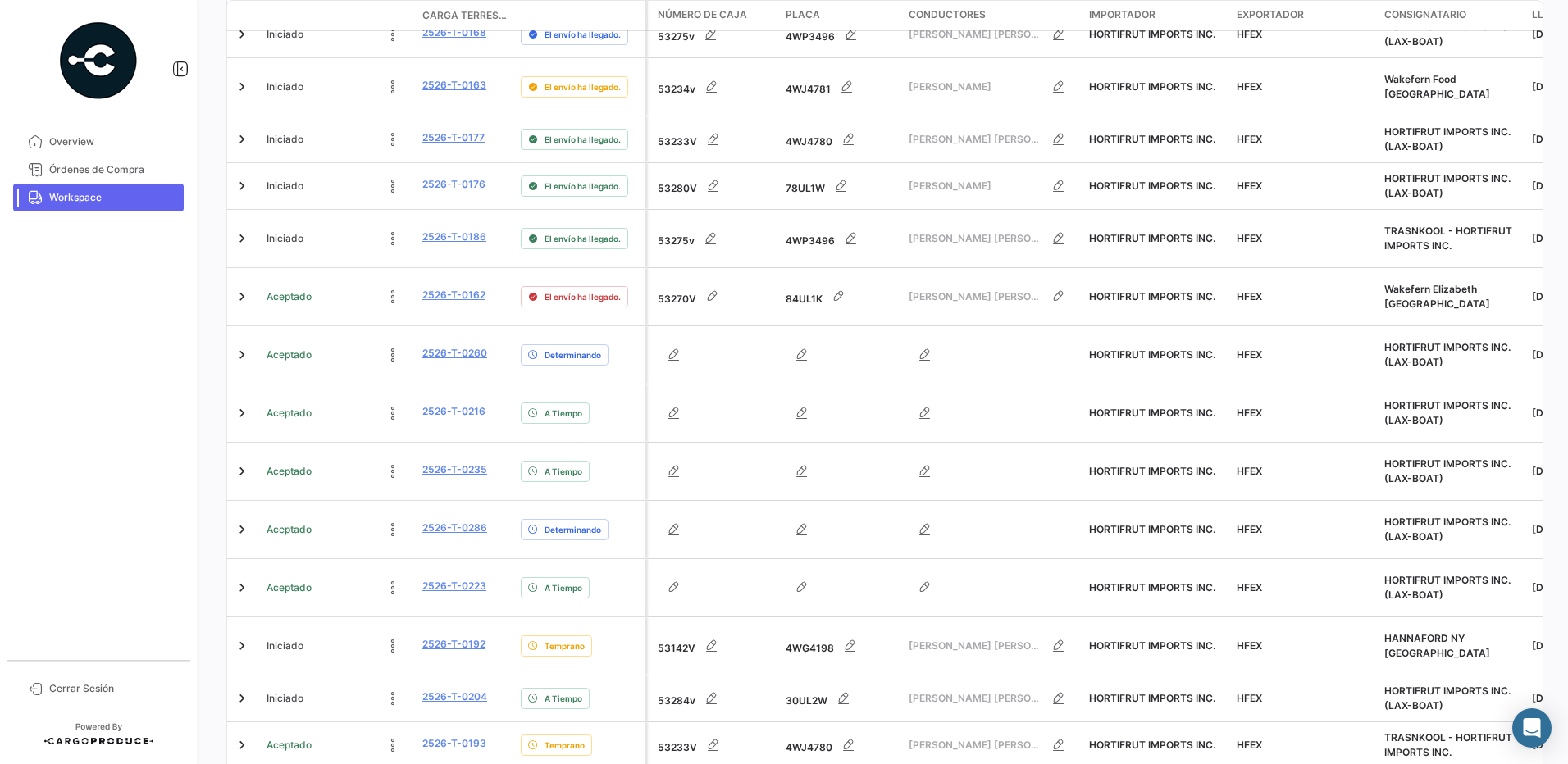
scroll to position [401, 0]
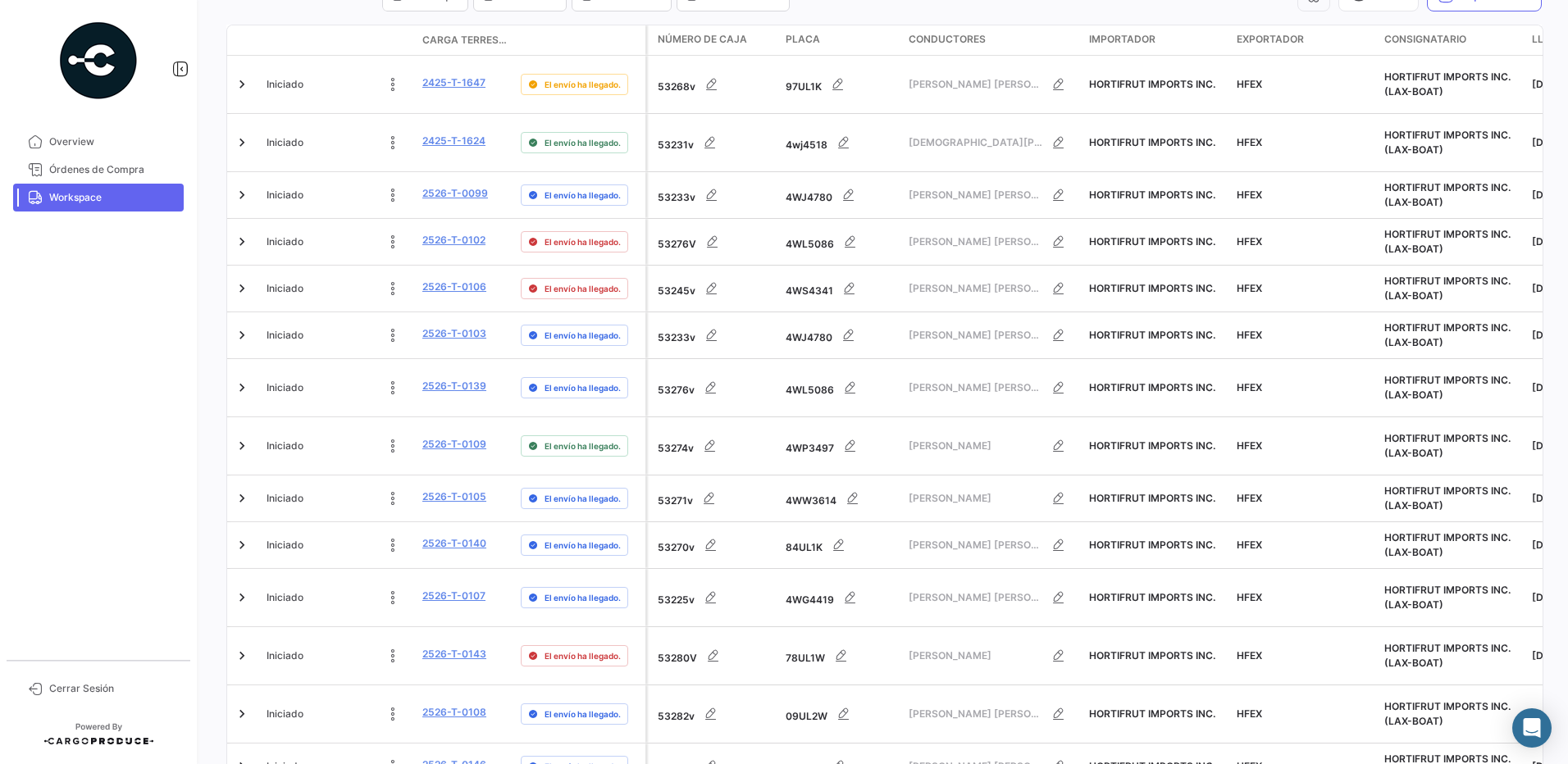
scroll to position [75, 0]
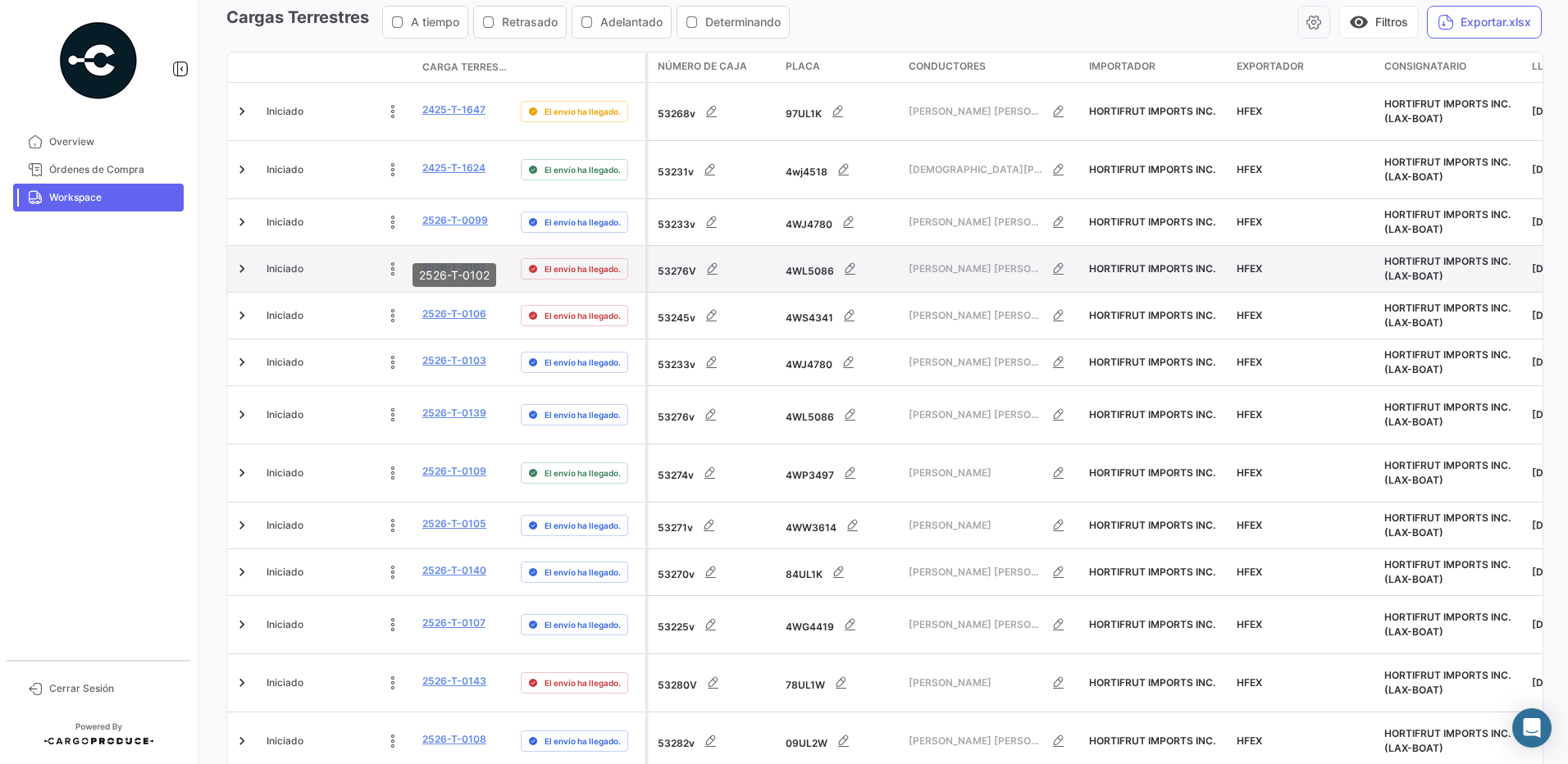
click at [471, 260] on link "2526-T-0102" at bounding box center [454, 268] width 64 height 15
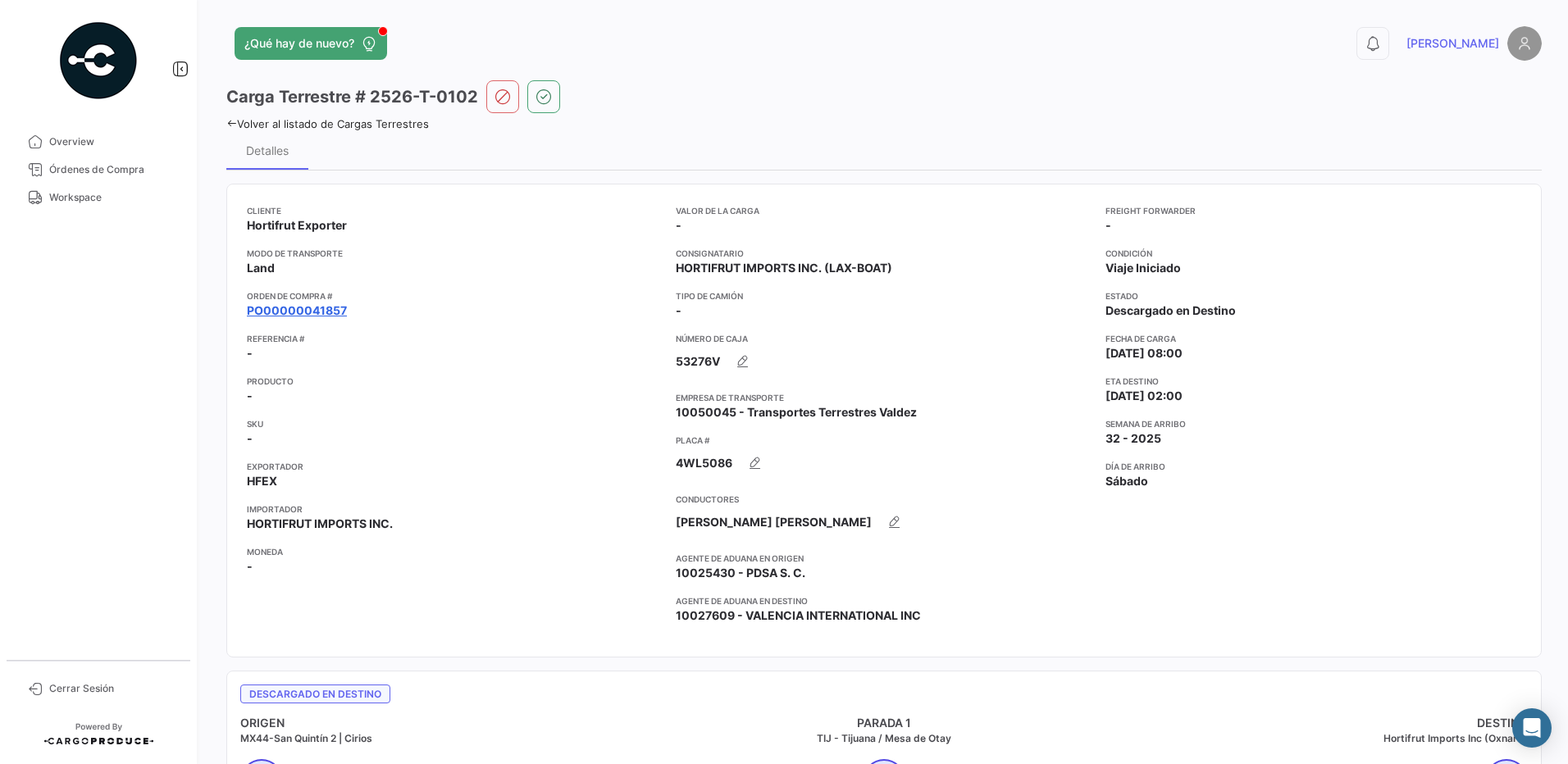
click at [327, 309] on link "PO00000041857" at bounding box center [296, 310] width 100 height 16
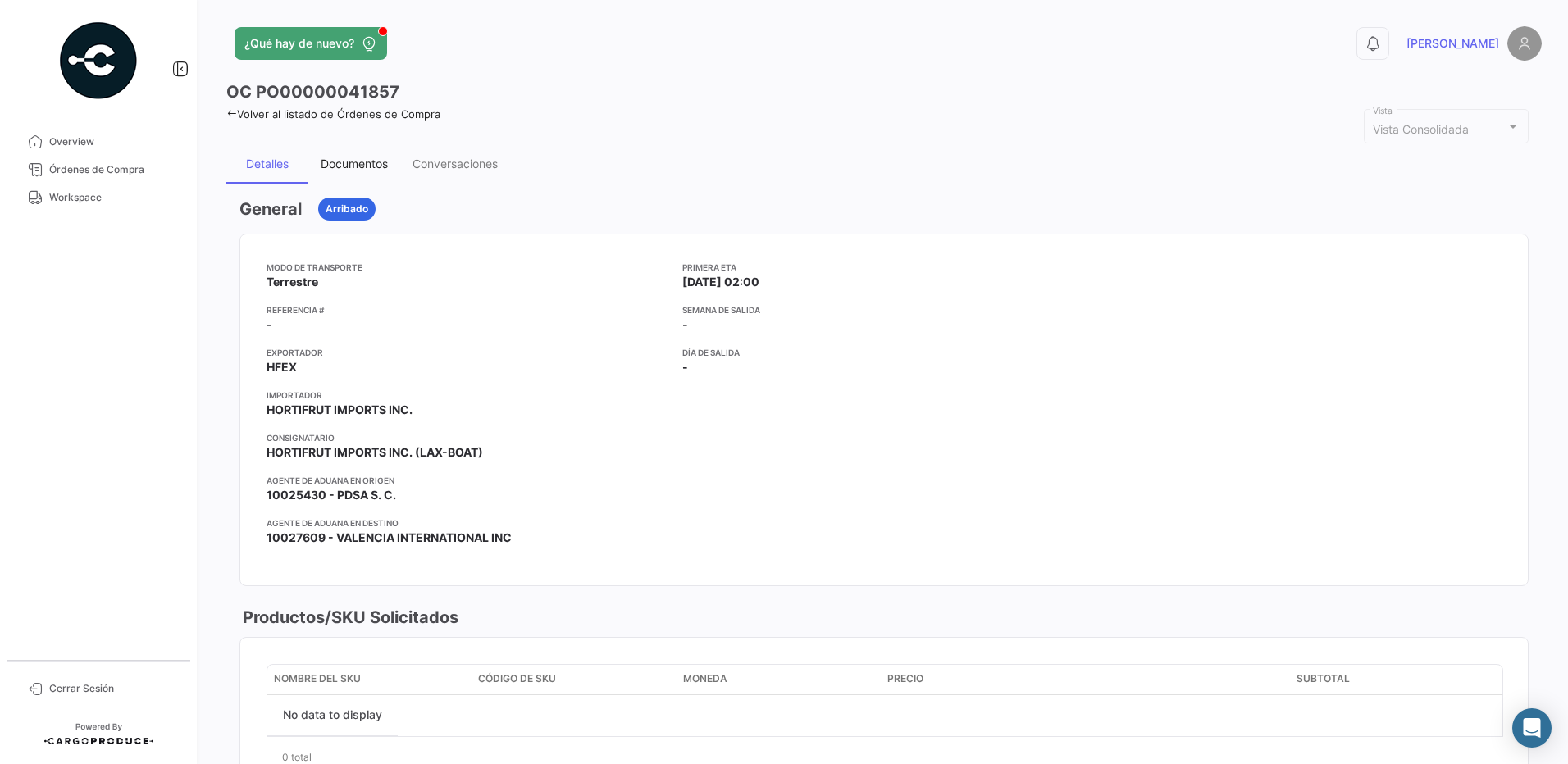
click at [374, 168] on div "Documentos" at bounding box center [354, 163] width 67 height 14
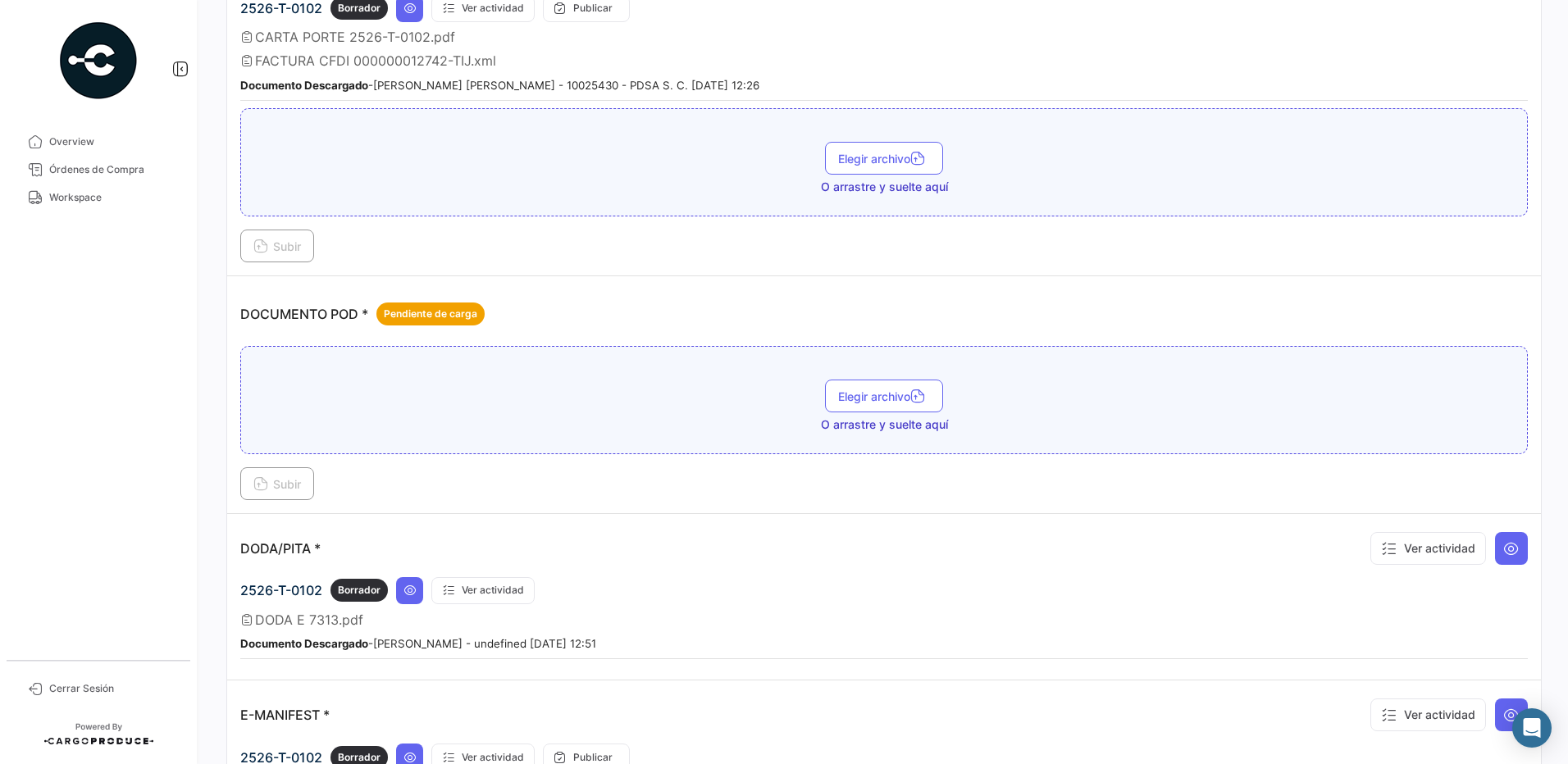
scroll to position [593, 0]
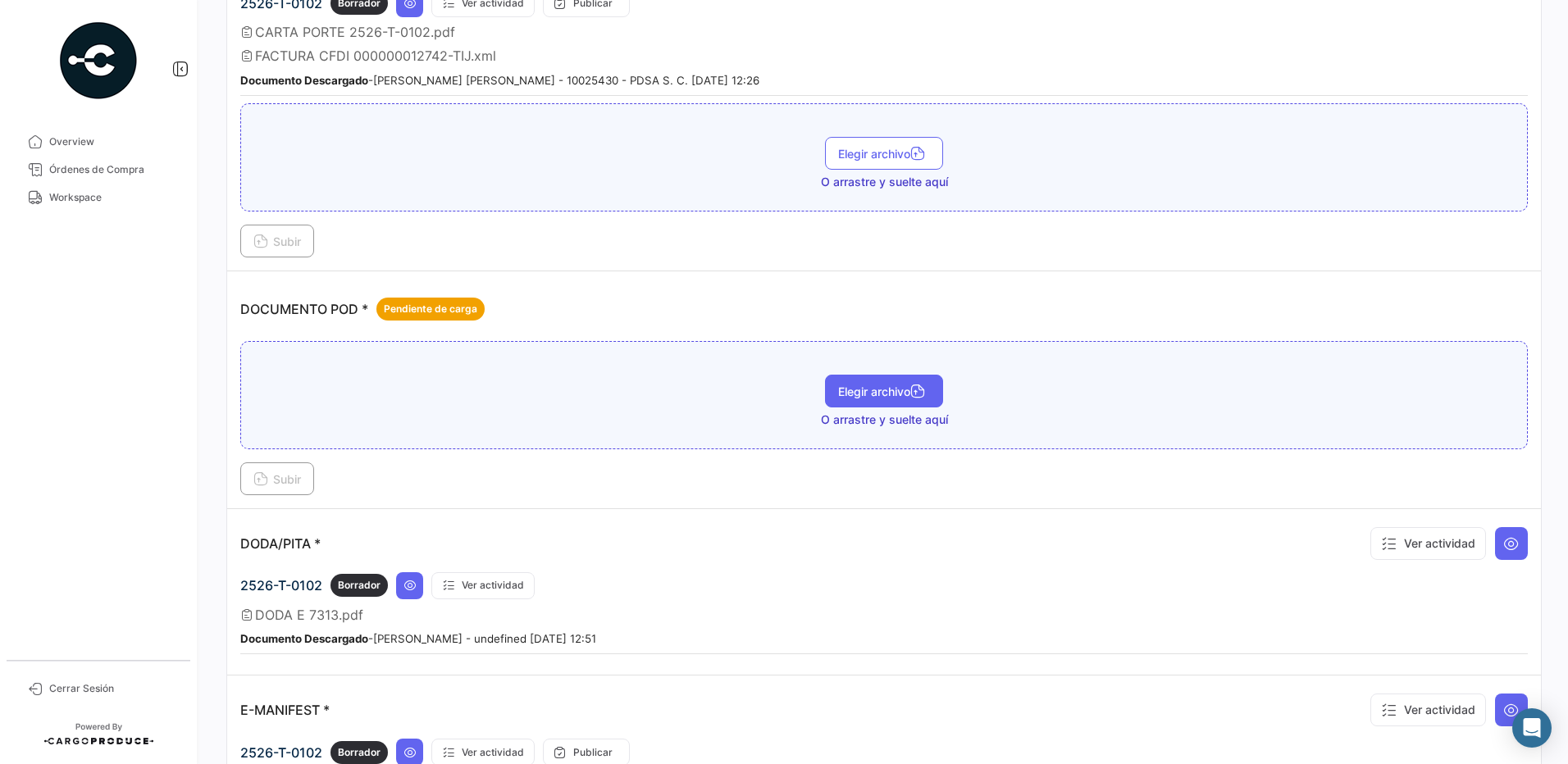
click at [888, 399] on button "Elegir archivo" at bounding box center [884, 391] width 118 height 33
click at [300, 479] on span "Subir" at bounding box center [277, 479] width 47 height 14
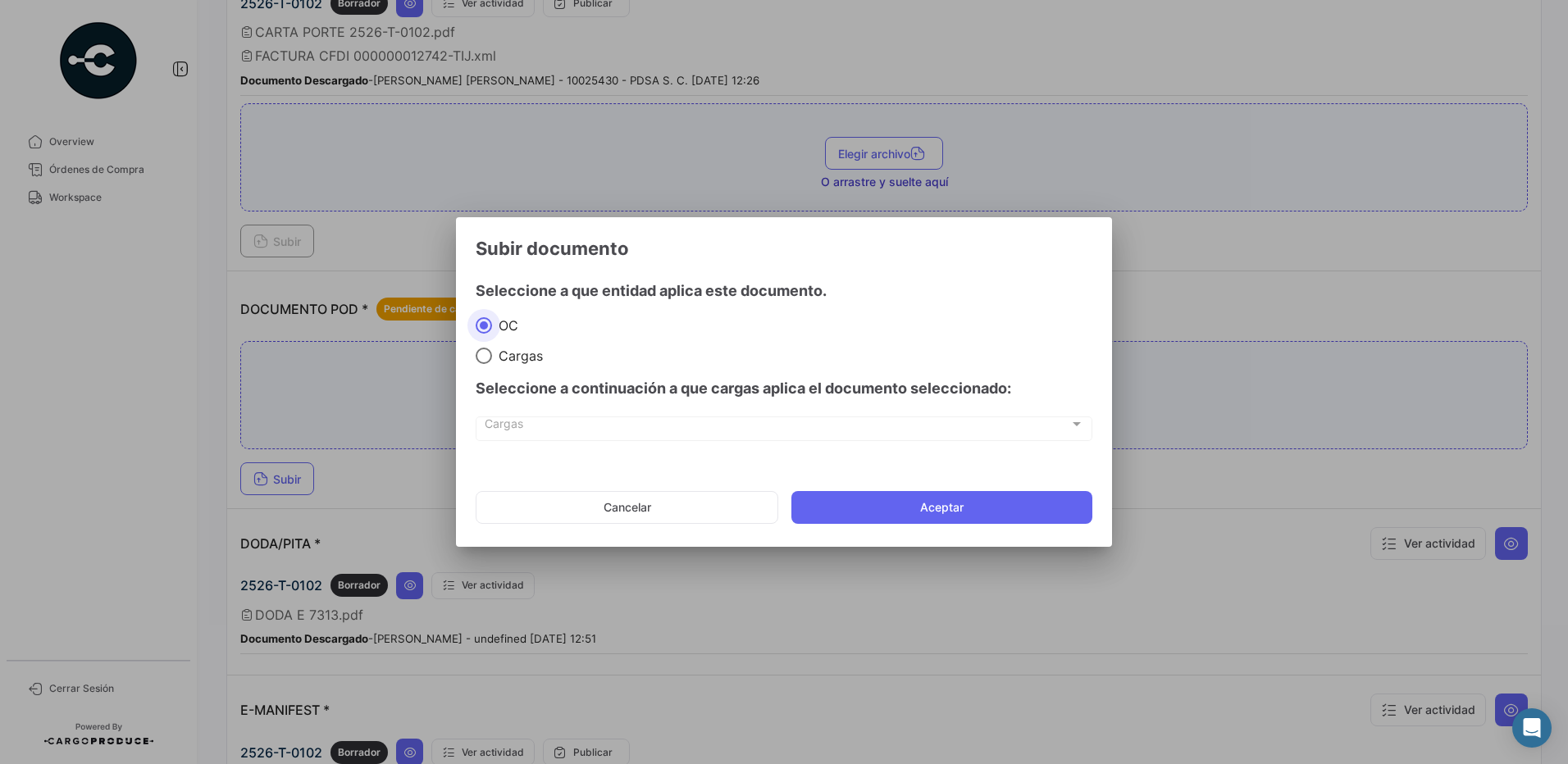
click at [511, 345] on mat-radio-group "OC Cargas" at bounding box center [784, 340] width 617 height 48
click at [515, 346] on mat-radio-button "Cargas" at bounding box center [784, 355] width 617 height 18
click at [514, 352] on span "Cargas" at bounding box center [517, 355] width 51 height 16
click at [492, 352] on input "Cargas" at bounding box center [483, 355] width 16 height 16
radio input "true"
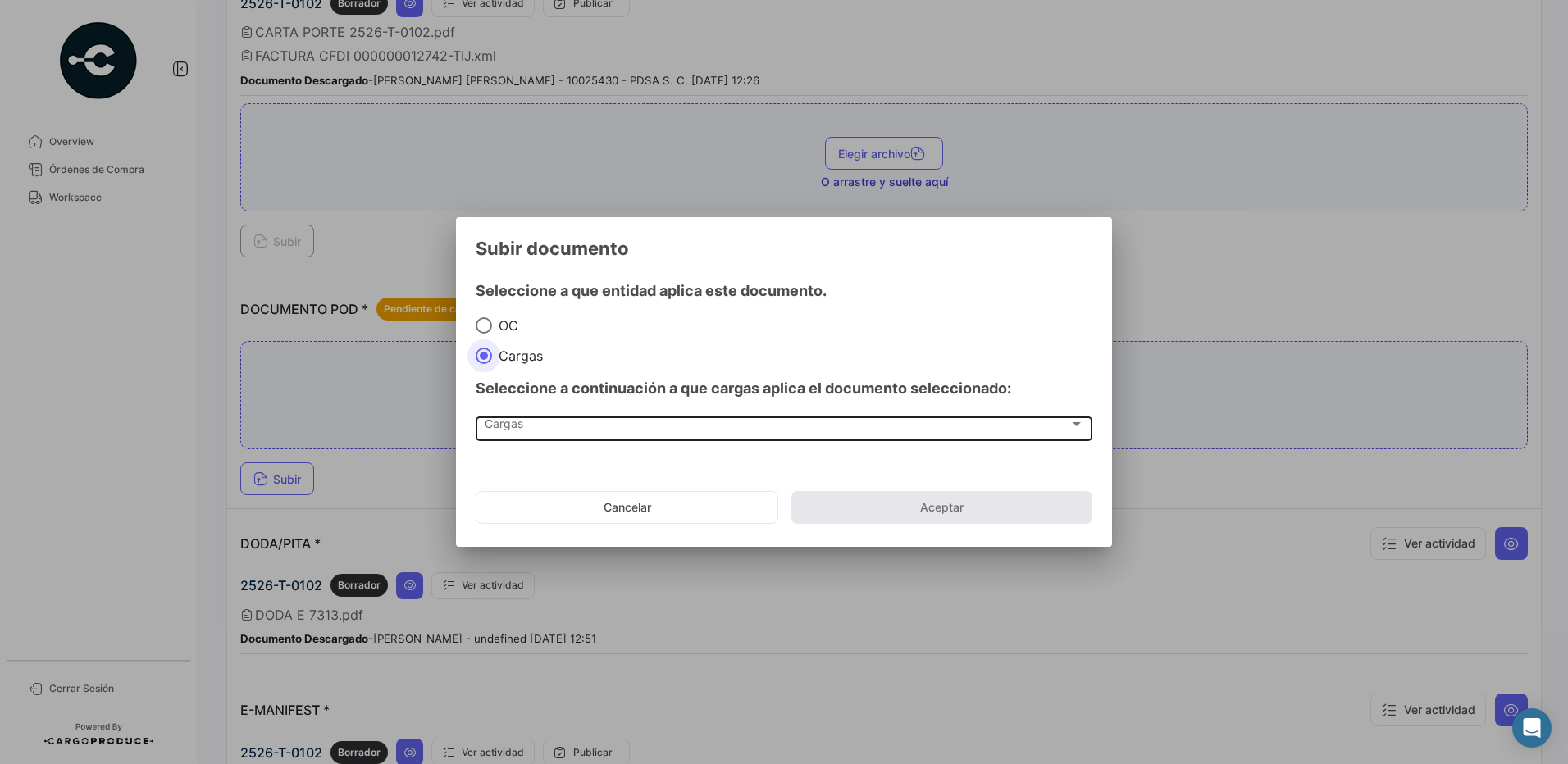
click at [529, 427] on div "Cargas" at bounding box center [777, 427] width 585 height 14
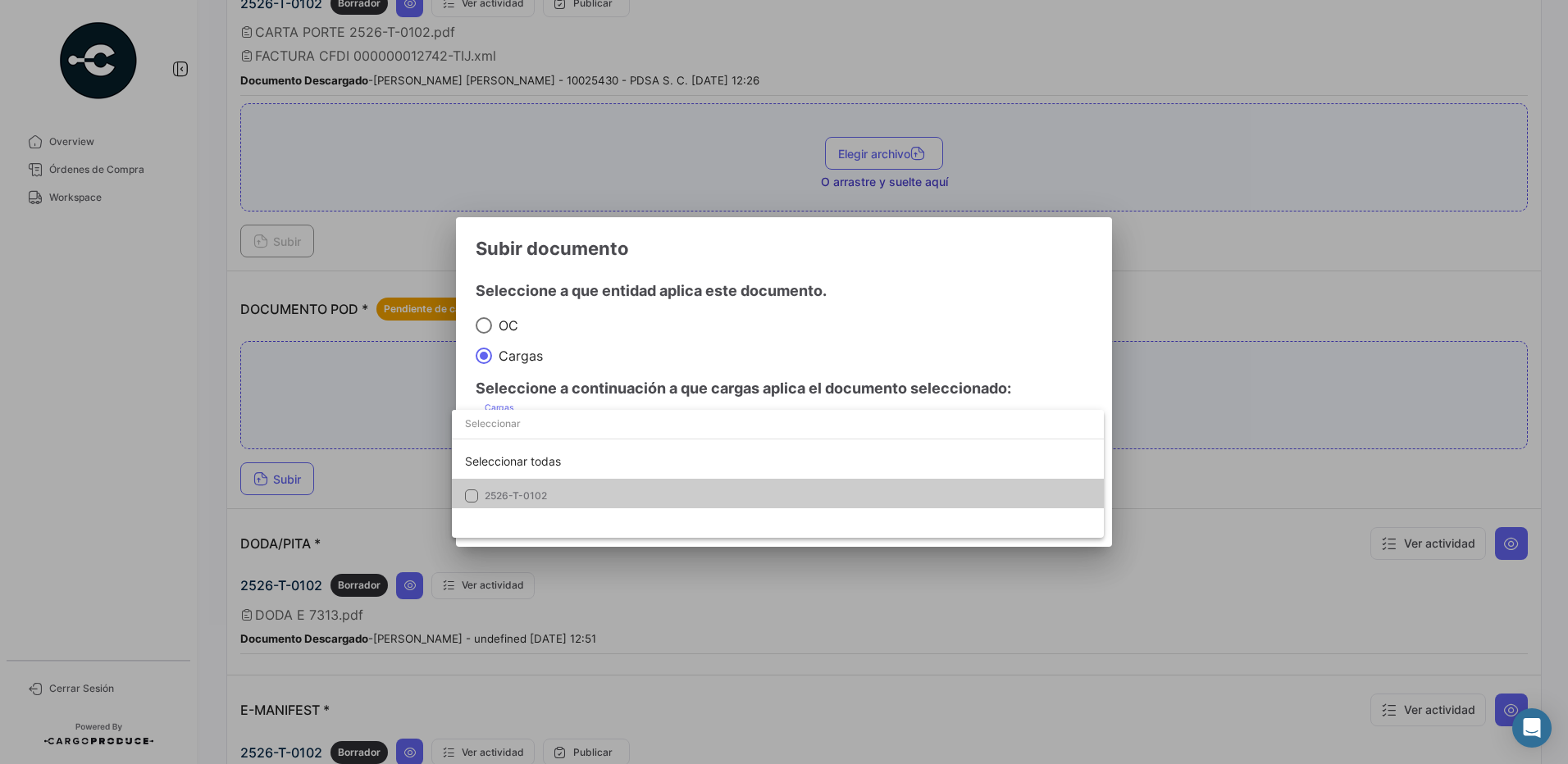
click at [563, 494] on span "2526-T-0102" at bounding box center [600, 496] width 230 height 15
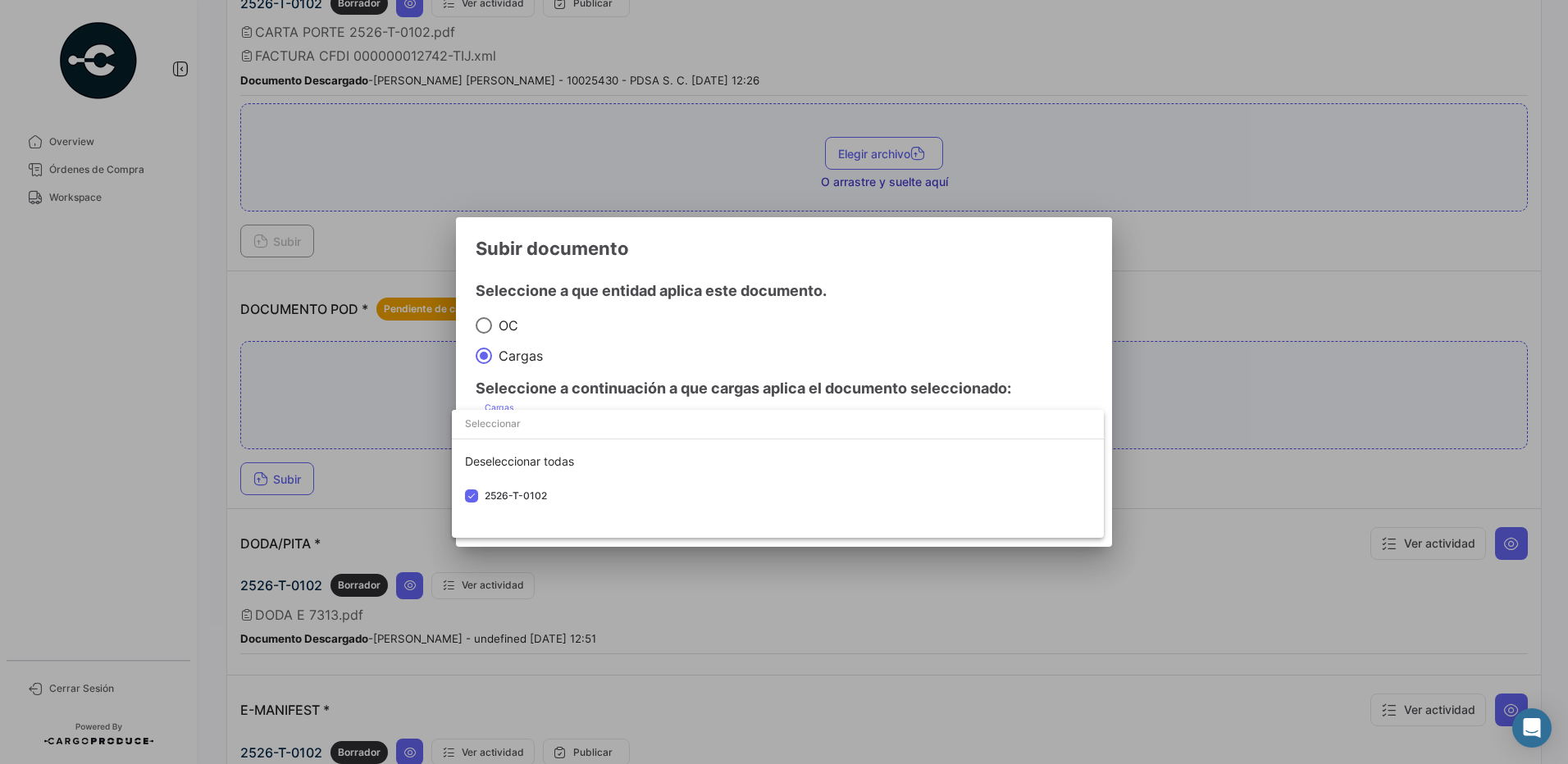
click at [947, 342] on div at bounding box center [784, 382] width 1568 height 764
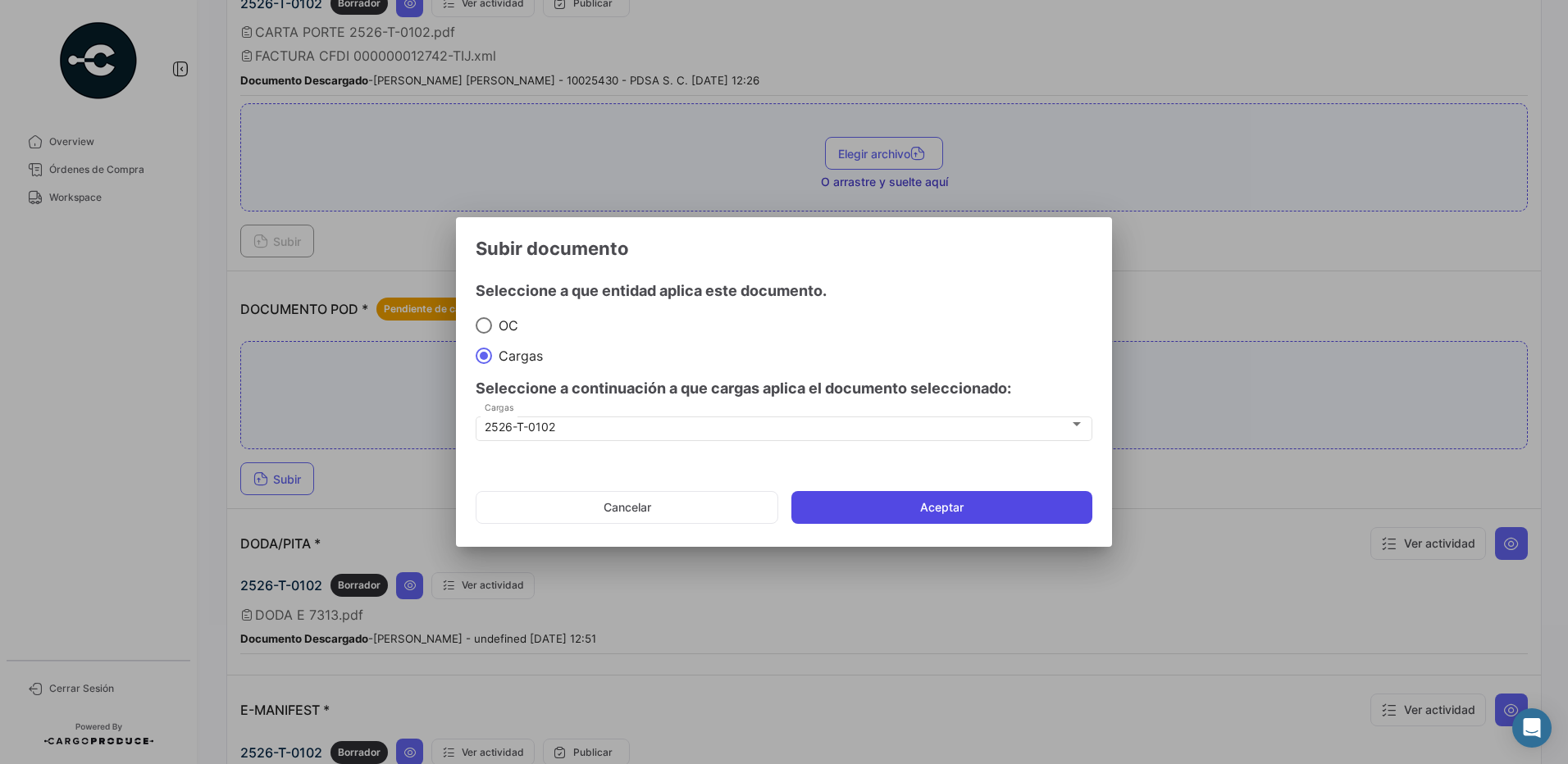
click at [1001, 511] on button "Aceptar" at bounding box center [942, 507] width 301 height 33
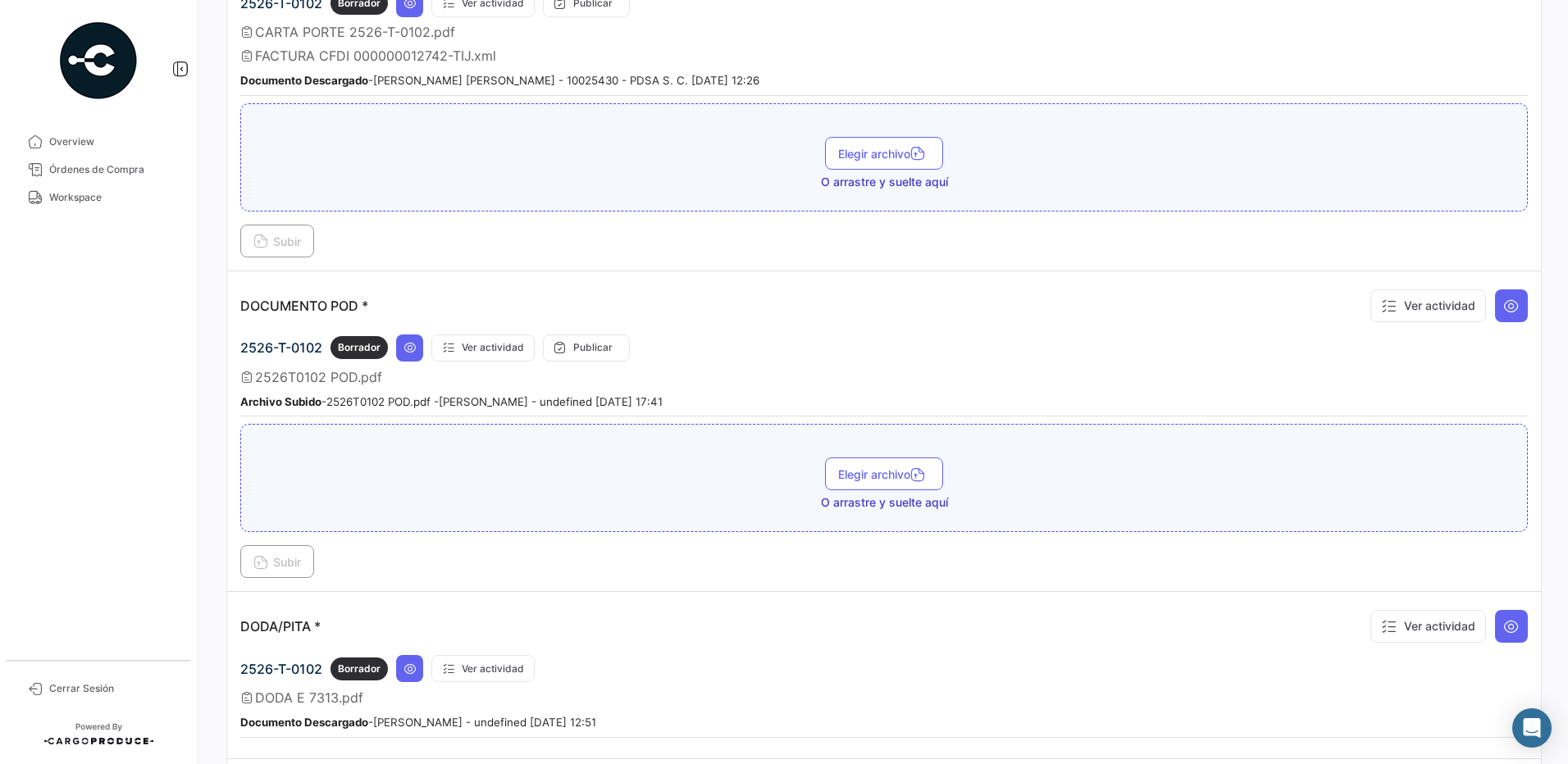
click at [109, 197] on span "Workspace" at bounding box center [113, 197] width 128 height 15
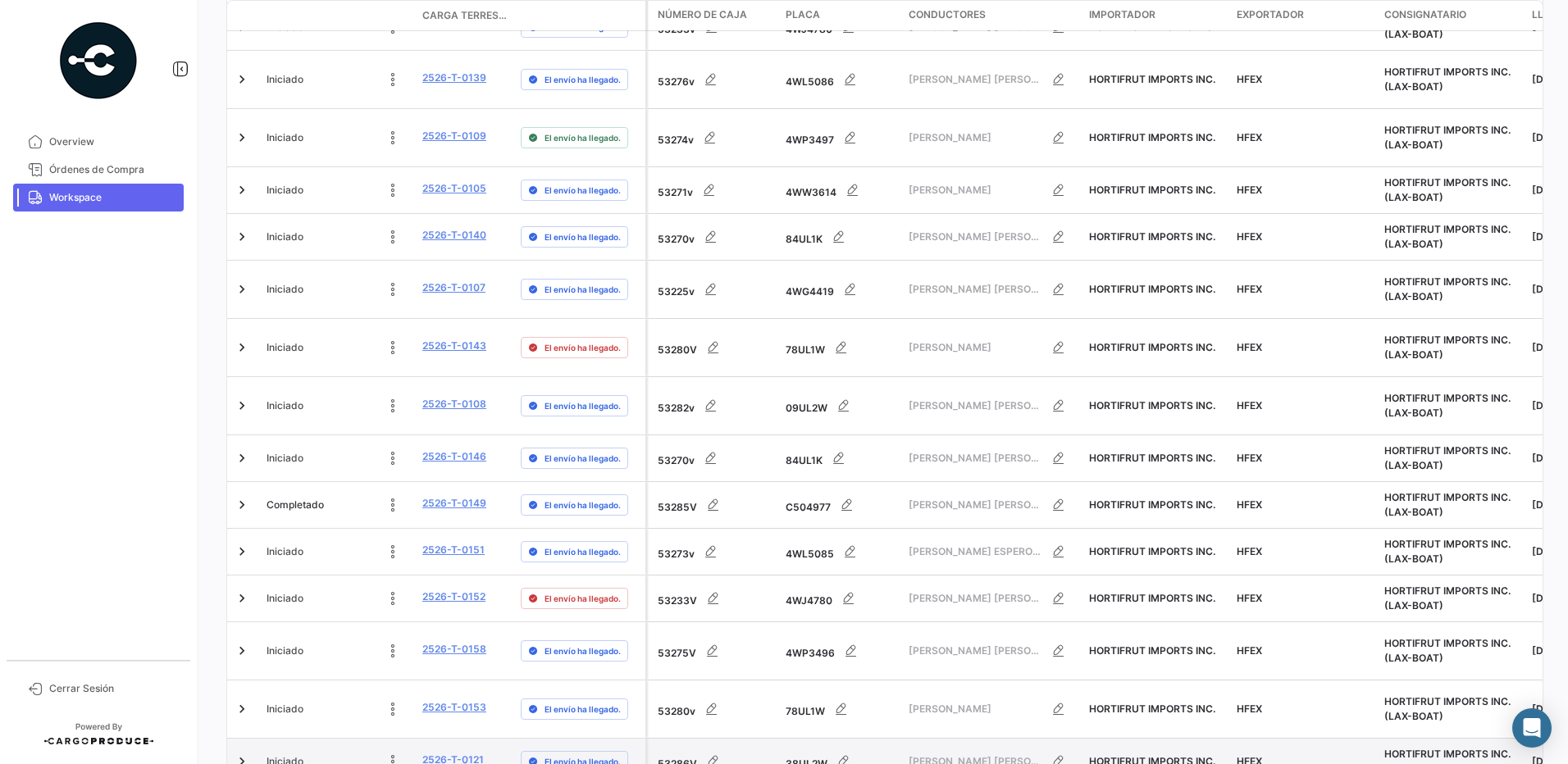
scroll to position [413, 0]
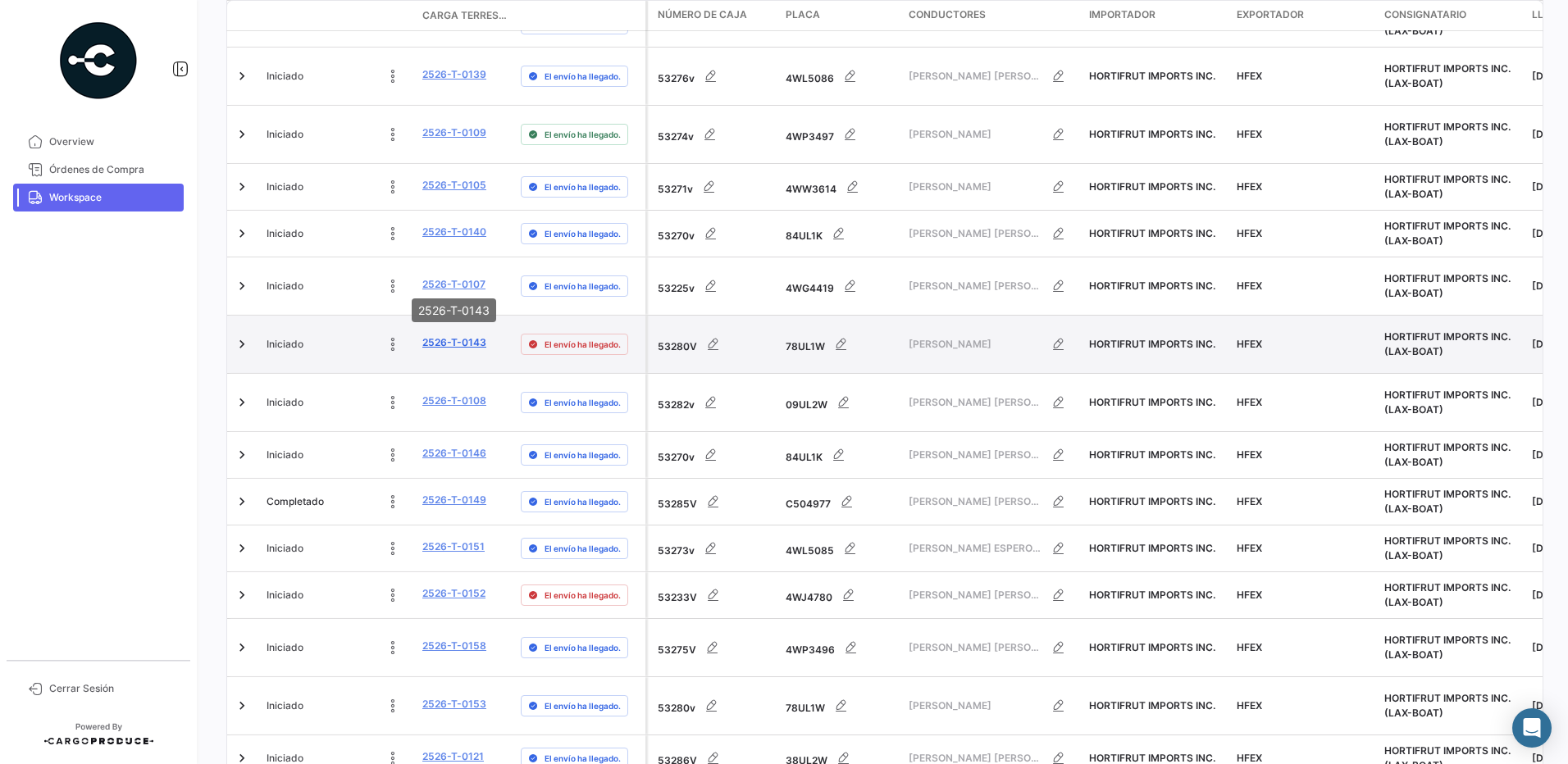
click at [468, 335] on link "2526-T-0143" at bounding box center [454, 343] width 64 height 15
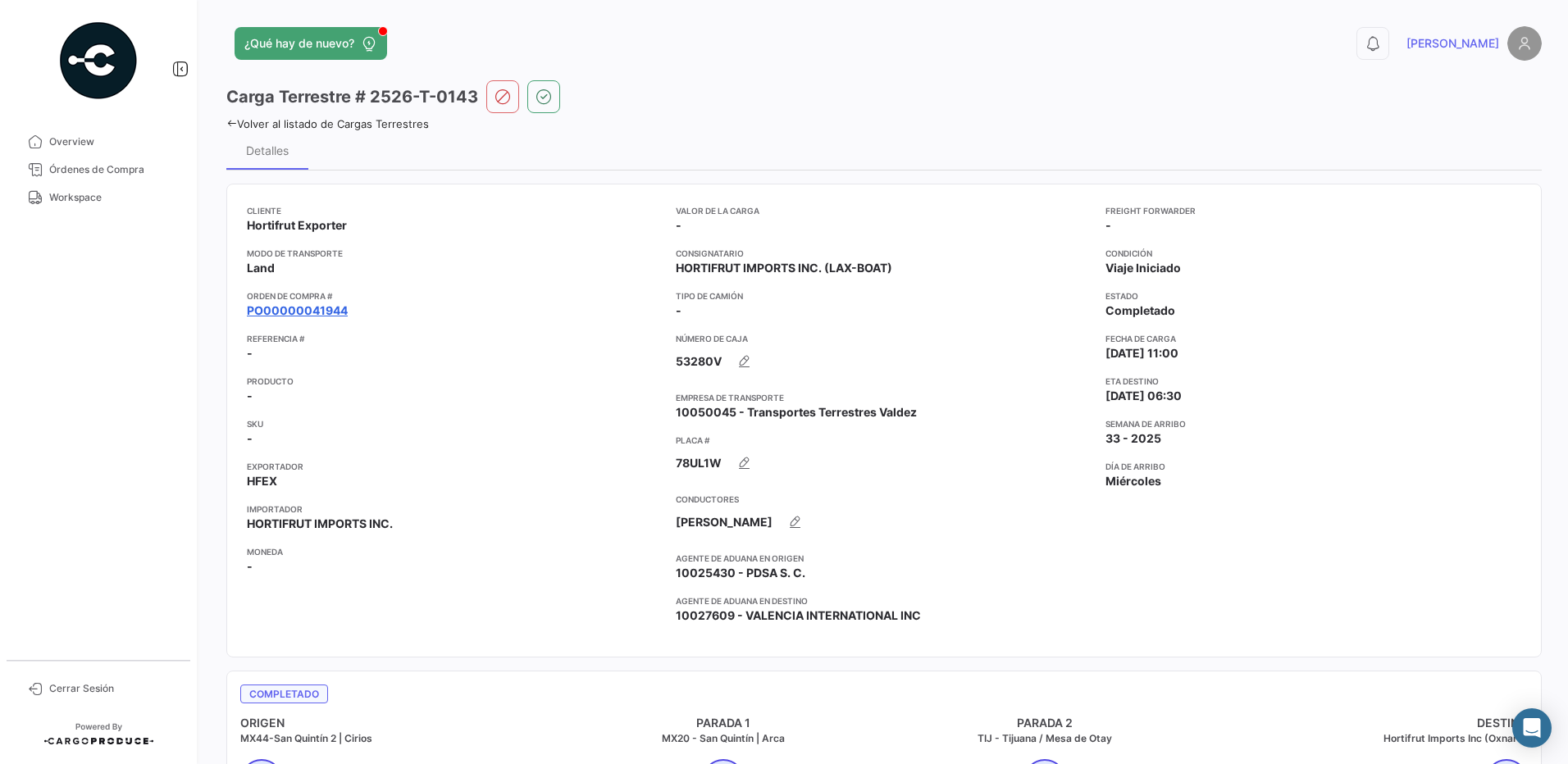
click at [335, 309] on link "PO00000041944" at bounding box center [297, 310] width 101 height 16
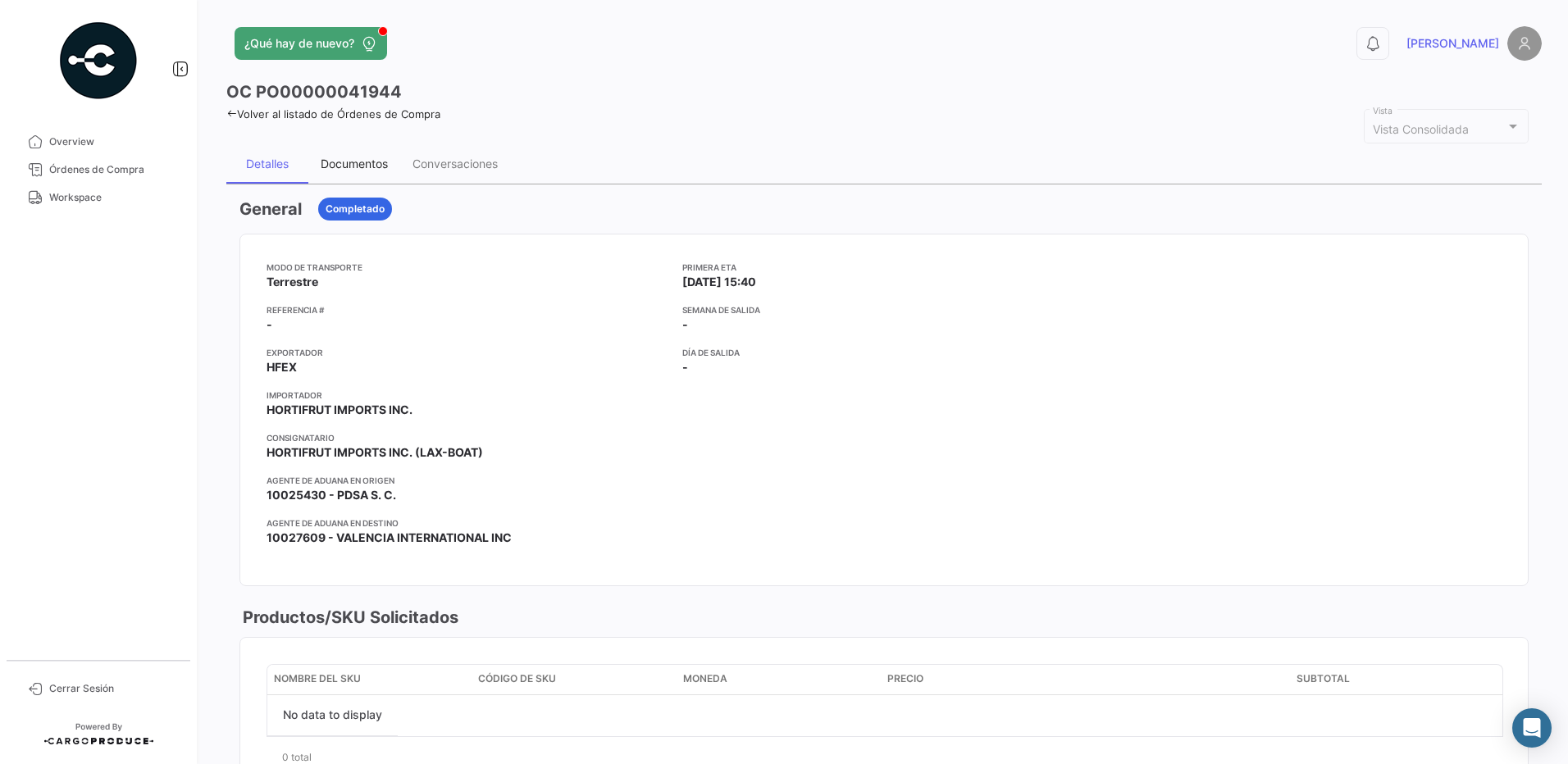
click at [370, 158] on div "Documentos" at bounding box center [354, 163] width 67 height 14
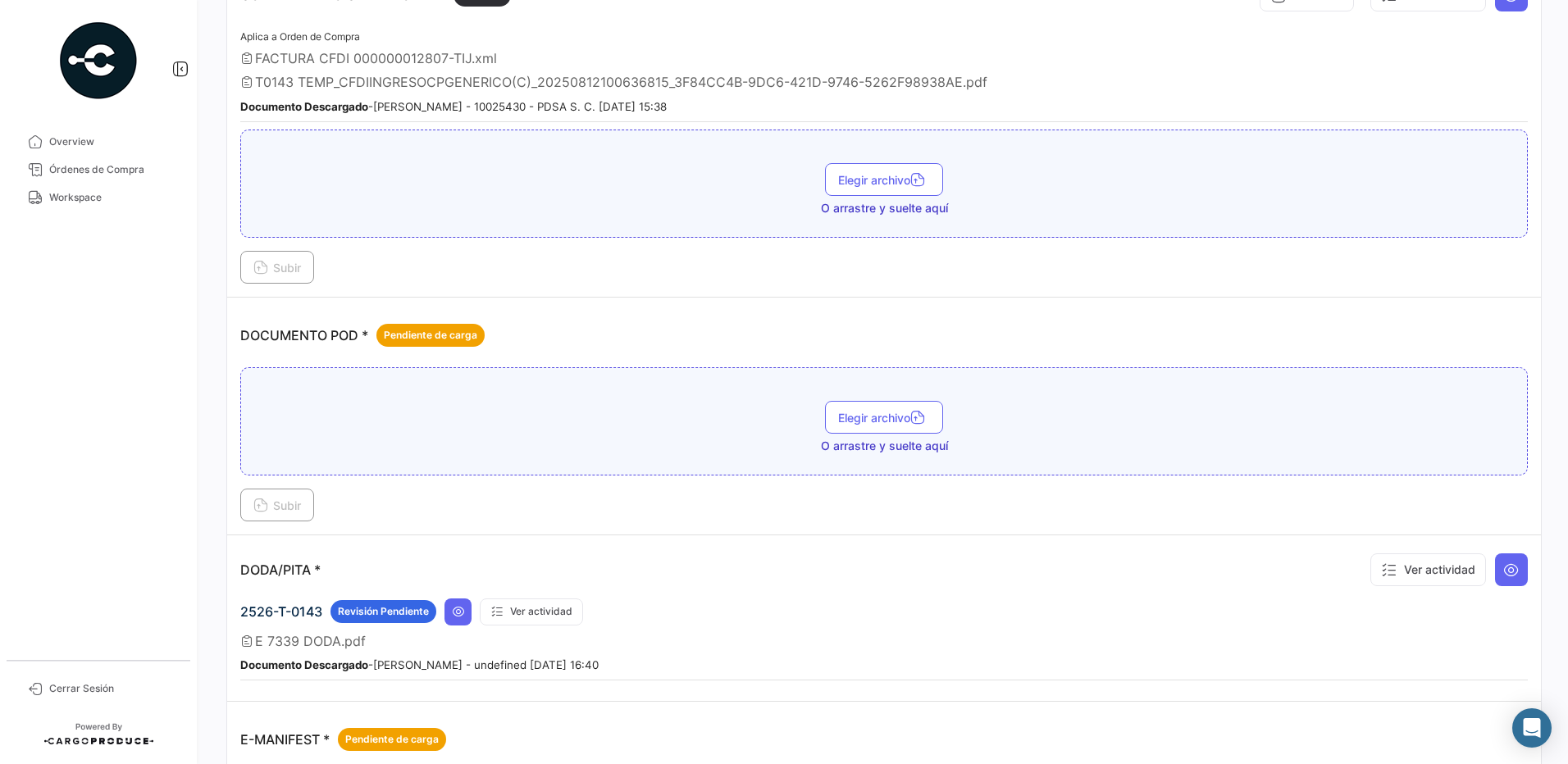
scroll to position [613, 0]
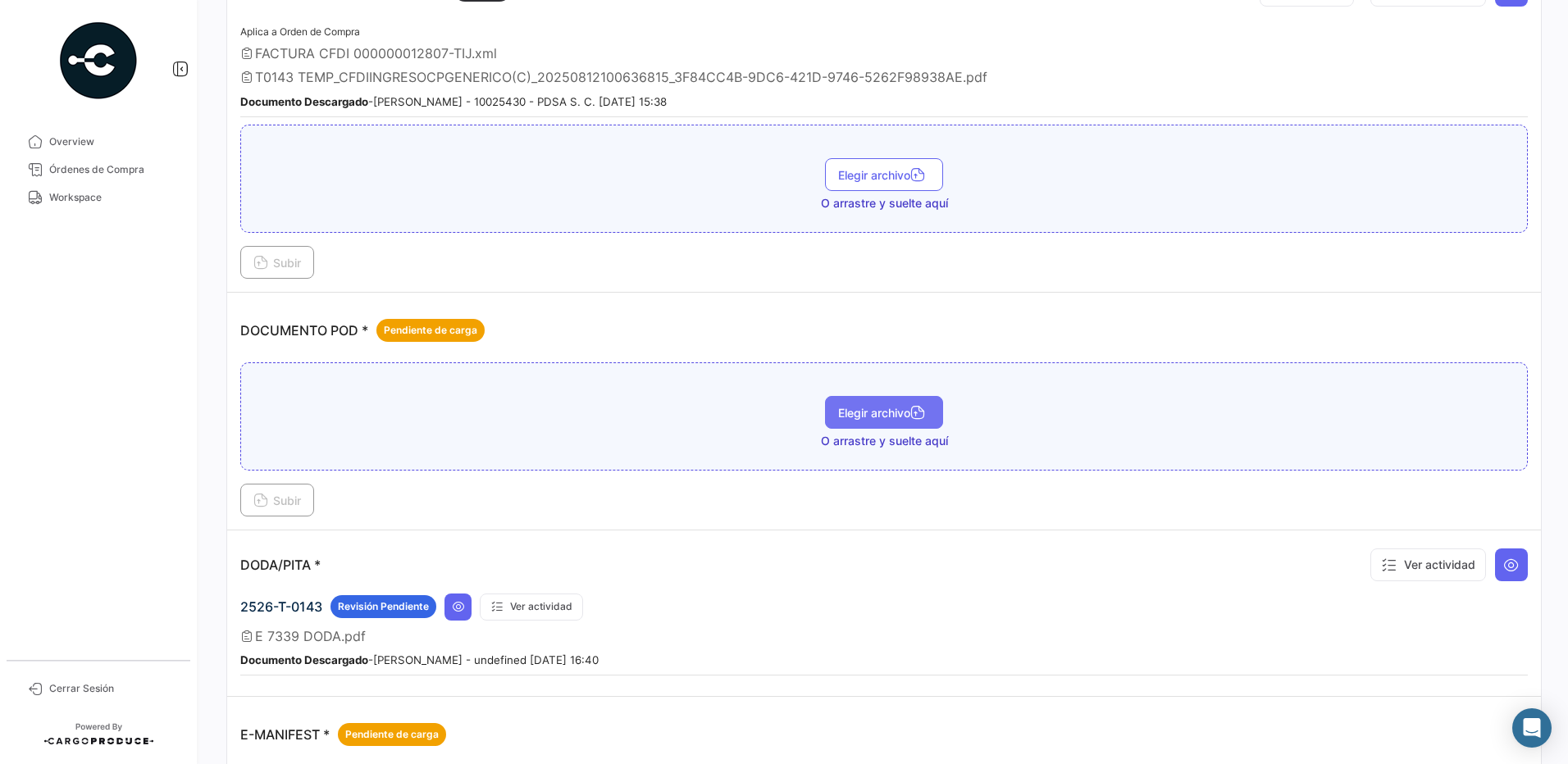
click at [876, 419] on span "Elegir archivo" at bounding box center [884, 413] width 92 height 14
click at [289, 503] on span "Subir" at bounding box center [277, 500] width 47 height 14
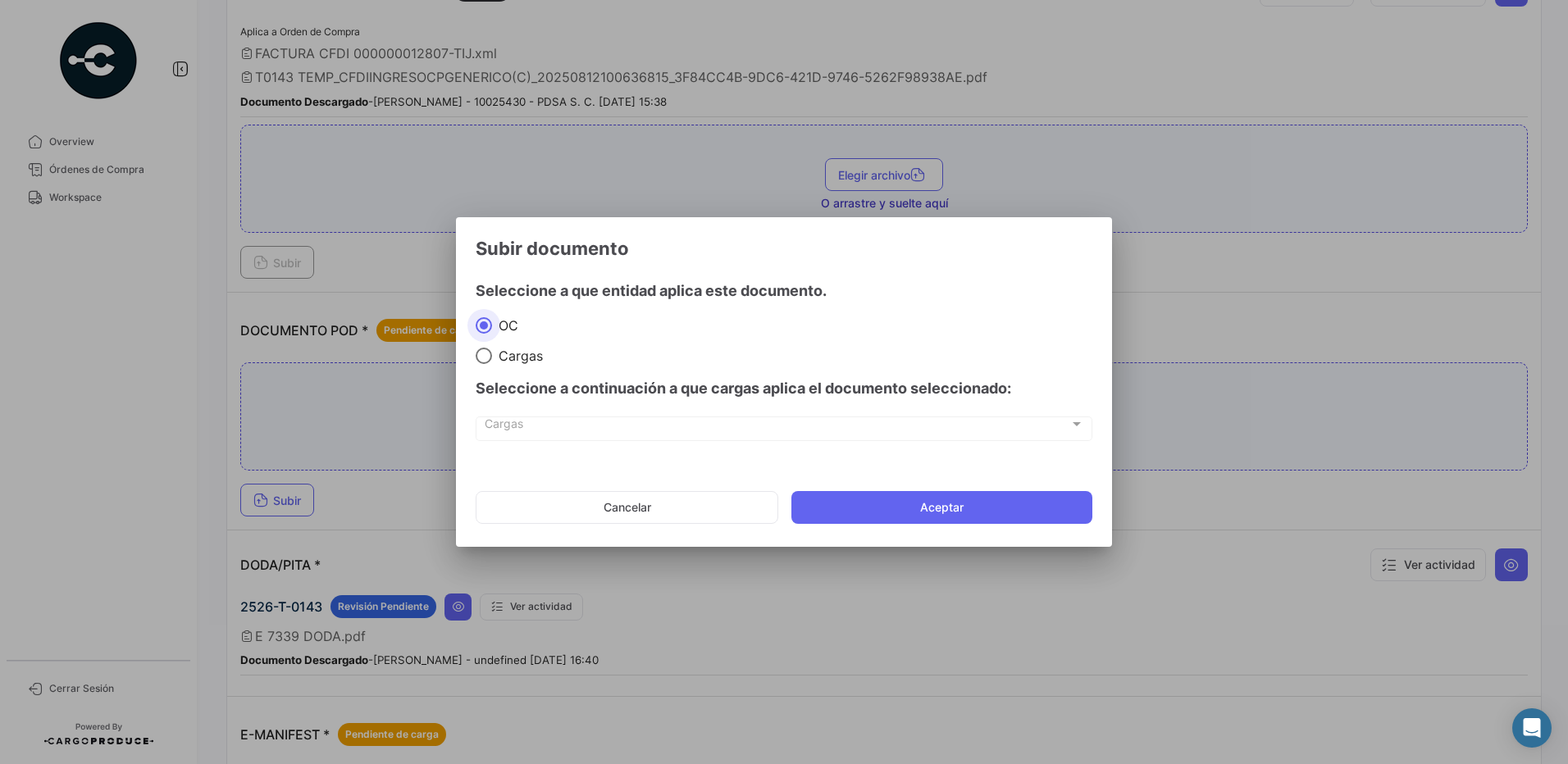
click at [502, 359] on span "Cargas" at bounding box center [517, 355] width 51 height 16
click at [492, 359] on input "Cargas" at bounding box center [483, 355] width 16 height 16
radio input "true"
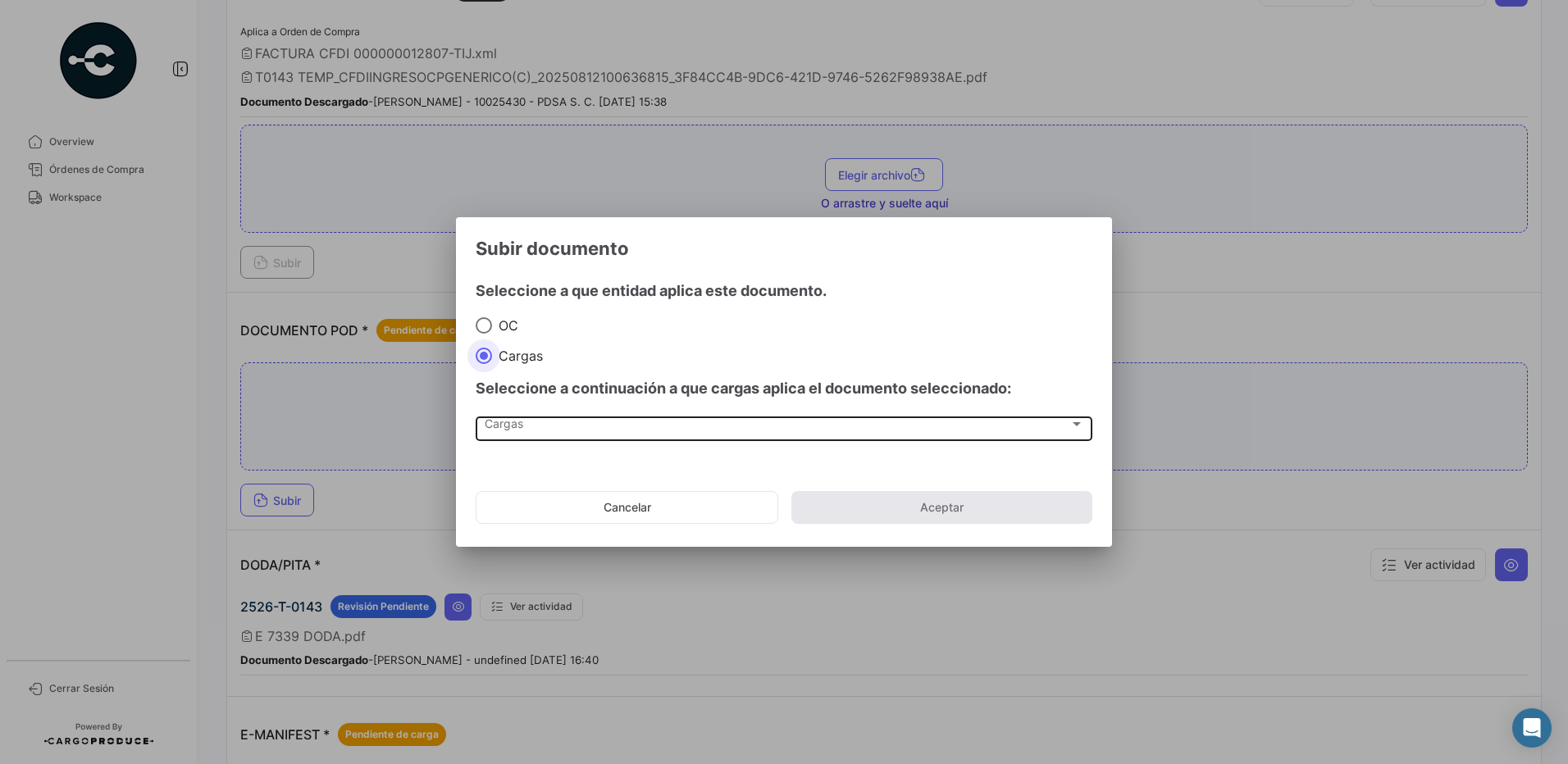
click at [509, 424] on span "Cargas" at bounding box center [777, 427] width 585 height 14
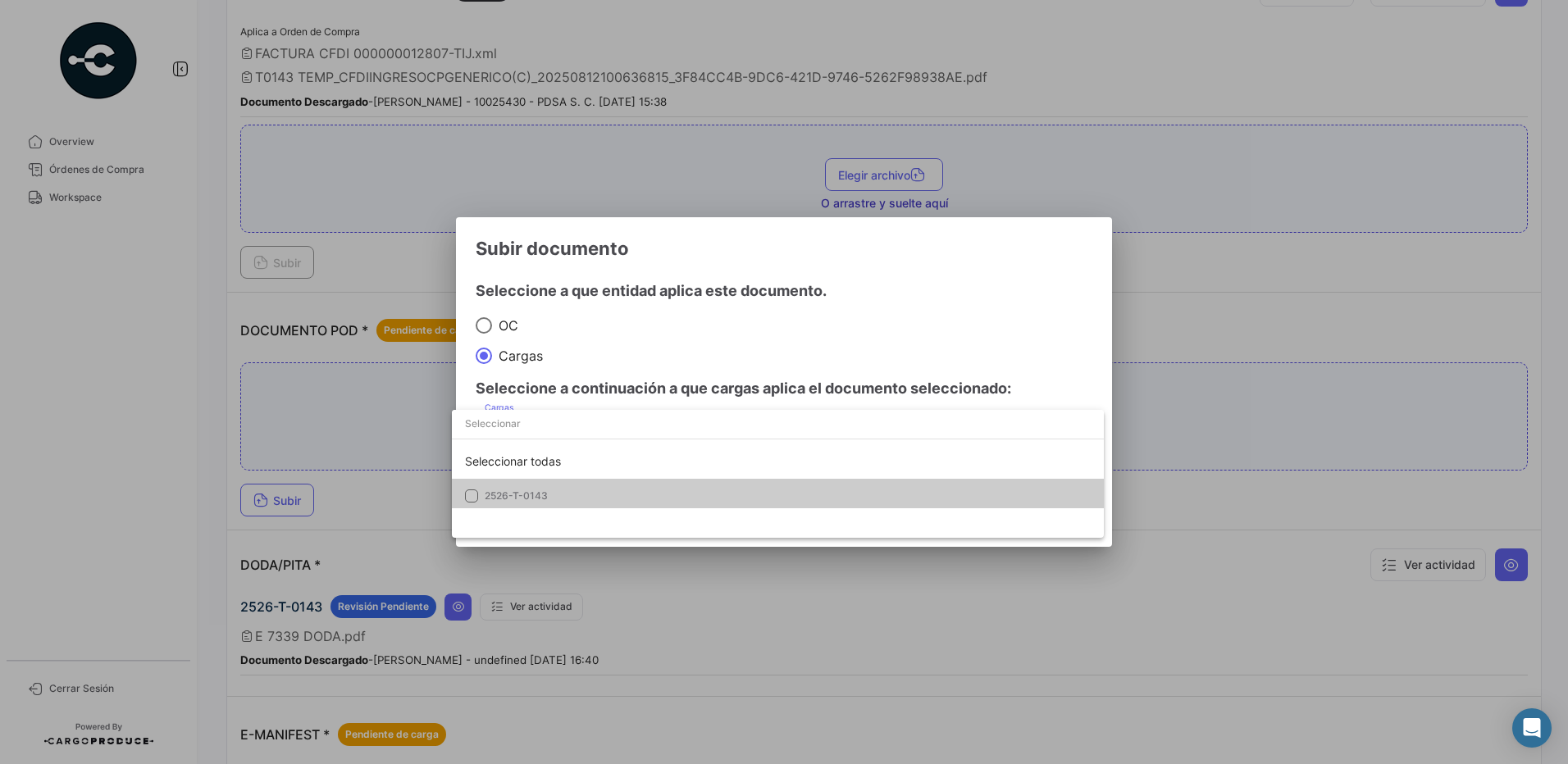
click at [514, 494] on span "2526-T-0143" at bounding box center [516, 495] width 64 height 12
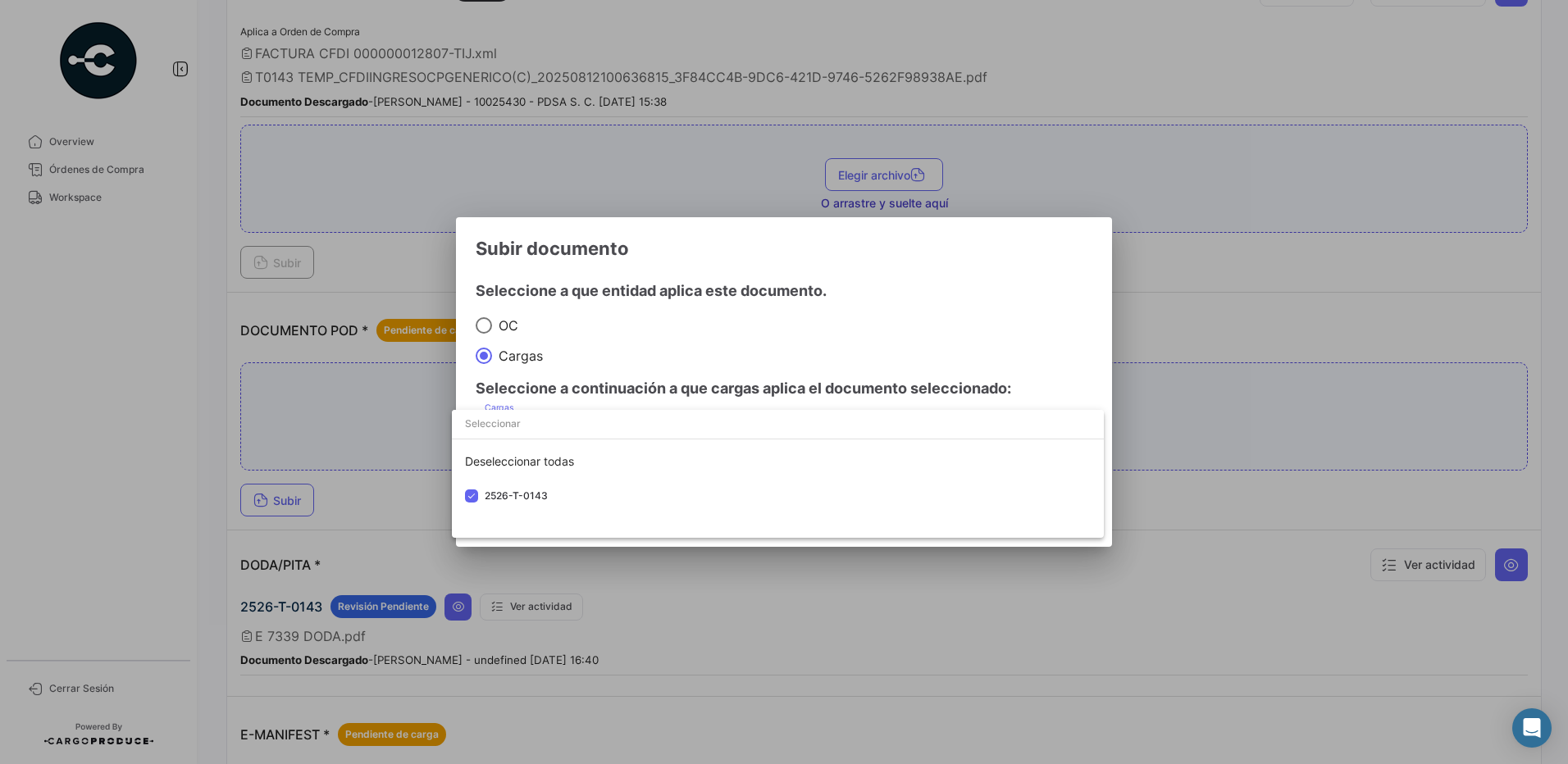
click at [658, 349] on div at bounding box center [784, 382] width 1568 height 764
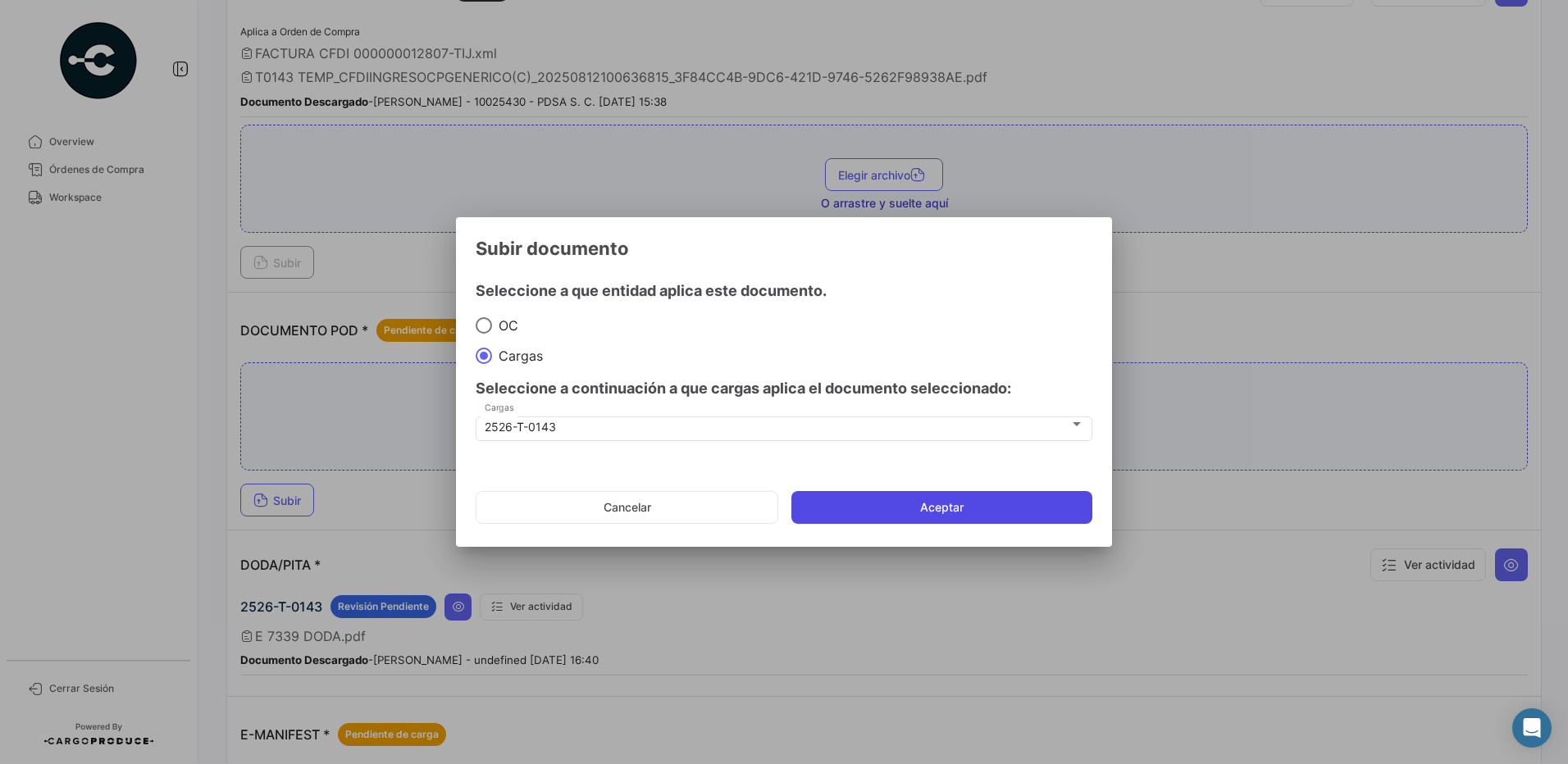
click at [958, 512] on button "Aceptar" at bounding box center [942, 507] width 301 height 33
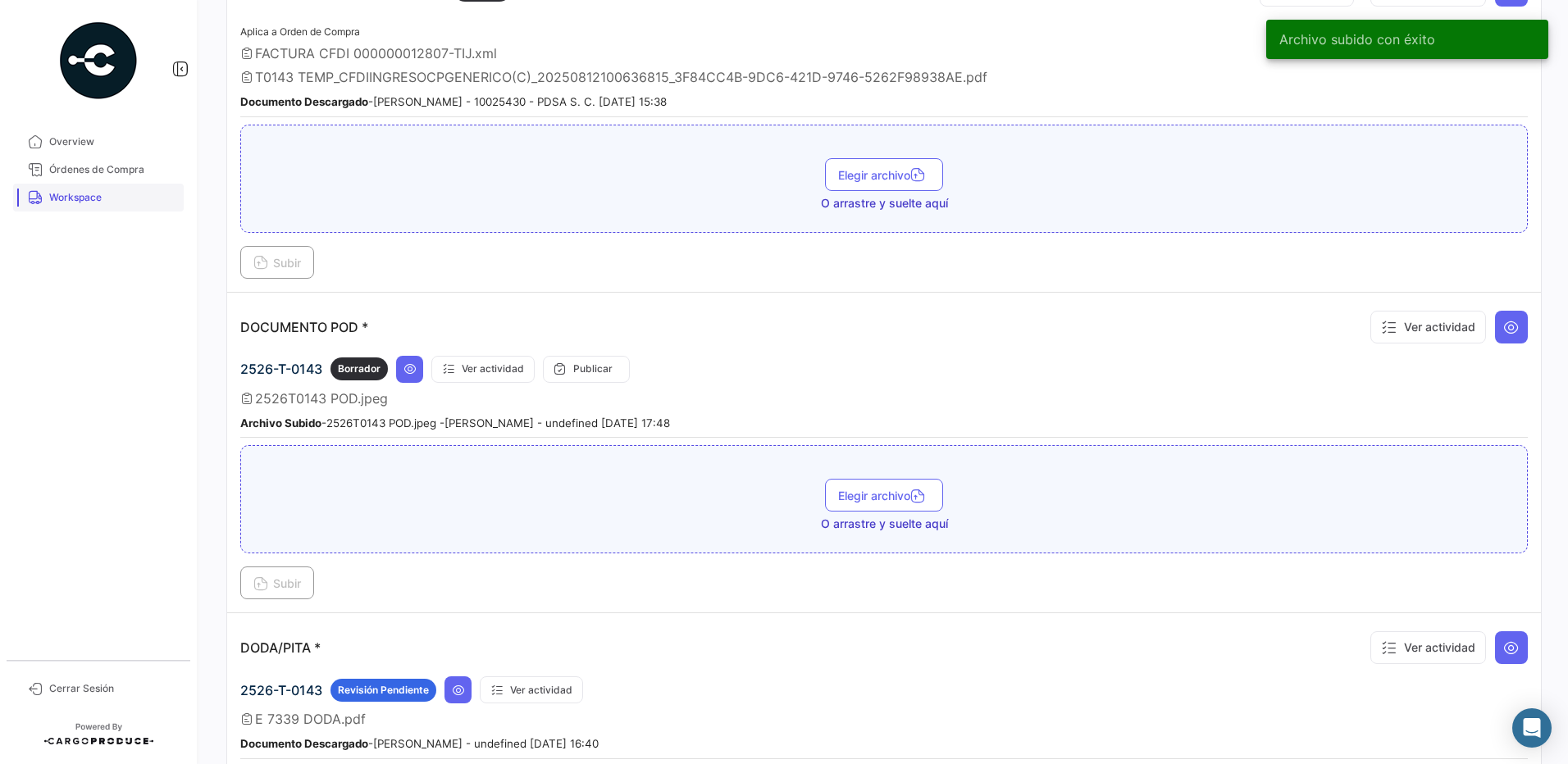
click at [111, 196] on span "Workspace" at bounding box center [113, 197] width 128 height 15
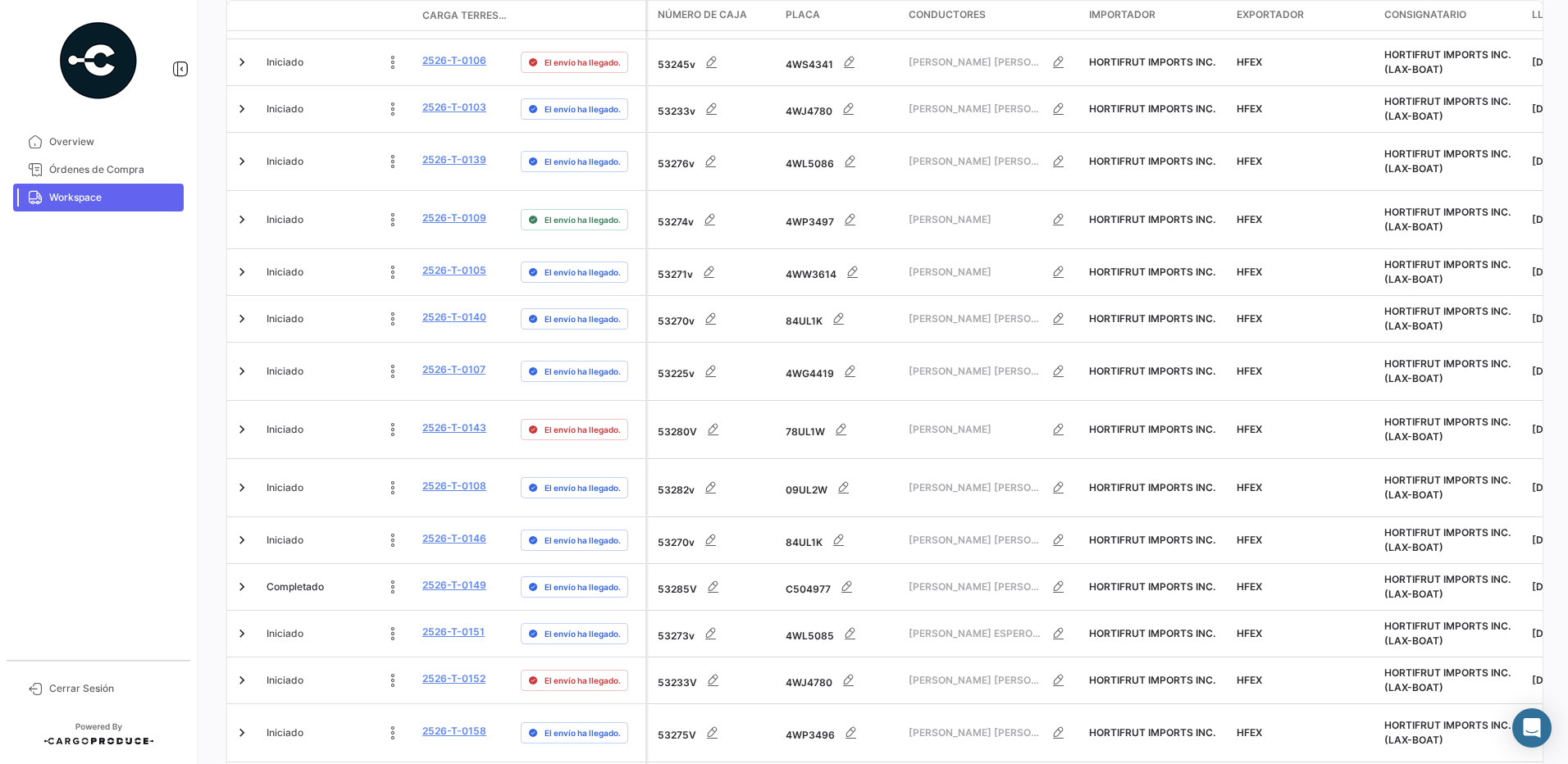
scroll to position [413, 0]
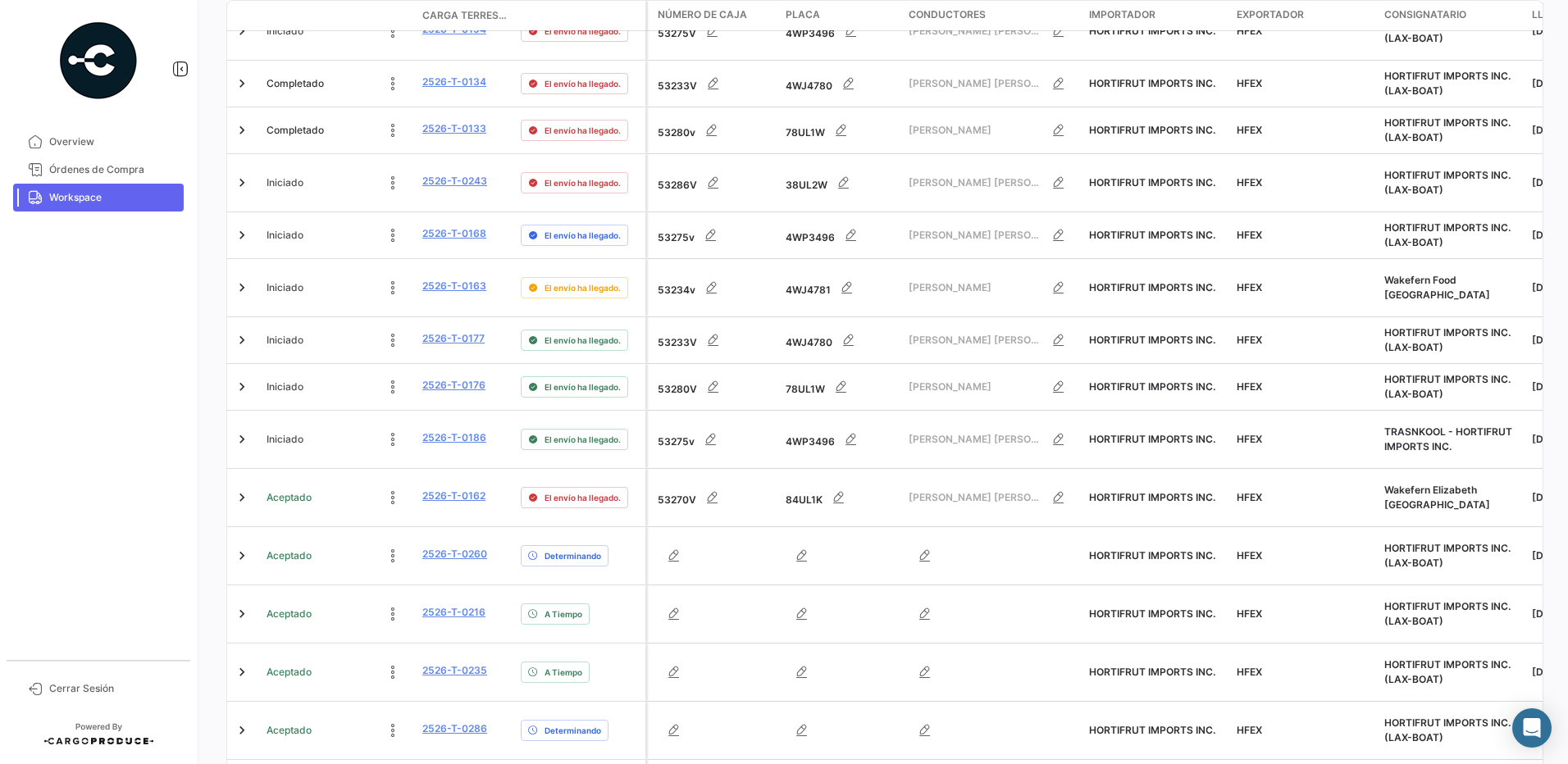
scroll to position [0, 0]
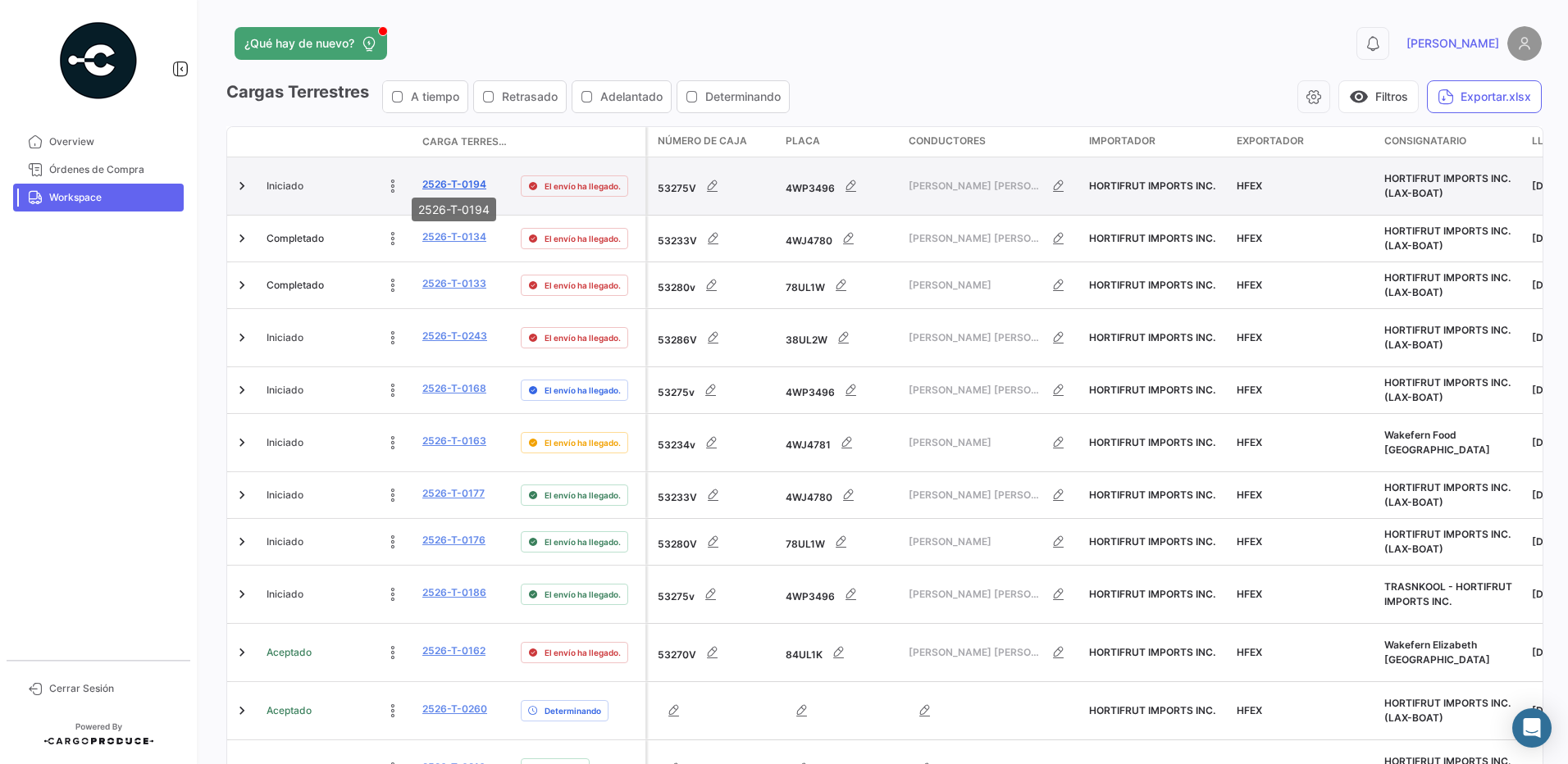
click at [468, 177] on link "2526-T-0194" at bounding box center [454, 185] width 64 height 15
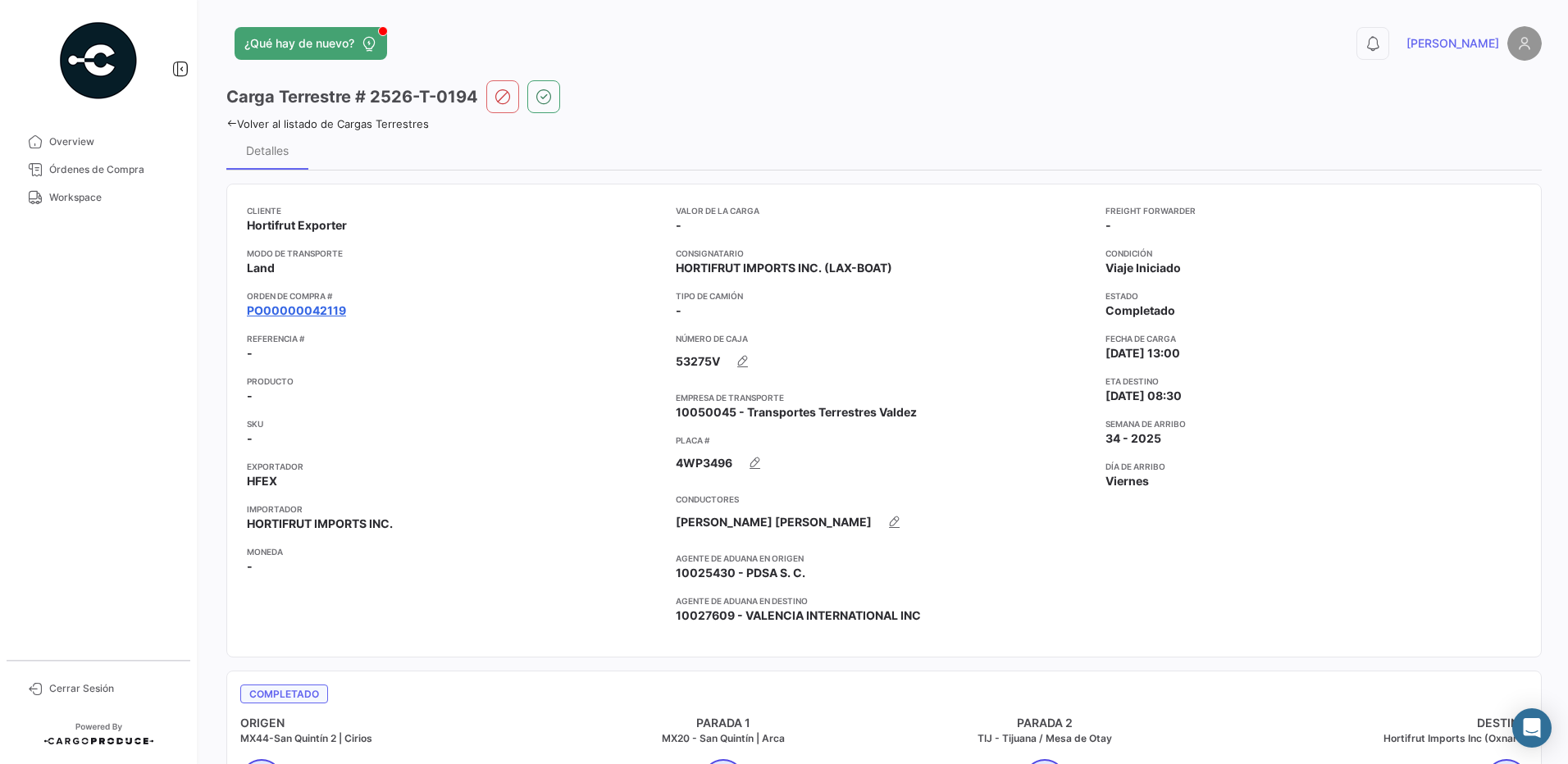
click at [340, 310] on link "PO00000042119" at bounding box center [296, 310] width 100 height 16
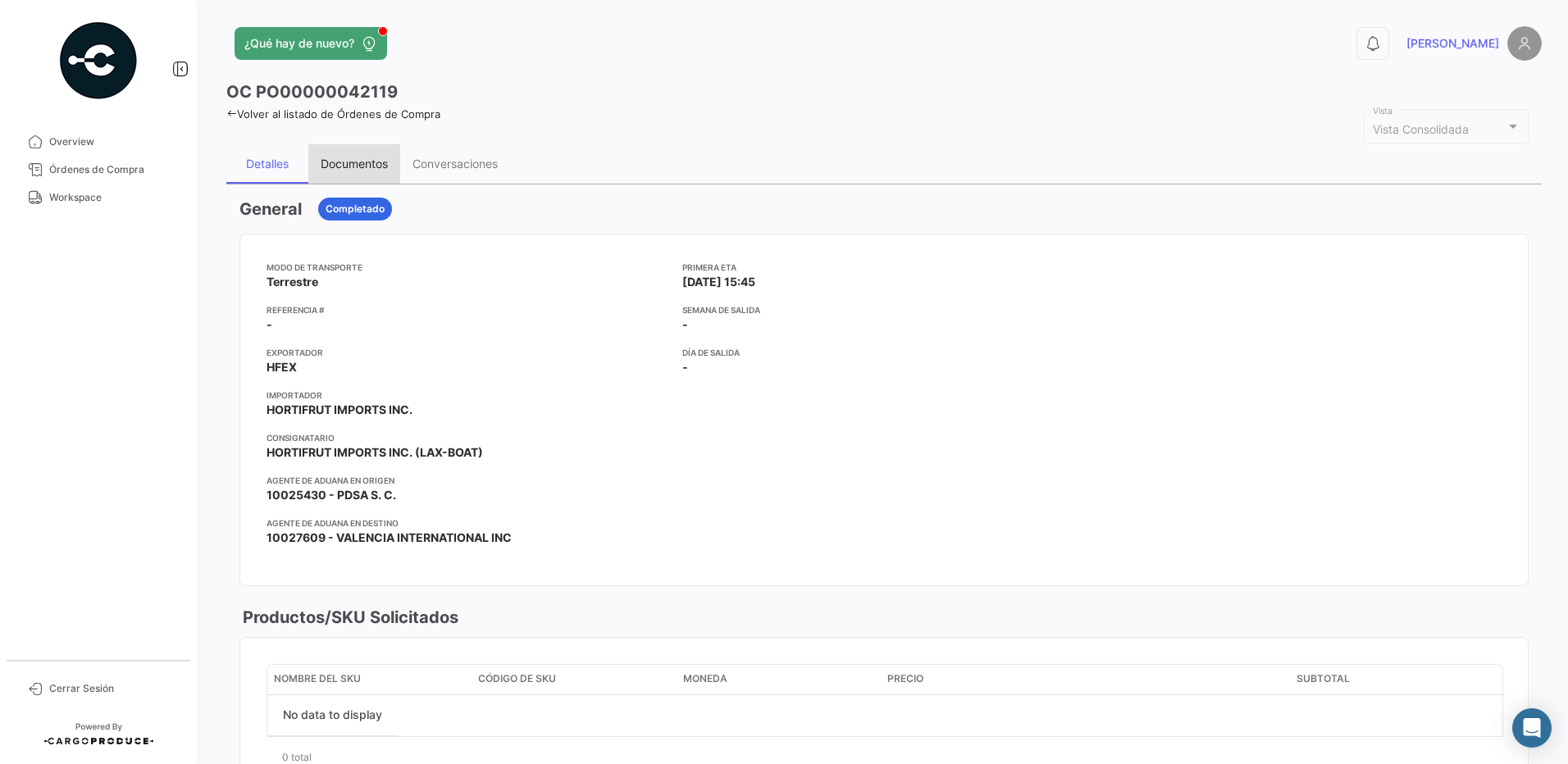
click at [383, 166] on div "Documentos" at bounding box center [354, 163] width 67 height 14
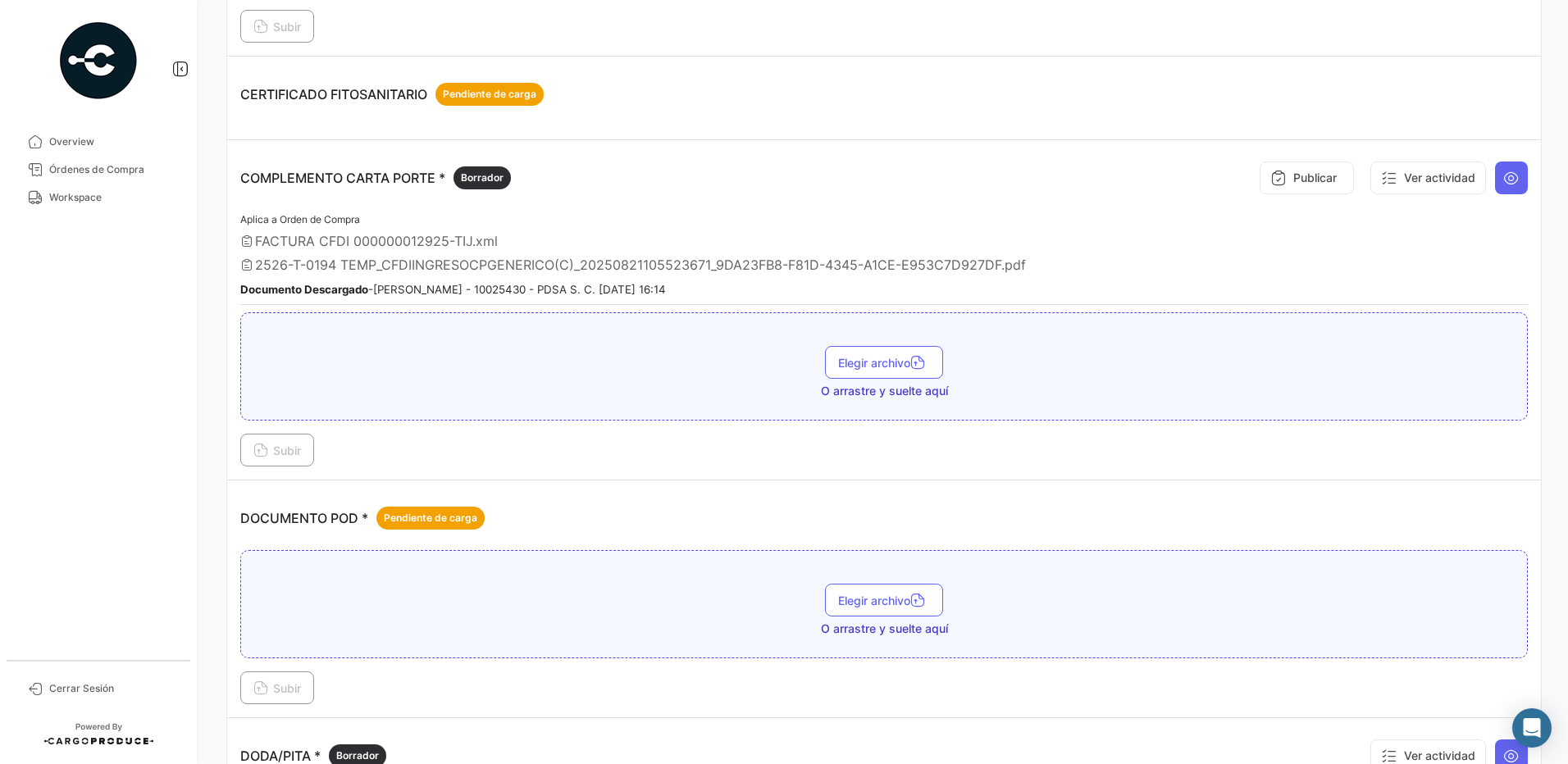
scroll to position [384, 0]
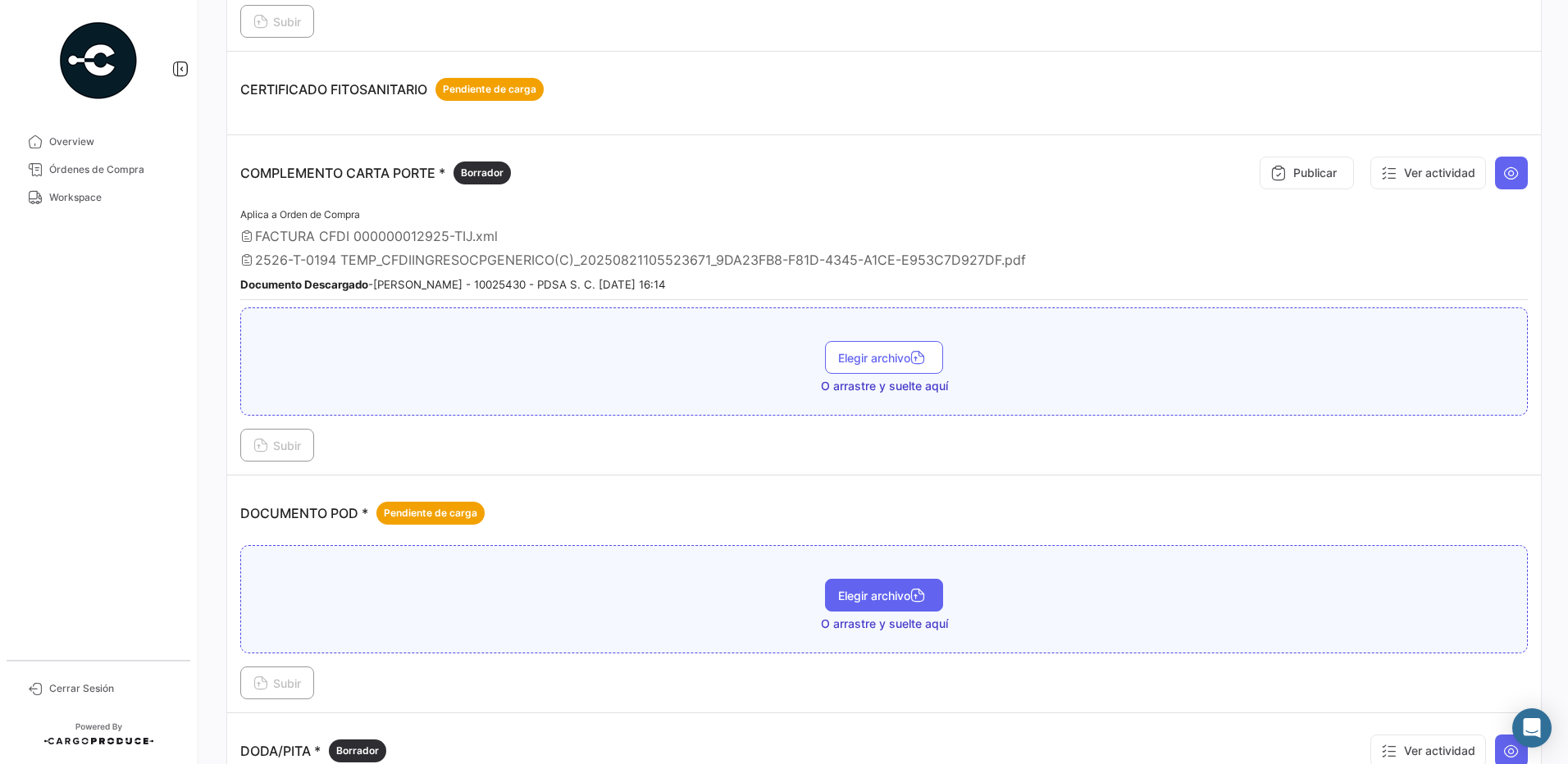
click at [881, 589] on span "Elegir archivo" at bounding box center [884, 595] width 92 height 14
click at [295, 680] on span "Subir" at bounding box center [277, 683] width 47 height 14
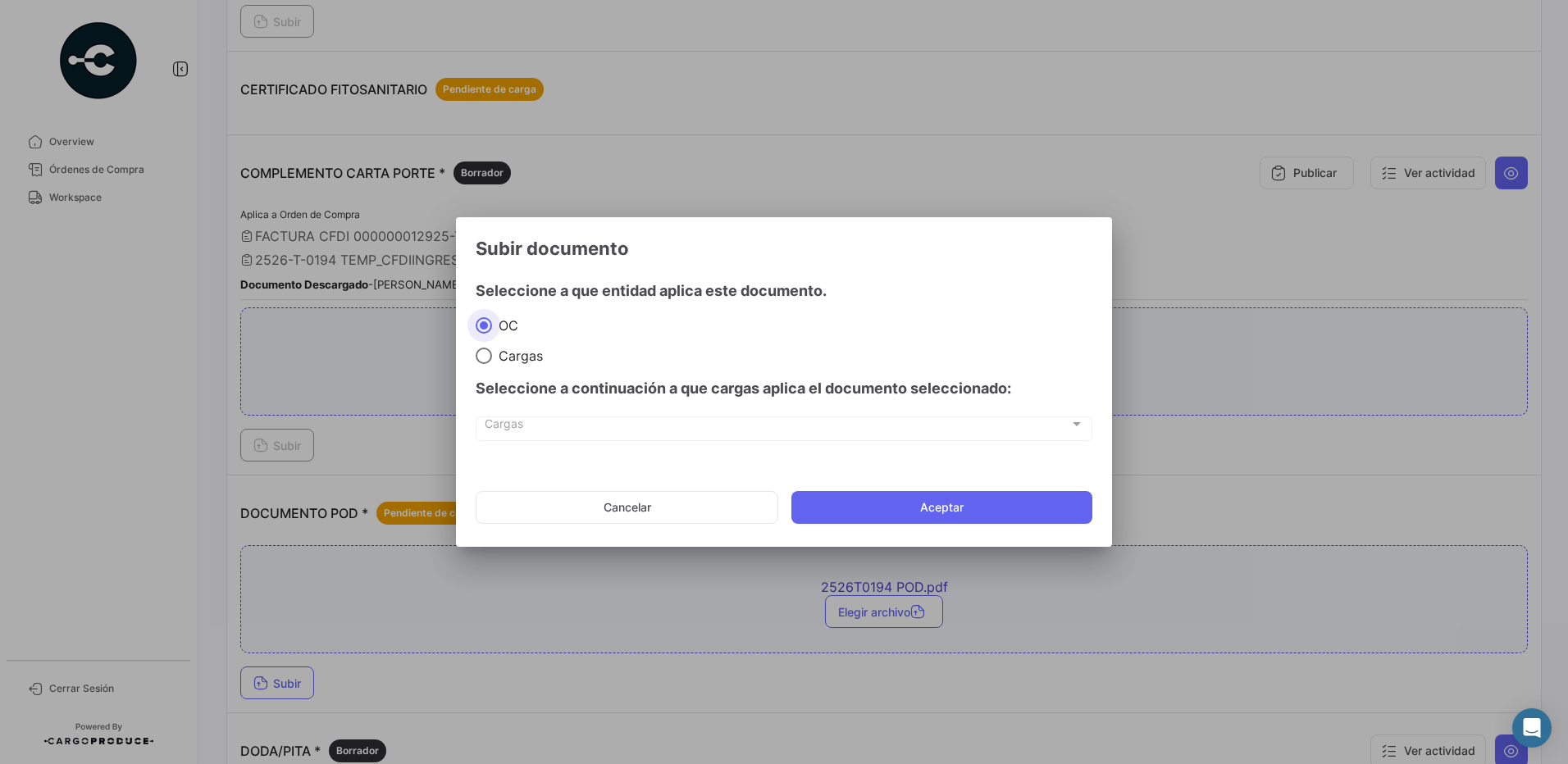
click at [525, 359] on span "Cargas" at bounding box center [517, 355] width 51 height 16
click at [492, 359] on input "Cargas" at bounding box center [483, 355] width 16 height 16
radio input "true"
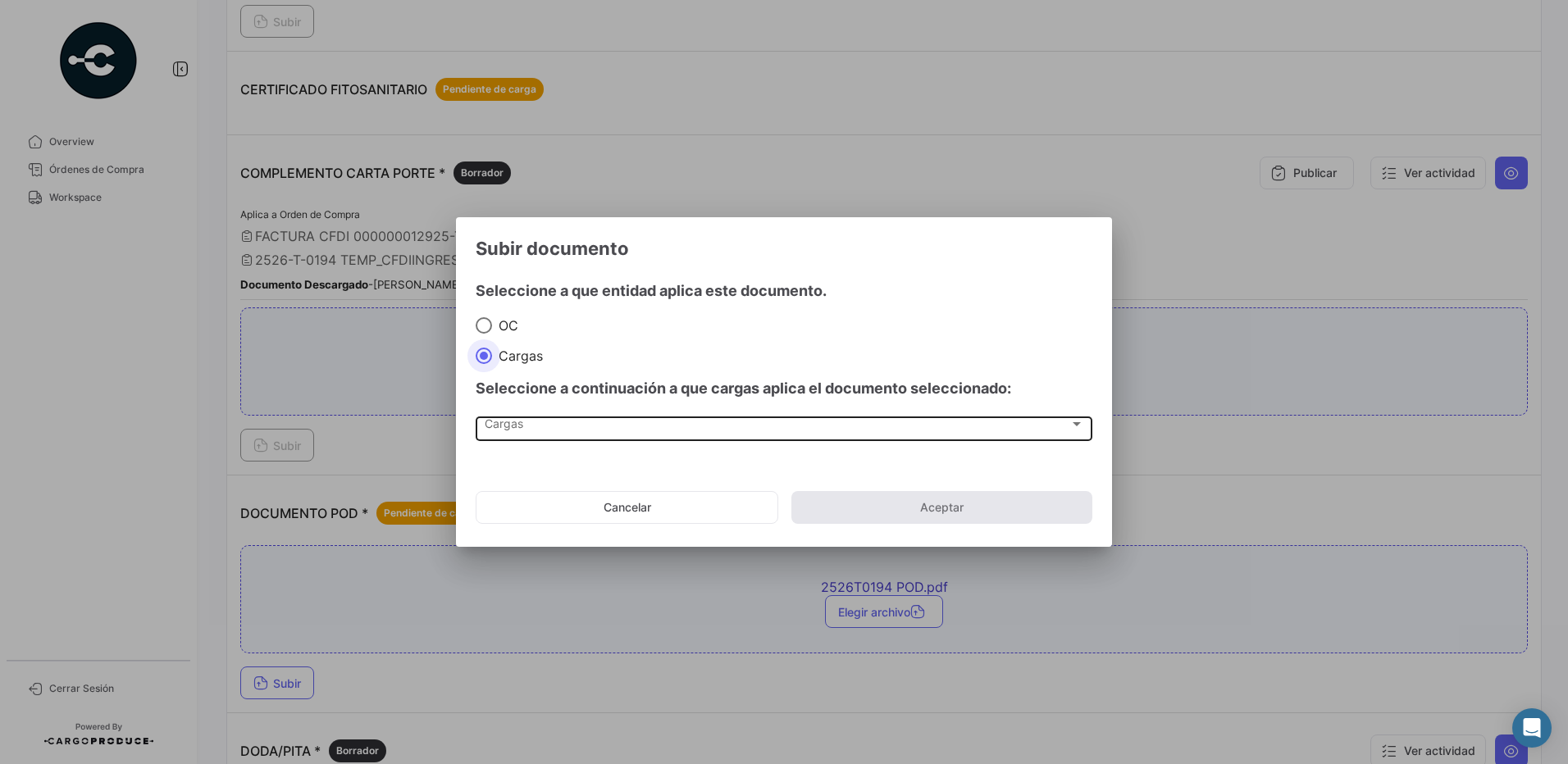
click at [537, 424] on div "Cargas" at bounding box center [777, 427] width 585 height 14
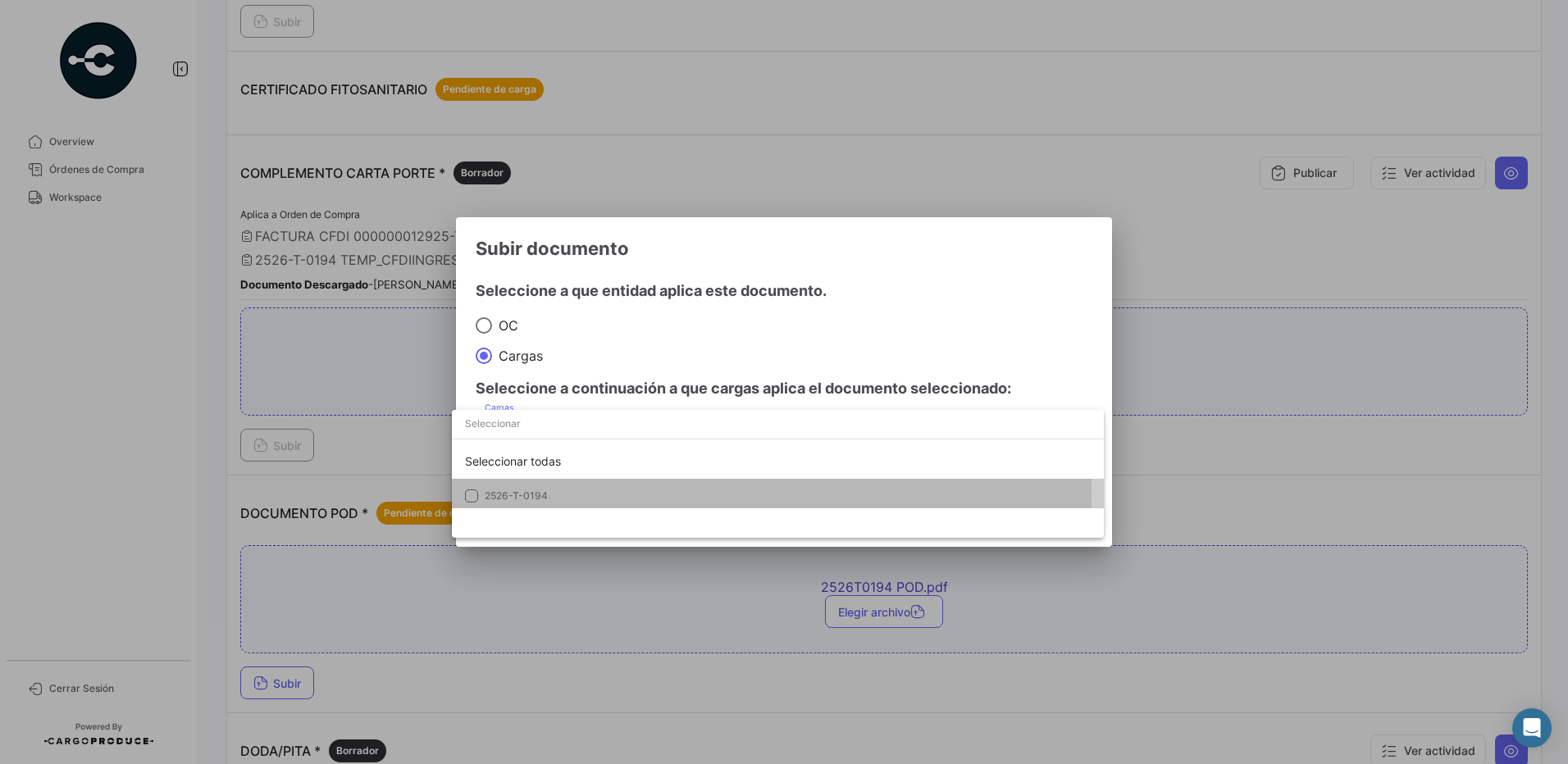
click at [539, 494] on span "2526-T-0194" at bounding box center [516, 495] width 64 height 12
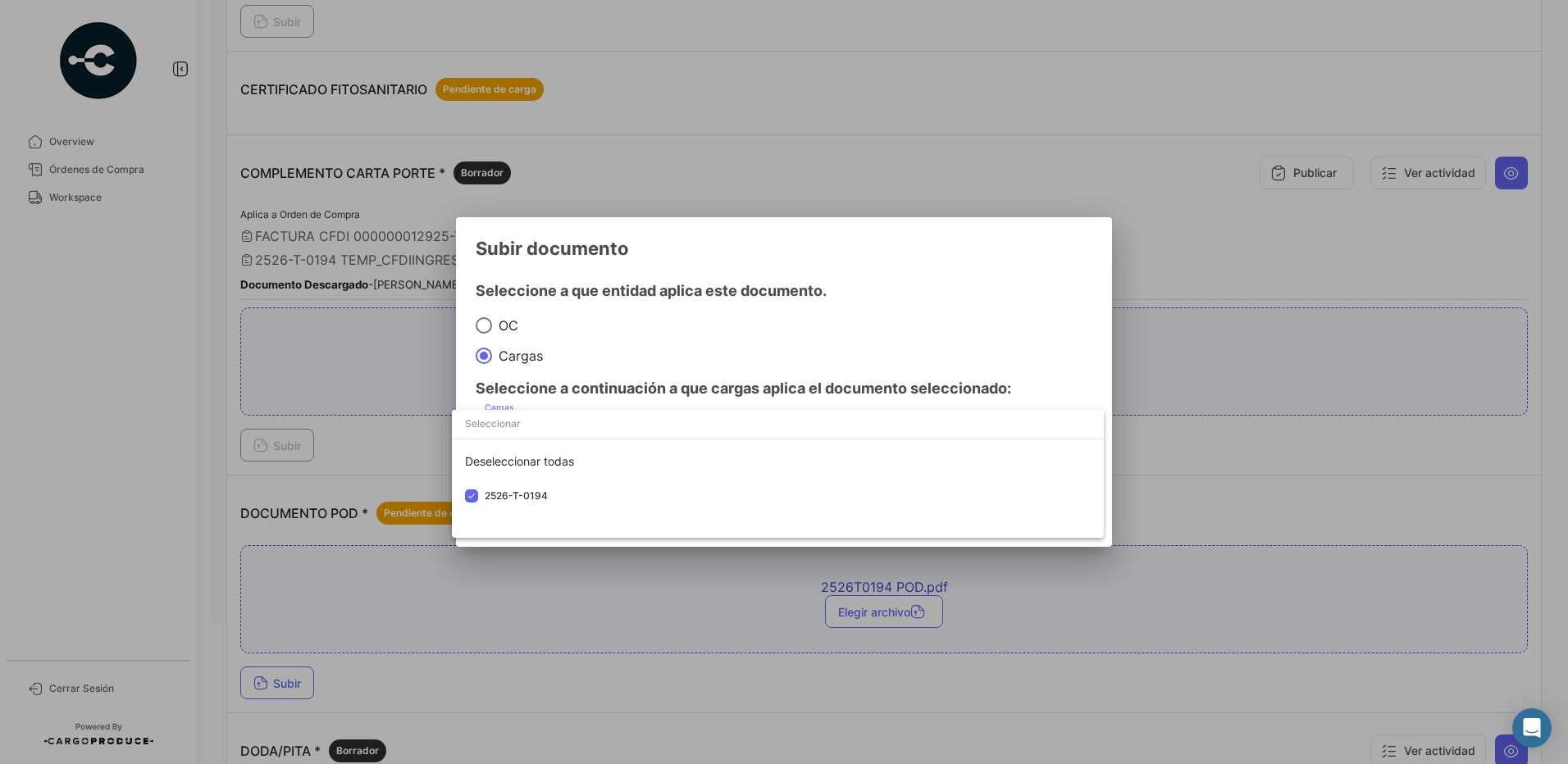
click at [635, 349] on div at bounding box center [784, 382] width 1568 height 764
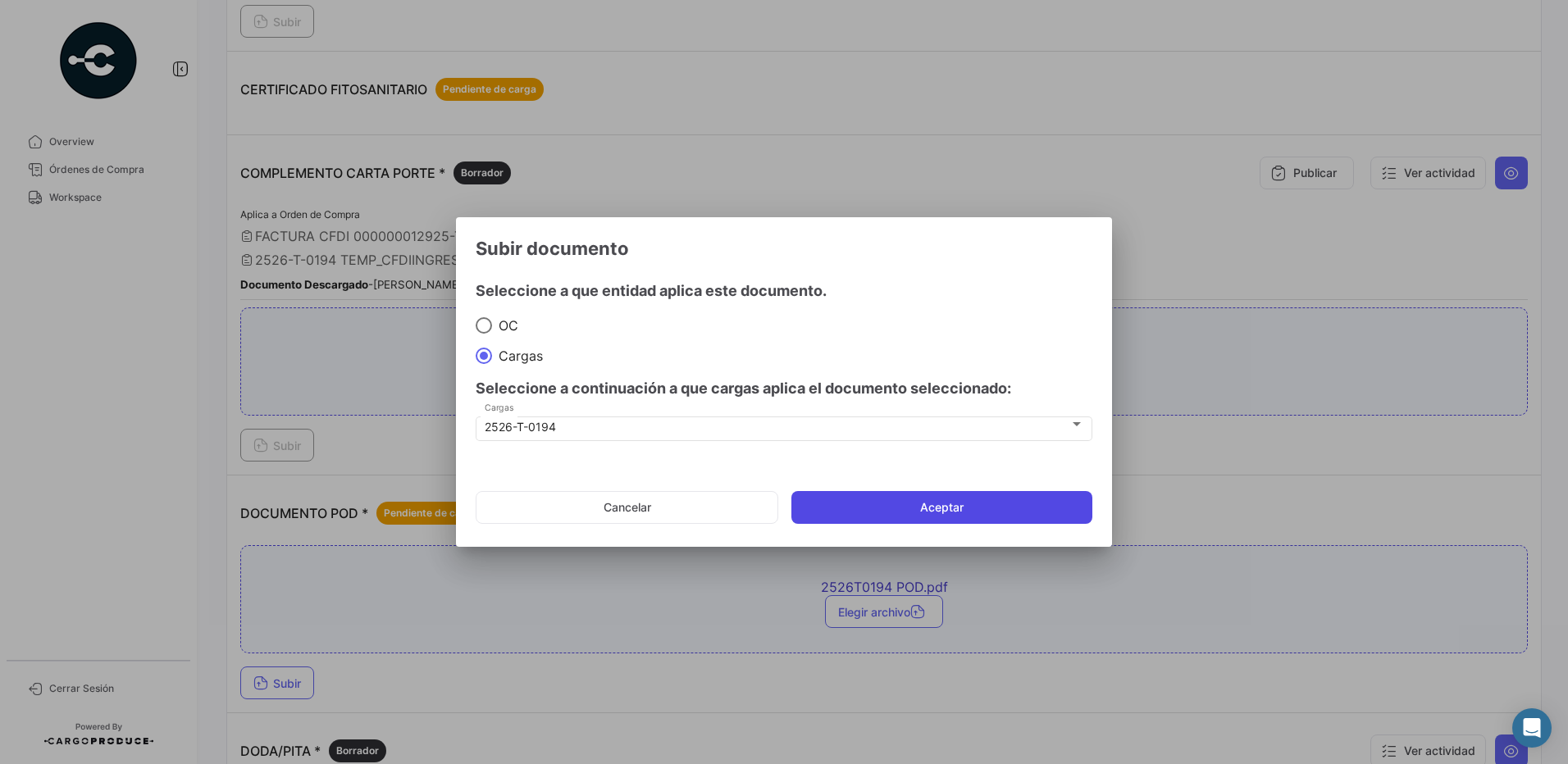
click at [905, 512] on button "Aceptar" at bounding box center [942, 507] width 301 height 33
